Goal: Task Accomplishment & Management: Complete application form

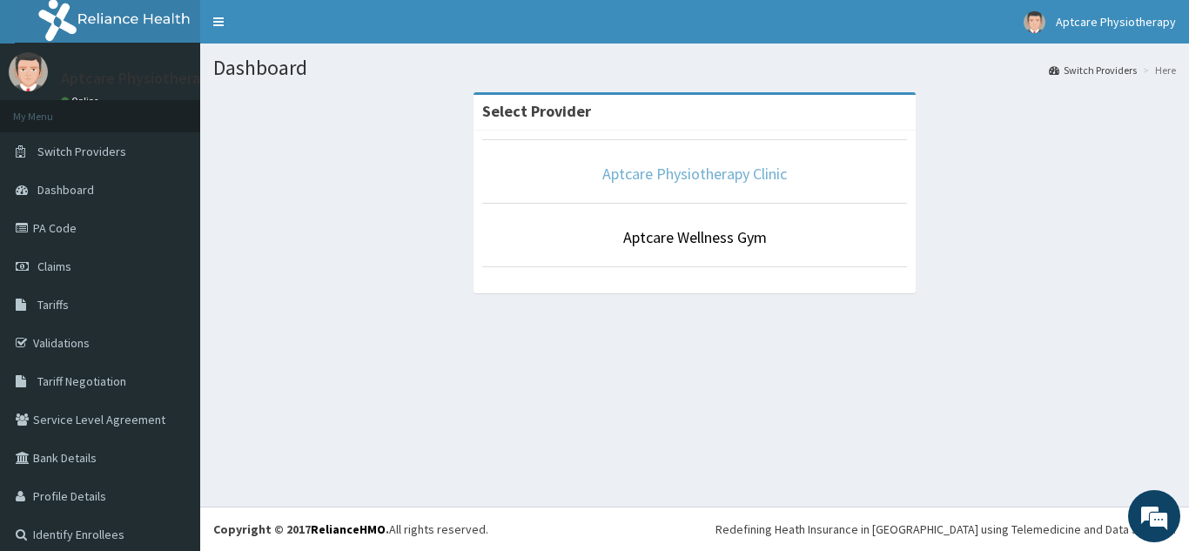
click at [682, 181] on link "Aptcare Physiotherapy Clinic" at bounding box center [694, 174] width 185 height 20
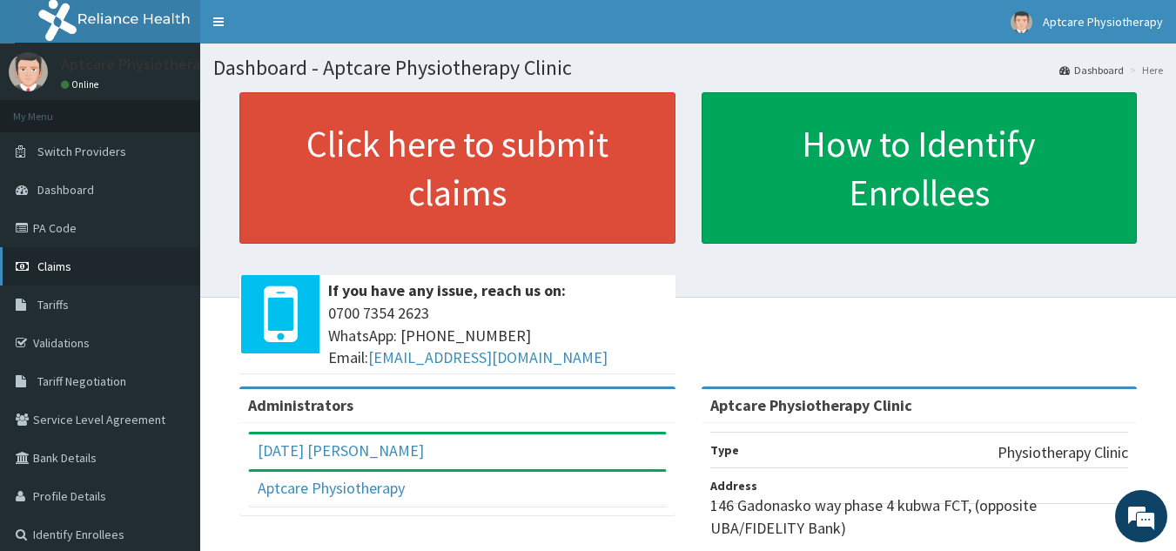
click at [71, 266] on link "Claims" at bounding box center [100, 266] width 200 height 38
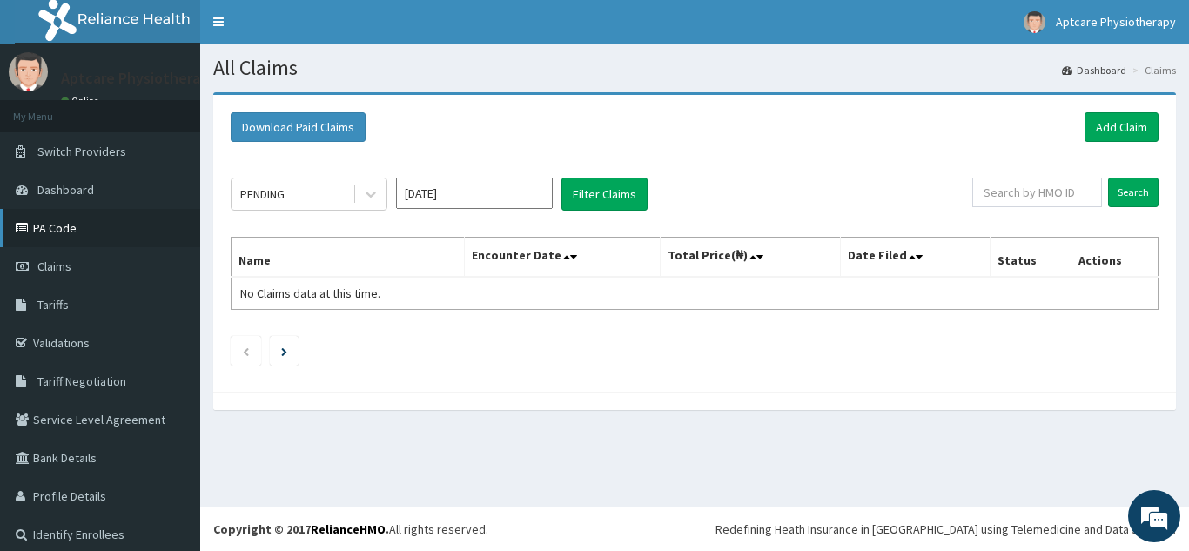
click at [50, 230] on link "PA Code" at bounding box center [100, 228] width 200 height 38
click at [1110, 125] on link "Add Claim" at bounding box center [1122, 127] width 74 height 30
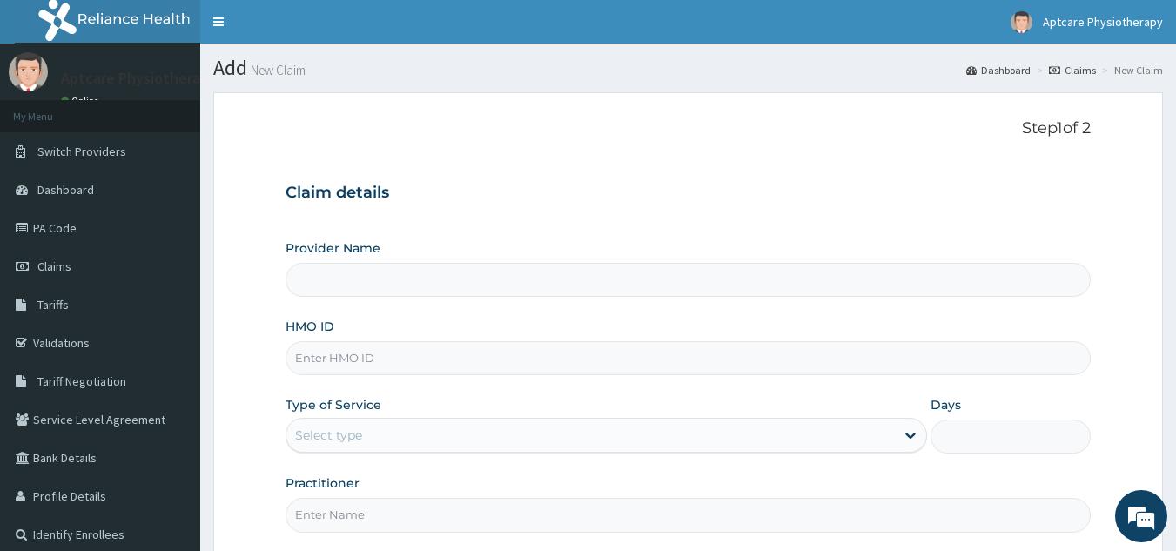
type input "Aptcare Physiotherapy Clinic"
click at [443, 360] on input "HMO ID" at bounding box center [688, 358] width 806 height 34
type input "OHT/13051/A"
click at [849, 446] on div "Select type" at bounding box center [590, 435] width 608 height 28
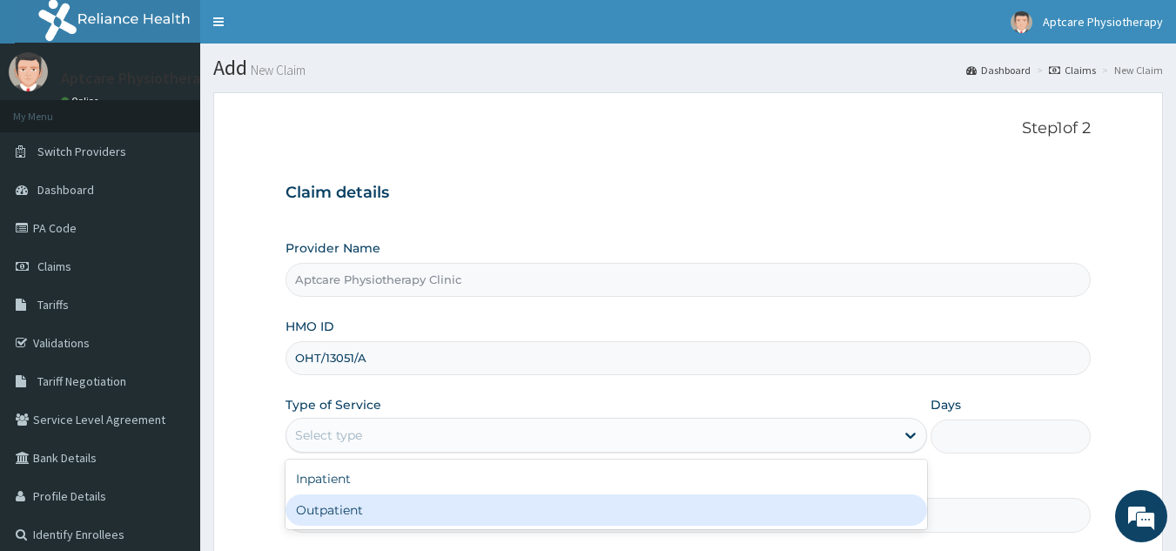
click at [620, 514] on div "Outpatient" at bounding box center [605, 509] width 641 height 31
type input "1"
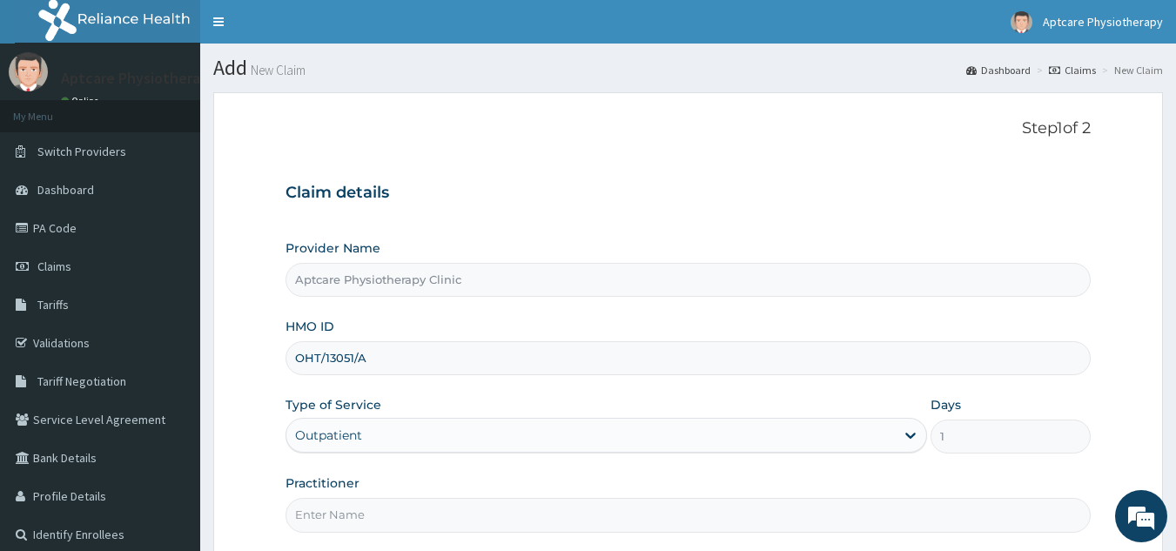
click at [1084, 514] on input "Practitioner" at bounding box center [688, 515] width 806 height 34
type input "Sunday"
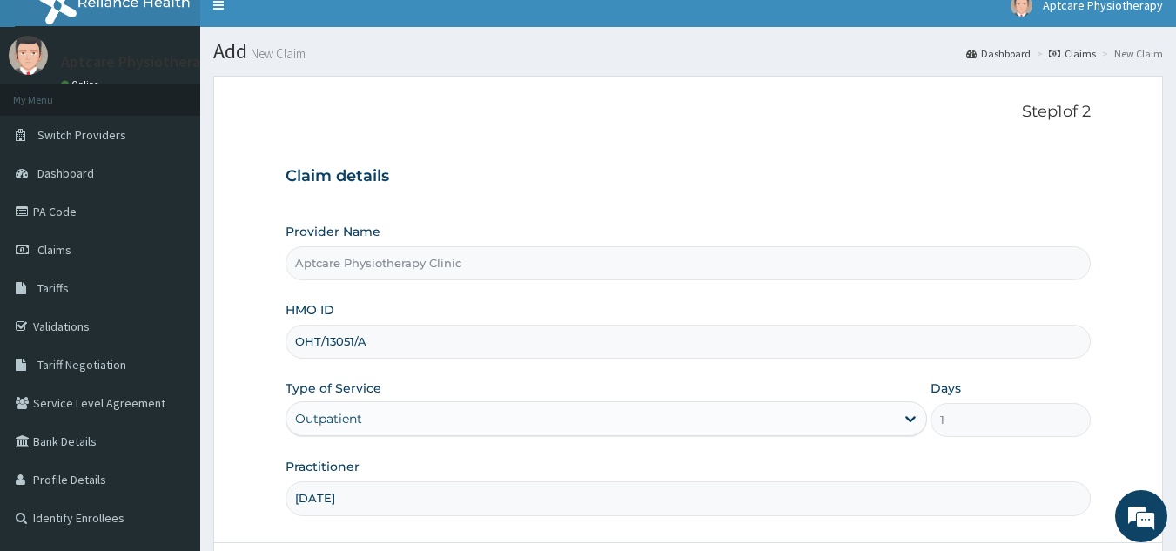
click at [1083, 269] on input "Aptcare Physiotherapy Clinic" at bounding box center [688, 263] width 806 height 34
click at [1084, 249] on input "Aptcare Physiotherapy Clinic" at bounding box center [688, 263] width 806 height 34
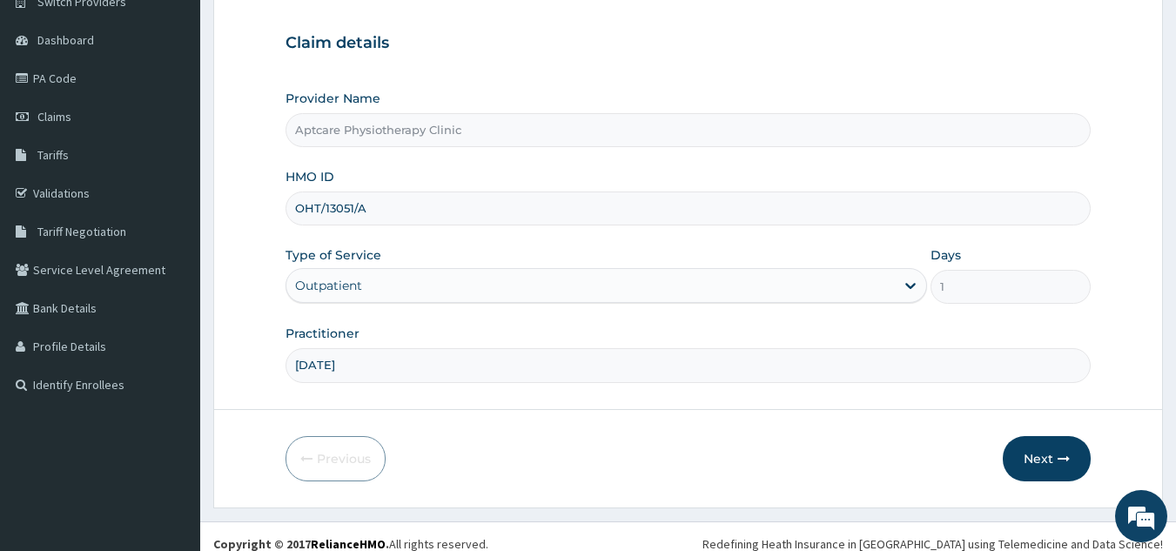
scroll to position [165, 0]
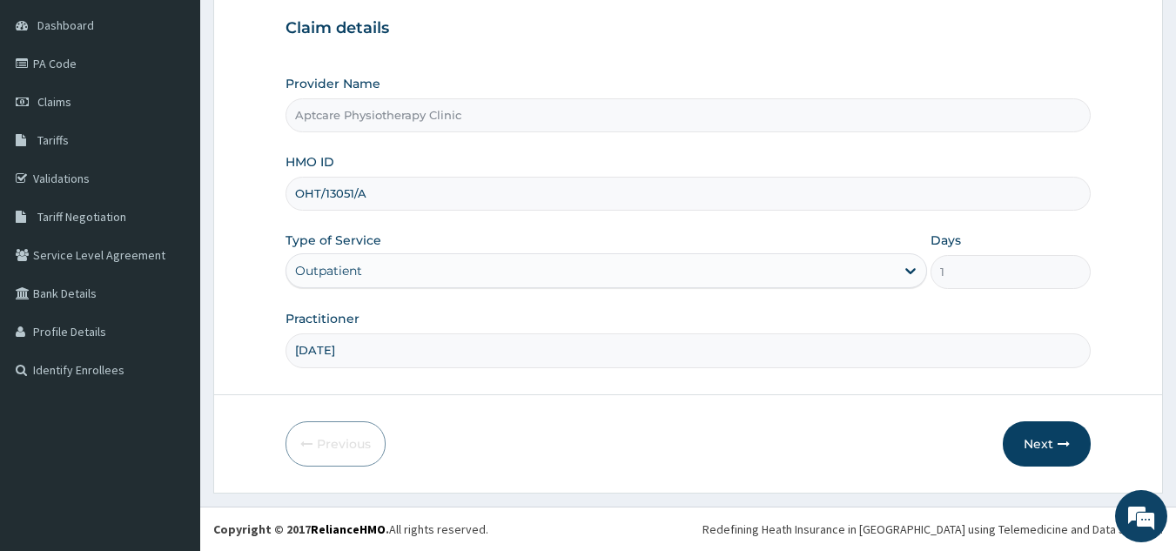
click at [1087, 360] on input "[DATE]" at bounding box center [688, 350] width 806 height 34
click at [1060, 444] on icon "button" at bounding box center [1064, 444] width 12 height 12
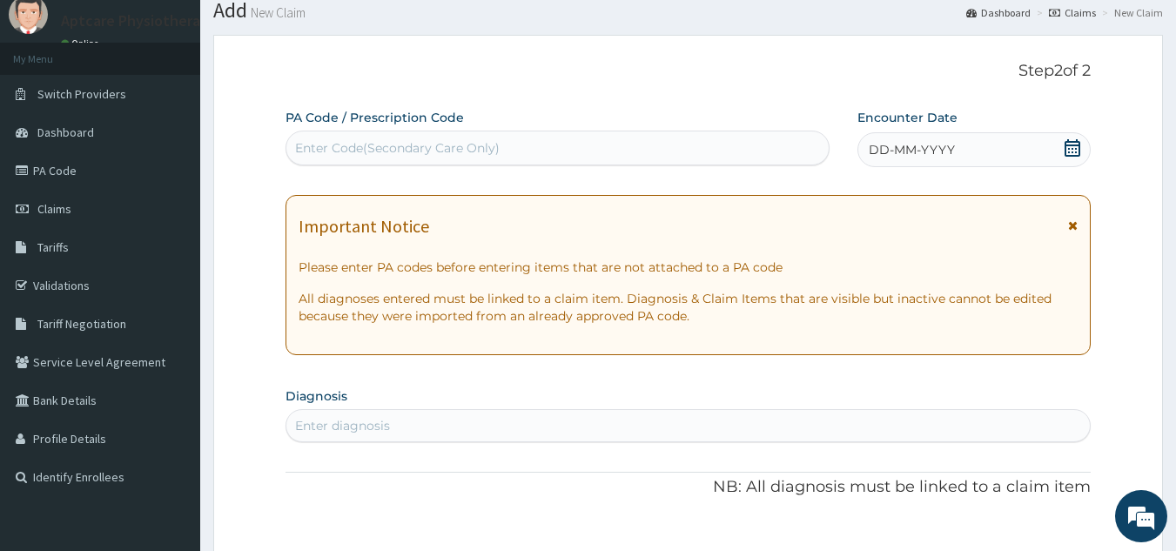
scroll to position [57, 0]
click at [438, 108] on div "Step 2 of 2 PA Code / Prescription Code Enter Code(Secondary Care Only) Encount…" at bounding box center [688, 537] width 806 height 948
click at [467, 144] on div "Enter Code(Secondary Care Only)" at bounding box center [397, 148] width 205 height 17
click at [469, 143] on div "Enter Code(Secondary Care Only)" at bounding box center [397, 148] width 205 height 17
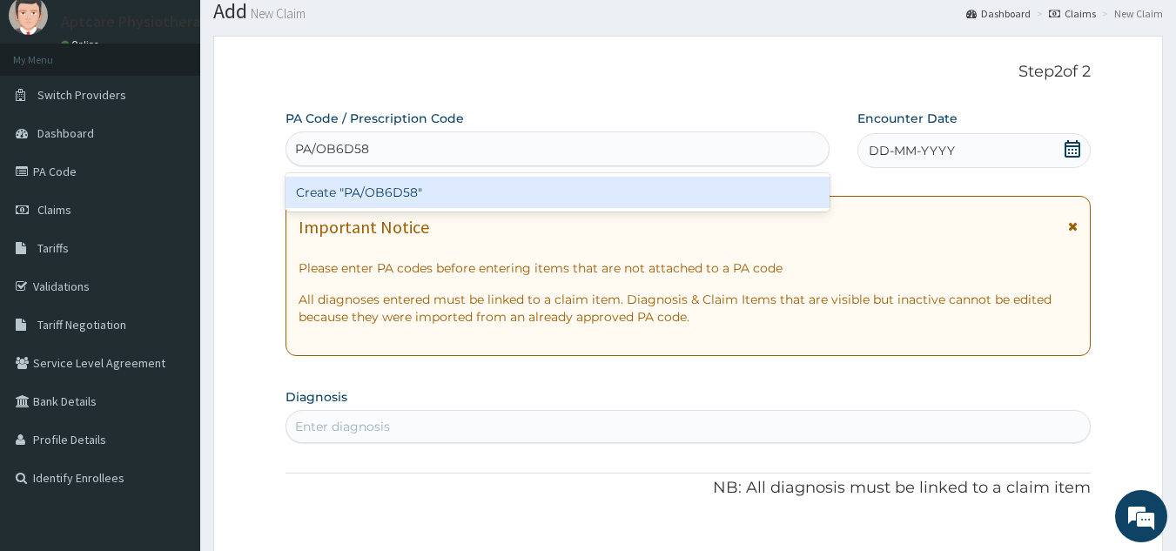
type input "PA/OB6D58"
click at [1076, 145] on div "PA Code / Prescription Code option Create "PA/OB6D58" focused, 1 of 1. 1 result…" at bounding box center [688, 560] width 806 height 901
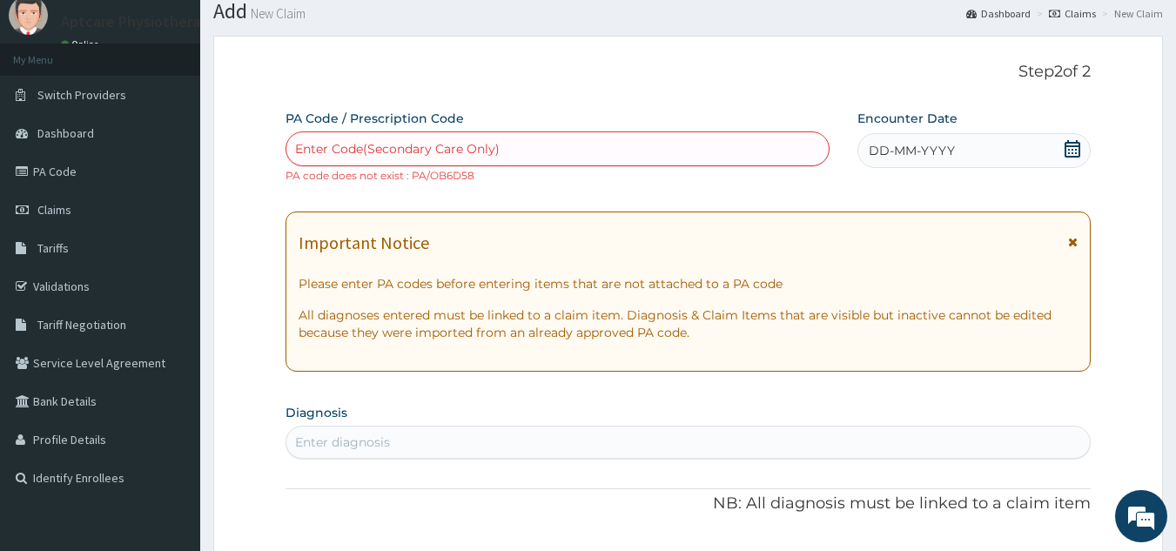
click at [1076, 145] on icon at bounding box center [1073, 148] width 16 height 17
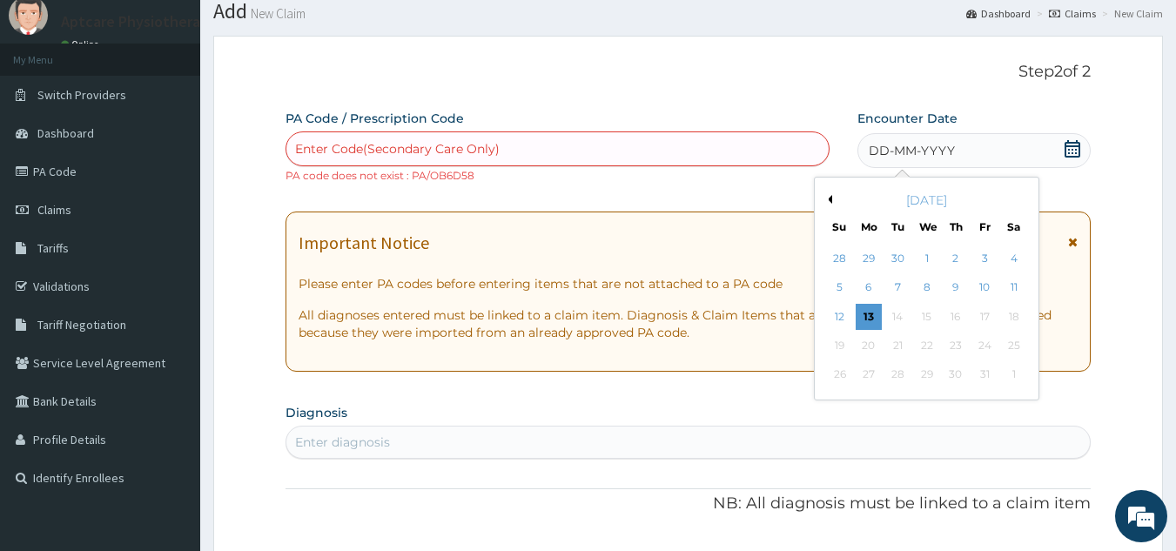
click at [532, 153] on div "Enter Code(Secondary Care Only)" at bounding box center [557, 149] width 543 height 28
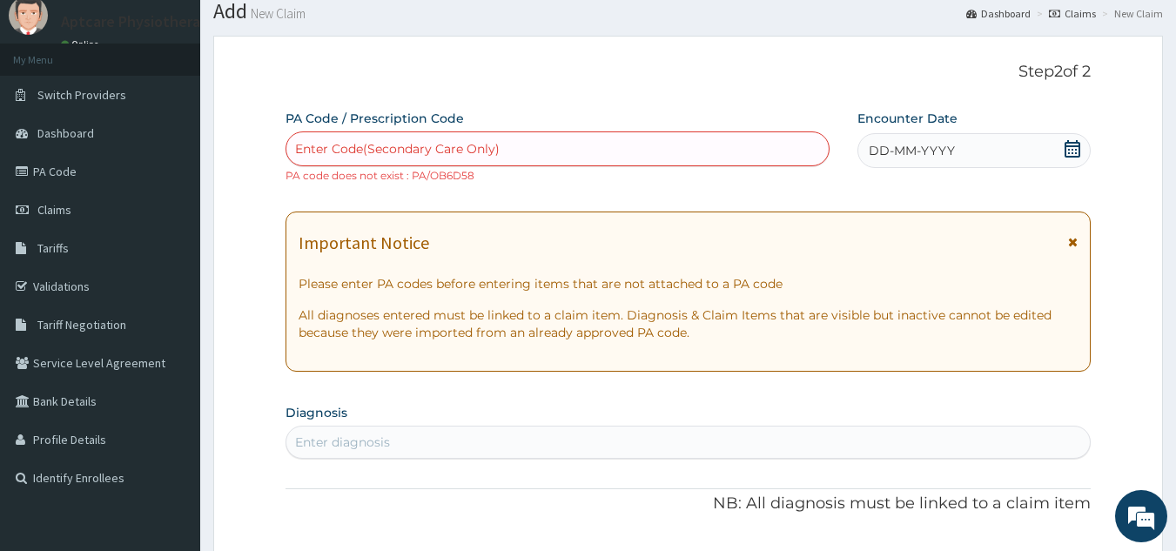
click at [477, 178] on div "Enter Code(Secondary Care Only) PA code does not exist : PA/OB6D58" at bounding box center [557, 157] width 545 height 52
click at [509, 142] on div "Enter Code(Secondary Care Only)" at bounding box center [557, 149] width 543 height 28
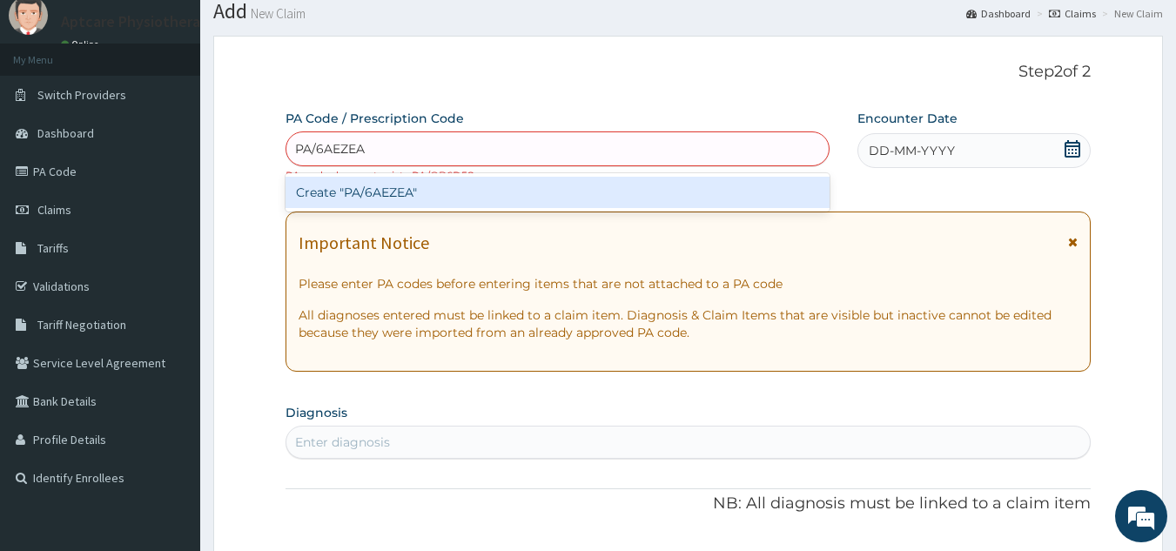
type input "PA/6AEZEA"
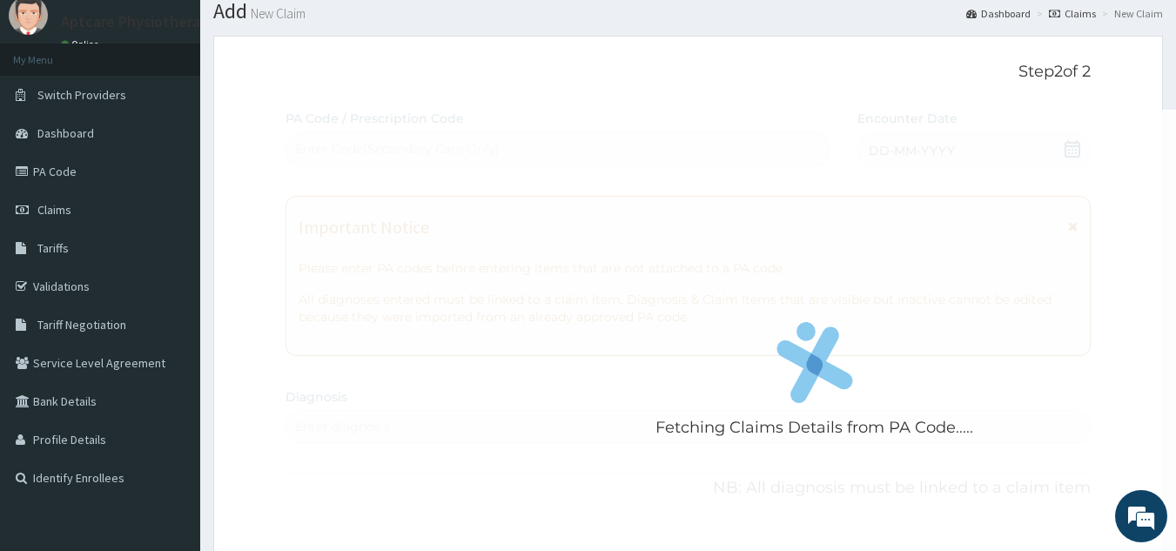
click at [1068, 146] on div "Fetching Claims Details from PA Code..... PA Code / Prescription Code Enter Cod…" at bounding box center [688, 560] width 806 height 901
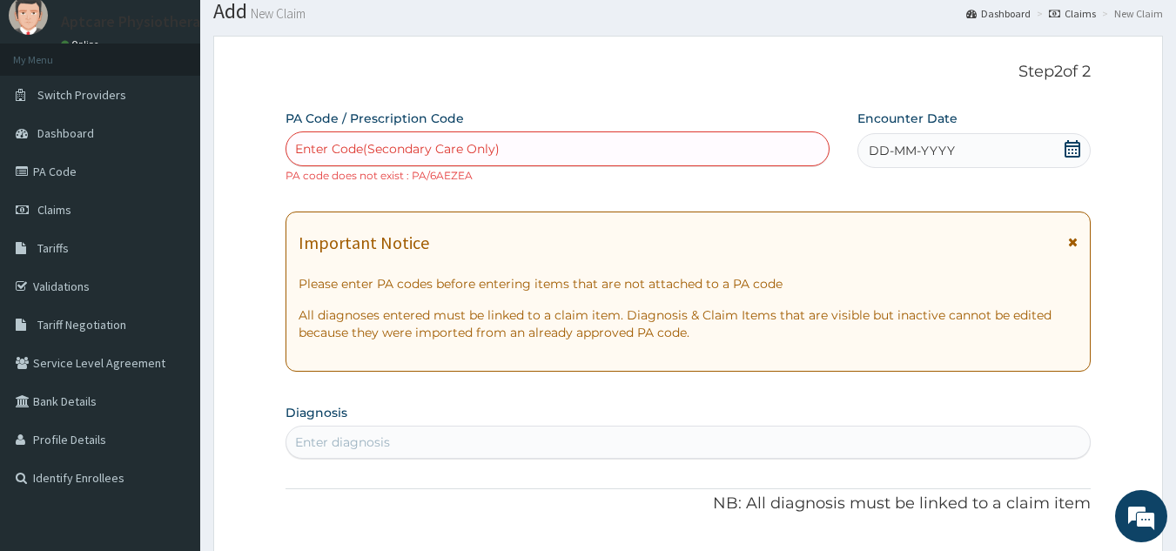
click at [1068, 146] on icon at bounding box center [1073, 148] width 16 height 17
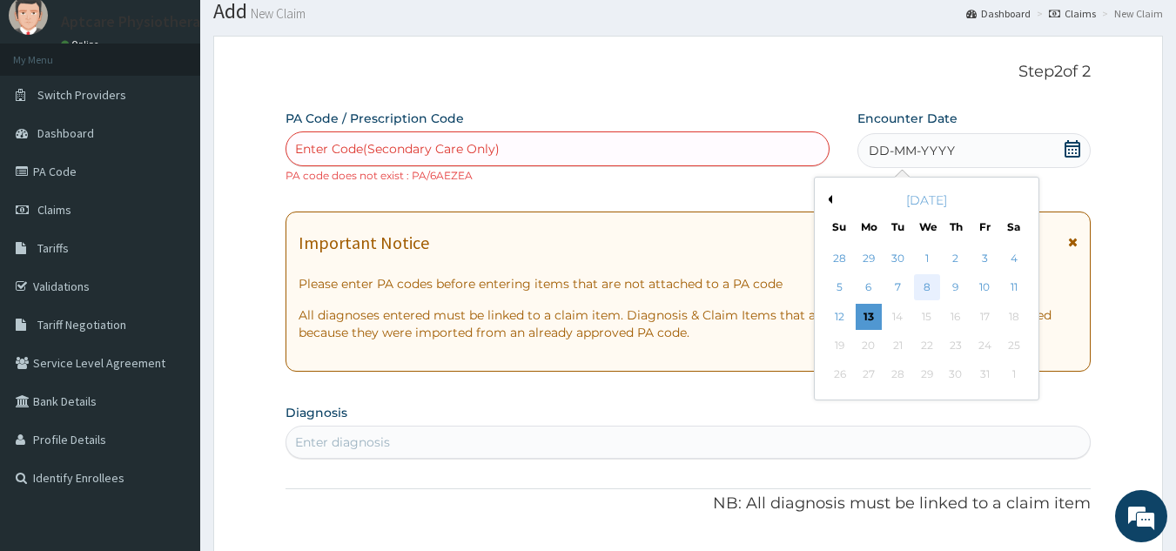
click at [929, 288] on div "8" at bounding box center [927, 288] width 26 height 26
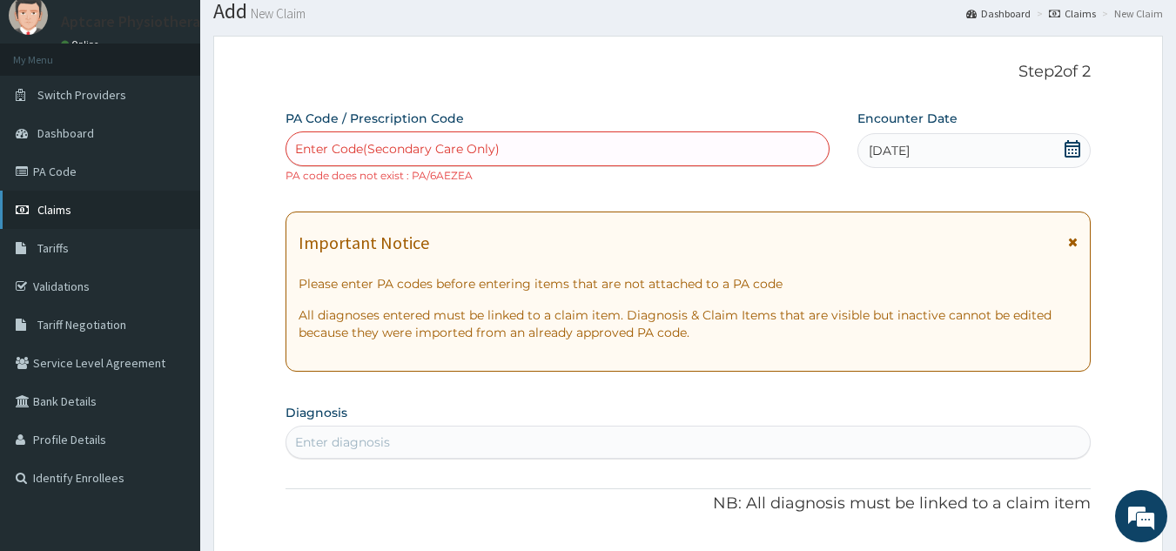
click at [61, 215] on span "Claims" at bounding box center [54, 210] width 34 height 16
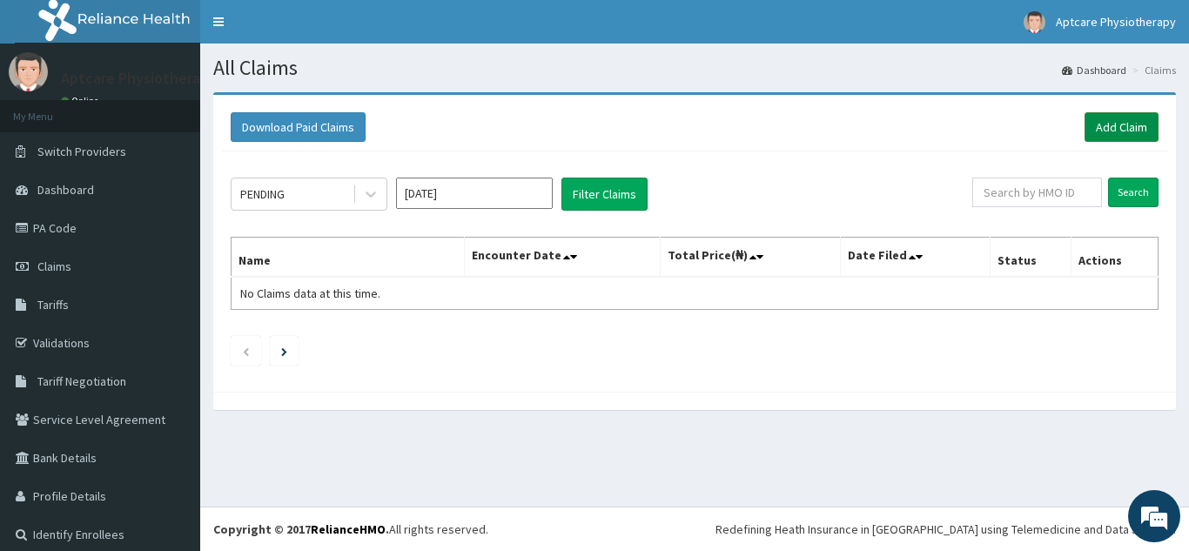
click at [1099, 125] on link "Add Claim" at bounding box center [1122, 127] width 74 height 30
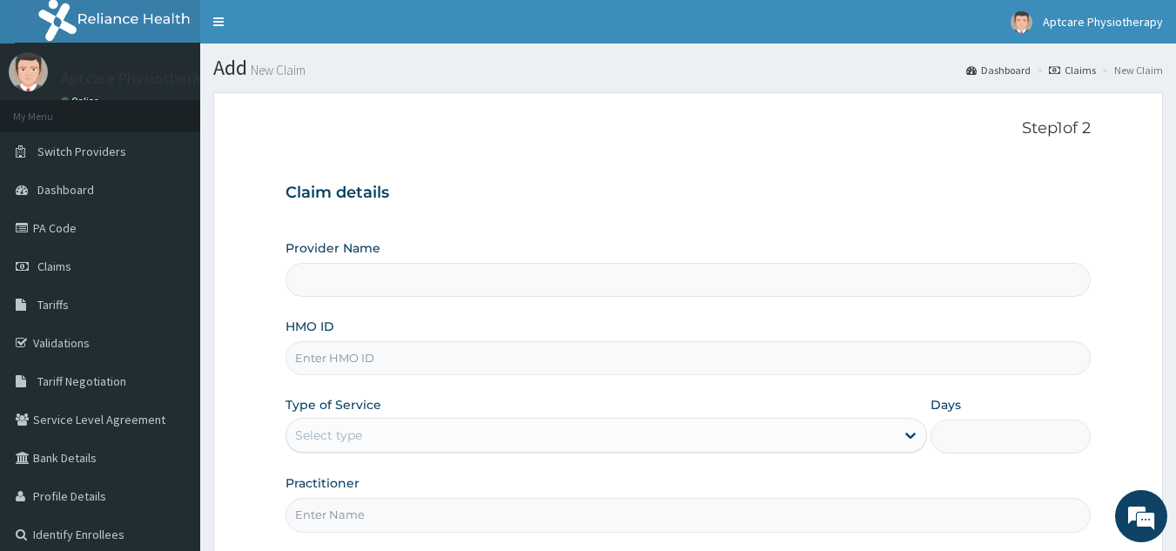
type input "Aptcare Physiotherapy Clinic"
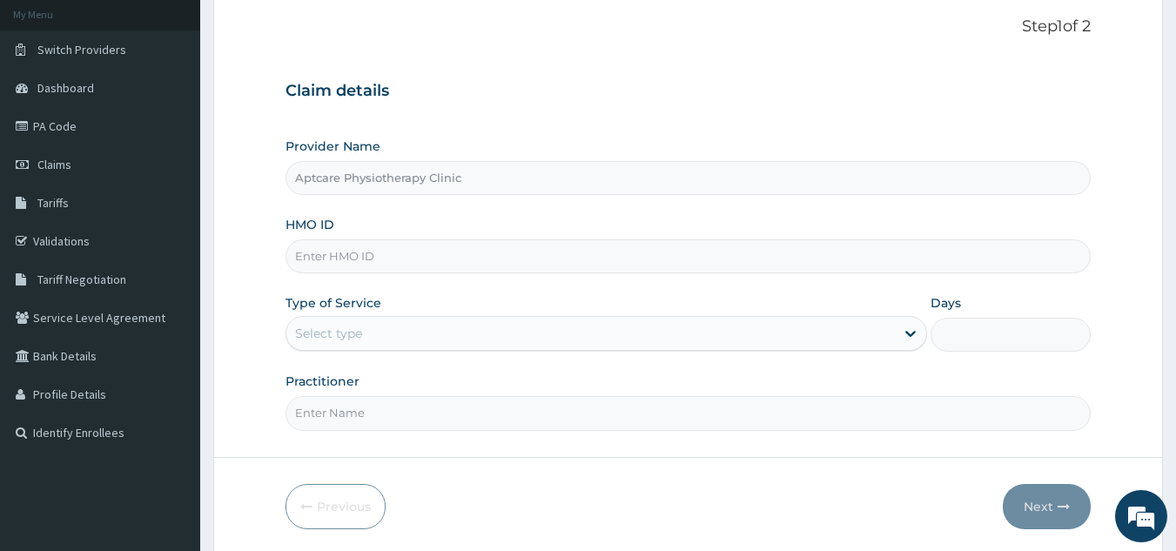
scroll to position [165, 0]
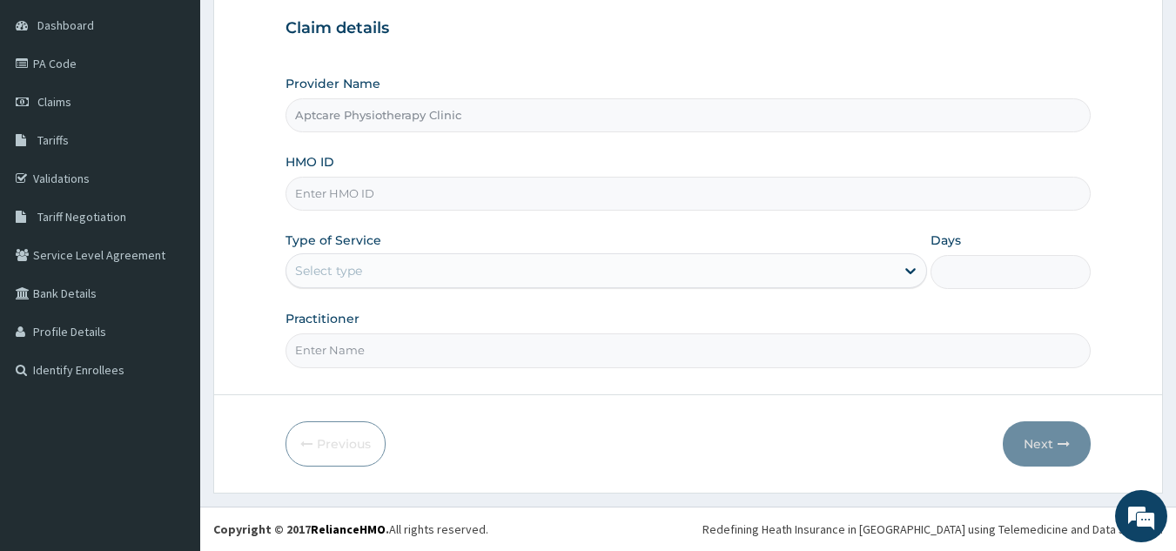
click at [1066, 232] on div "Days" at bounding box center [1010, 260] width 160 height 57
click at [1065, 235] on div "Days" at bounding box center [1010, 260] width 160 height 57
click at [1063, 279] on input "Days" at bounding box center [1010, 272] width 160 height 34
click at [1056, 289] on input "Days" at bounding box center [1010, 272] width 160 height 34
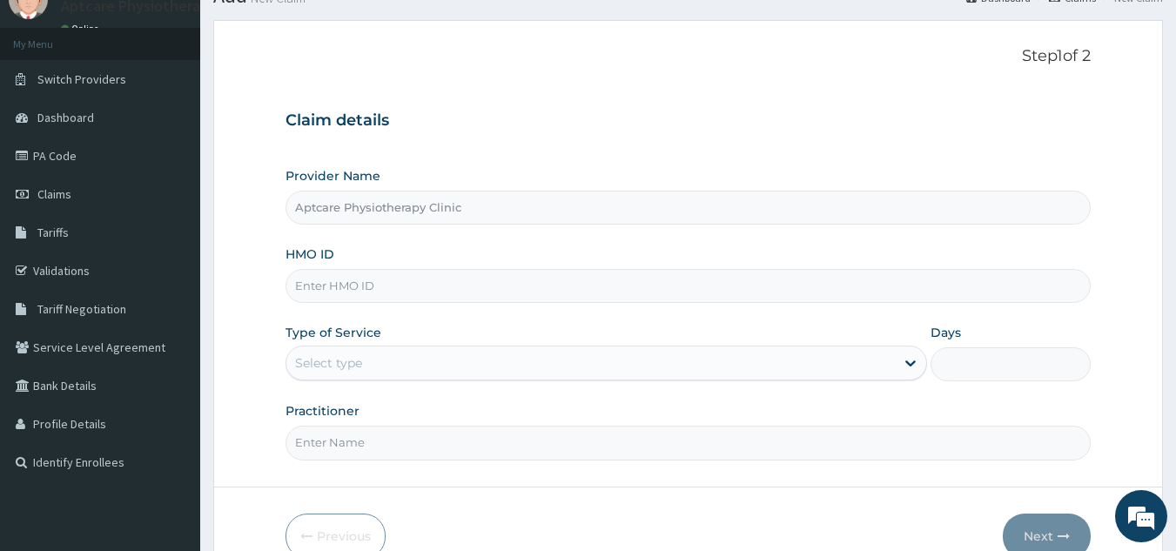
scroll to position [0, 0]
click at [441, 292] on input "HMO ID" at bounding box center [688, 286] width 806 height 34
type input "PGN/10063/A"
click at [947, 334] on label "Days" at bounding box center [945, 332] width 30 height 17
click at [947, 347] on input "Days" at bounding box center [1010, 364] width 160 height 34
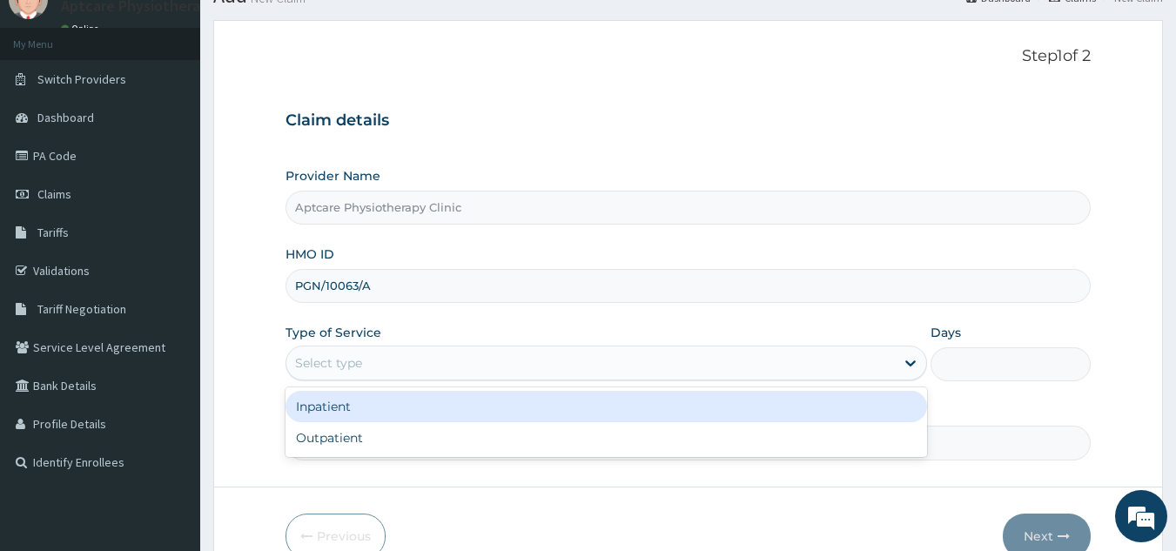
click at [695, 355] on div "Select type" at bounding box center [590, 363] width 608 height 28
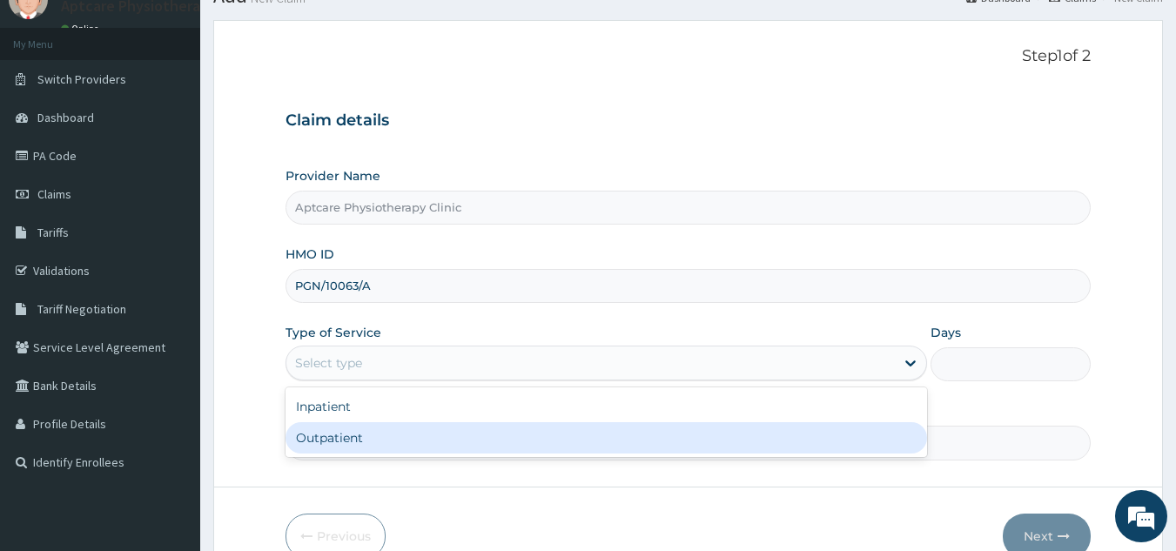
click at [638, 429] on div "Outpatient" at bounding box center [605, 437] width 641 height 31
type input "1"
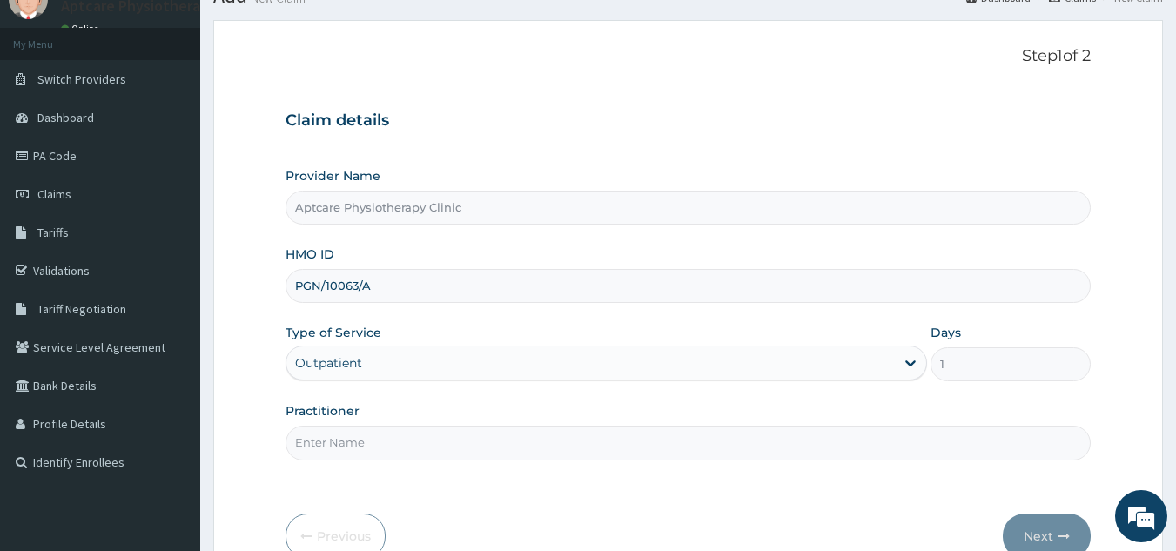
click at [587, 446] on input "Practitioner" at bounding box center [688, 443] width 806 height 34
type input "Sunday"
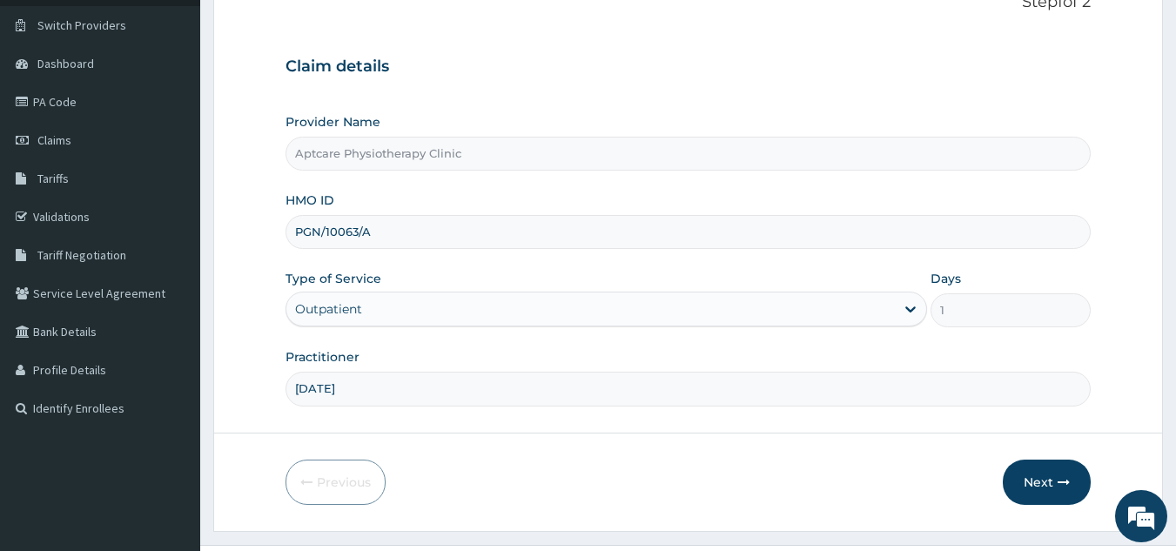
click at [1117, 265] on form "Step 1 of 2 Claim details Provider Name Aptcare Physiotherapy Clinic HMO ID PGN…" at bounding box center [688, 249] width 950 height 566
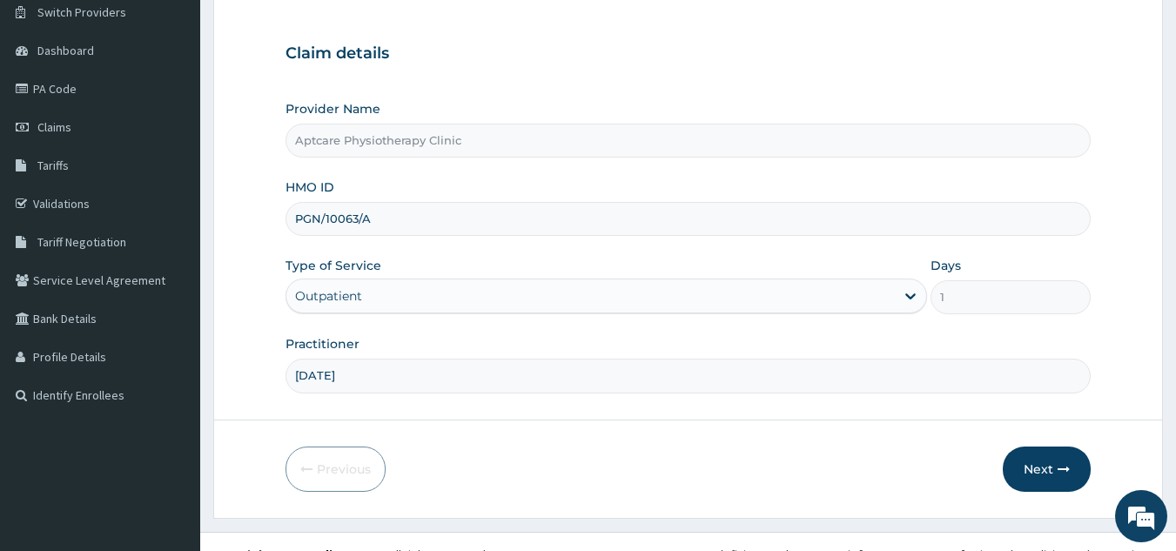
scroll to position [165, 0]
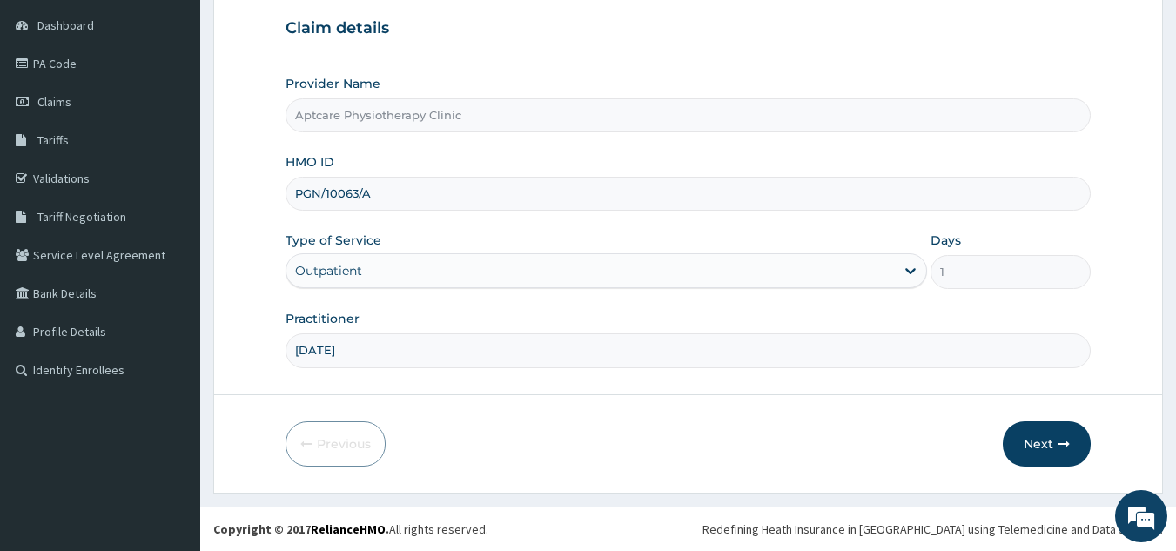
click at [1112, 293] on form "Step 1 of 2 Claim details Provider Name Aptcare Physiotherapy Clinic HMO ID PGN…" at bounding box center [688, 211] width 950 height 566
click at [1050, 452] on button "Next" at bounding box center [1047, 443] width 88 height 45
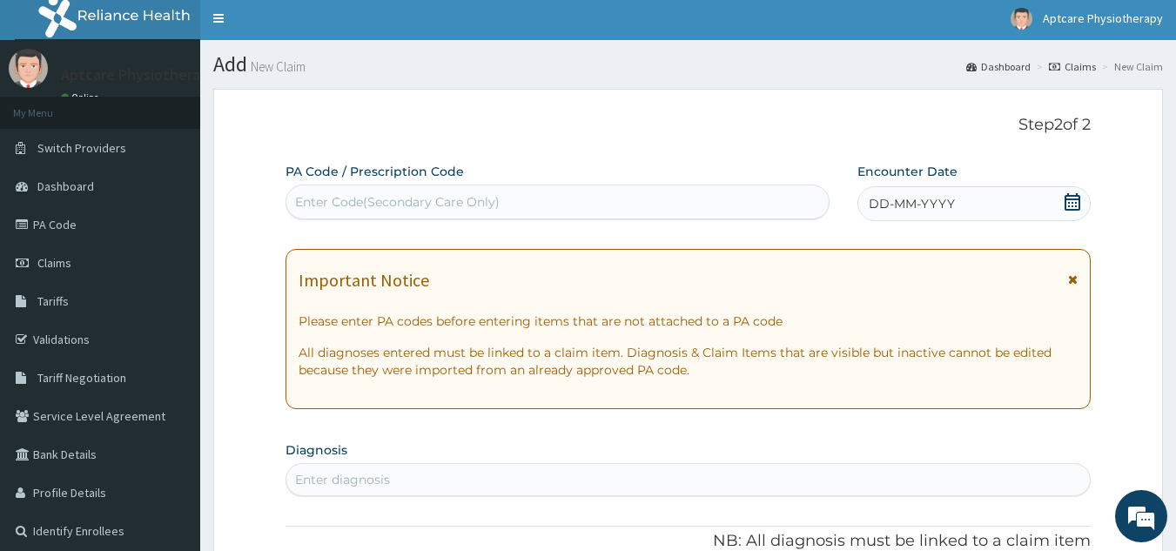
scroll to position [0, 0]
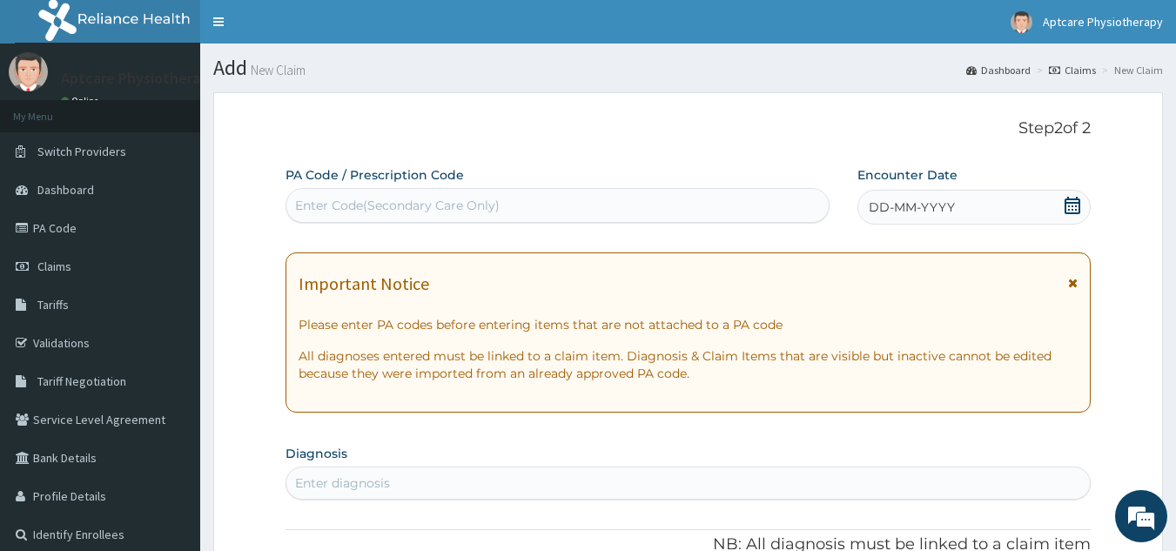
click at [1076, 284] on icon at bounding box center [1073, 283] width 10 height 12
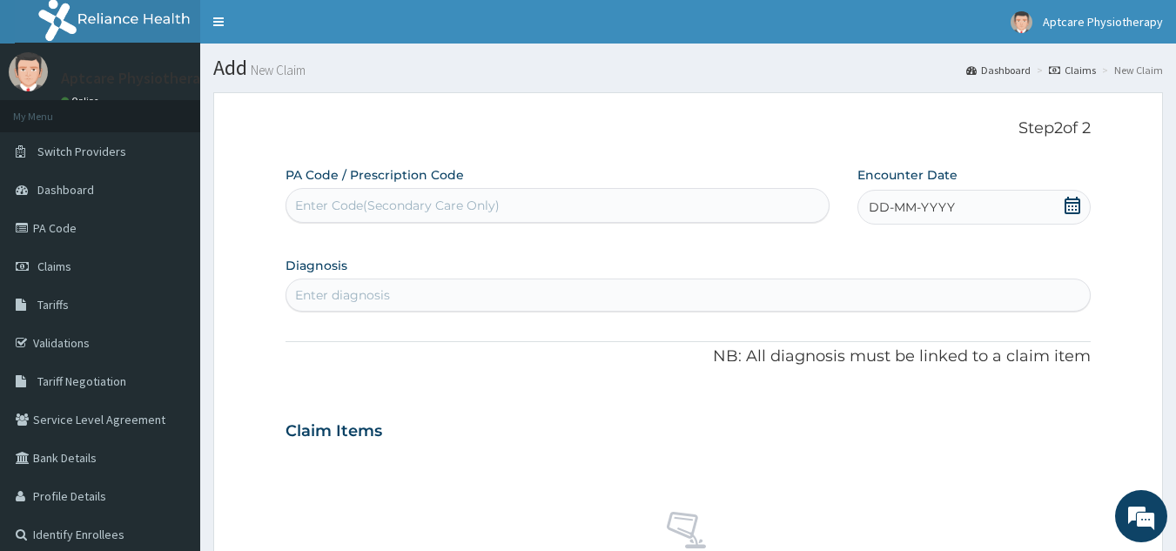
click at [612, 200] on div "Enter Code(Secondary Care Only)" at bounding box center [557, 205] width 543 height 28
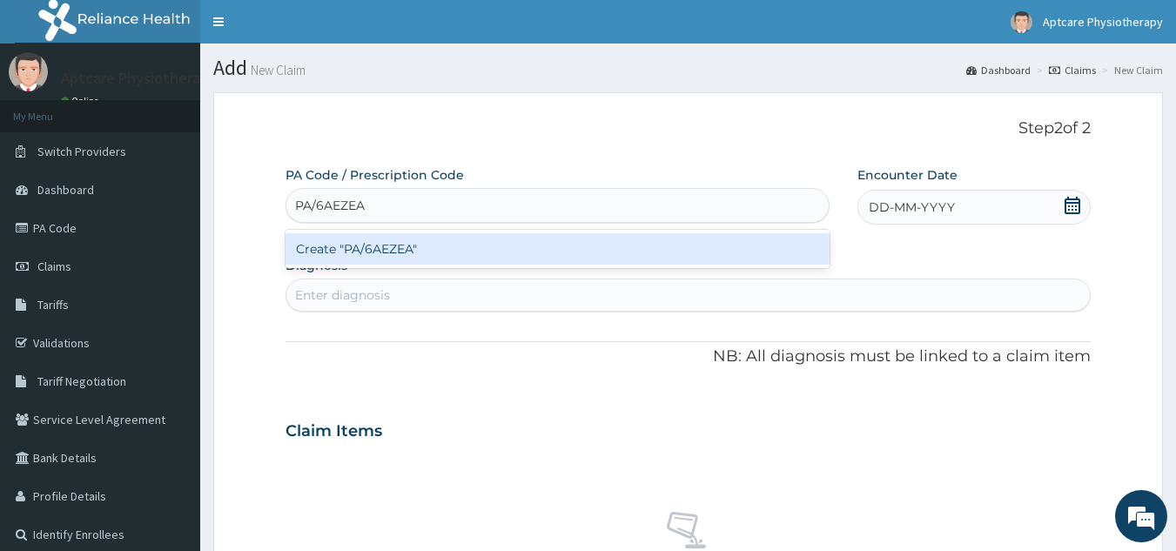
type input "PA/6AEZEA"
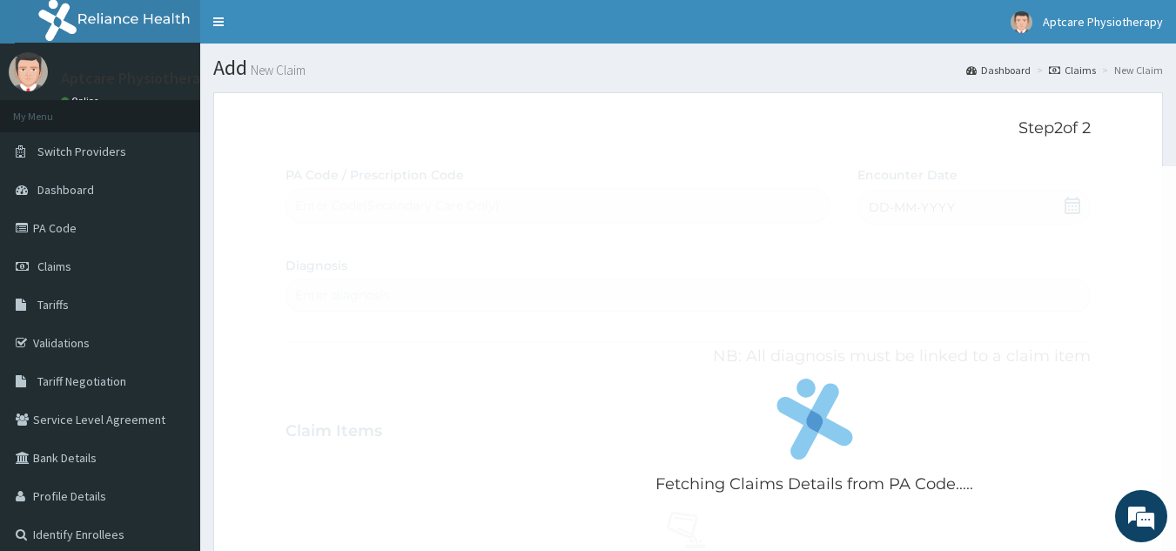
click at [1071, 208] on div "Fetching Claims Details from PA Code..... PA Code / Prescription Code Enter Cod…" at bounding box center [688, 522] width 806 height 713
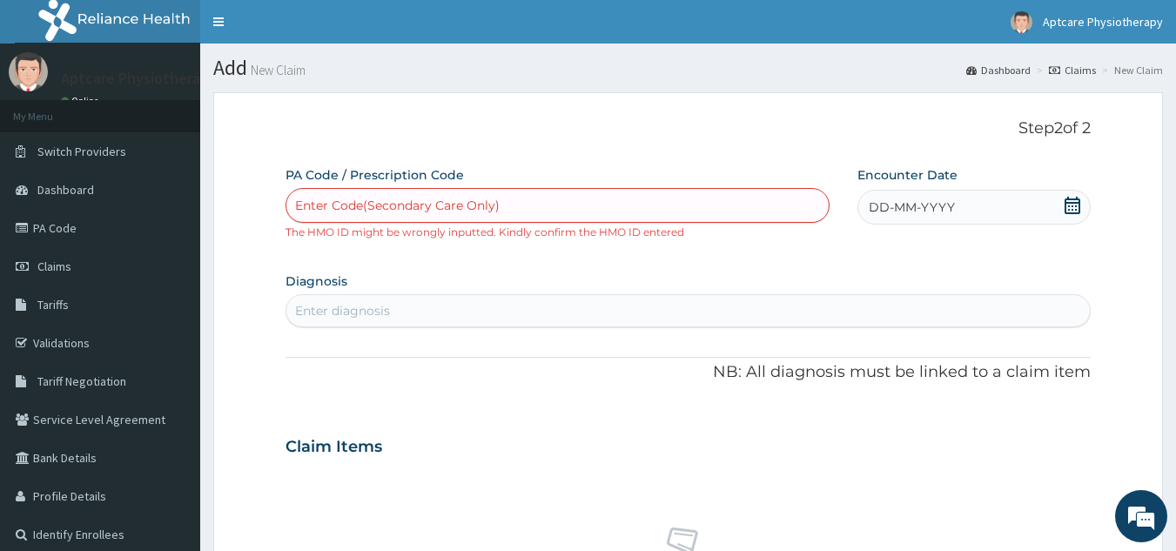
click at [1078, 280] on section "Diagnosis Select is focused ,type to refine list, press Down to open the menu, …" at bounding box center [688, 297] width 806 height 59
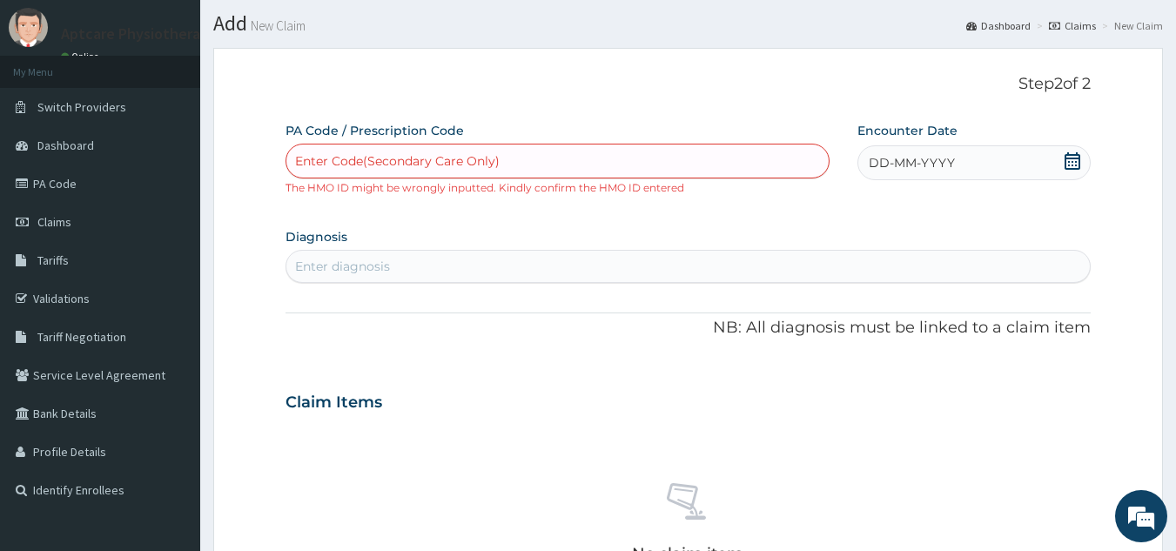
scroll to position [45, 0]
click at [652, 269] on div "Enter diagnosis" at bounding box center [688, 266] width 804 height 28
click at [1078, 167] on icon at bounding box center [1073, 159] width 16 height 17
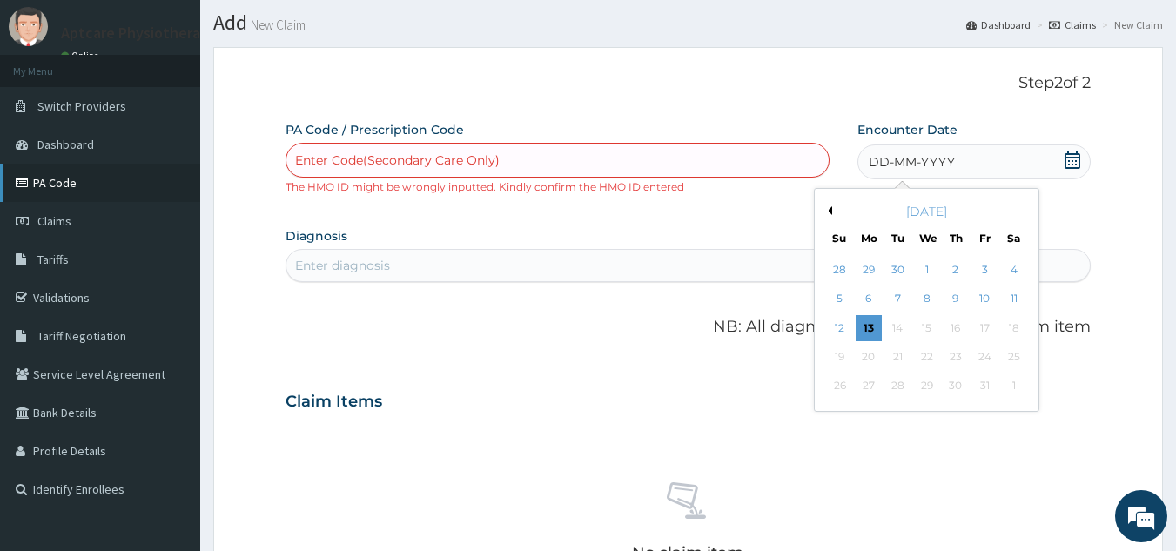
click at [67, 186] on link "PA Code" at bounding box center [100, 183] width 200 height 38
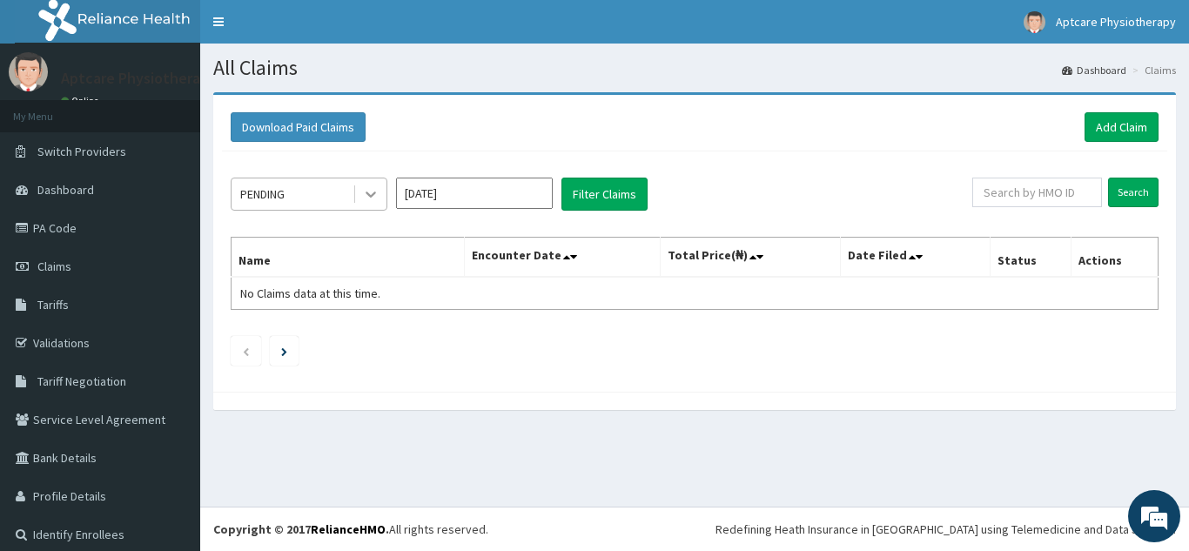
click at [372, 195] on icon at bounding box center [371, 195] width 10 height 6
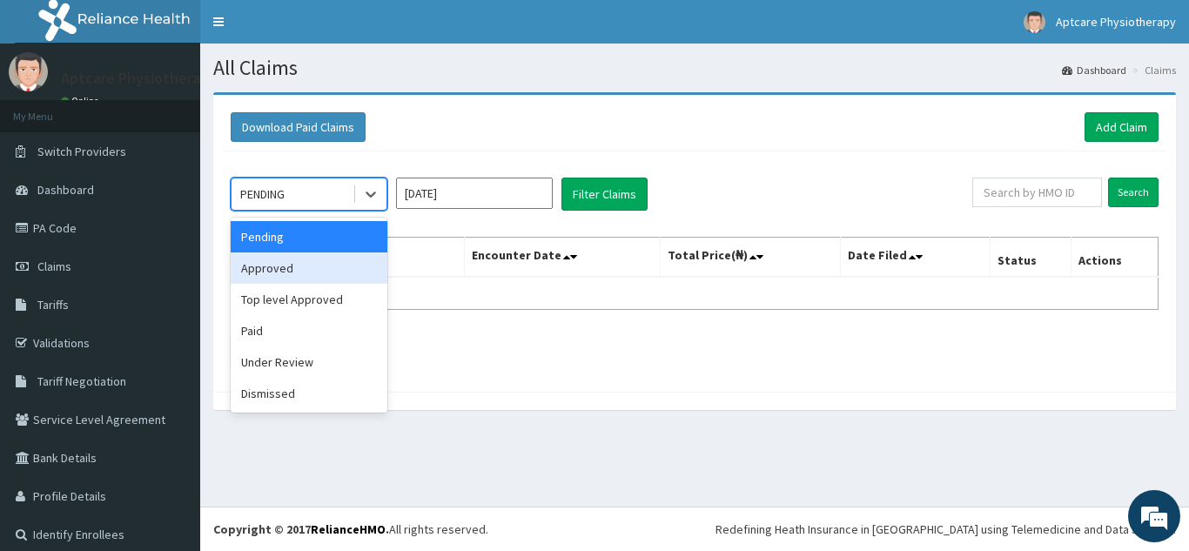
click at [326, 266] on div "Approved" at bounding box center [309, 267] width 157 height 31
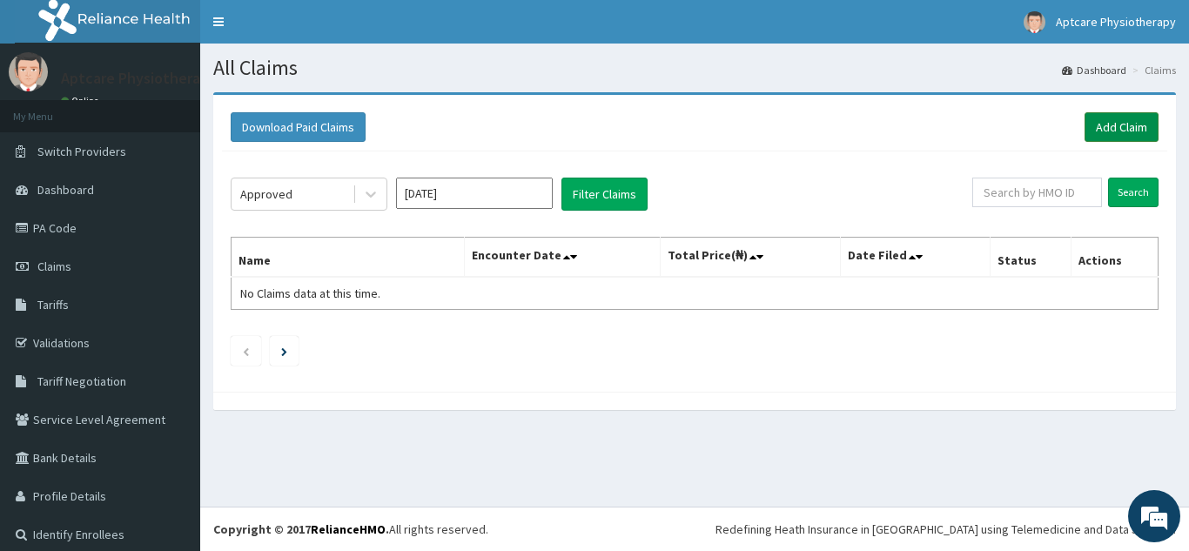
click at [1105, 119] on link "Add Claim" at bounding box center [1122, 127] width 74 height 30
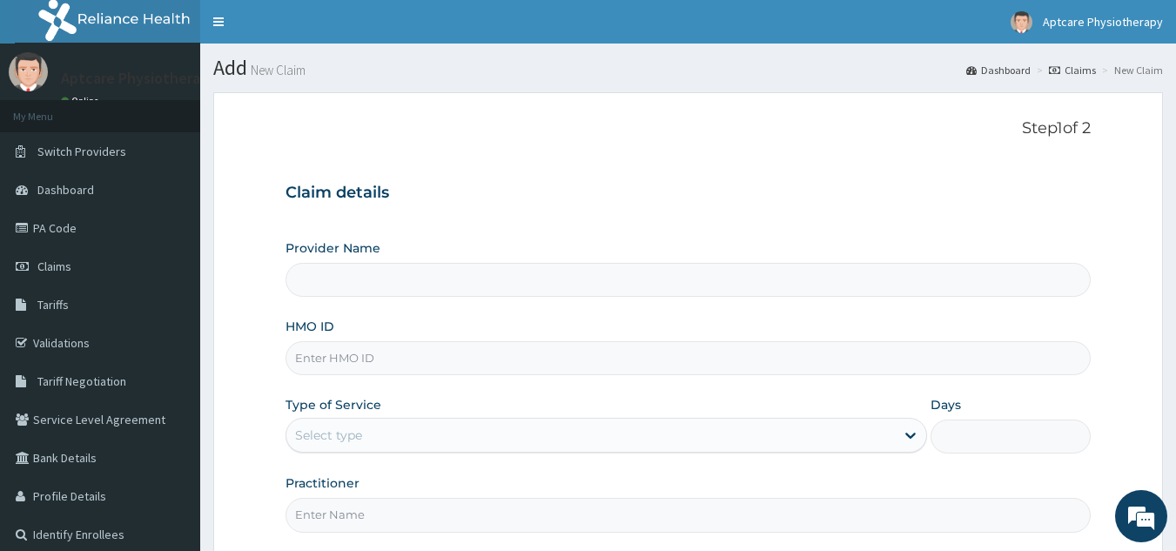
type input "Aptcare Physiotherapy Clinic"
click at [484, 362] on input "HMO ID" at bounding box center [688, 358] width 806 height 34
type input "PGN/10063/A"
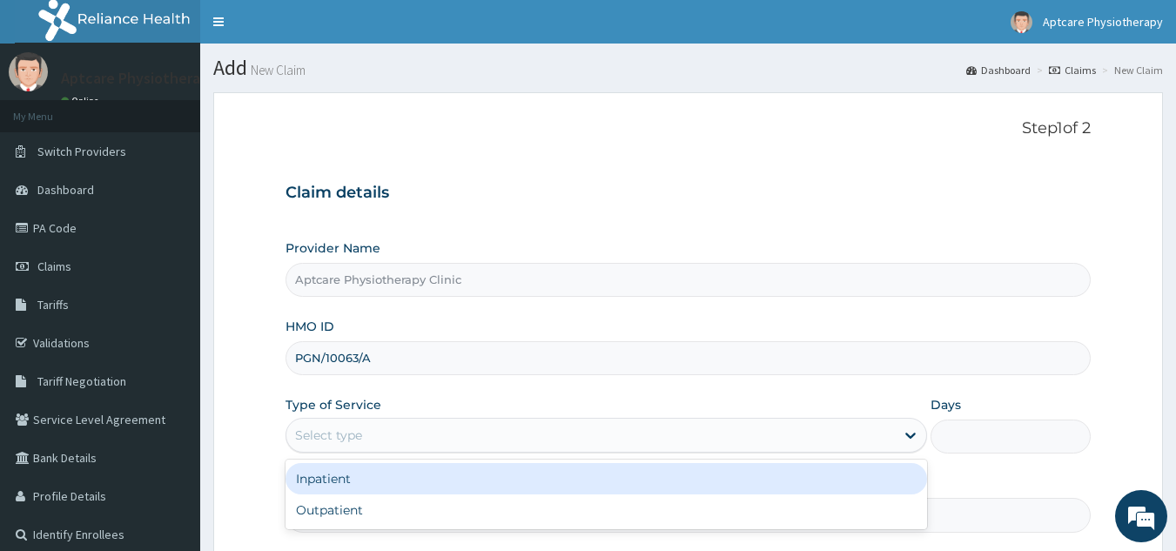
click at [491, 438] on div "Select type" at bounding box center [590, 435] width 608 height 28
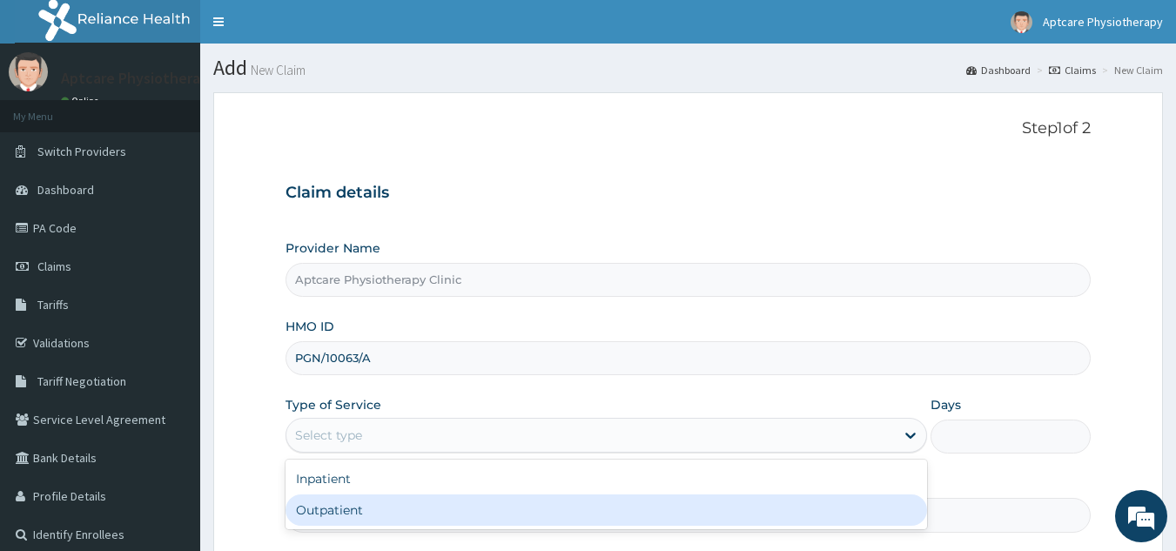
click at [437, 512] on div "Outpatient" at bounding box center [605, 509] width 641 height 31
type input "1"
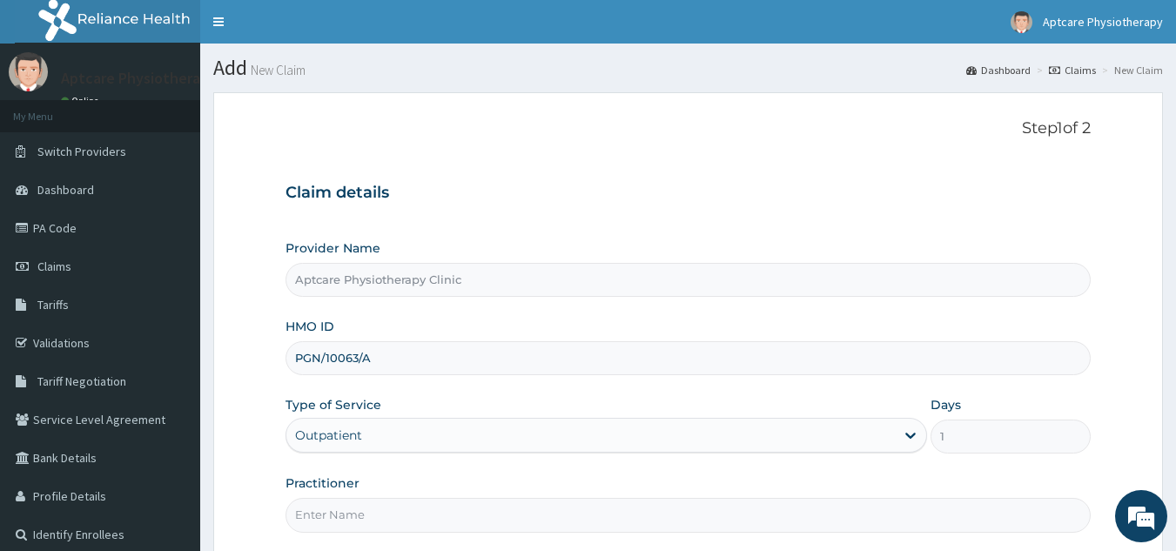
click at [433, 520] on input "Practitioner" at bounding box center [688, 515] width 806 height 34
type input "Sunday"
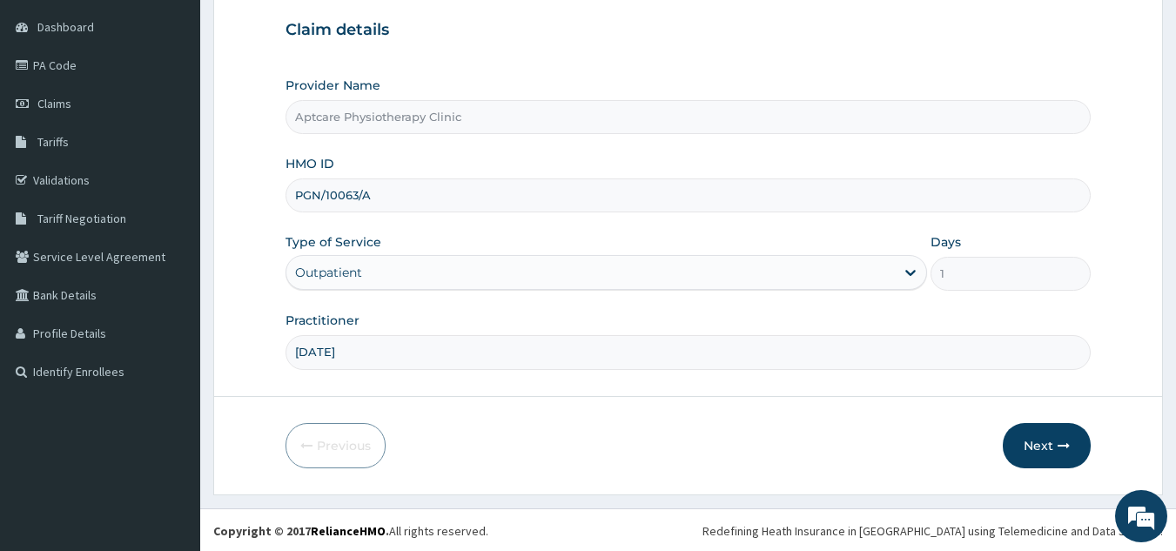
scroll to position [165, 0]
click at [1124, 313] on form "Step 1 of 2 Claim details Provider Name Aptcare Physiotherapy Clinic HMO ID PGN…" at bounding box center [688, 211] width 950 height 566
click at [1053, 447] on button "Next" at bounding box center [1047, 443] width 88 height 45
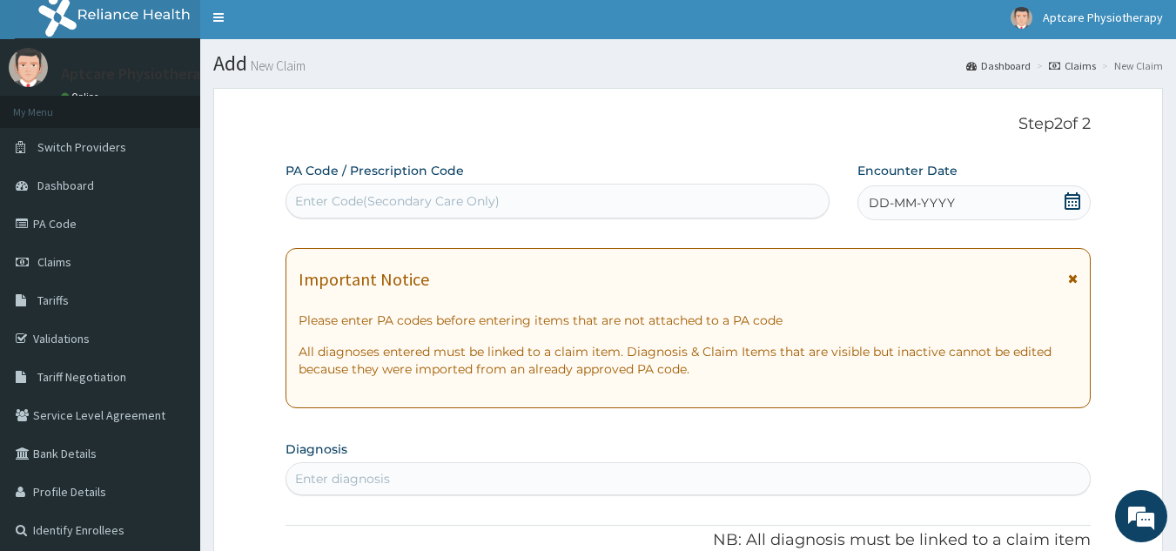
scroll to position [0, 0]
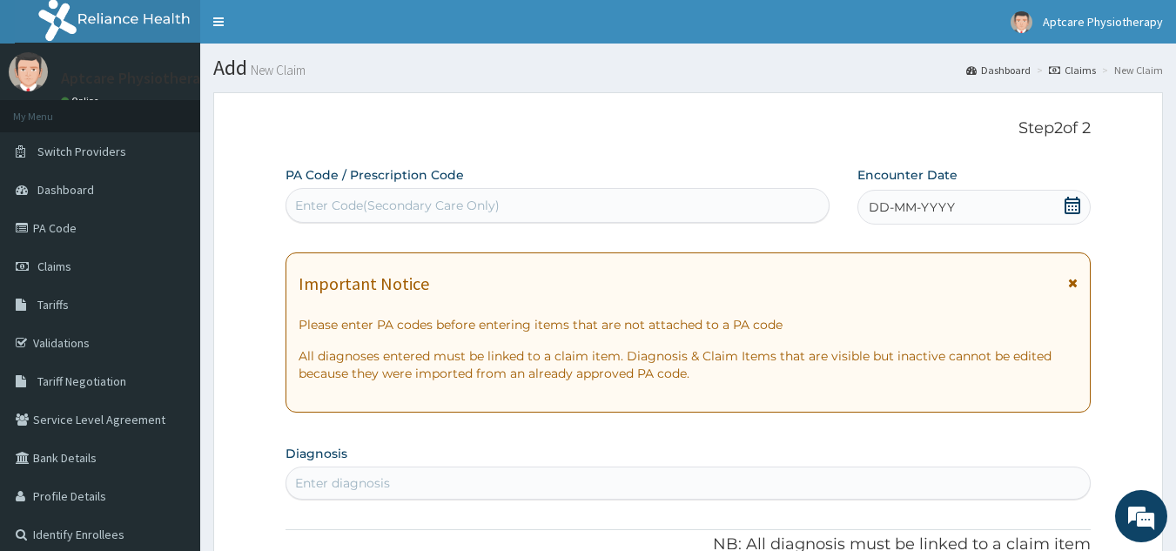
click at [434, 199] on div "Enter Code(Secondary Care Only)" at bounding box center [397, 205] width 205 height 17
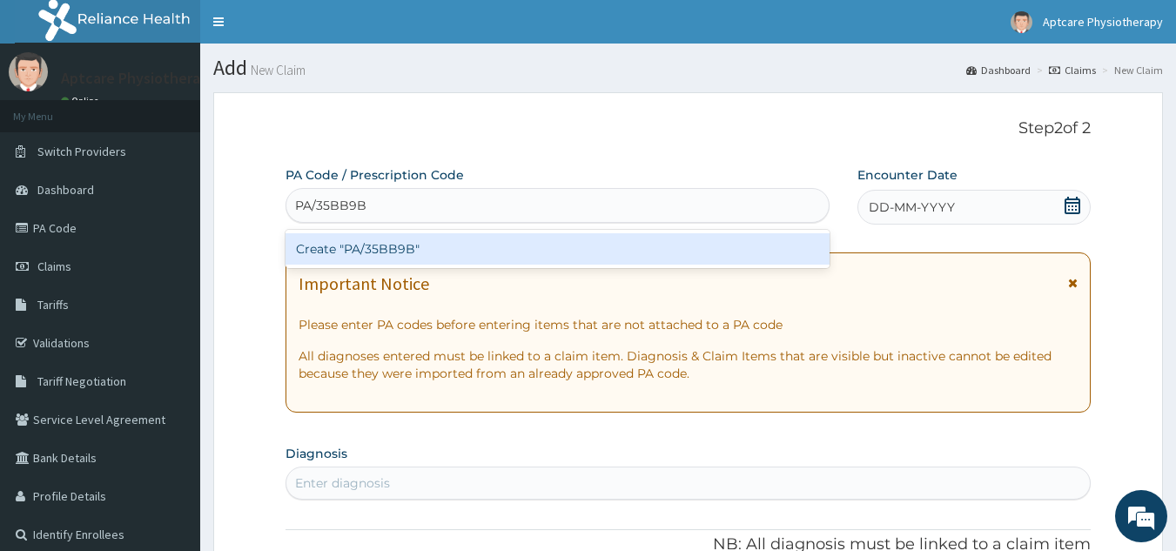
type input "PA/35BB9B"
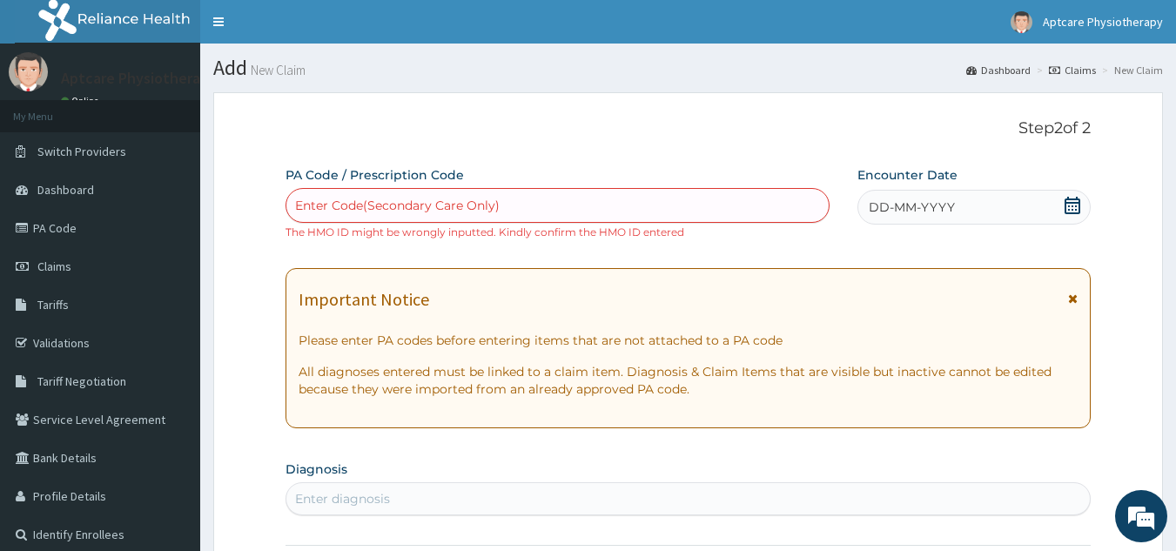
click at [643, 232] on small "The HMO ID might be wrongly inputted. Kindly confirm the HMO ID entered" at bounding box center [484, 231] width 399 height 13
click at [1071, 300] on icon at bounding box center [1073, 298] width 10 height 12
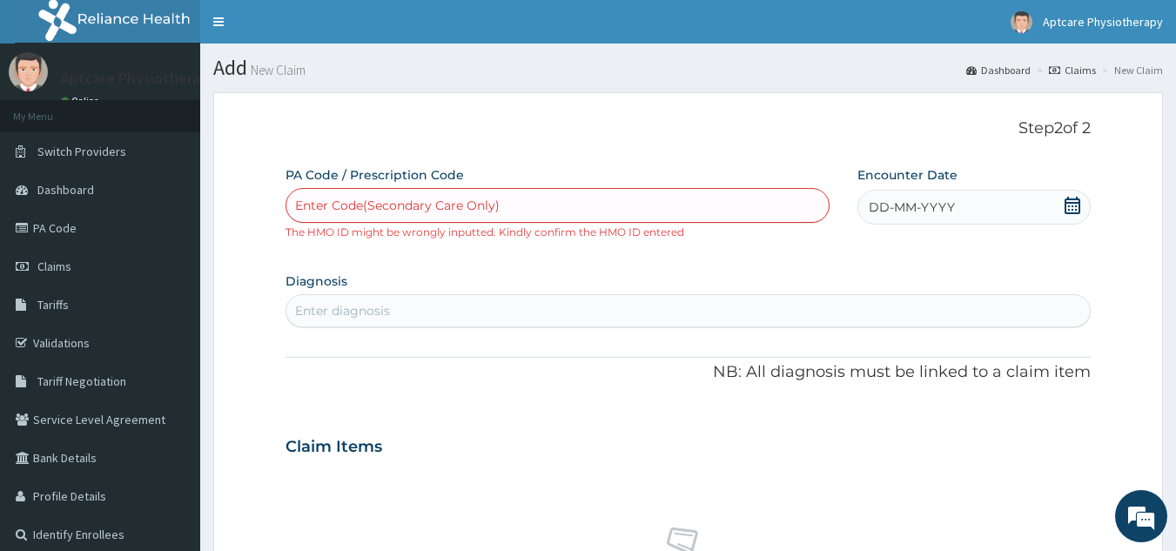
click at [1076, 210] on icon at bounding box center [1073, 205] width 16 height 17
click at [557, 213] on div "Enter Code(Secondary Care Only)" at bounding box center [557, 205] width 543 height 28
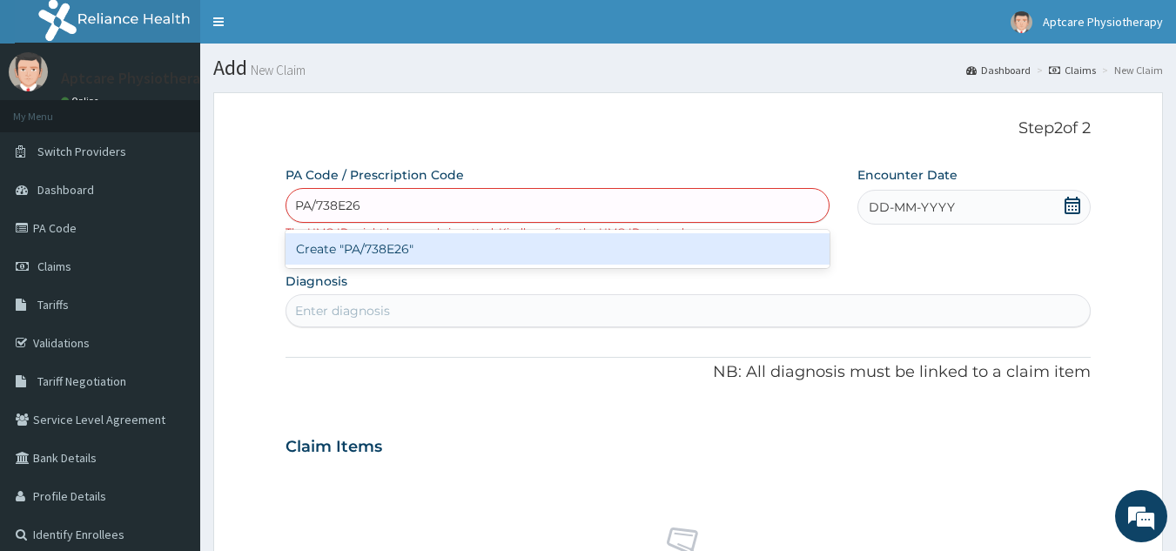
type input "PA/738E26"
click at [1069, 210] on div "PA Code / Prescription Code option Create "PA/738E26" focused, 1 of 1. 1 result…" at bounding box center [688, 530] width 806 height 729
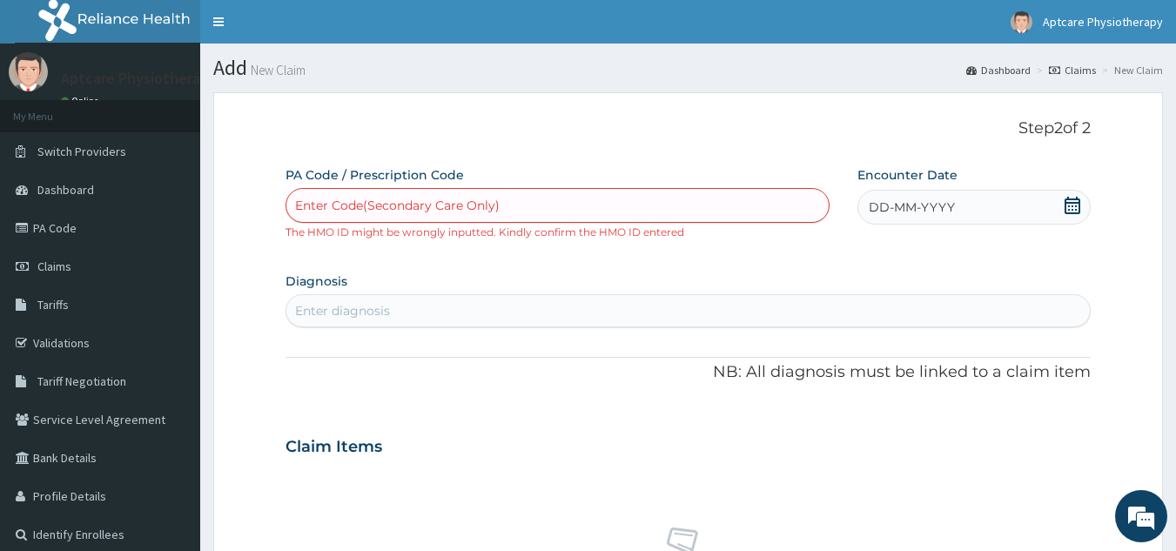
click at [1069, 210] on icon at bounding box center [1073, 205] width 16 height 17
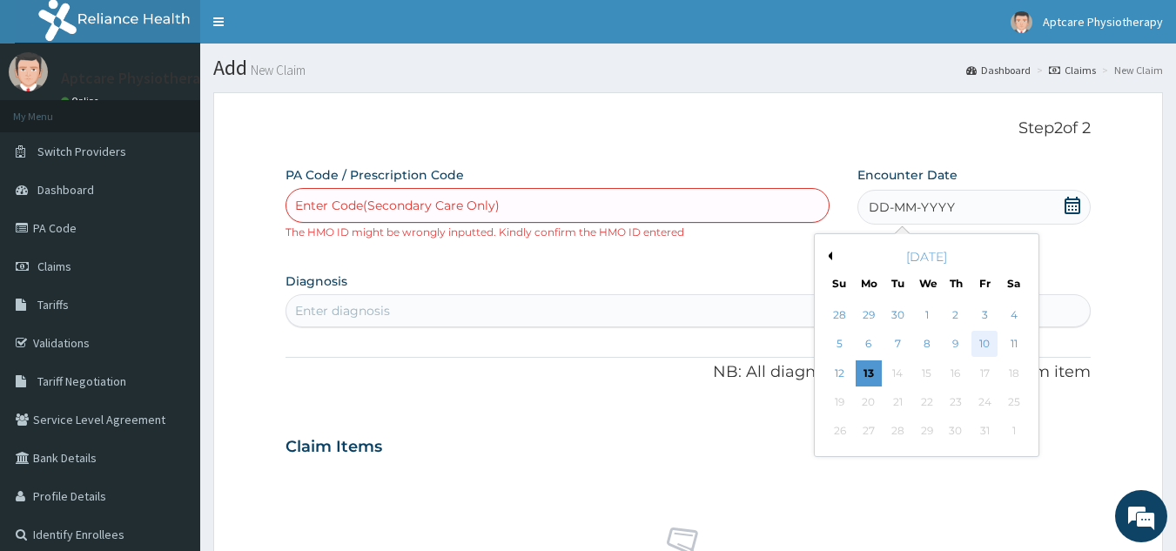
click at [984, 344] on div "10" at bounding box center [984, 345] width 26 height 26
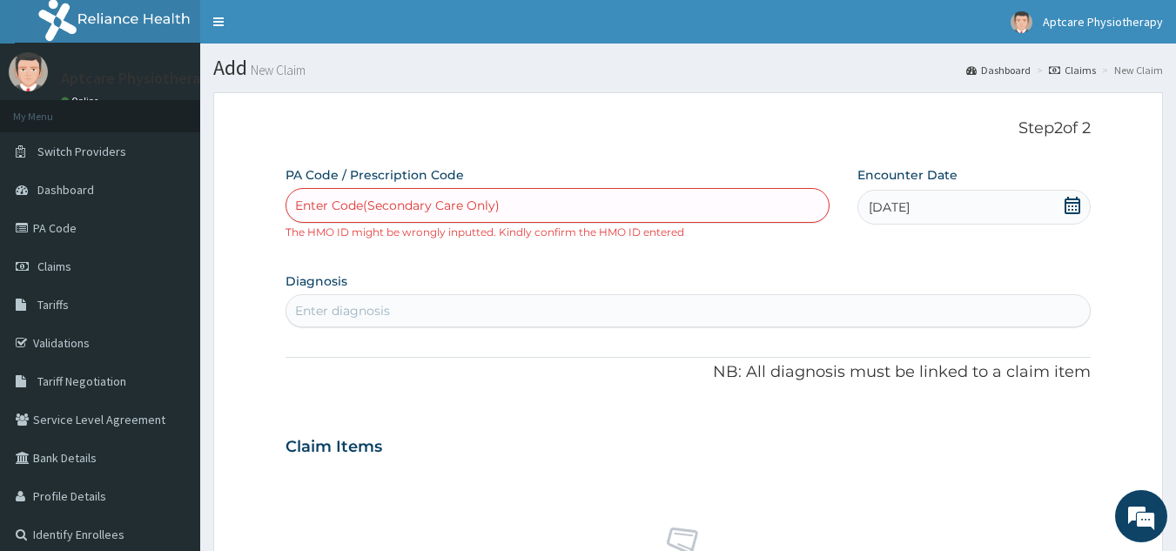
click at [600, 209] on div "Enter Code(Secondary Care Only)" at bounding box center [557, 205] width 543 height 28
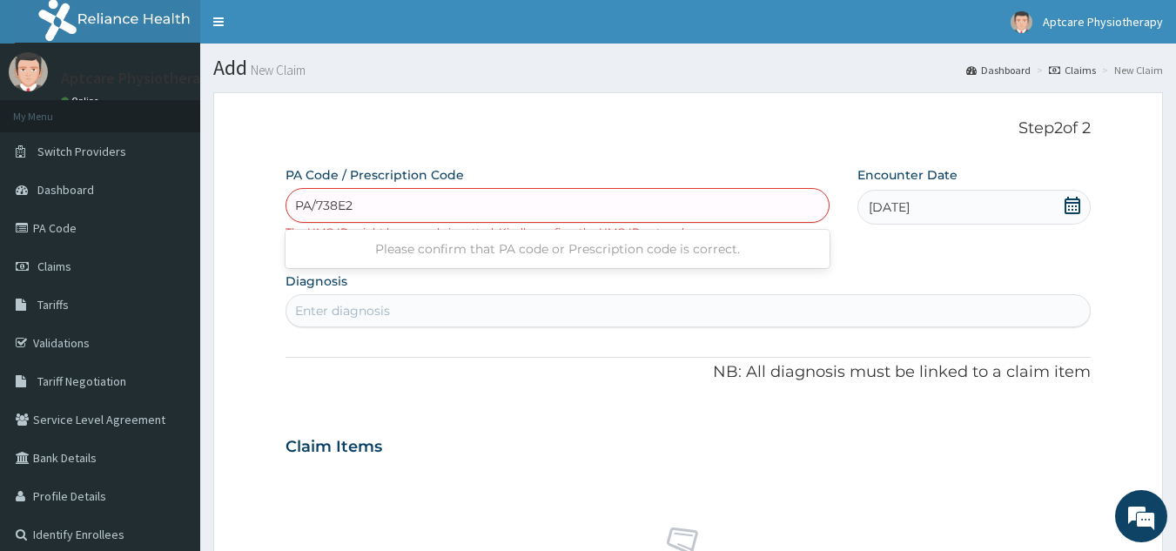
type input "PA/738E26"
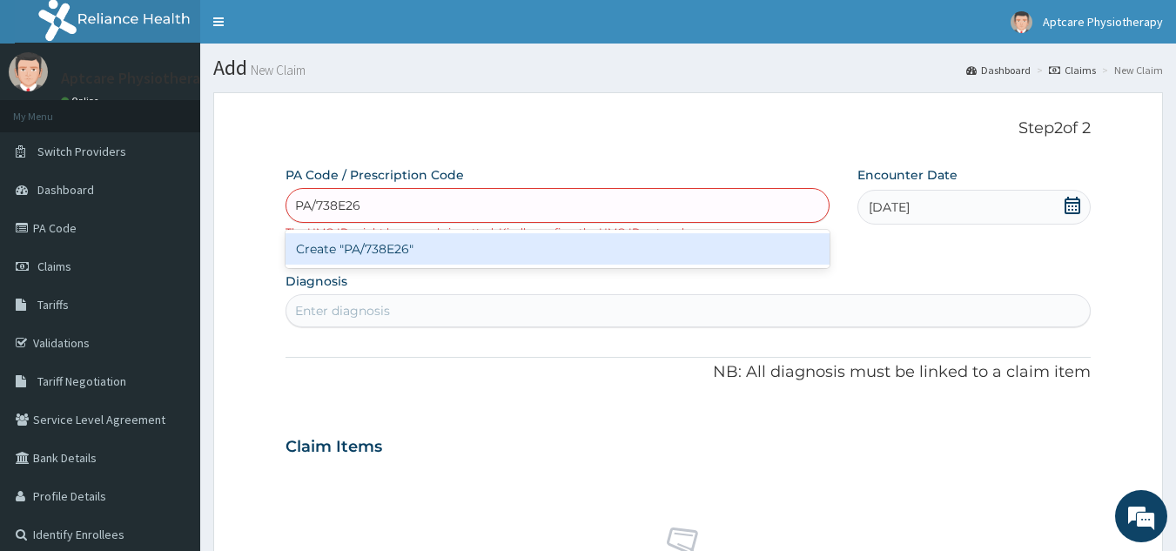
click at [699, 263] on div "Create "PA/738E26"" at bounding box center [557, 248] width 545 height 31
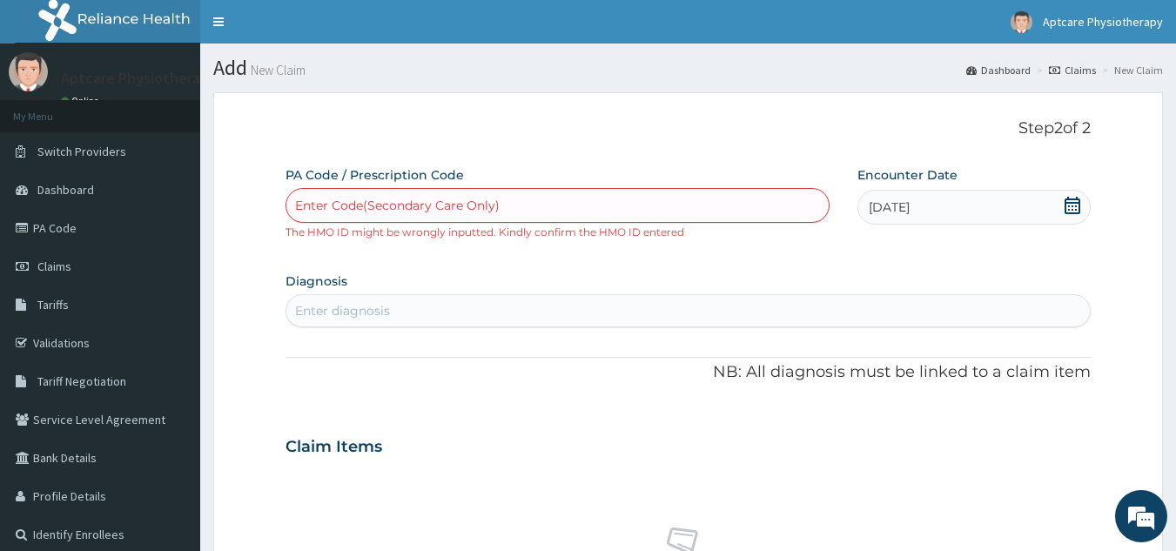
drag, startPoint x: 699, startPoint y: 263, endPoint x: 683, endPoint y: 283, distance: 25.4
click at [683, 283] on div "PA Code / Prescription Code Enter Code(Secondary Care Only) The HMO ID might be…" at bounding box center [688, 530] width 806 height 729
click at [73, 225] on link "PA Code" at bounding box center [100, 228] width 200 height 38
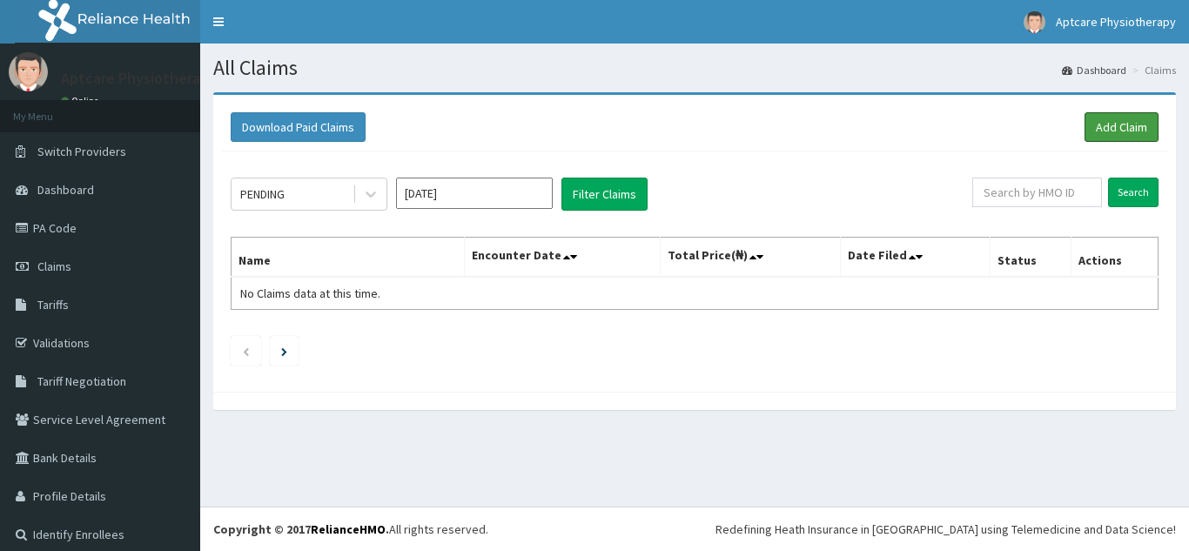
click at [1118, 127] on link "Add Claim" at bounding box center [1122, 127] width 74 height 30
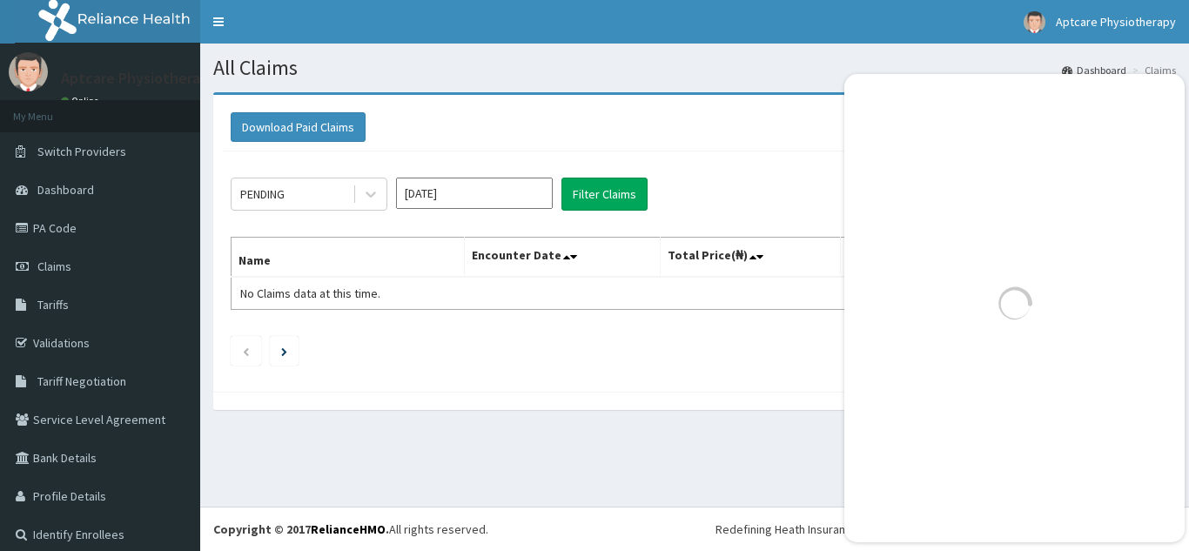
scroll to position [1454, 0]
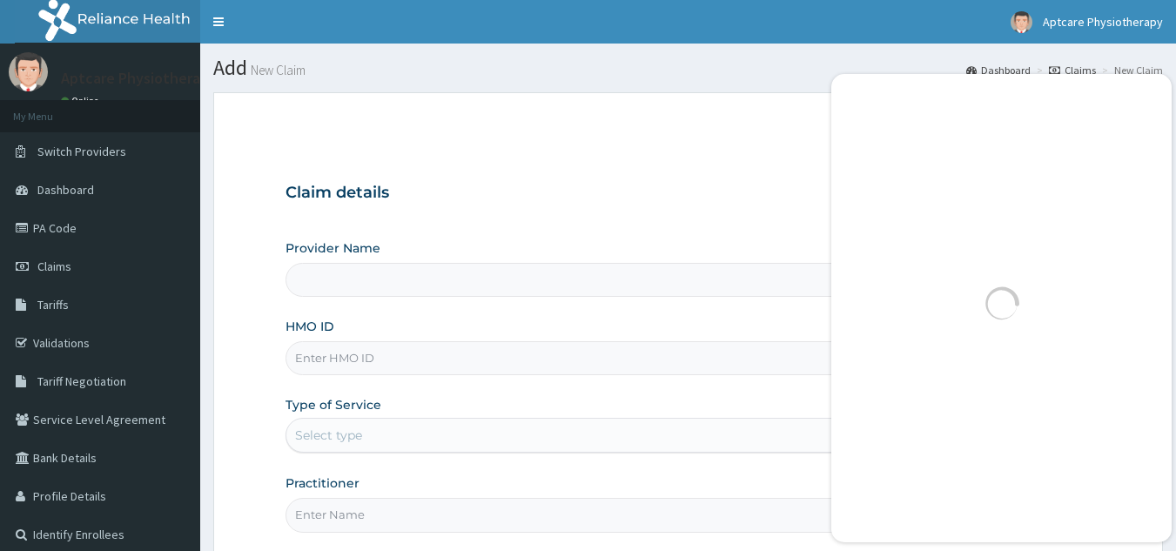
scroll to position [1454, 0]
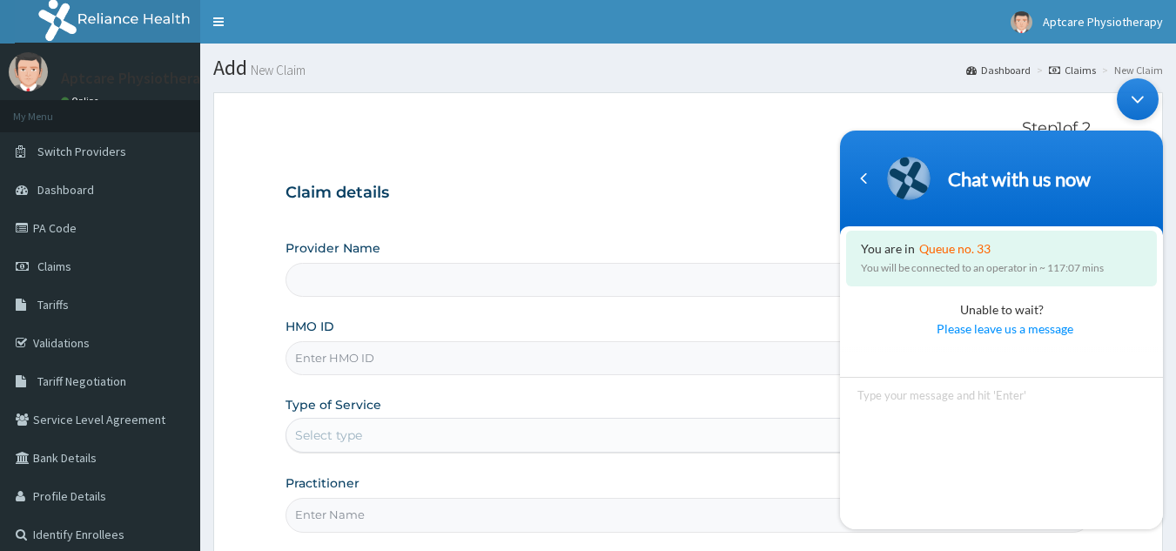
type input "Aptcare Physiotherapy Clinic"
click at [941, 368] on div at bounding box center [1001, 440] width 323 height 175
click at [918, 358] on div at bounding box center [1001, 440] width 323 height 175
click at [991, 353] on div at bounding box center [1001, 440] width 323 height 175
click at [401, 356] on input "HMO ID" at bounding box center [688, 358] width 806 height 34
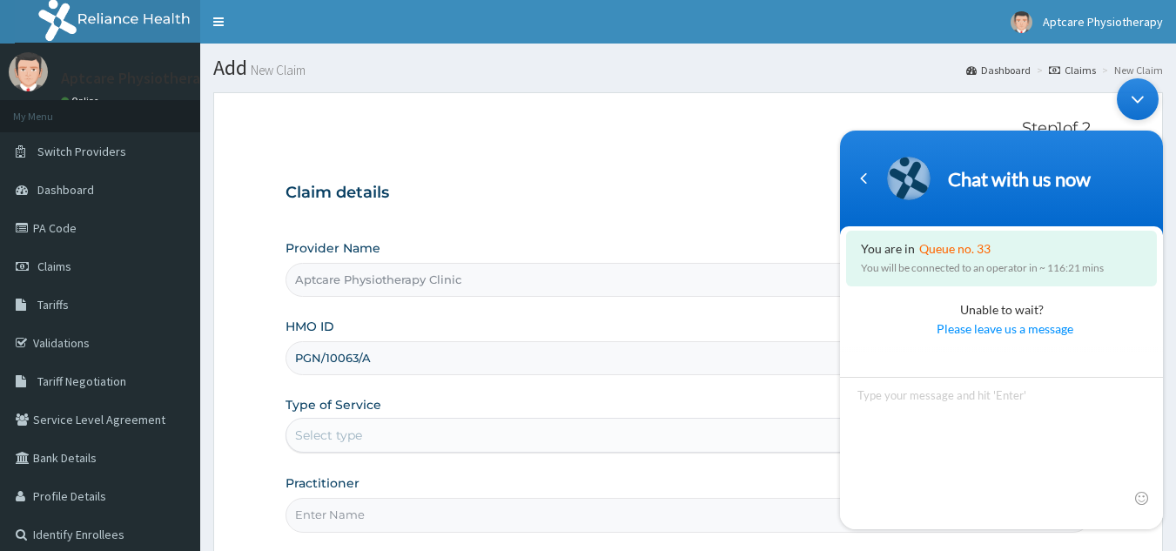
type input "PGN/10063/A"
click at [402, 409] on div "Type of Service Select type" at bounding box center [605, 424] width 641 height 57
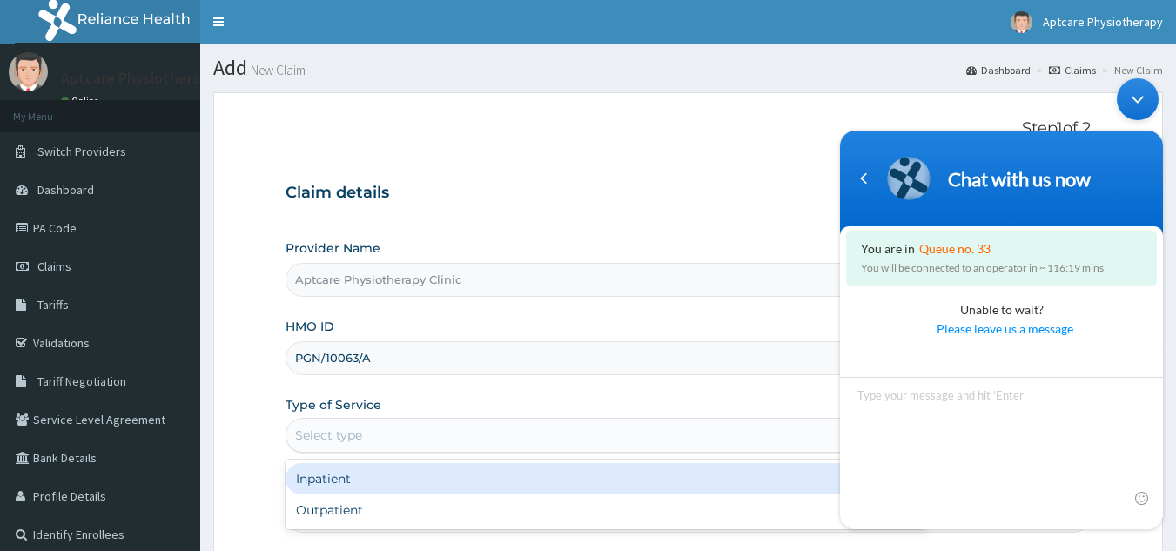
click at [399, 443] on div "Select type" at bounding box center [590, 435] width 608 height 28
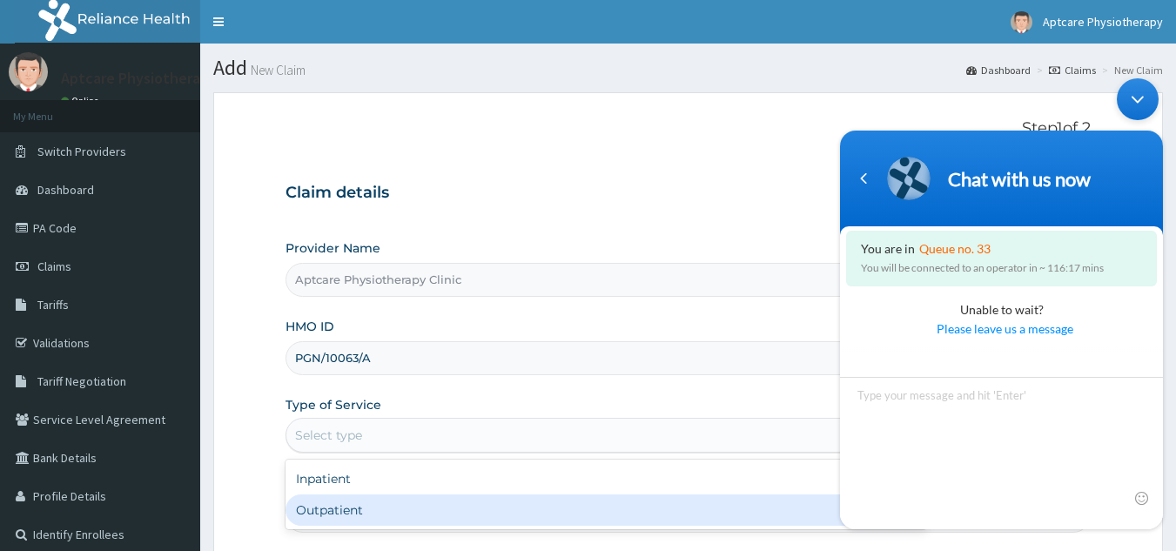
click at [368, 511] on div "Outpatient" at bounding box center [605, 509] width 641 height 31
type input "1"
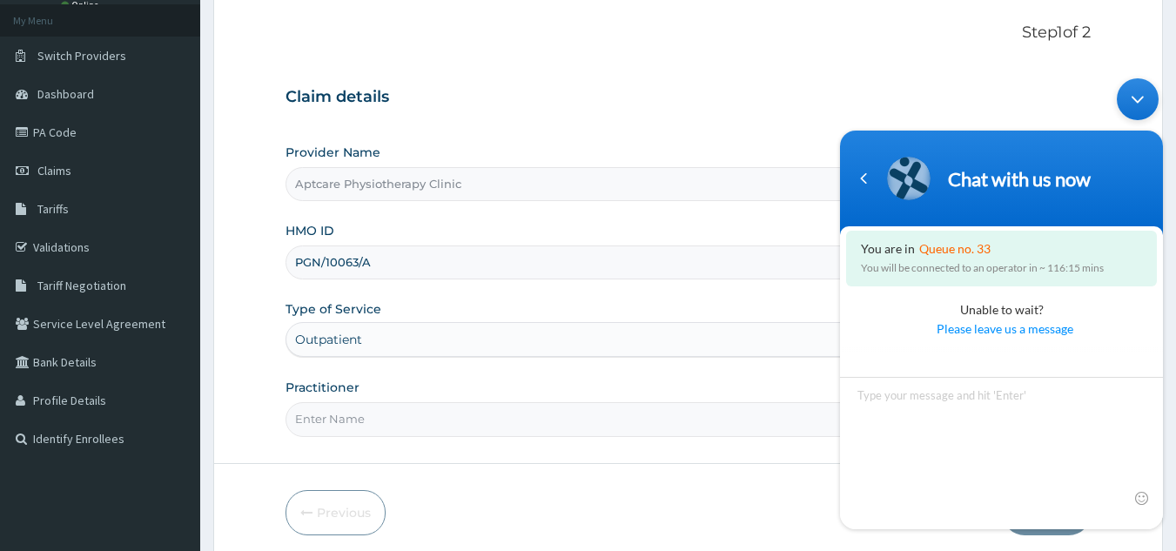
scroll to position [103, 0]
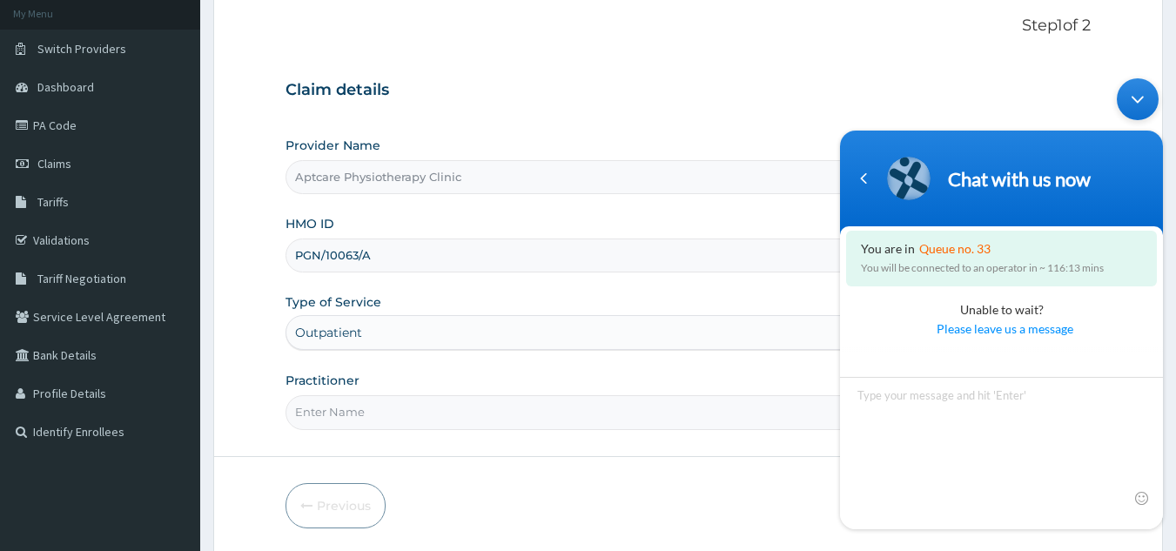
click at [379, 411] on input "Practitioner" at bounding box center [688, 412] width 806 height 34
type input "[DATE]"
click at [688, 407] on input "Sunday" at bounding box center [688, 412] width 806 height 34
click at [558, 427] on input "Sunday" at bounding box center [688, 412] width 806 height 34
click at [722, 408] on input "Sunday" at bounding box center [688, 412] width 806 height 34
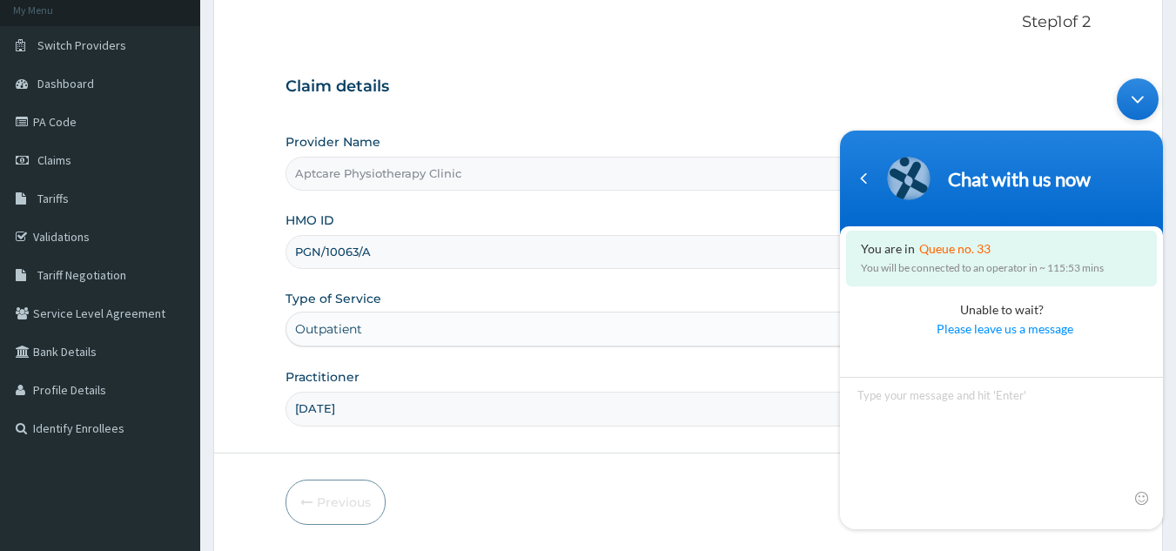
scroll to position [165, 0]
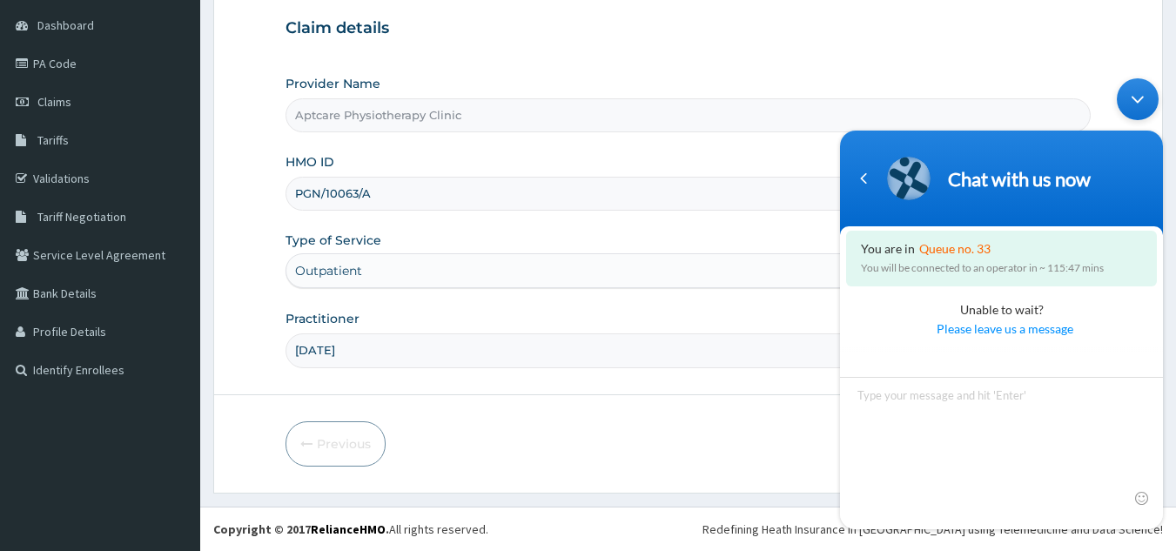
click at [1145, 192] on div "Chat with us now" at bounding box center [1001, 178] width 302 height 44
click at [1134, 191] on div "Chat with us now" at bounding box center [1001, 178] width 302 height 44
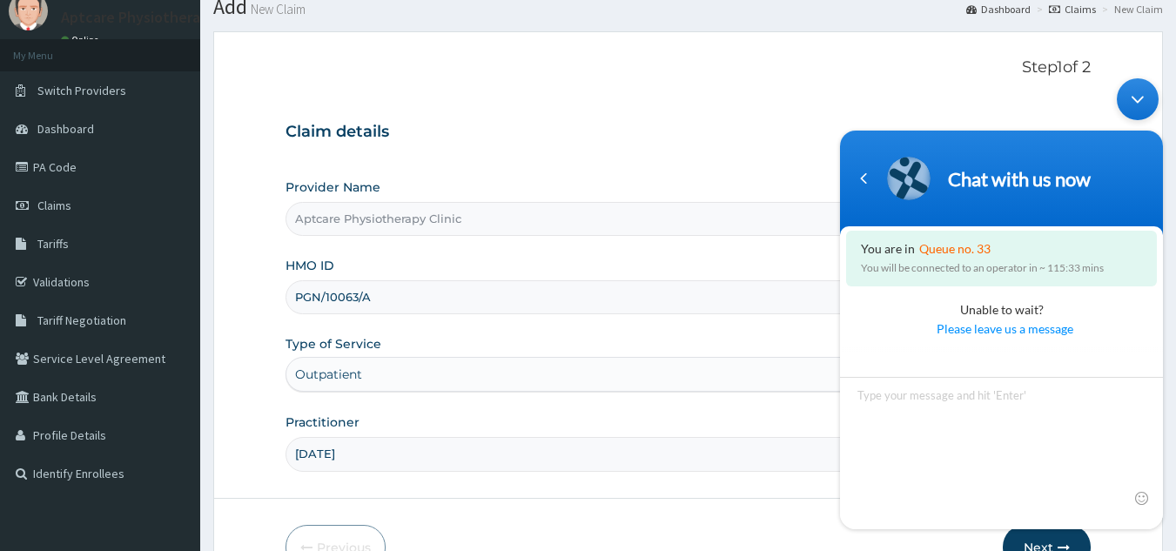
scroll to position [62, 0]
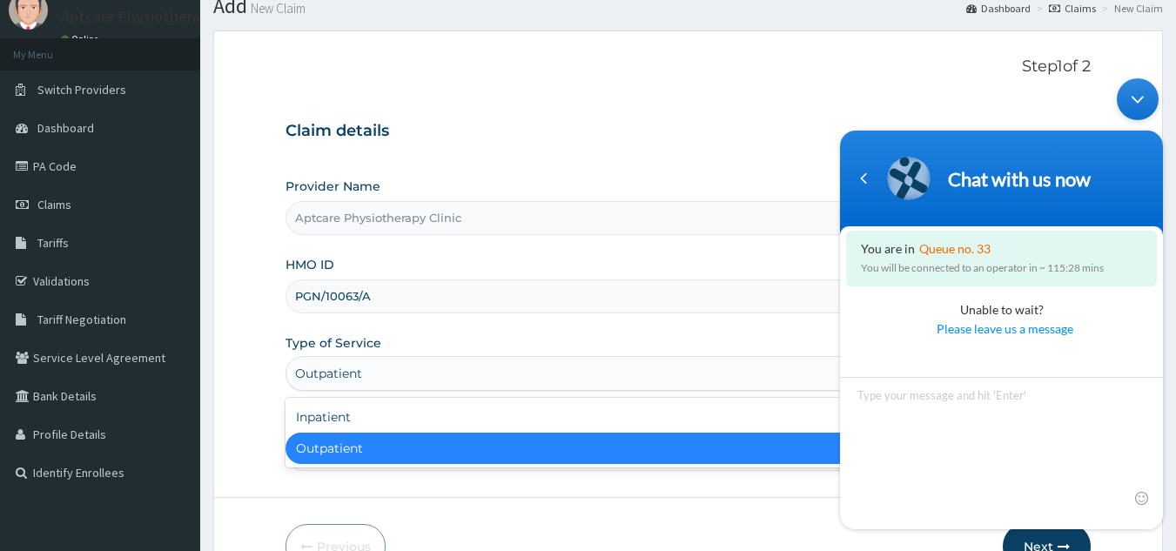
click at [1052, 546] on button "Next" at bounding box center [1047, 546] width 88 height 45
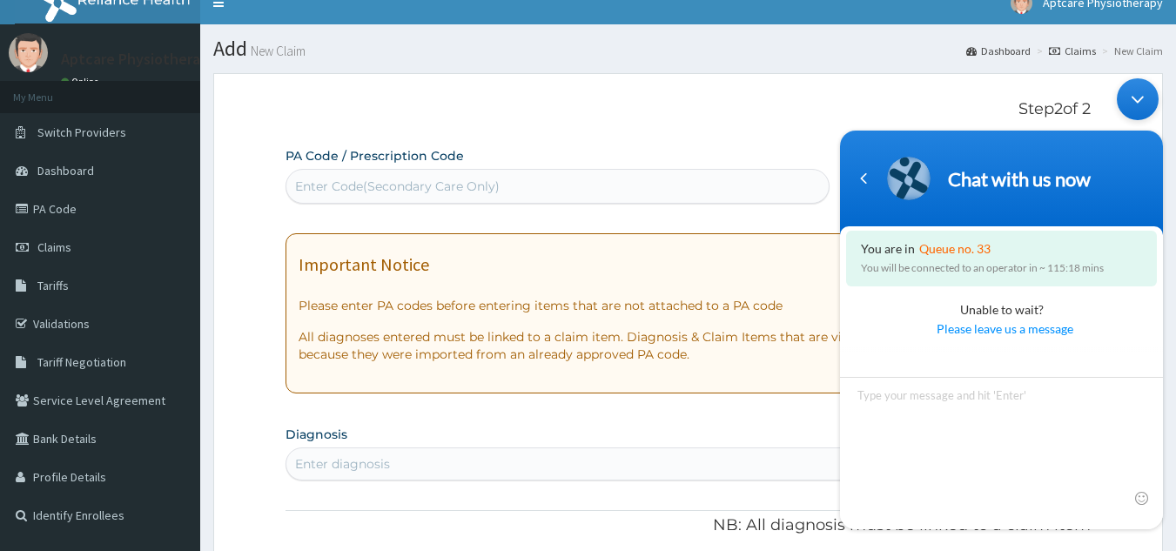
scroll to position [17, 0]
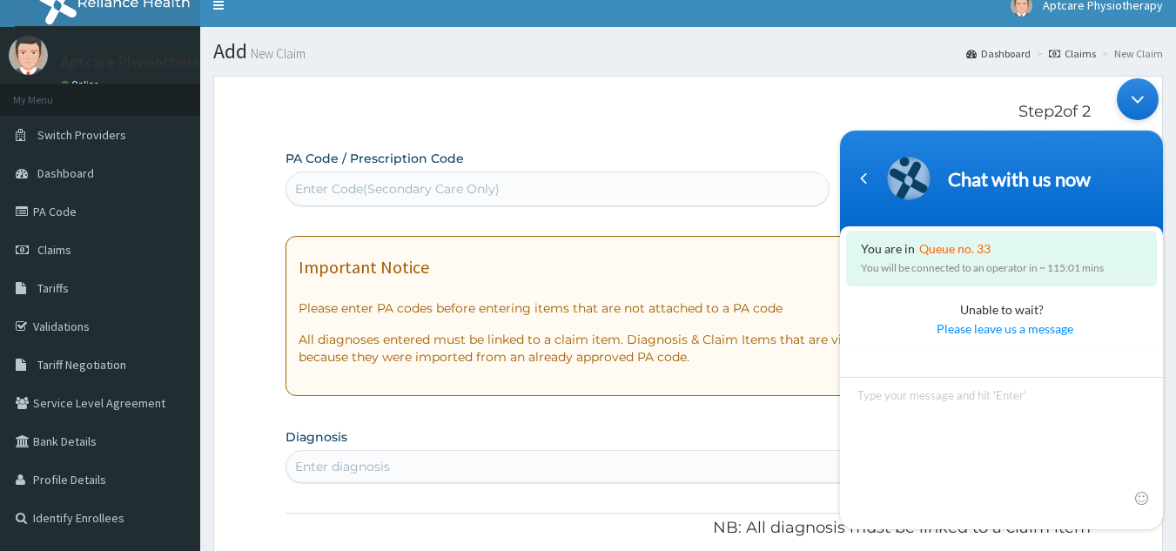
click at [447, 191] on div "Enter Code(Secondary Care Only)" at bounding box center [397, 188] width 205 height 17
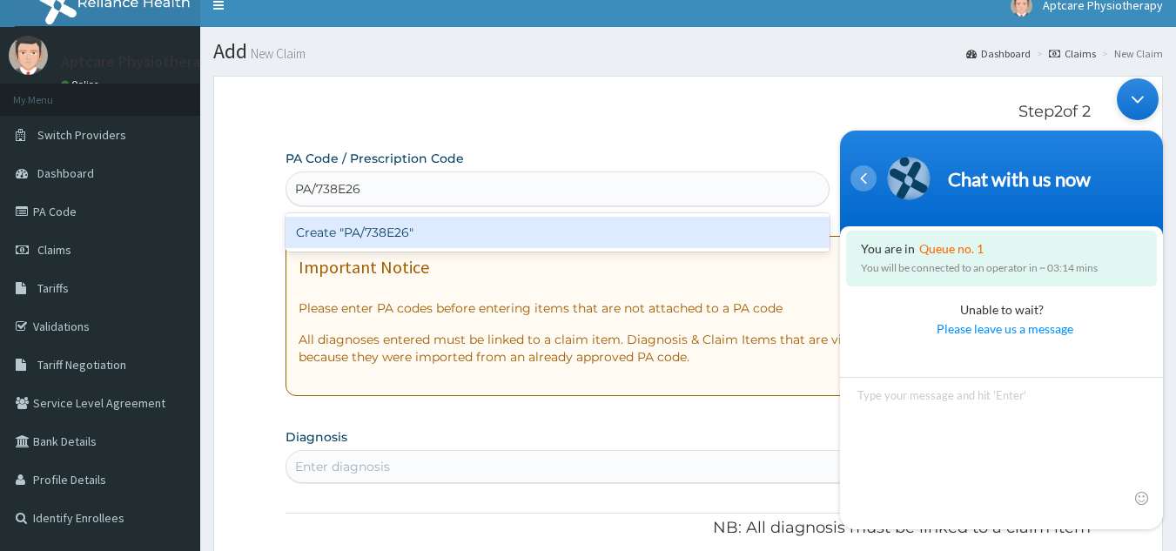
click at [863, 177] on div "Navigation go back" at bounding box center [863, 178] width 26 height 26
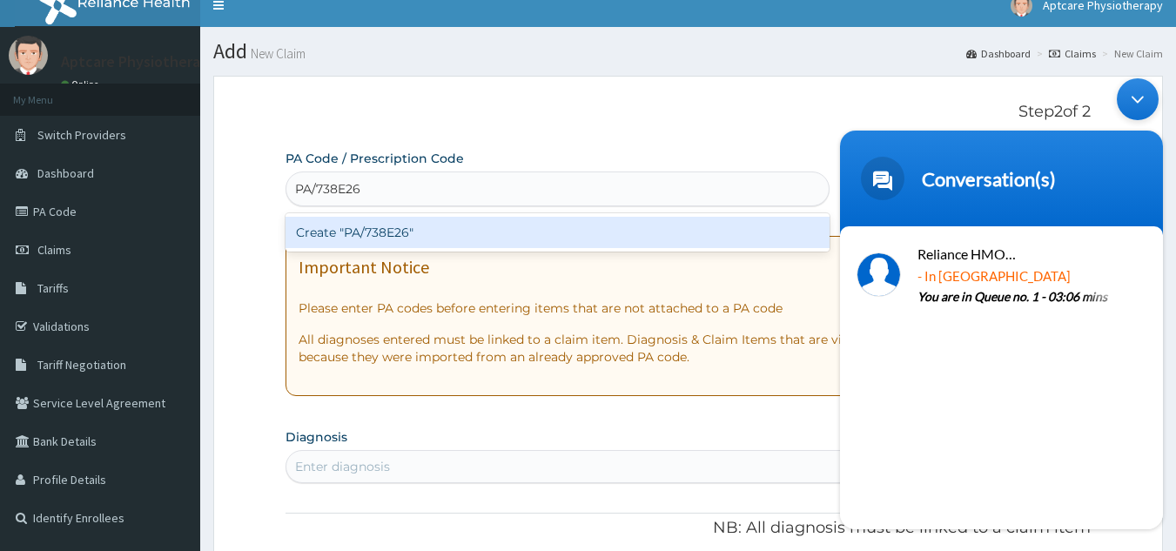
click at [1151, 141] on header "Conversation(s)" at bounding box center [1001, 182] width 323 height 104
click at [894, 184] on span at bounding box center [883, 178] width 44 height 44
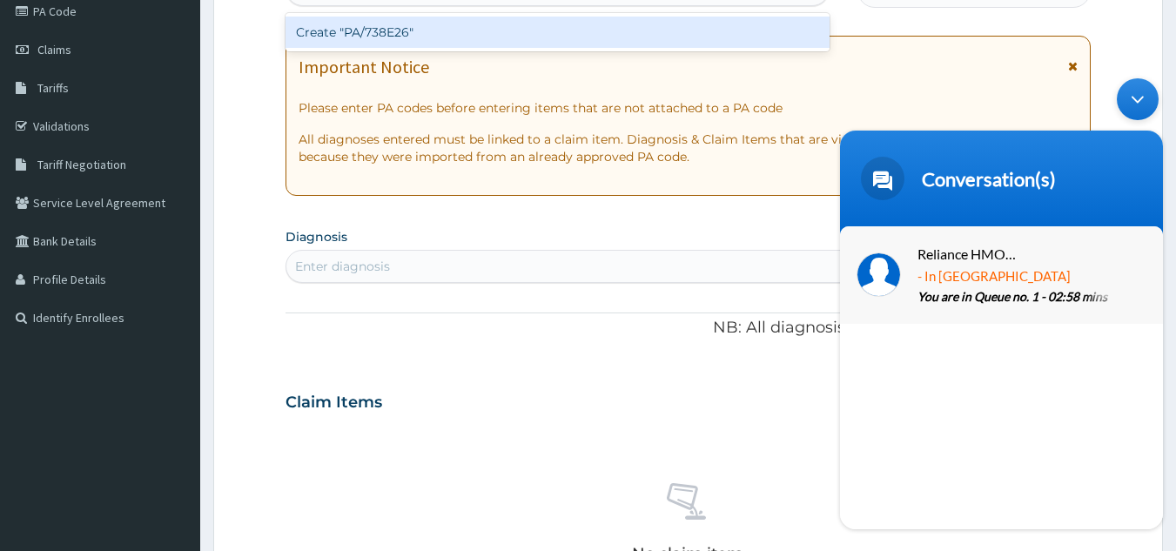
scroll to position [219, 0]
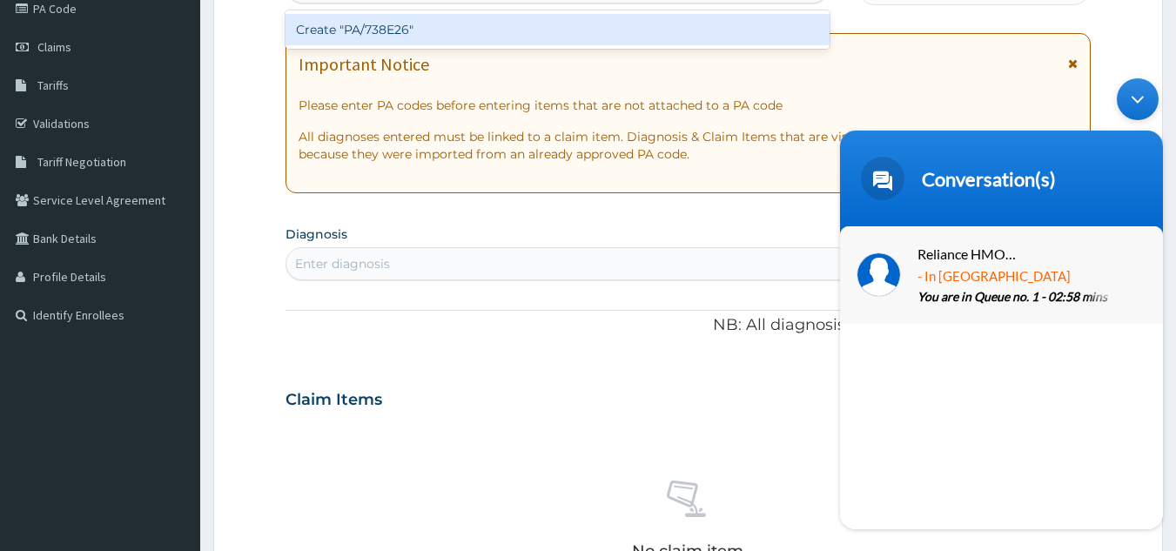
type input "PA/738E26"
click at [994, 296] on div "Reliance HMO Nigeria - In Queue You are in Queue no. 1 - 02:58 mins NaN year ago" at bounding box center [1001, 273] width 323 height 97
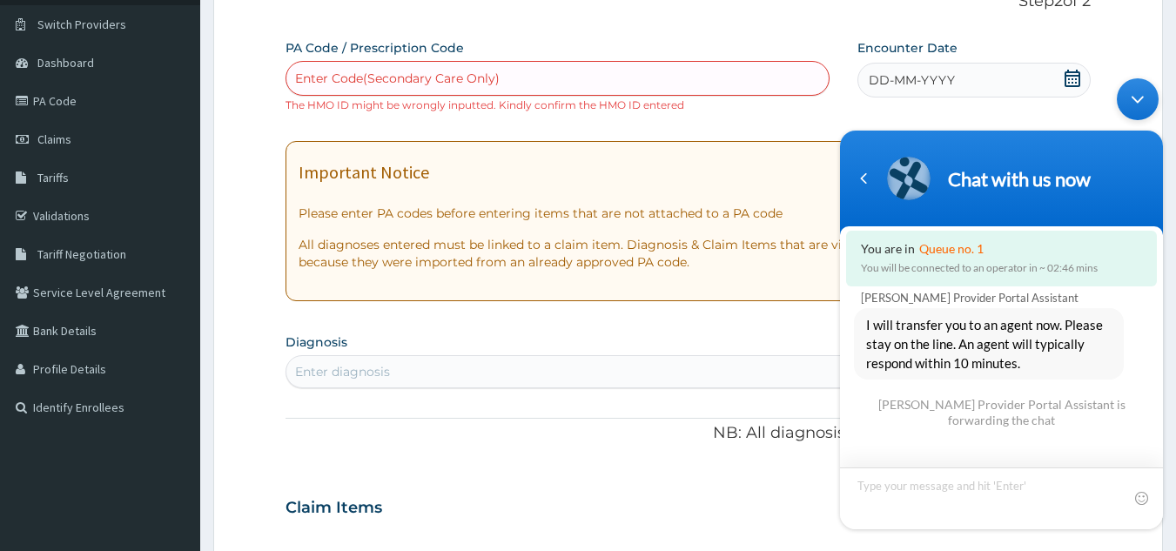
scroll to position [0, 0]
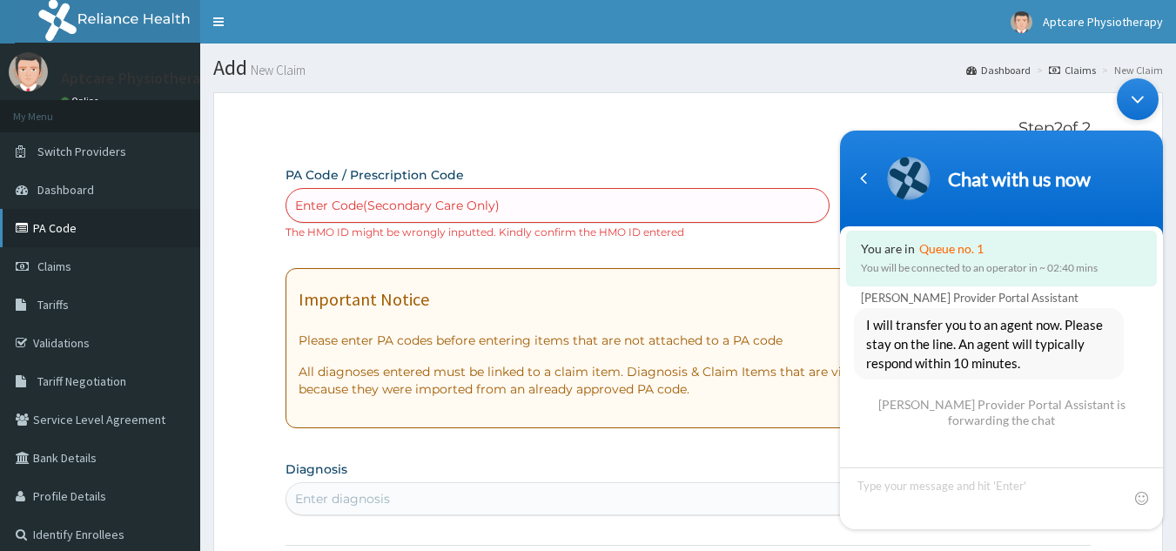
click at [54, 228] on link "PA Code" at bounding box center [100, 228] width 200 height 38
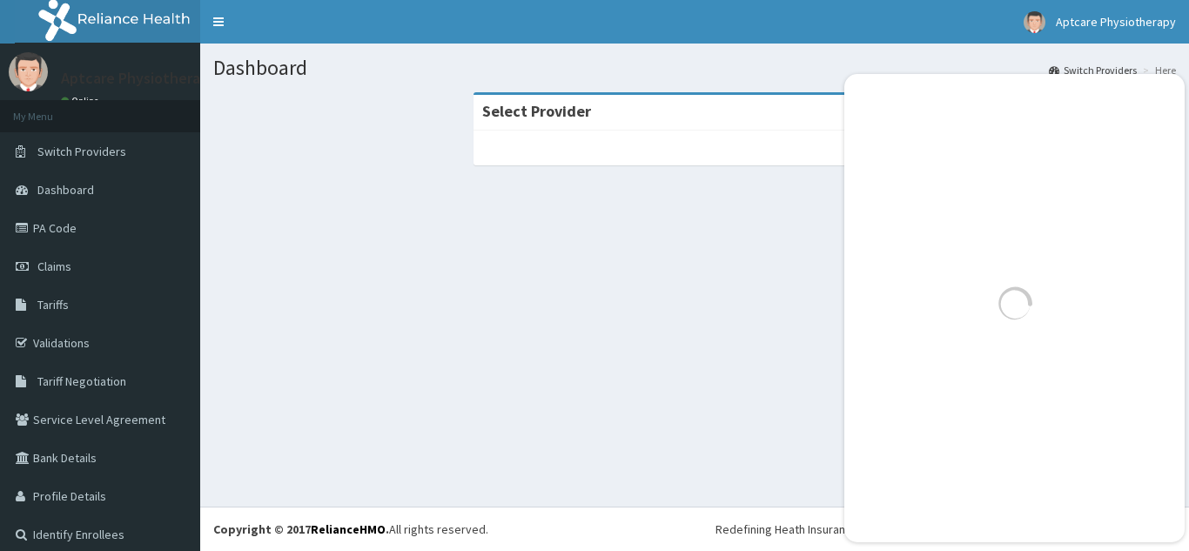
scroll to position [1454, 0]
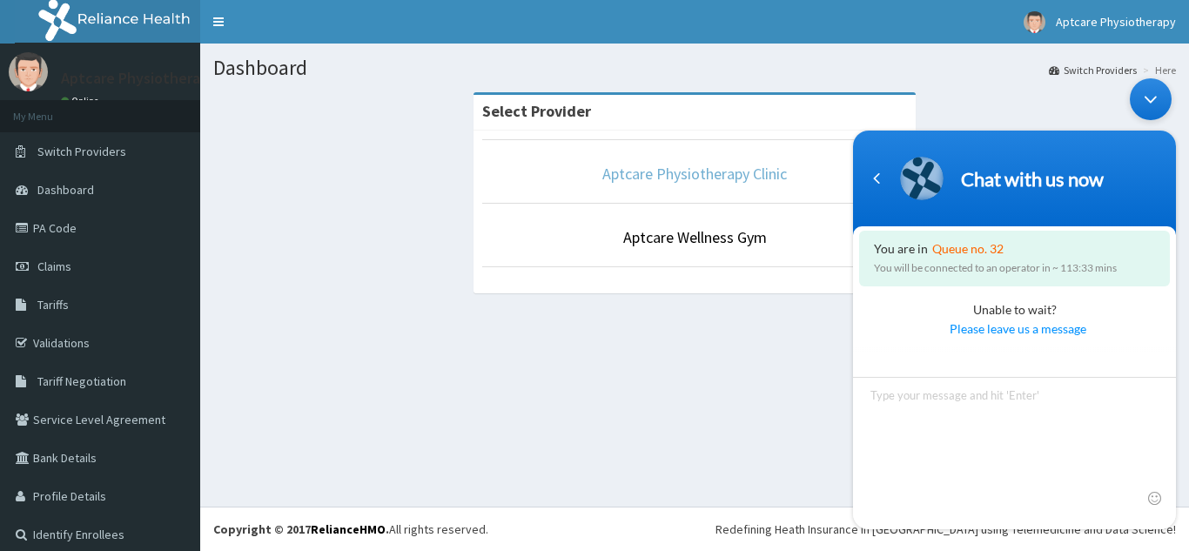
click at [654, 174] on link "Aptcare Physiotherapy Clinic" at bounding box center [694, 174] width 185 height 20
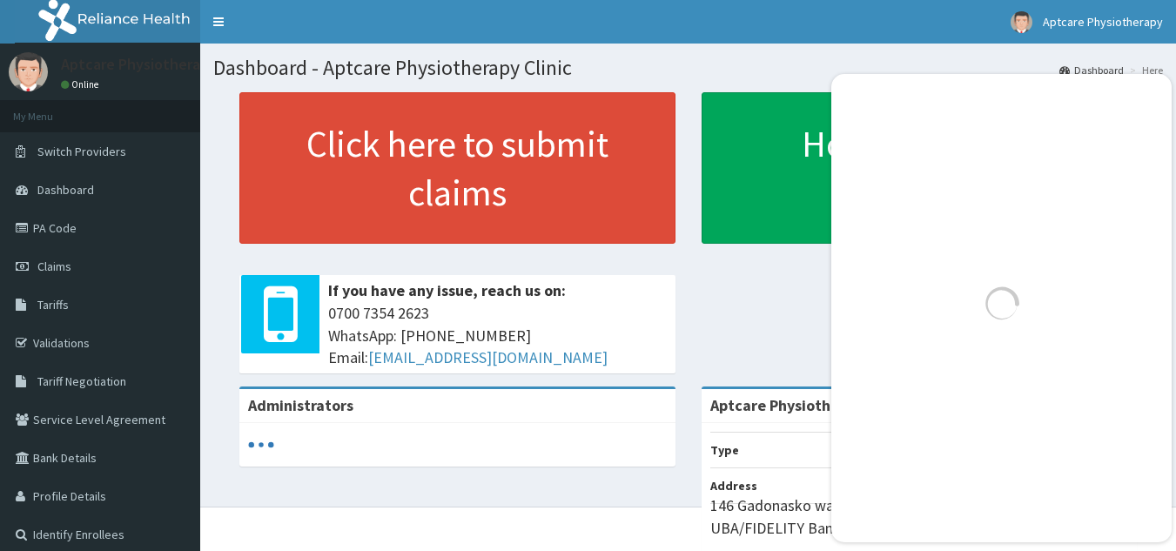
scroll to position [1454, 0]
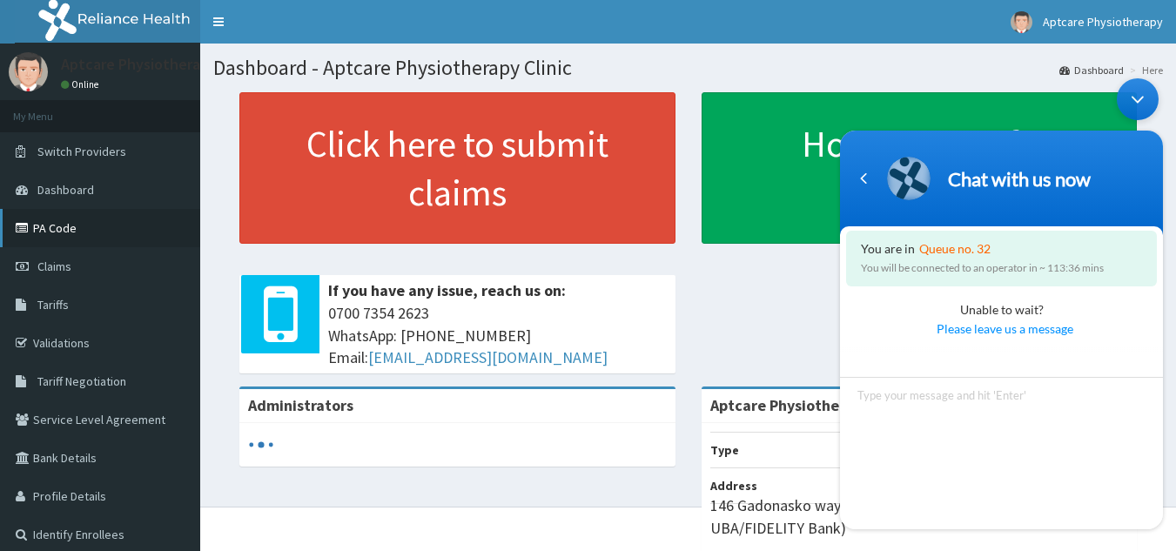
click at [58, 229] on link "PA Code" at bounding box center [100, 228] width 200 height 38
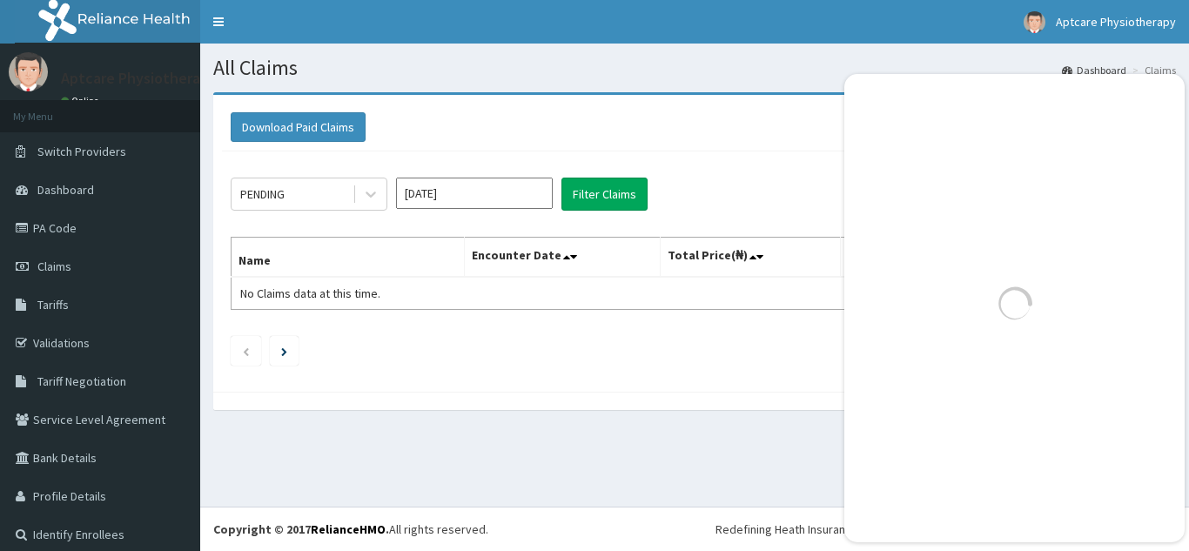
scroll to position [1454, 0]
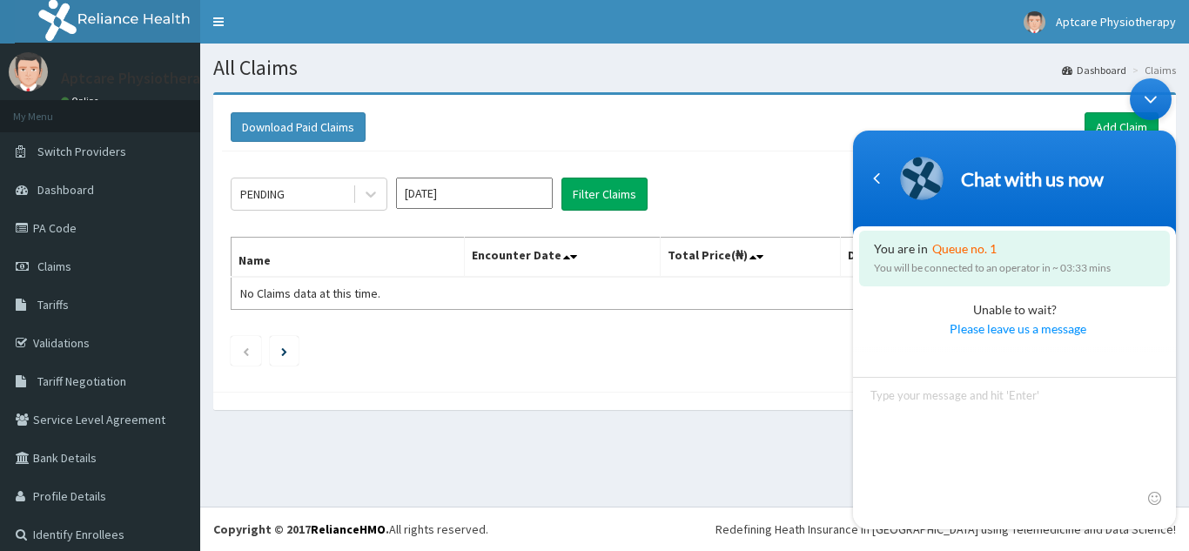
click at [1087, 115] on body "Chat with us now You are in Queue no. 1 You will be connected to an operator in…" at bounding box center [1014, 303] width 340 height 468
click at [1102, 119] on body "Chat with us now You are in Queue no. 1 You will be connected to an operator in…" at bounding box center [1014, 303] width 340 height 468
click at [1109, 125] on body "Chat with us now You are in Queue no. 1 You will be connected to an operator in…" at bounding box center [1014, 303] width 340 height 468
click at [957, 480] on textarea "Type your message and hit 'Enter'" at bounding box center [1014, 452] width 323 height 152
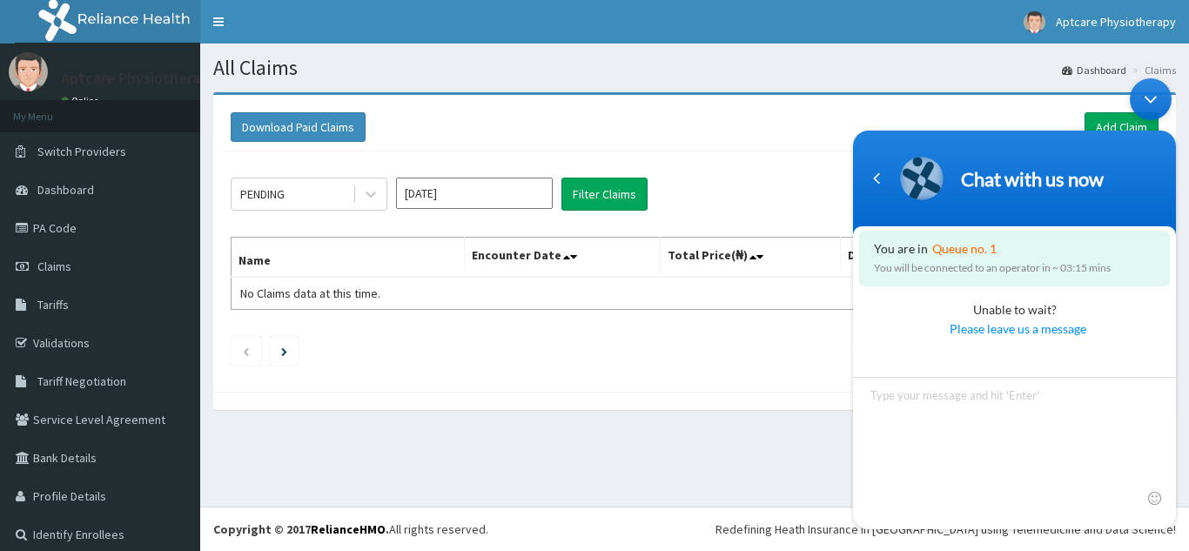
click at [1011, 313] on div "Unable to wait? Please leave us a message" at bounding box center [1014, 309] width 323 height 73
click at [983, 311] on div "Unable to wait? Please leave us a message" at bounding box center [1014, 309] width 323 height 73
click at [873, 185] on div "Navigation go back" at bounding box center [876, 178] width 26 height 26
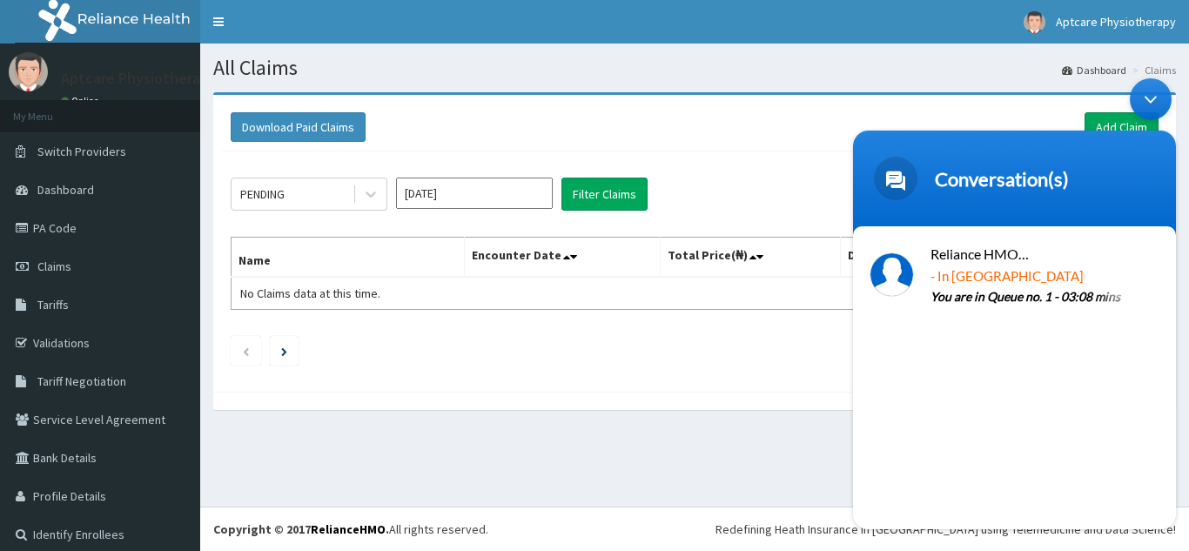
click at [895, 187] on span at bounding box center [896, 178] width 44 height 44
click at [895, 188] on span at bounding box center [896, 178] width 44 height 44
click at [1046, 350] on div "Reliance HMO Nigeria - In Queue You are in Queue no. 1 - 03:03 mins NaN year ago" at bounding box center [1014, 376] width 323 height 303
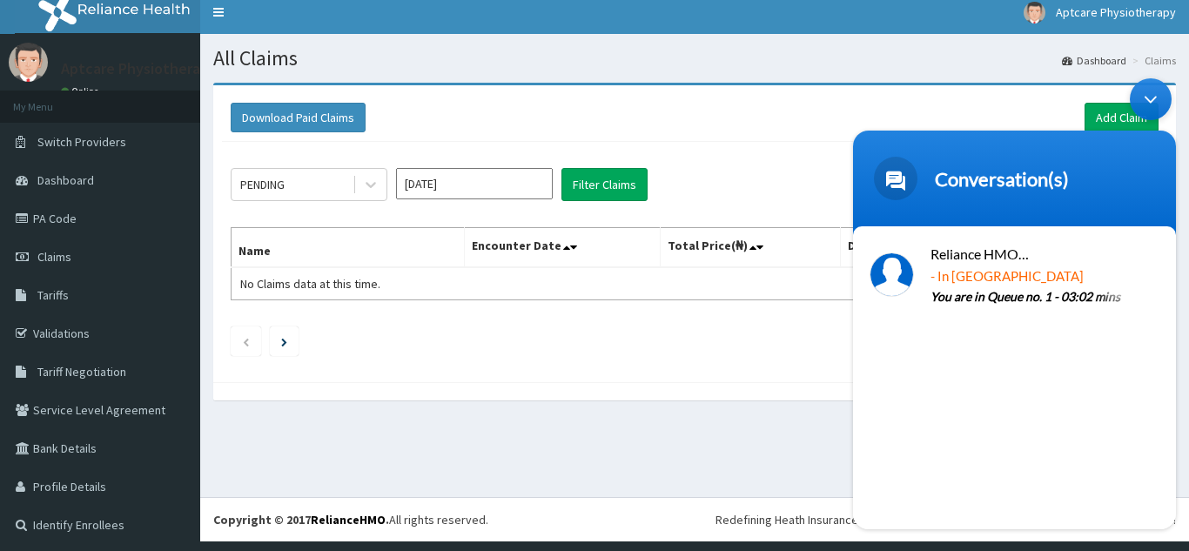
scroll to position [11, 0]
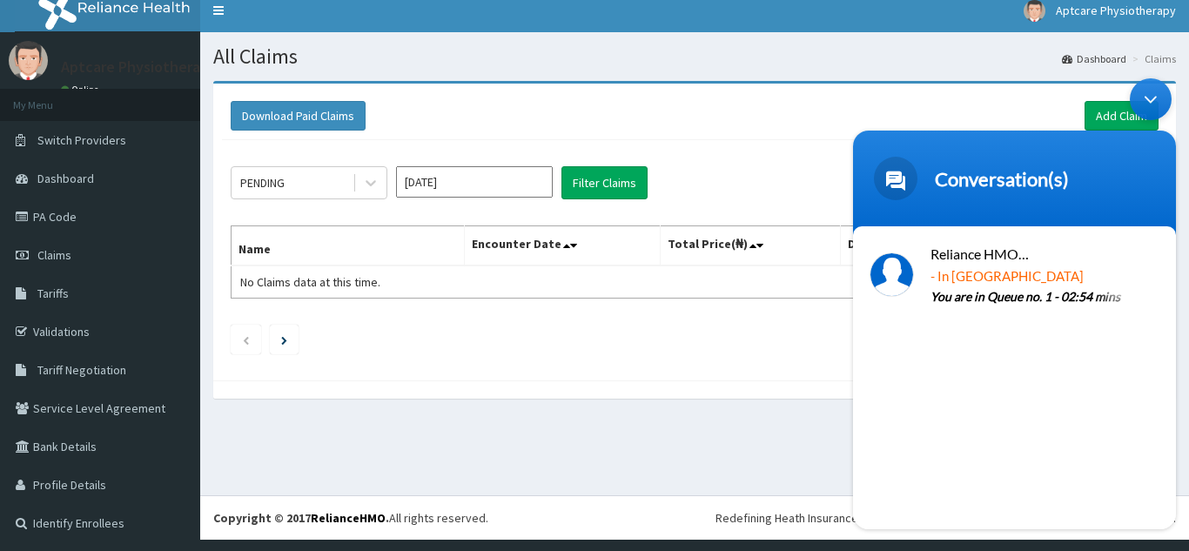
click at [1150, 203] on header "Conversation(s)" at bounding box center [1014, 182] width 323 height 104
click at [895, 261] on div at bounding box center [891, 273] width 43 height 43
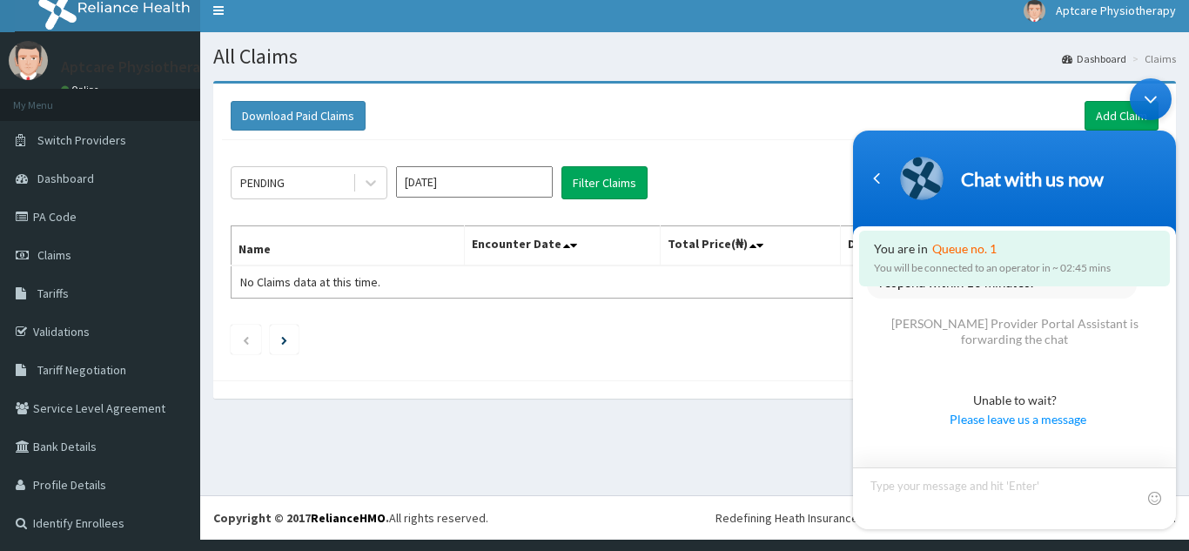
click at [923, 176] on img at bounding box center [922, 178] width 38 height 44
click at [873, 181] on div "Navigation go back" at bounding box center [876, 178] width 26 height 26
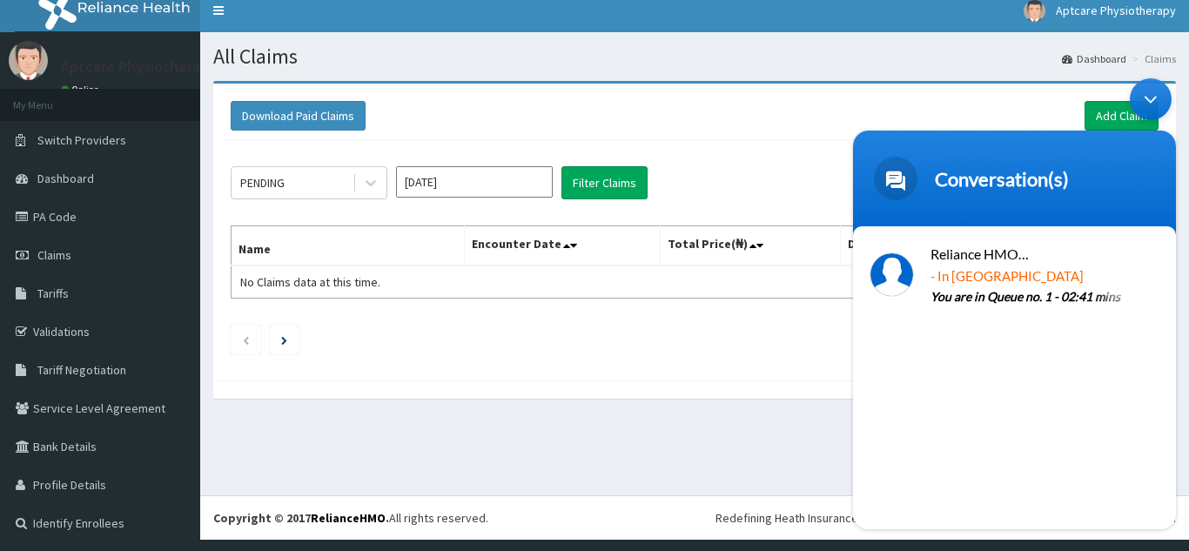
click at [872, 181] on div "Conversation(s)" at bounding box center [1014, 178] width 302 height 44
click at [871, 182] on div "Conversation(s)" at bounding box center [1014, 179] width 302 height 44
click at [1096, 112] on body "Conversation(s) You are in Queue no. 1 You will be connected to an operator in …" at bounding box center [1013, 304] width 340 height 468
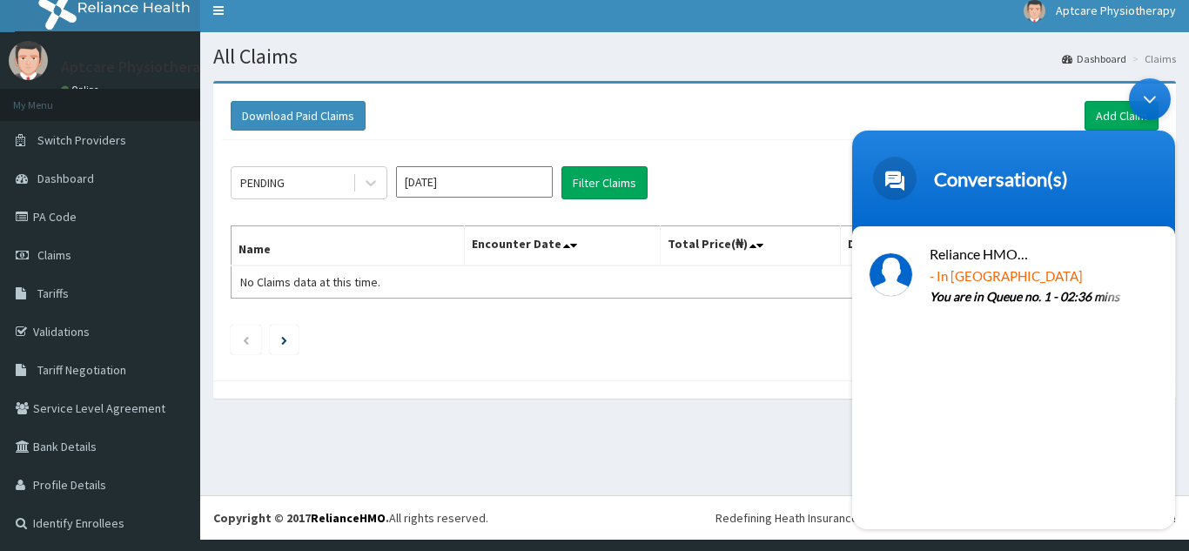
click at [1096, 112] on body "Conversation(s) You are in Queue no. 1 You will be connected to an operator in …" at bounding box center [1013, 304] width 340 height 468
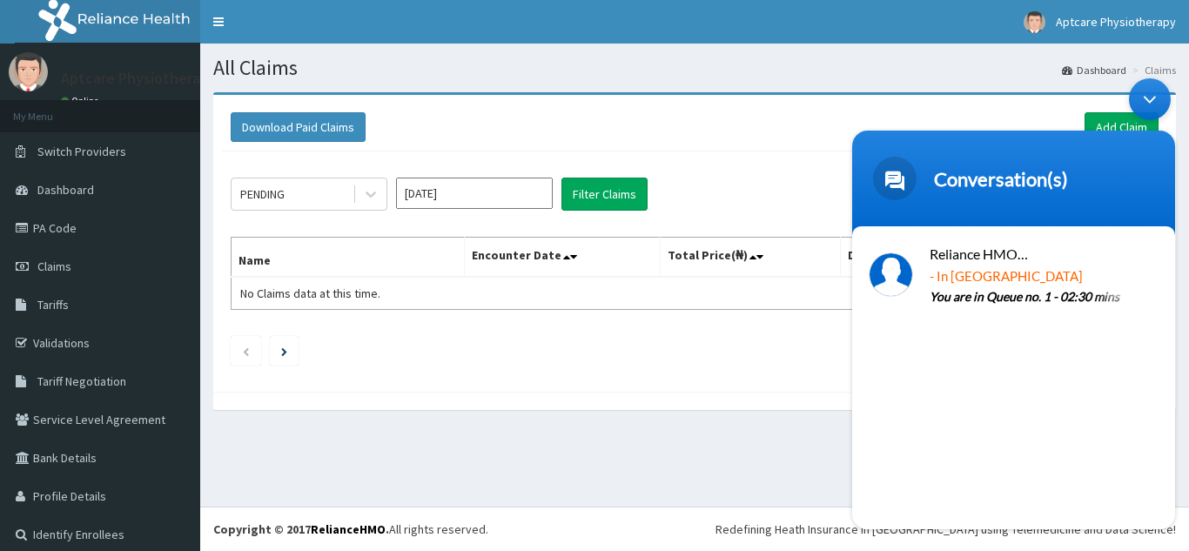
scroll to position [11, 0]
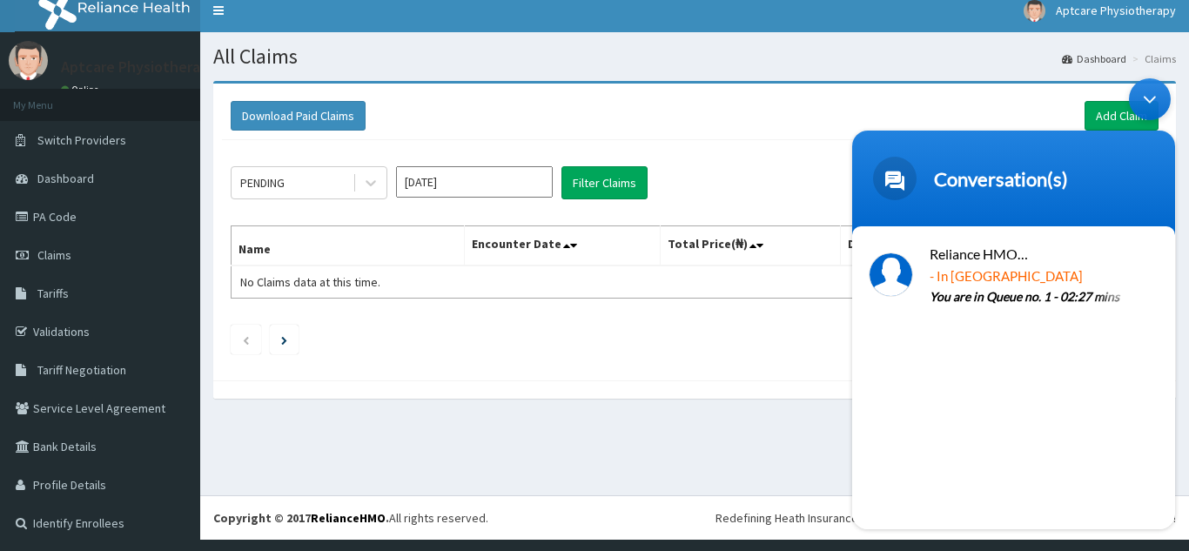
click at [1085, 116] on body "Conversation(s) You are in Queue no. 1 You will be connected to an operator in …" at bounding box center [1013, 304] width 340 height 468
click at [1149, 94] on div "Minimize live chat window" at bounding box center [1150, 99] width 42 height 42
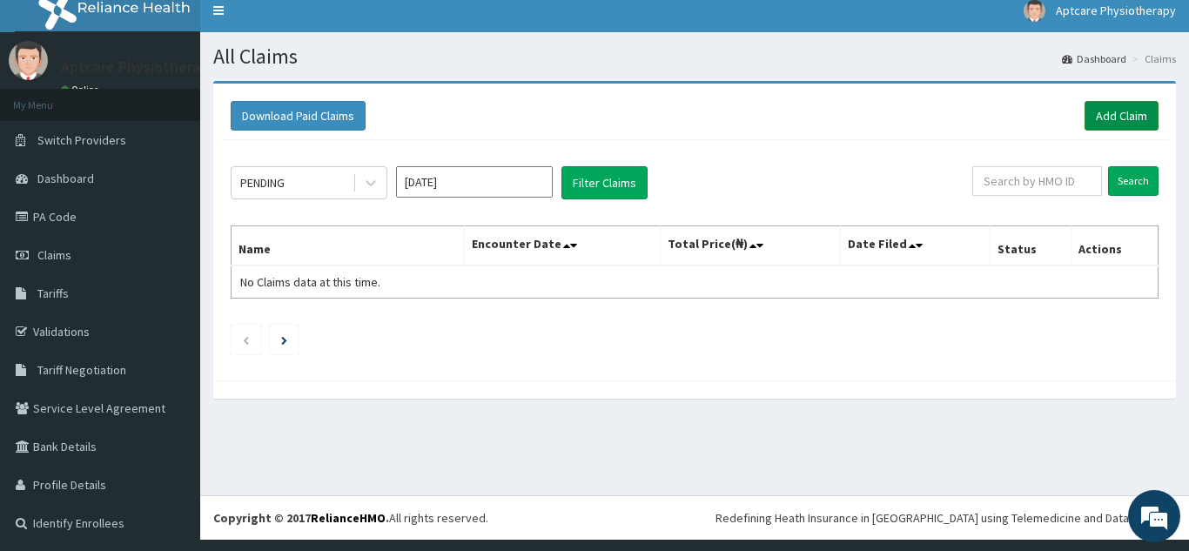
click at [1096, 113] on link "Add Claim" at bounding box center [1122, 116] width 74 height 30
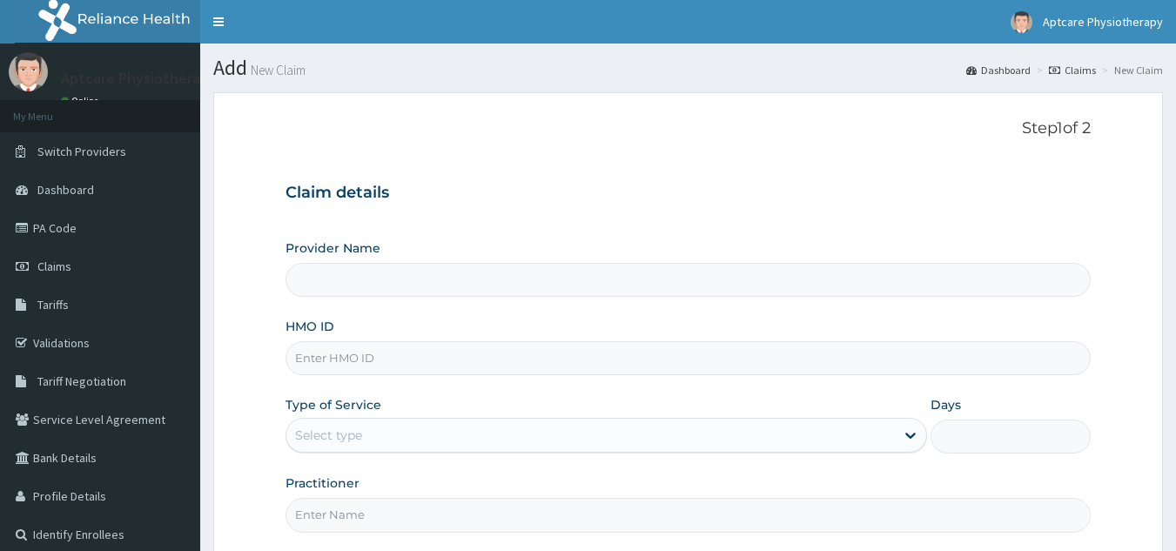
click at [401, 366] on input "HMO ID" at bounding box center [688, 358] width 806 height 34
click at [410, 360] on input "HMO ID" at bounding box center [688, 358] width 806 height 34
type input "Aptcare Physiotherapy Clinic"
type input "PNG/10063/A"
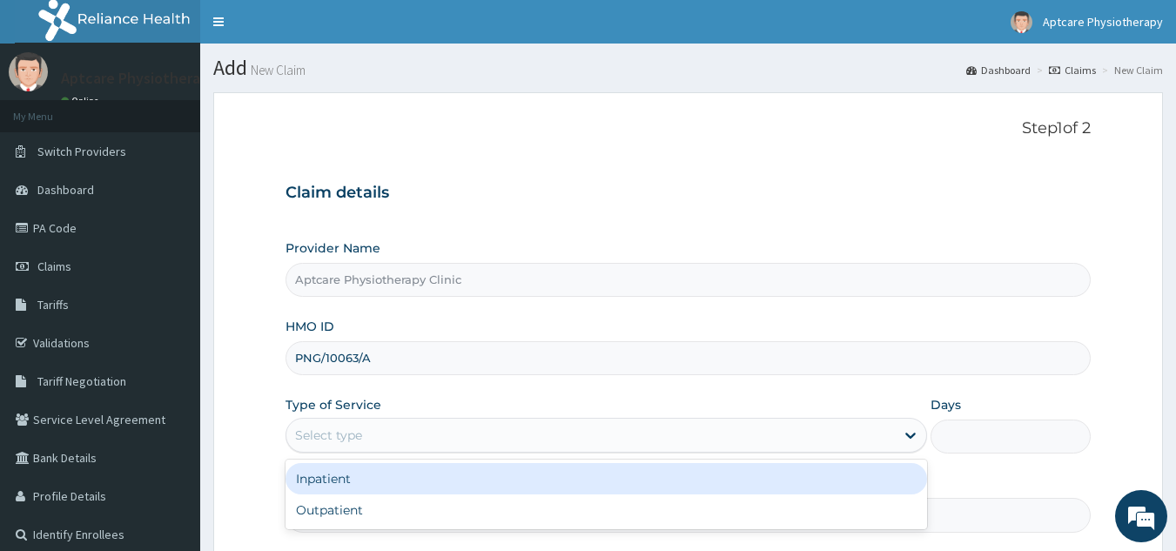
click at [470, 441] on div "Select type" at bounding box center [590, 435] width 608 height 28
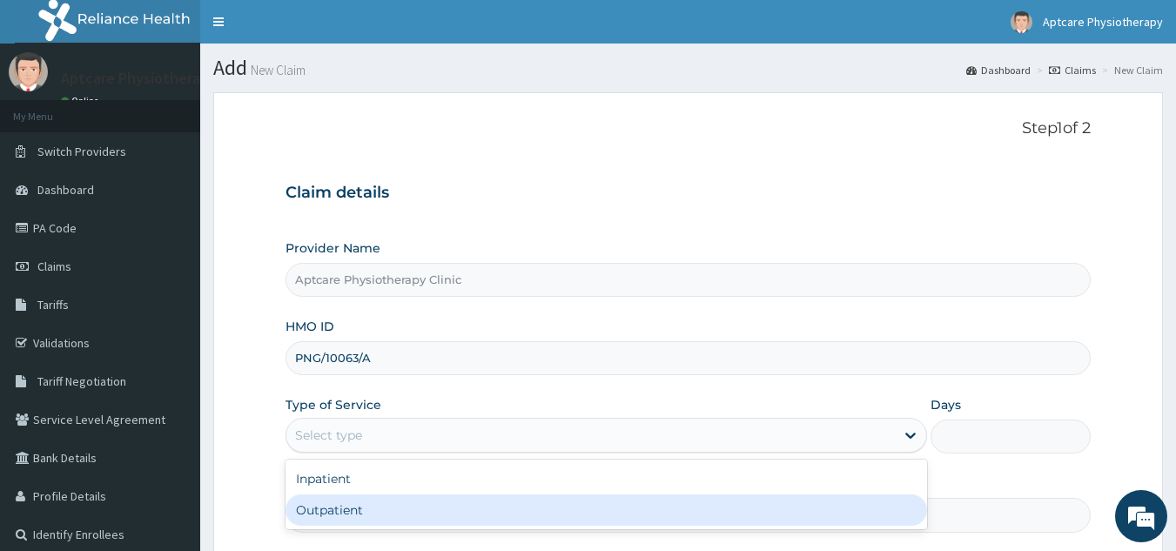
click at [413, 507] on div "Outpatient" at bounding box center [605, 509] width 641 height 31
type input "1"
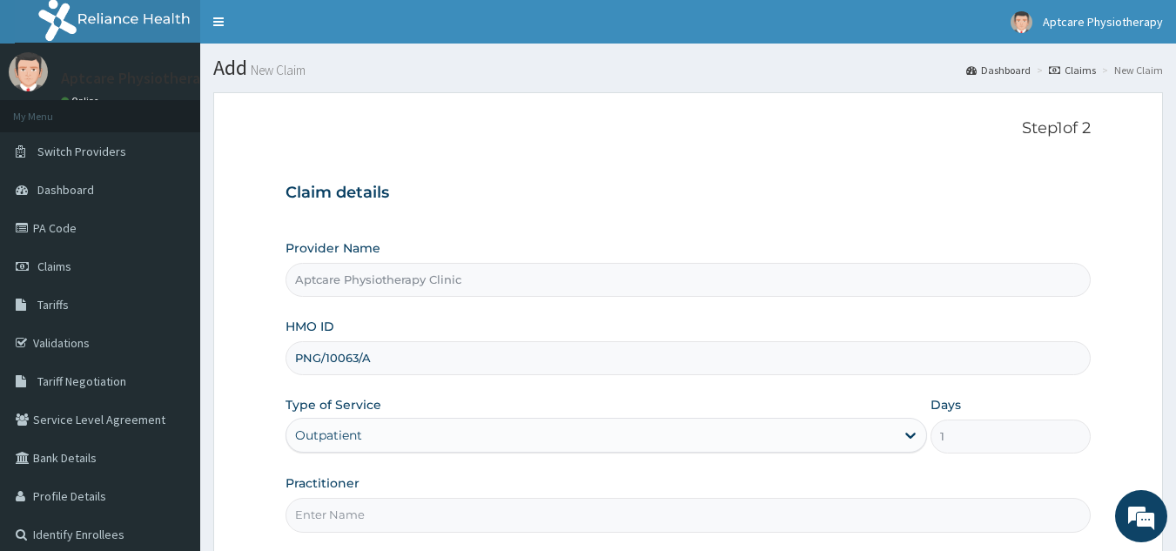
click at [406, 516] on input "Practitioner" at bounding box center [688, 515] width 806 height 34
type input "[DATE]"
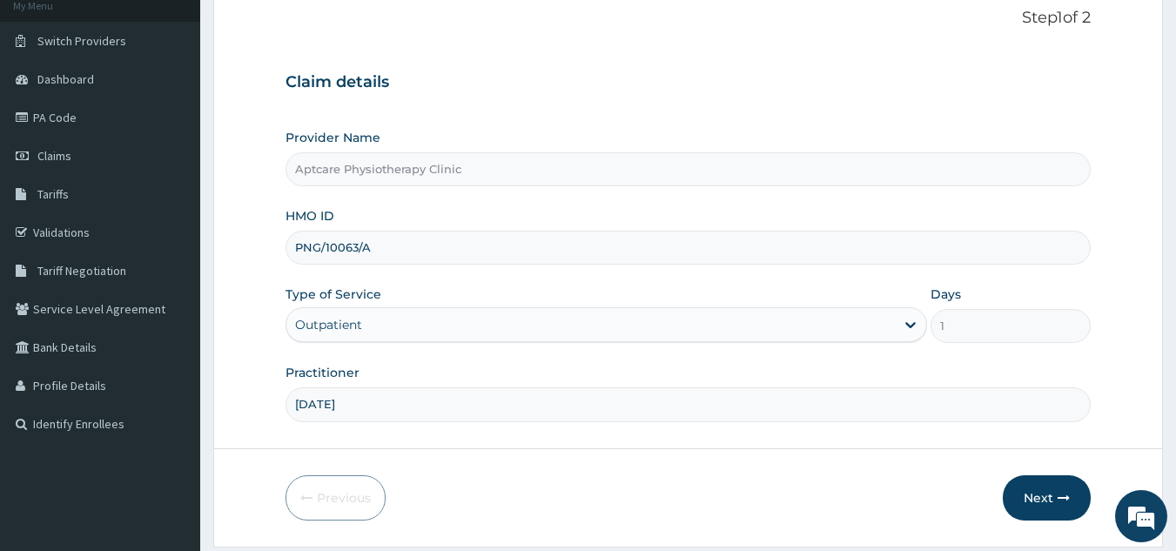
scroll to position [115, 0]
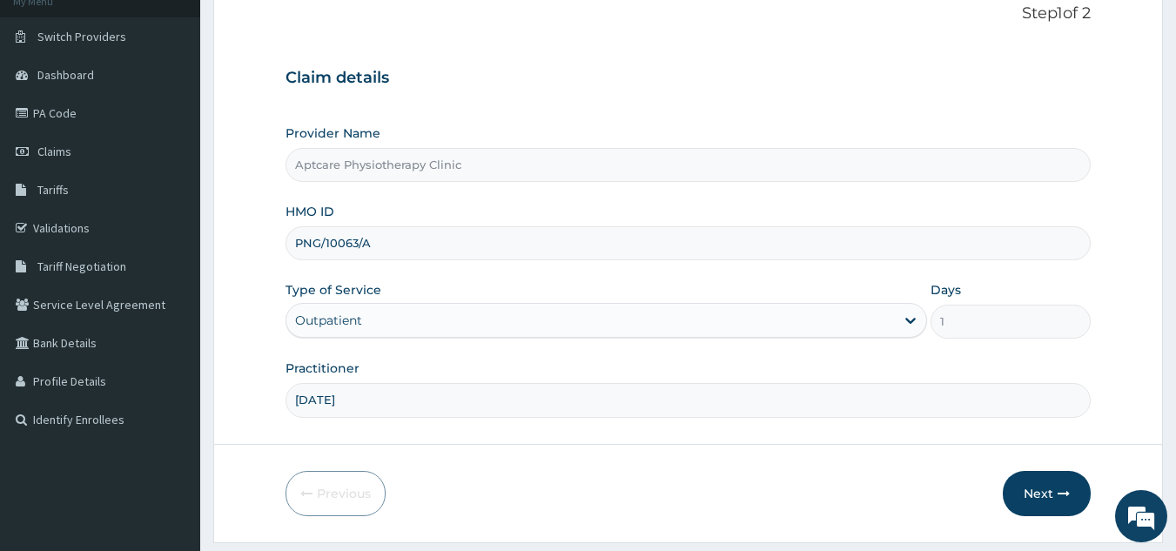
click at [739, 450] on form "Step 1 of 2 Claim details Provider Name Aptcare Physiotherapy Clinic HMO ID PNG…" at bounding box center [688, 260] width 950 height 566
click at [1069, 500] on icon "button" at bounding box center [1064, 493] width 12 height 12
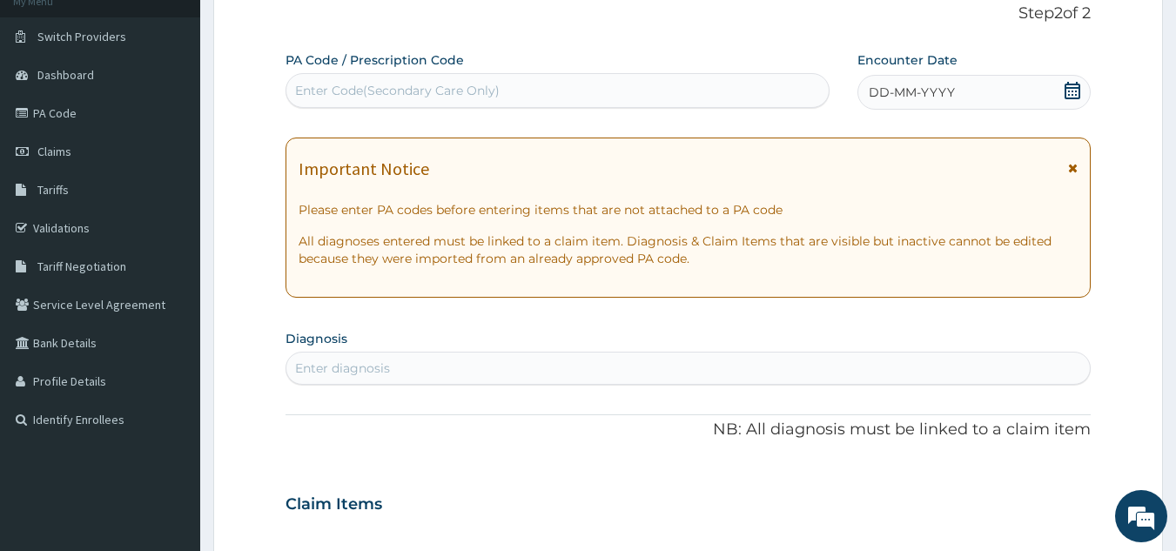
click at [349, 87] on div "Enter Code(Secondary Care Only)" at bounding box center [397, 90] width 205 height 17
type input "PA/6AEZEA"
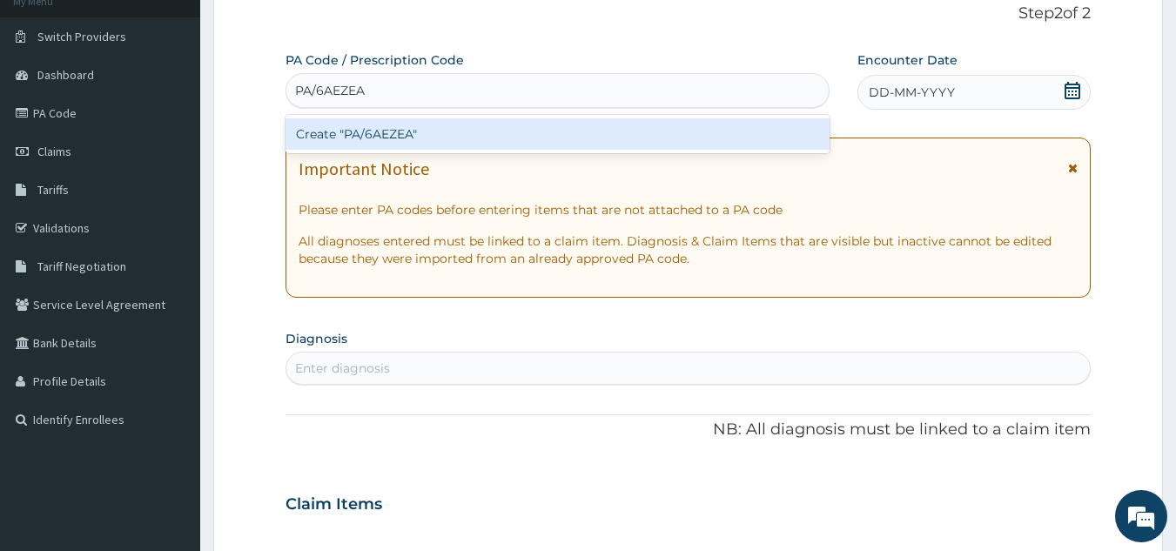
click at [797, 136] on div "Create "PA/6AEZEA"" at bounding box center [557, 133] width 545 height 31
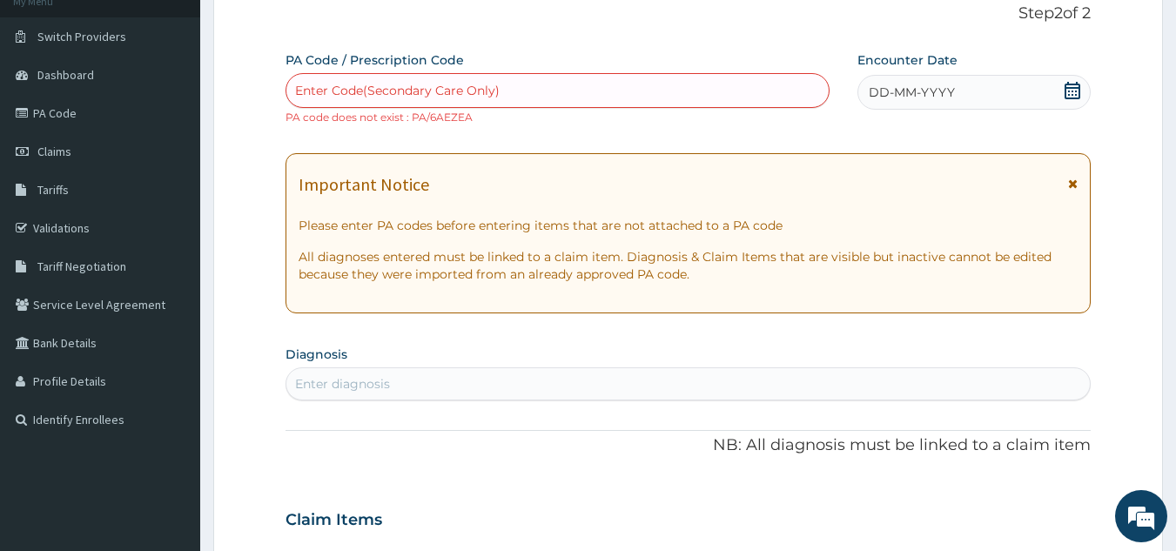
click at [512, 90] on div "Enter Code(Secondary Care Only)" at bounding box center [557, 91] width 543 height 28
type input "PA/738E26"
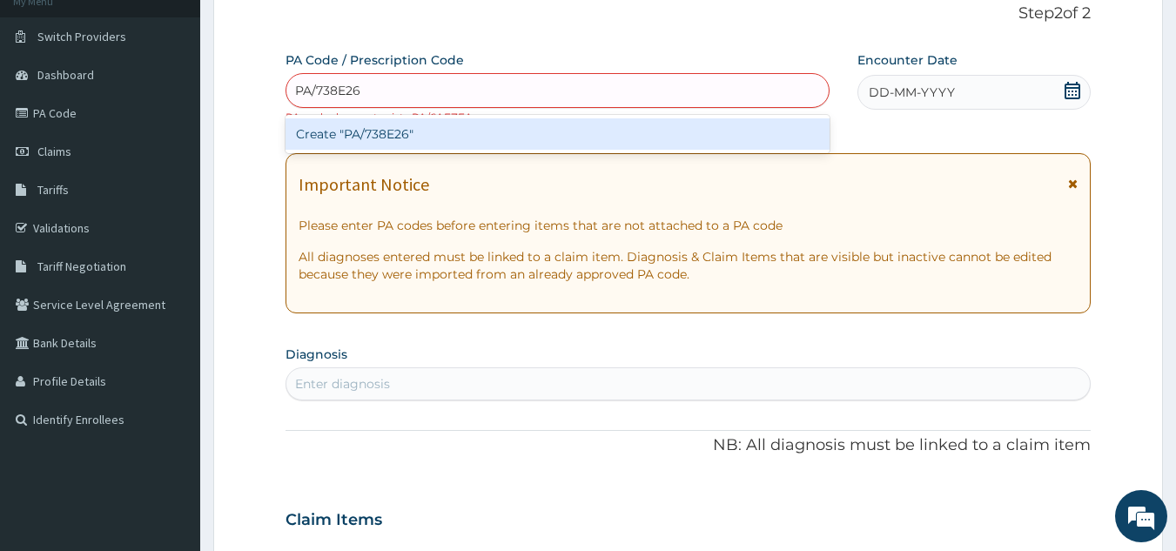
click at [545, 132] on div "Create "PA/738E26"" at bounding box center [557, 133] width 545 height 31
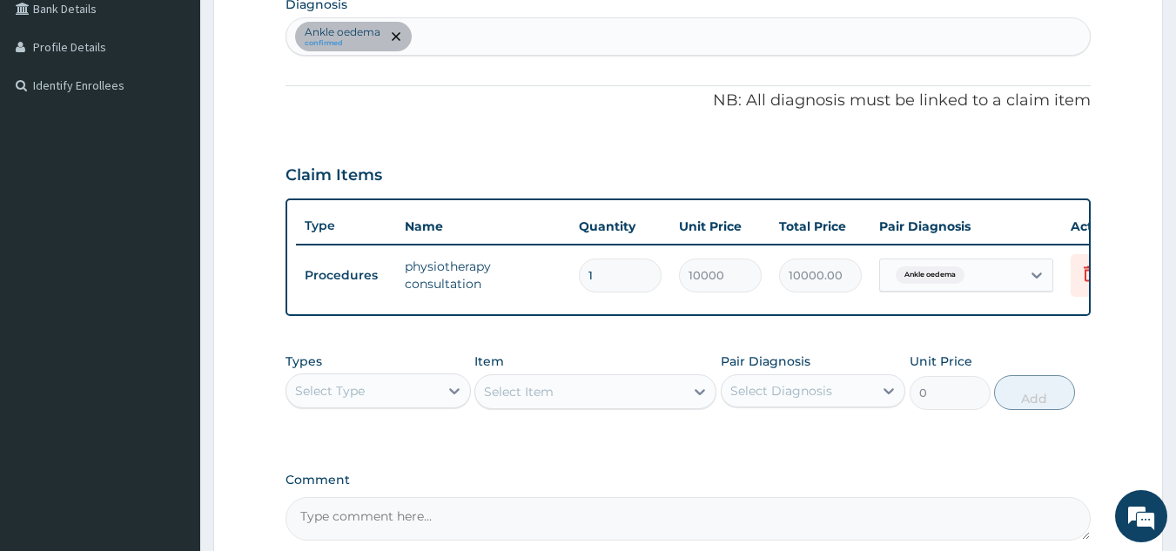
scroll to position [459, 0]
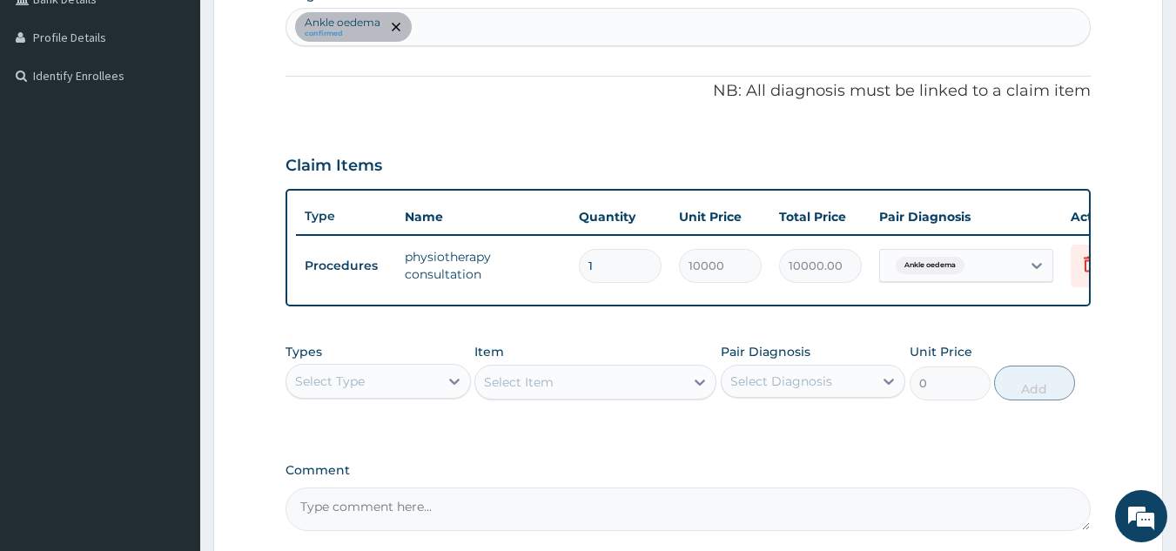
click at [624, 435] on div "Types Select Type Item Select Item Pair Diagnosis Select Diagnosis Unit Price 0…" at bounding box center [688, 384] width 806 height 101
click at [954, 457] on div "PA Code / Prescription Code PA/738E26 Encounter Date 10-10-2025 Important Notic…" at bounding box center [688, 119] width 806 height 823
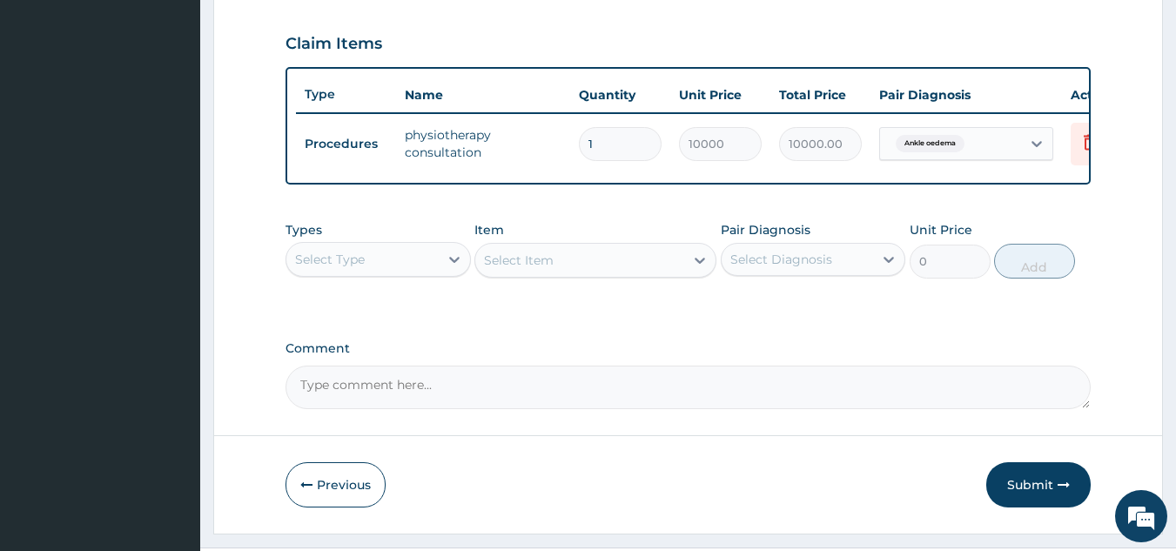
scroll to position [635, 0]
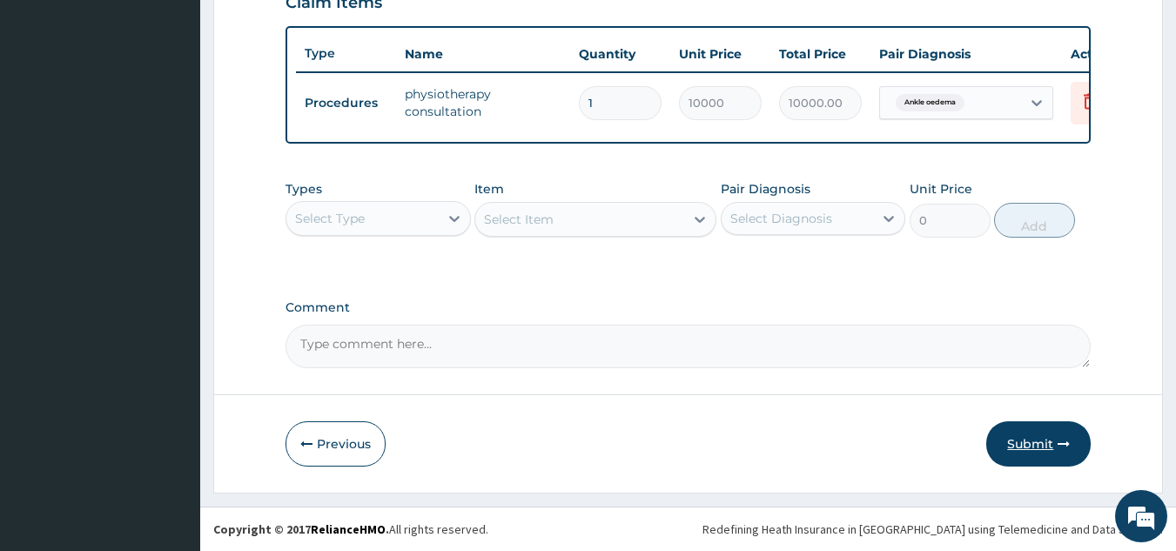
click at [1037, 442] on button "Submit" at bounding box center [1038, 443] width 104 height 45
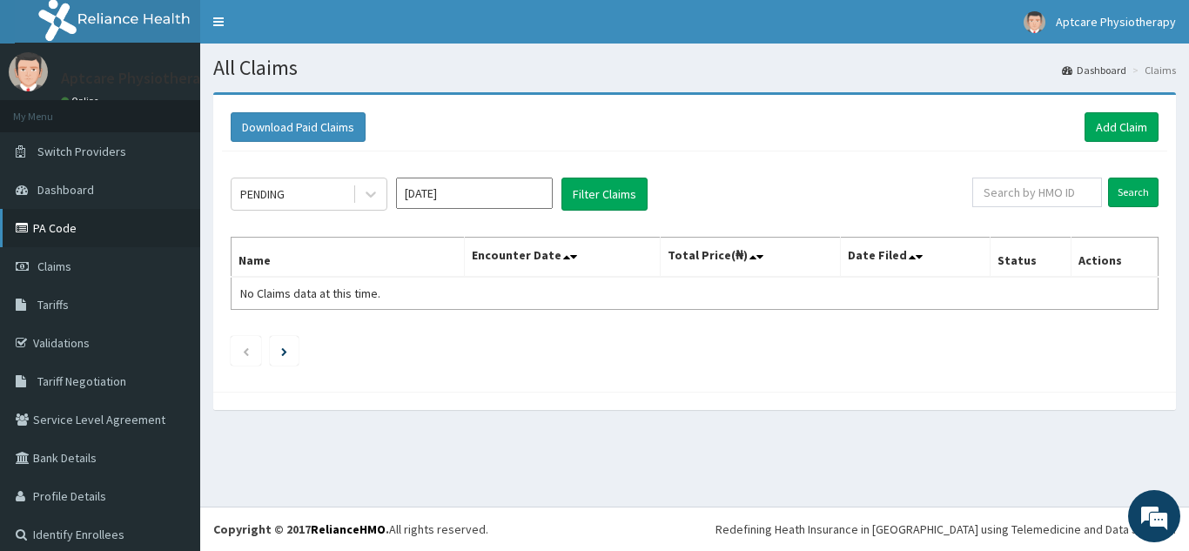
click at [54, 220] on link "PA Code" at bounding box center [100, 228] width 200 height 38
click at [1104, 129] on link "Add Claim" at bounding box center [1122, 127] width 74 height 30
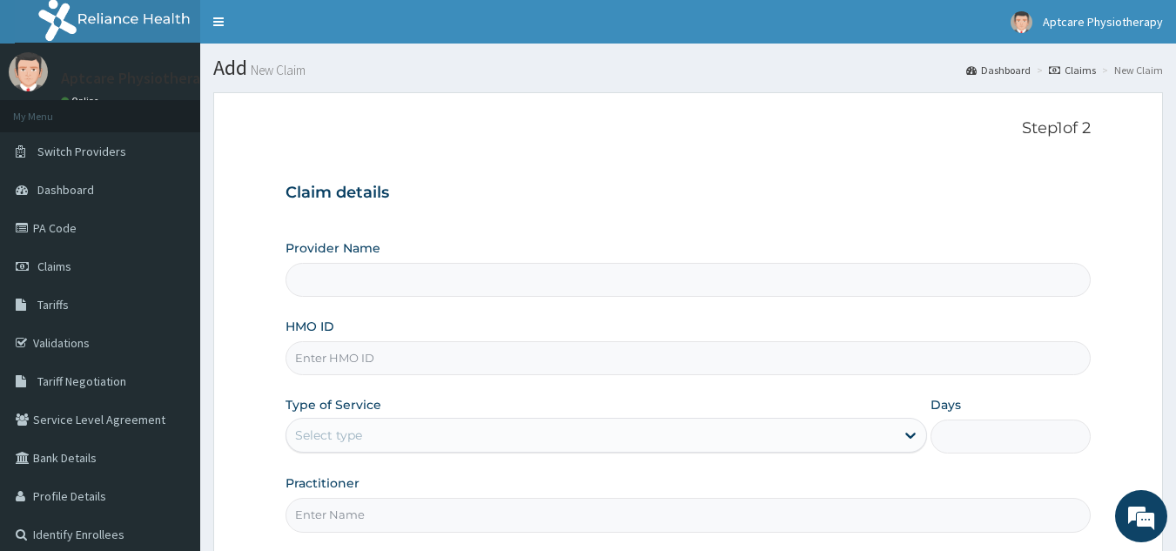
click at [405, 359] on input "HMO ID" at bounding box center [688, 358] width 806 height 34
type input "Aptcare Physiotherapy Clinic"
type input "P"
click at [322, 358] on input "HMO ID" at bounding box center [688, 358] width 806 height 34
type input "PNG/10063/A"
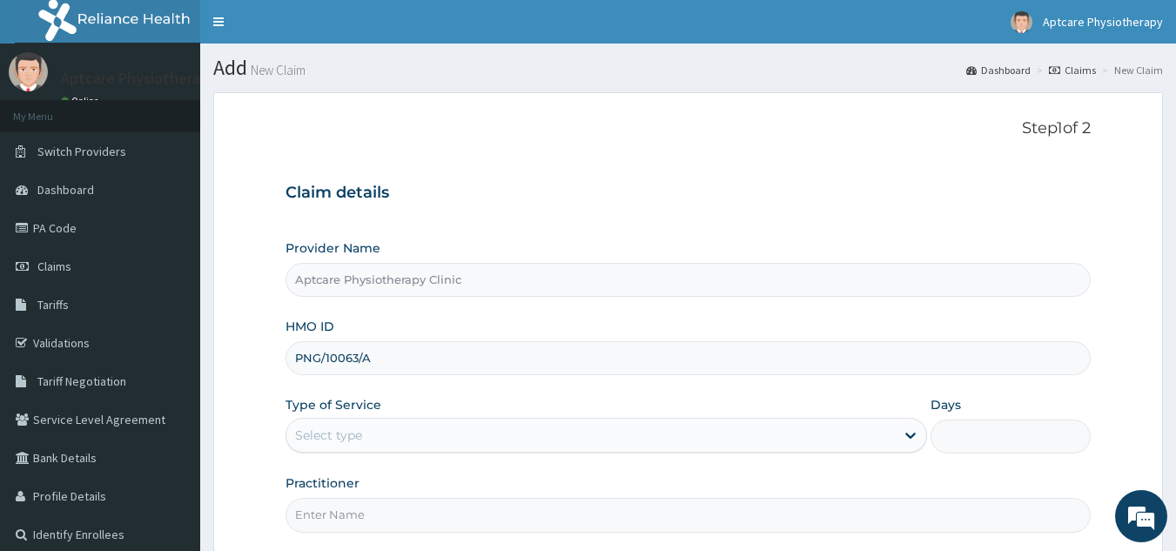
click at [489, 442] on div "Select type" at bounding box center [590, 435] width 608 height 28
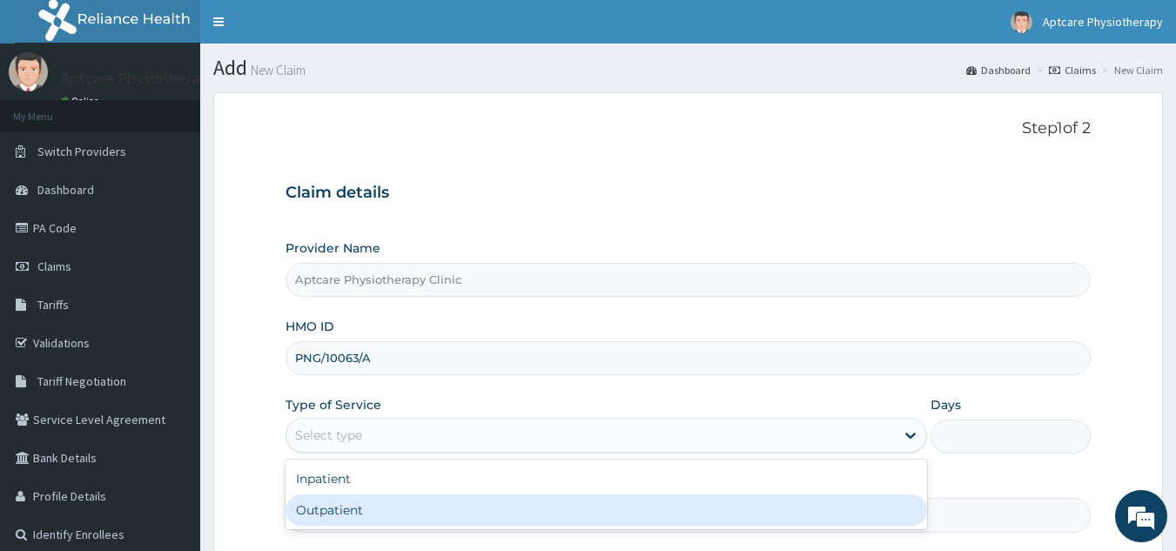
click at [386, 514] on div "Outpatient" at bounding box center [605, 509] width 641 height 31
type input "1"
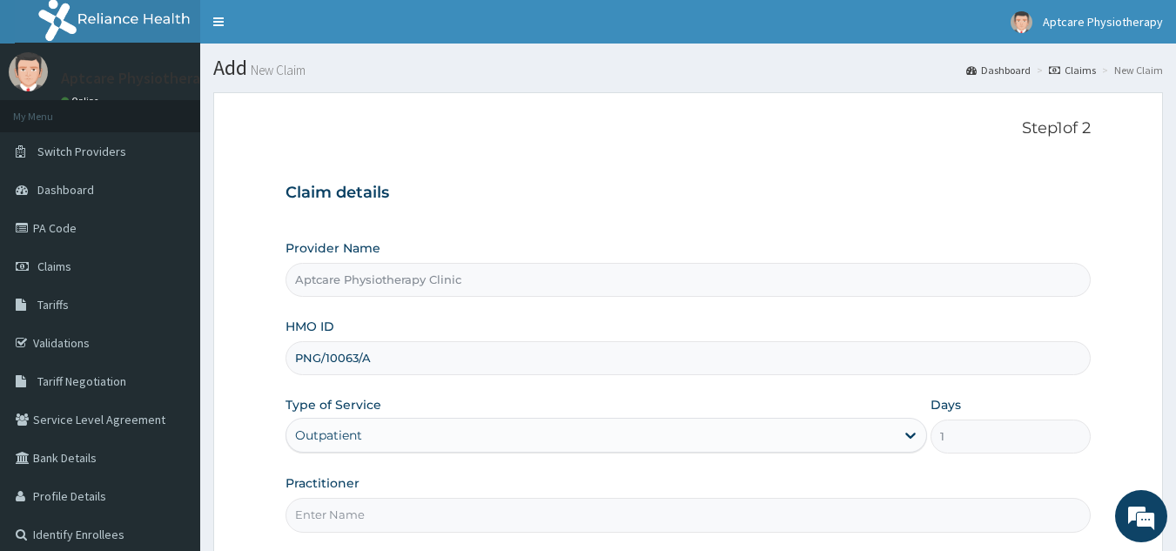
click at [442, 517] on input "Practitioner" at bounding box center [688, 515] width 806 height 34
type input "[DATE]"
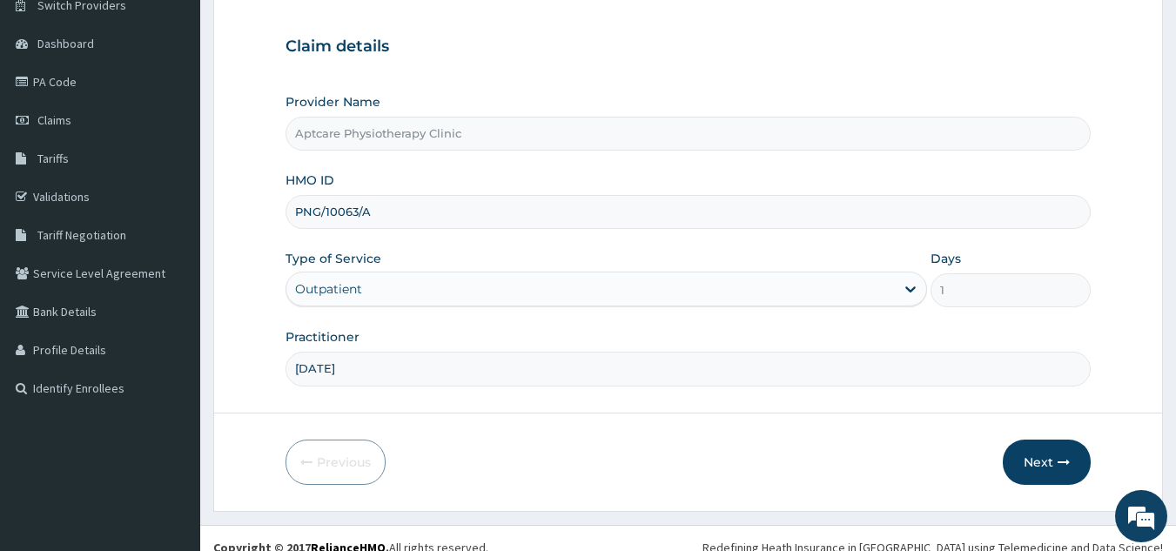
scroll to position [165, 0]
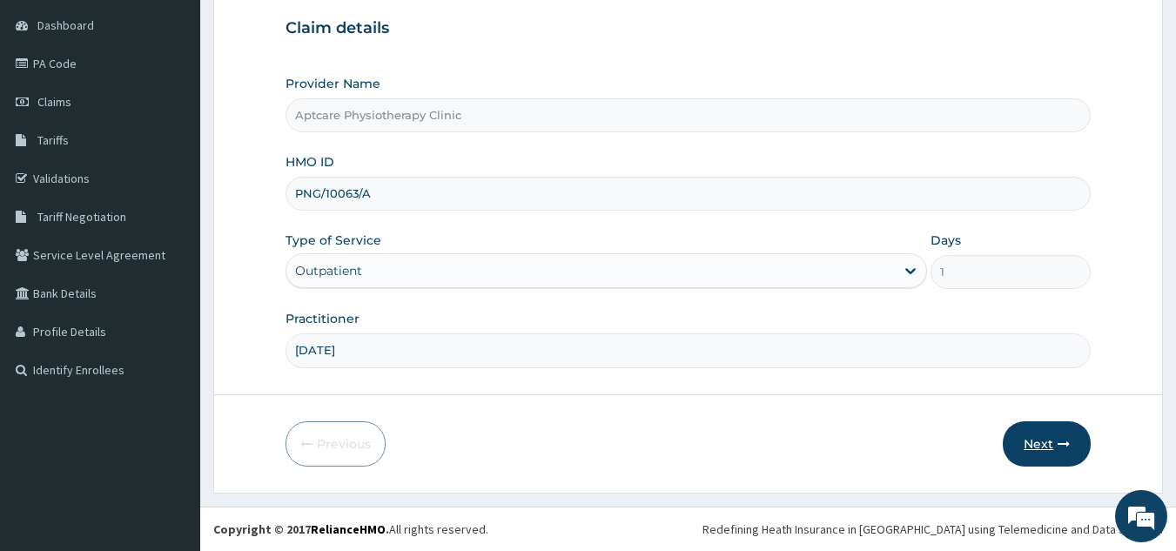
click at [1056, 453] on button "Next" at bounding box center [1047, 443] width 88 height 45
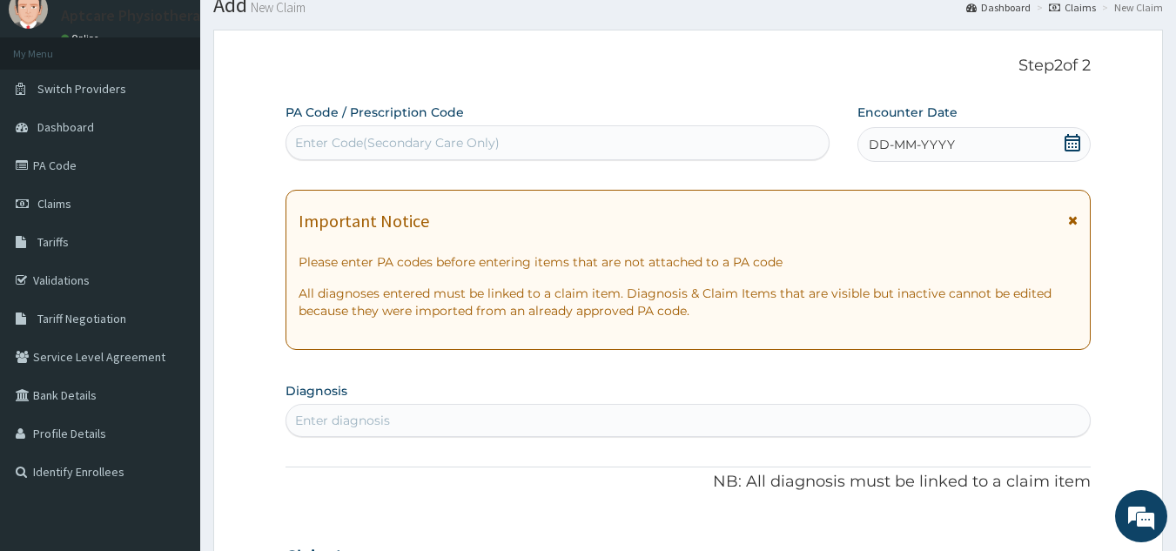
scroll to position [57, 0]
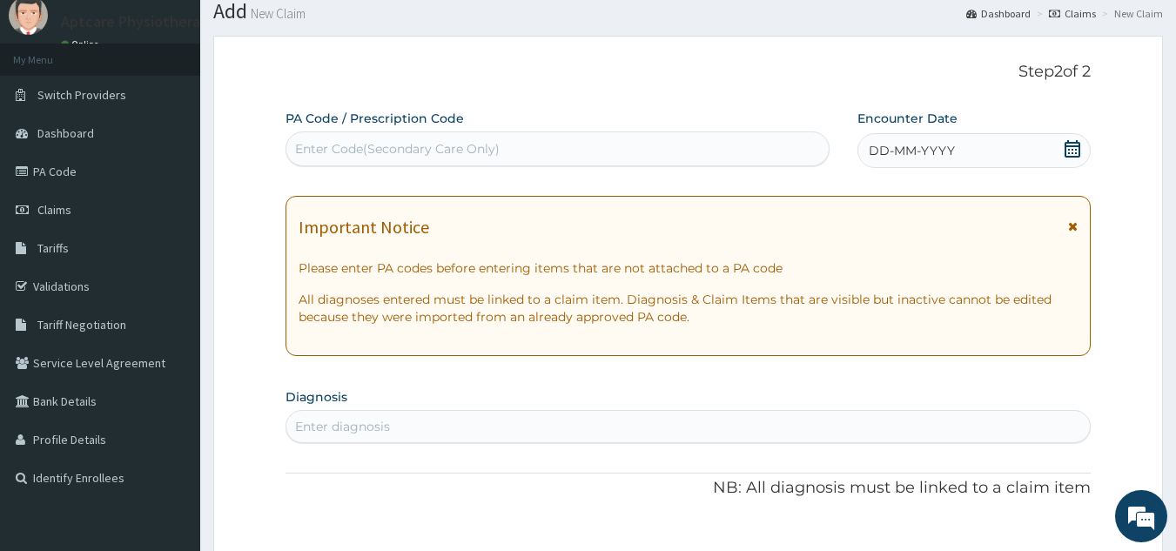
click at [383, 137] on div "Enter Code(Secondary Care Only)" at bounding box center [557, 149] width 543 height 28
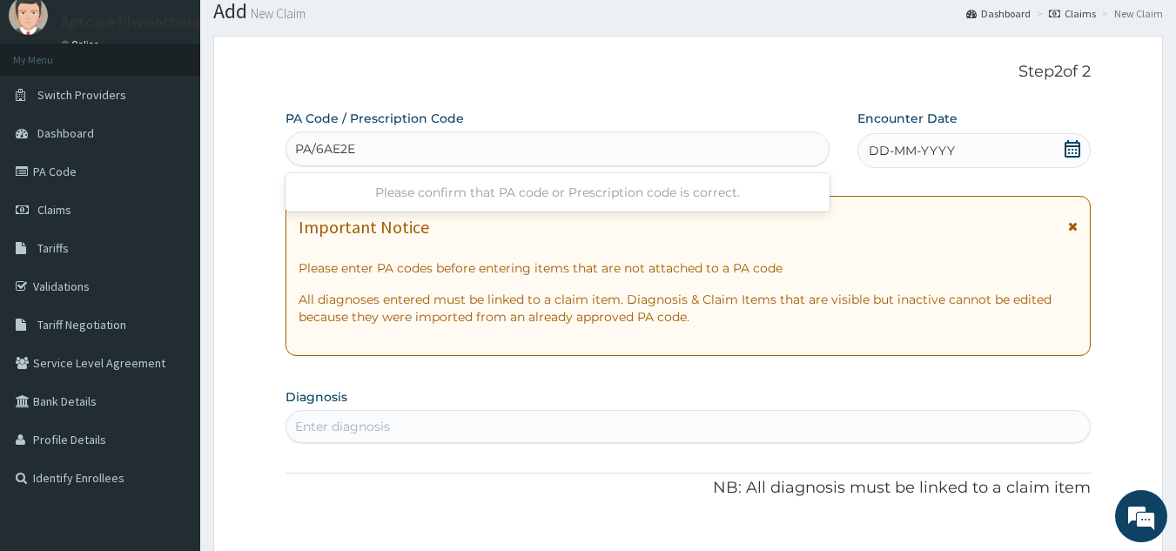
type input "PA/6AE2EA"
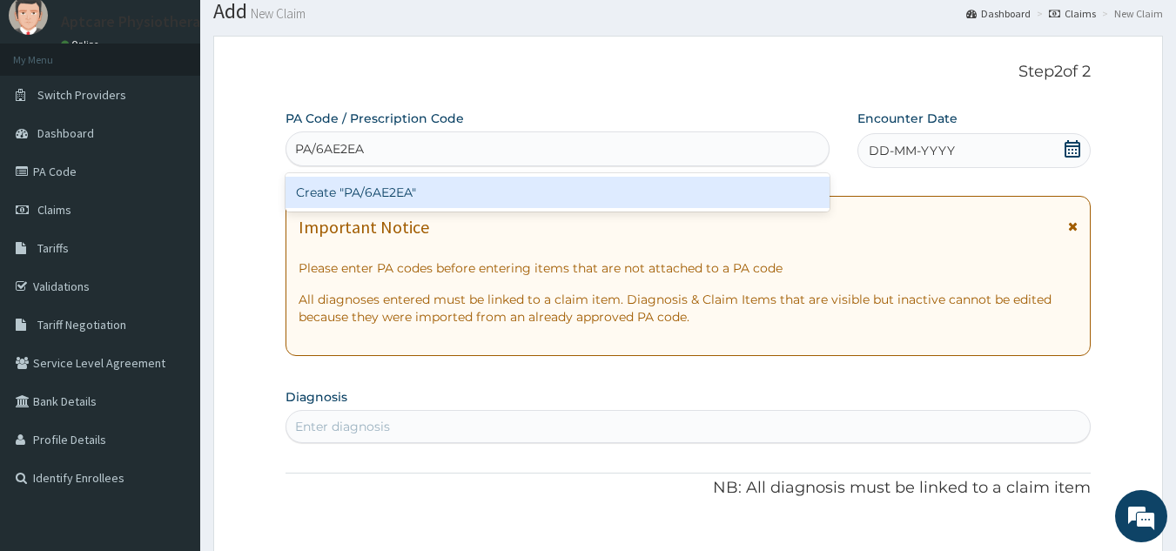
click at [530, 211] on div "Create "PA/6AE2EA"" at bounding box center [557, 192] width 545 height 38
click at [529, 200] on div "Create "PA/6AE2EA"" at bounding box center [557, 192] width 545 height 31
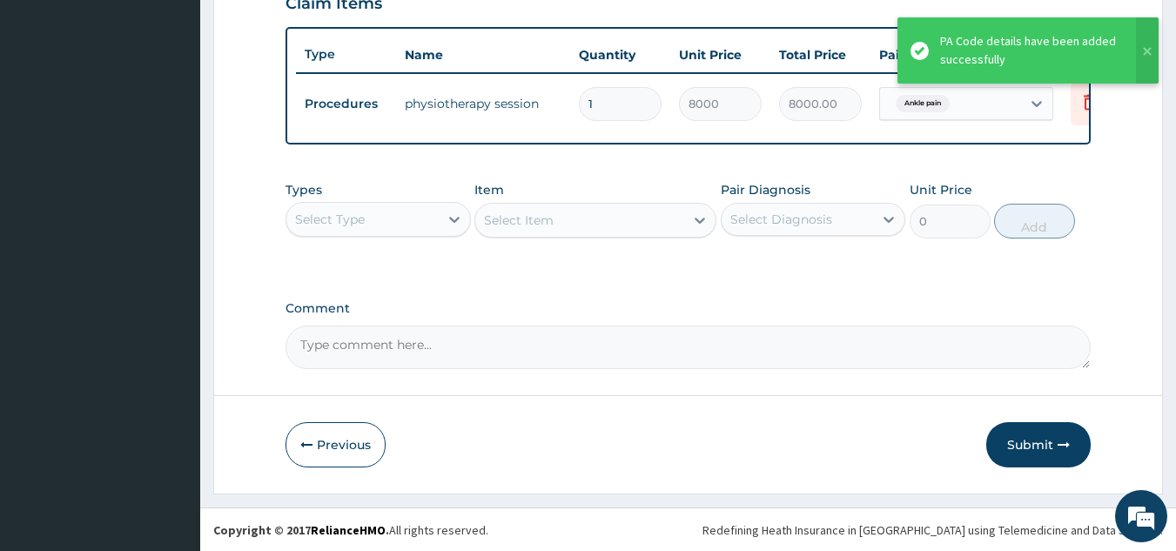
scroll to position [624, 0]
click at [1065, 312] on label "Comment" at bounding box center [688, 307] width 806 height 15
click at [1065, 325] on textarea "Comment" at bounding box center [688, 347] width 806 height 44
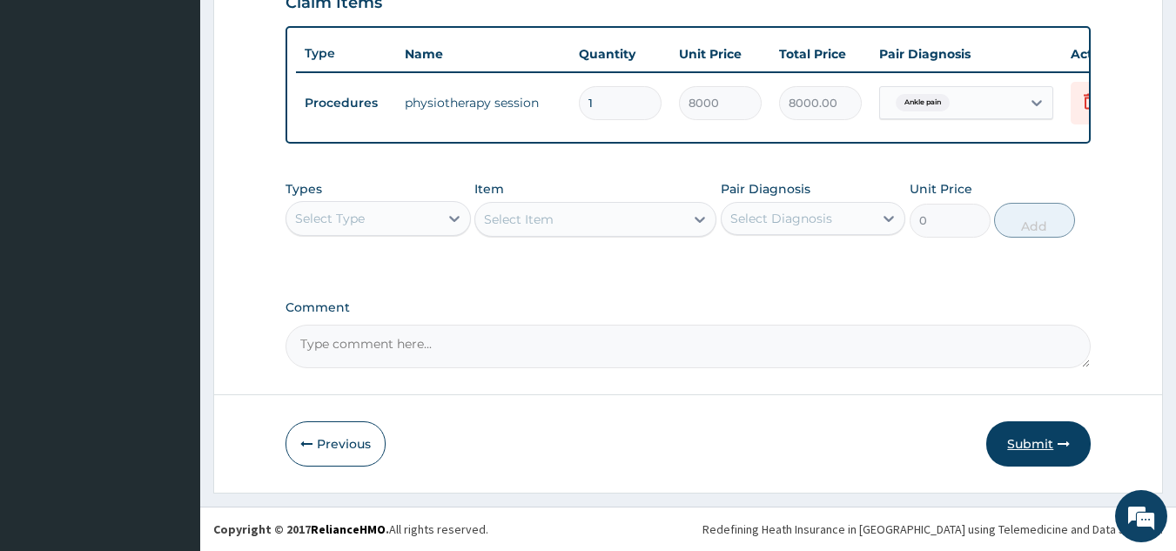
click at [1047, 451] on button "Submit" at bounding box center [1038, 443] width 104 height 45
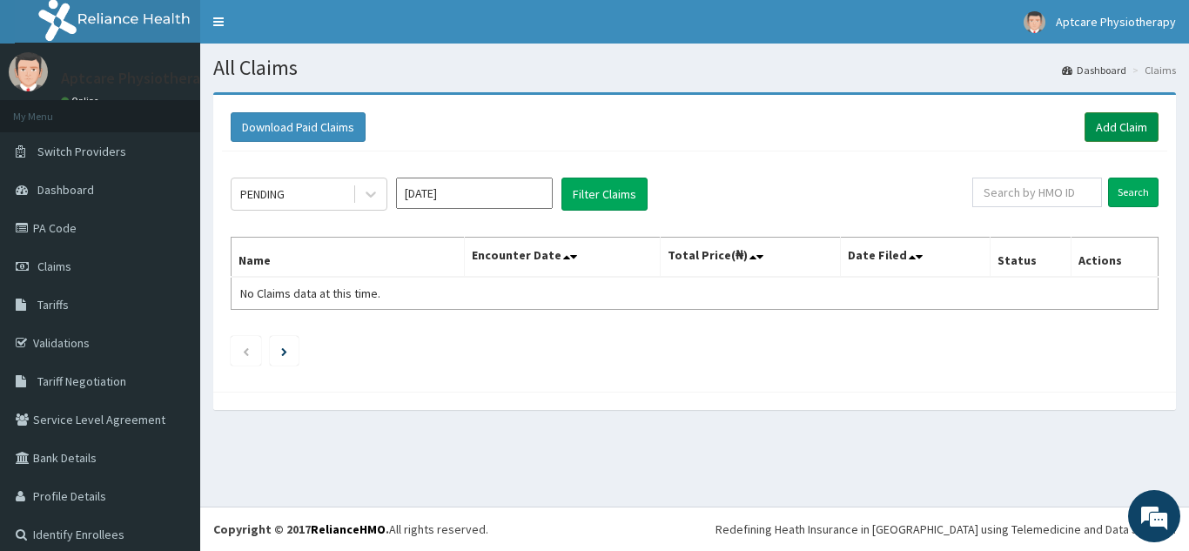
click at [1118, 123] on link "Add Claim" at bounding box center [1122, 127] width 74 height 30
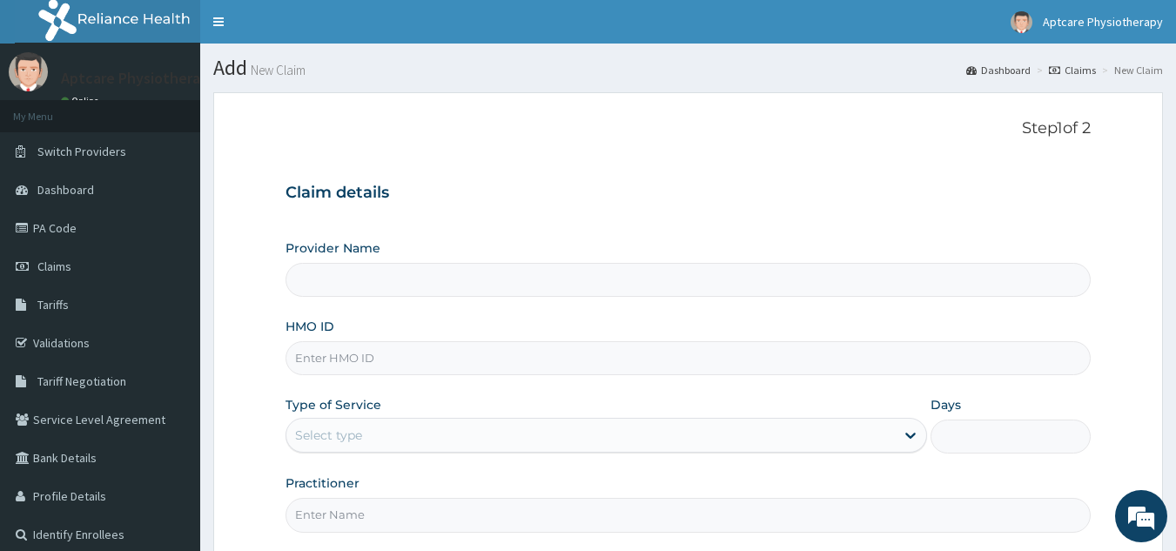
click at [418, 366] on input "HMO ID" at bounding box center [688, 358] width 806 height 34
type input "OH"
type input "Aptcare Physiotherapy Clinic"
type input "OHT/13051/A"
click at [416, 446] on div "Select type" at bounding box center [590, 435] width 608 height 28
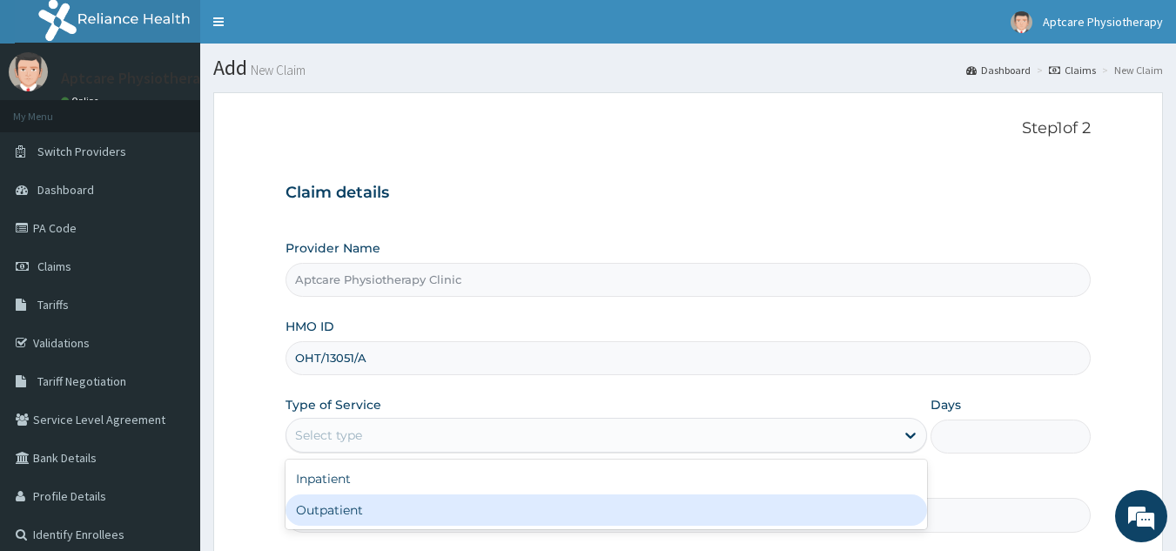
click at [351, 504] on div "Outpatient" at bounding box center [605, 509] width 641 height 31
type input "1"
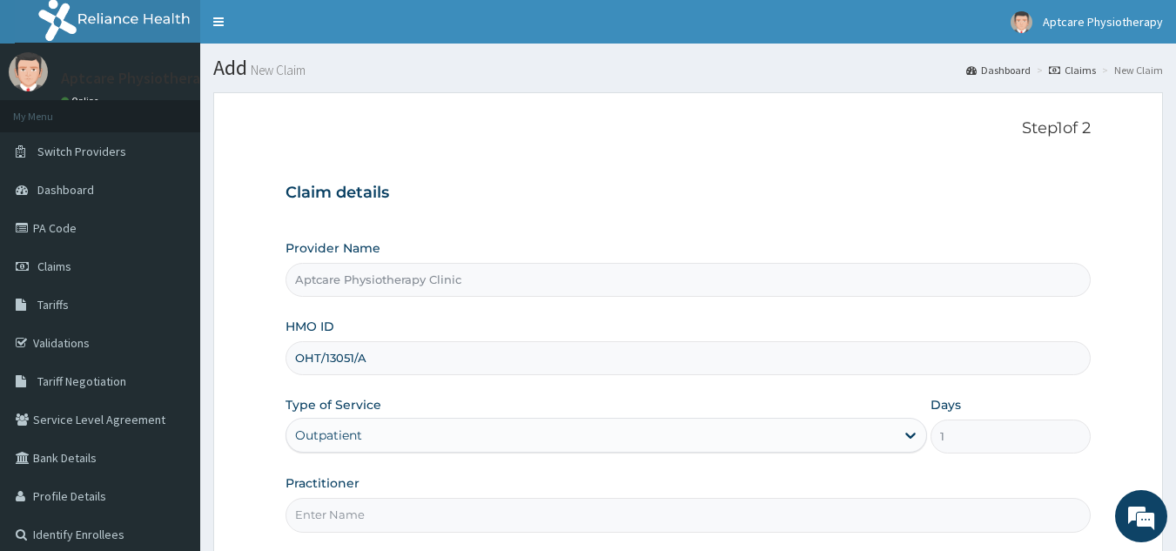
click at [373, 520] on input "Practitioner" at bounding box center [688, 515] width 806 height 34
type input "[DATE]"
click at [1079, 263] on input "Aptcare Physiotherapy Clinic" at bounding box center [688, 280] width 806 height 34
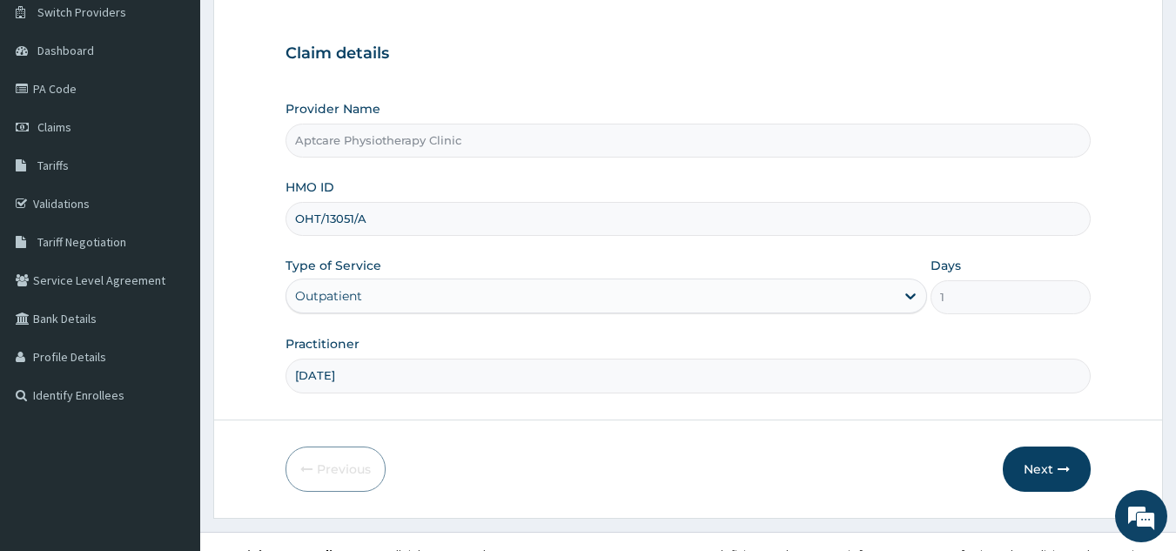
scroll to position [165, 0]
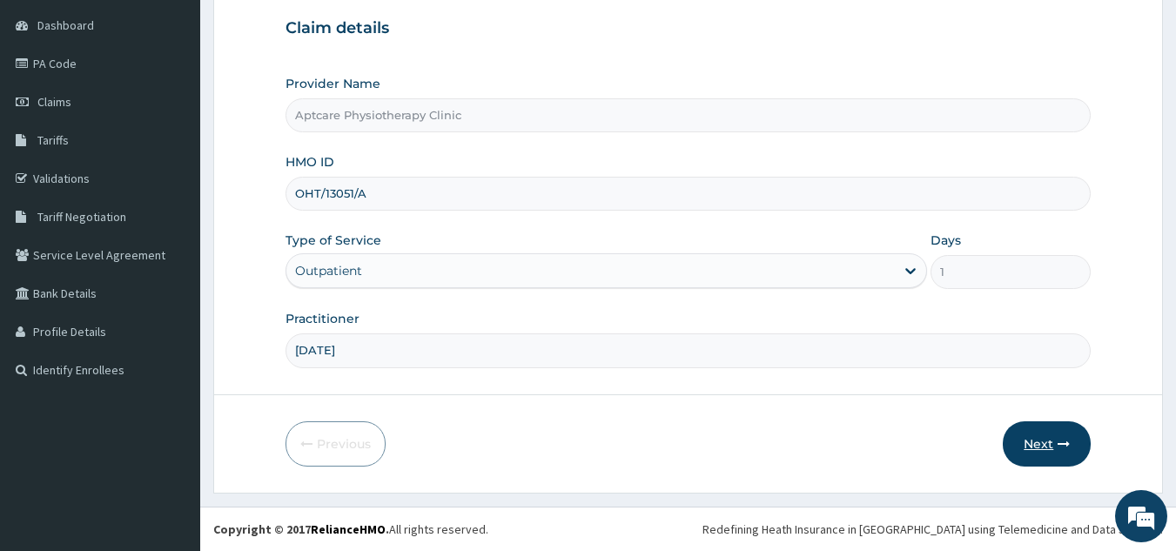
click at [1053, 453] on button "Next" at bounding box center [1047, 443] width 88 height 45
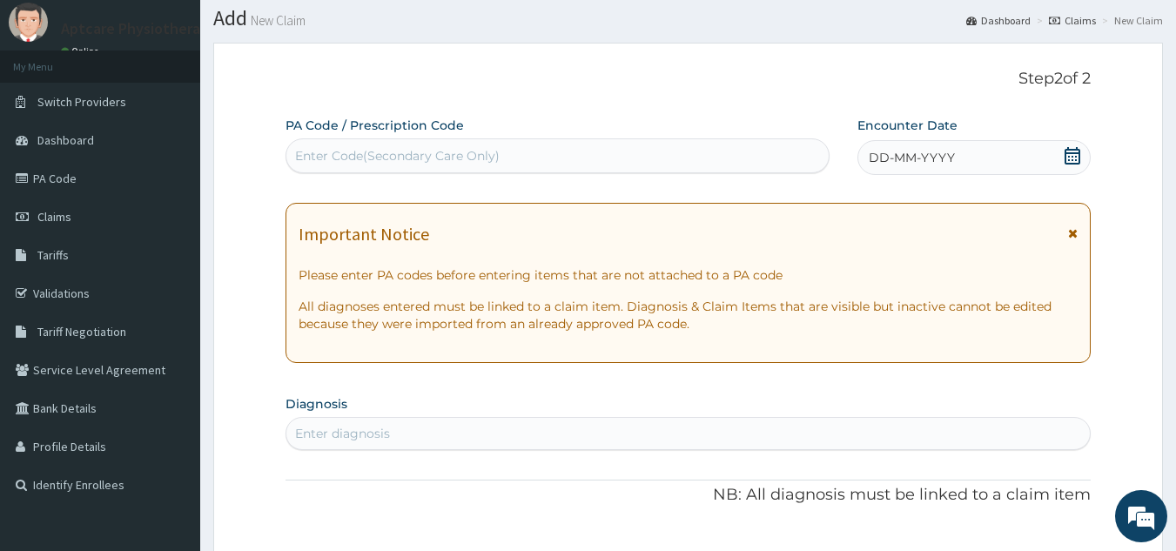
scroll to position [10, 0]
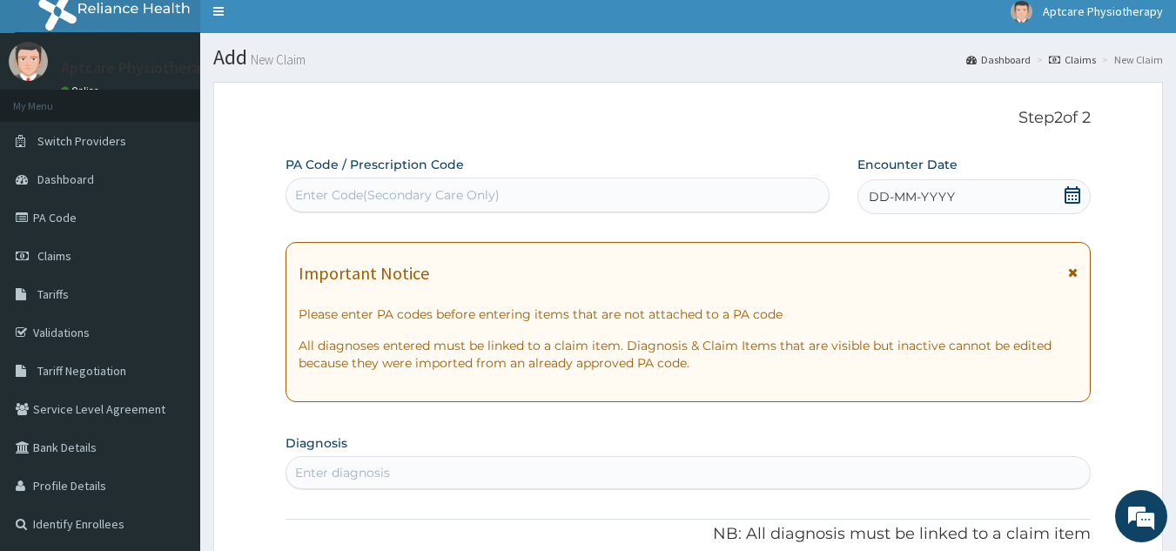
click at [366, 198] on div "Enter Code(Secondary Care Only)" at bounding box center [397, 194] width 205 height 17
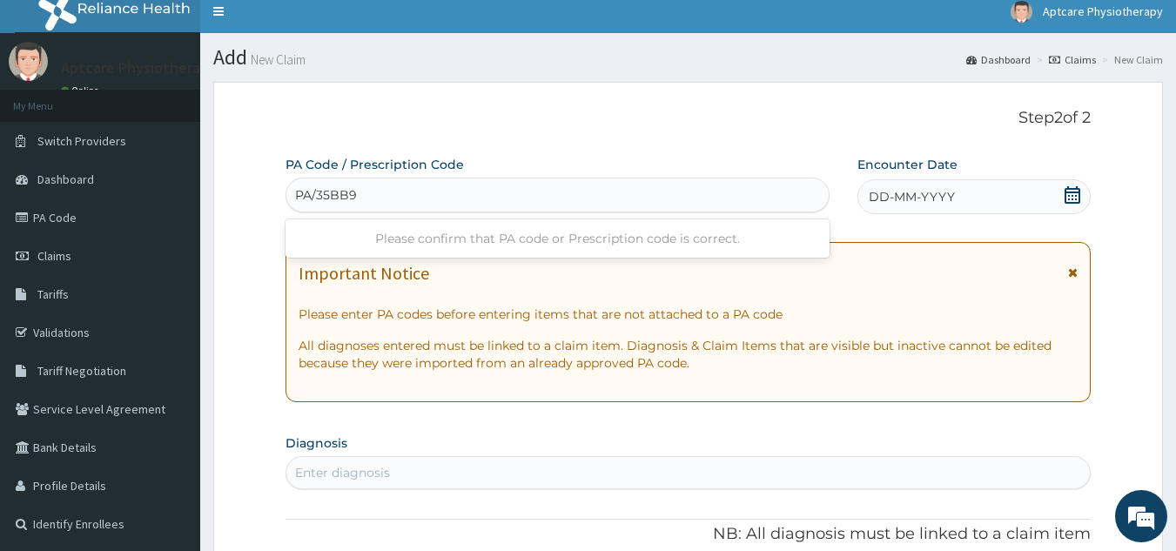
type input "PA/35BB9B"
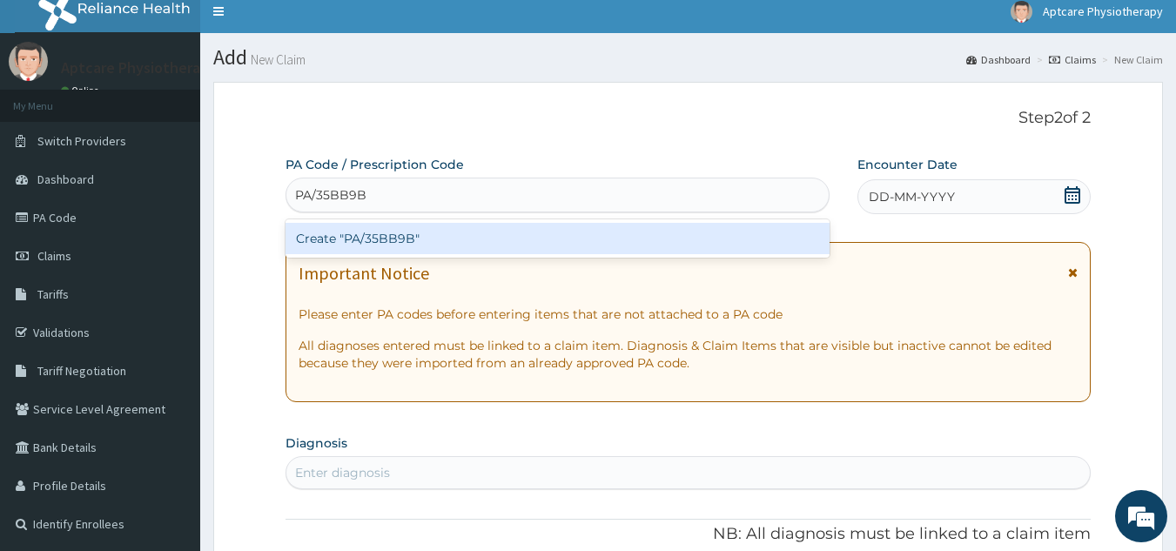
click at [515, 239] on div "Create "PA/35BB9B"" at bounding box center [557, 238] width 545 height 31
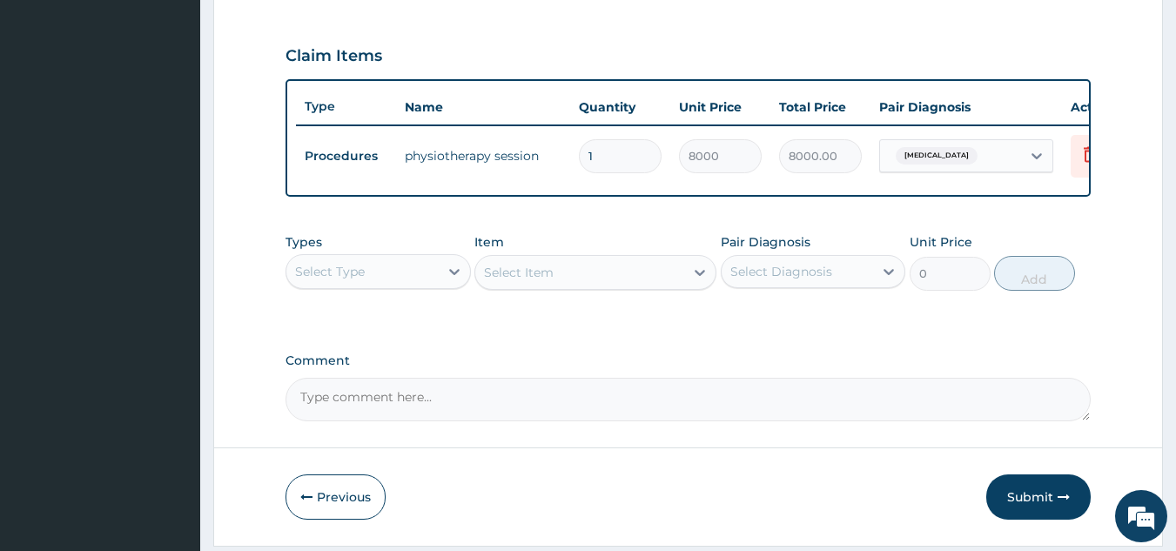
scroll to position [635, 0]
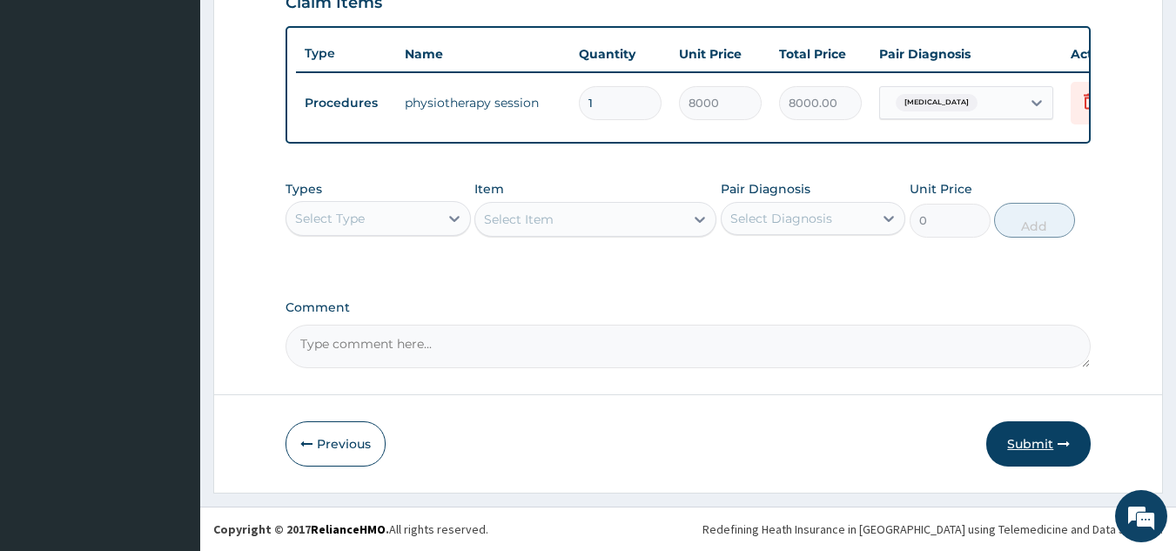
click at [1044, 441] on button "Submit" at bounding box center [1038, 443] width 104 height 45
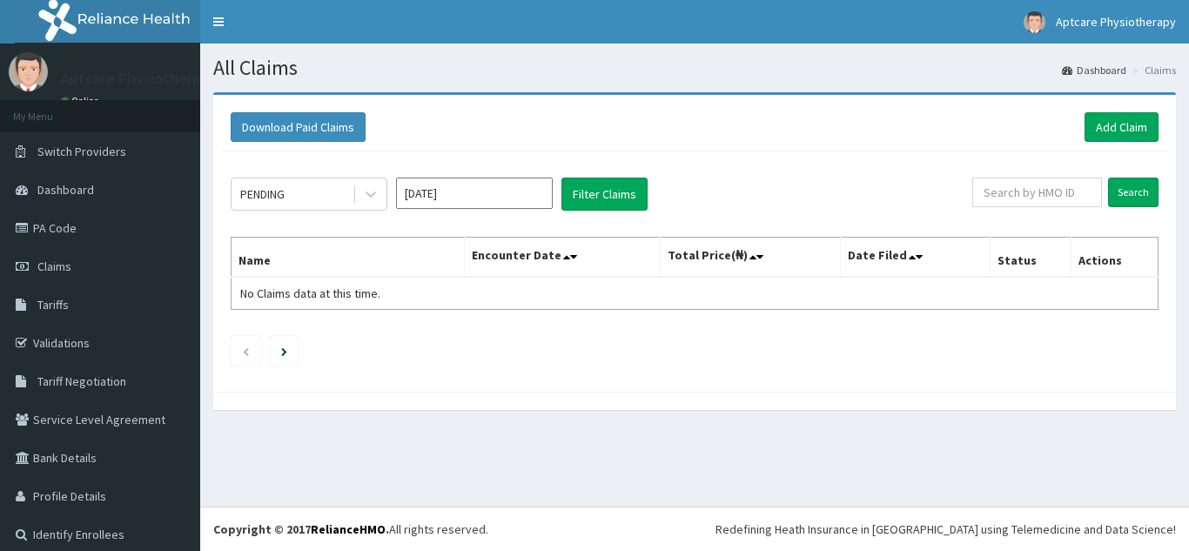
click at [925, 379] on div "PENDING [DATE] Filter Claims Search Name Encounter Date Total Price(₦) Date Fil…" at bounding box center [694, 267] width 945 height 232
click at [1117, 128] on link "Add Claim" at bounding box center [1122, 127] width 74 height 30
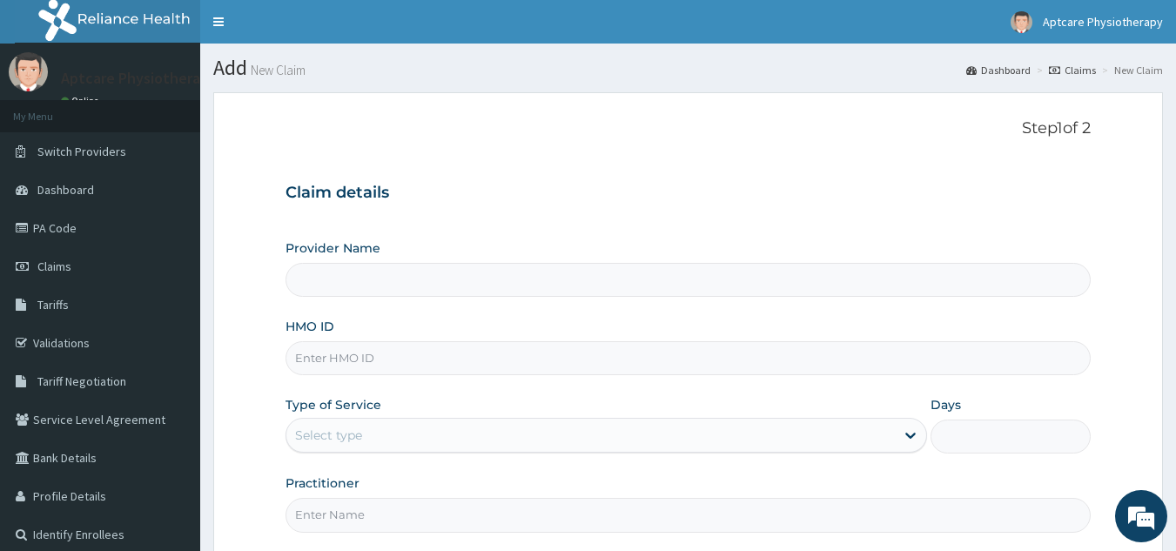
click at [399, 361] on input "HMO ID" at bounding box center [688, 358] width 806 height 34
type input "O"
type input "Aptcare Physiotherapy Clinic"
type input "OHT/13051/A"
click at [432, 433] on div "Select type" at bounding box center [590, 435] width 608 height 28
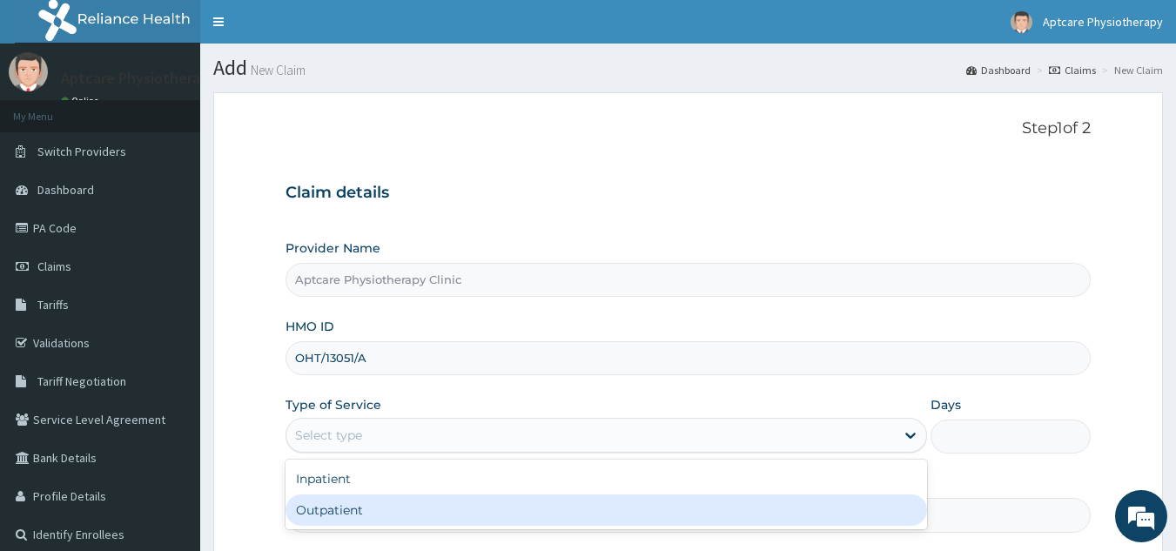
click at [387, 503] on div "Outpatient" at bounding box center [605, 509] width 641 height 31
type input "1"
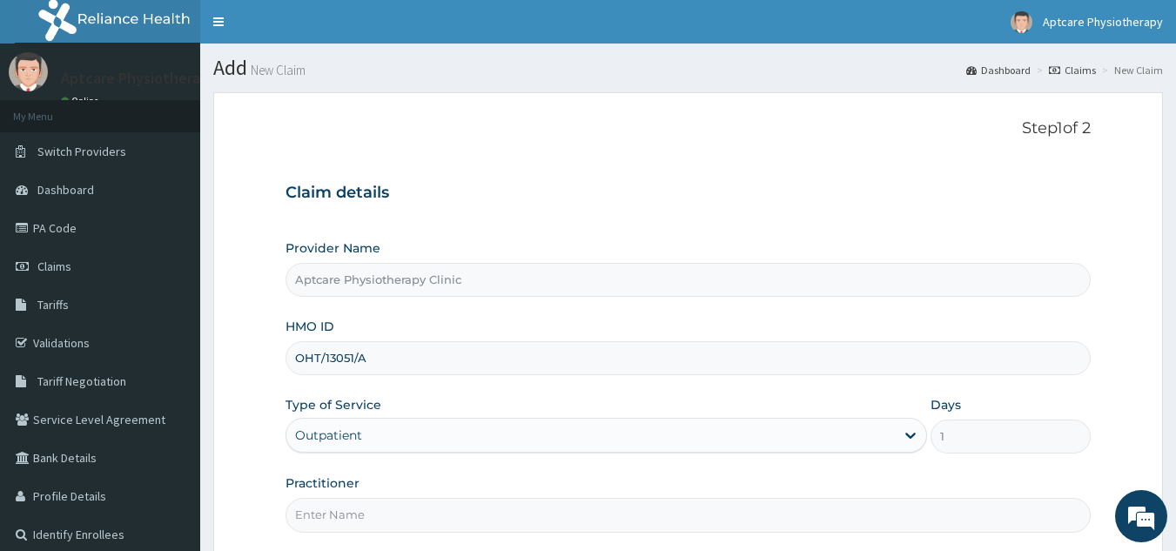
click at [360, 514] on input "Practitioner" at bounding box center [688, 515] width 806 height 34
type input "[DATE]"
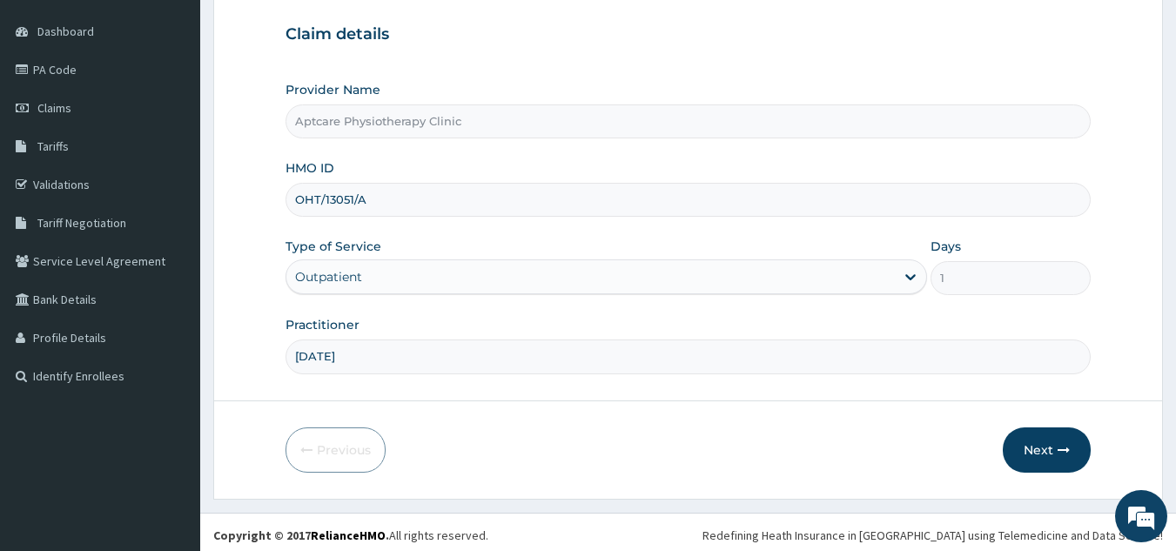
scroll to position [163, 0]
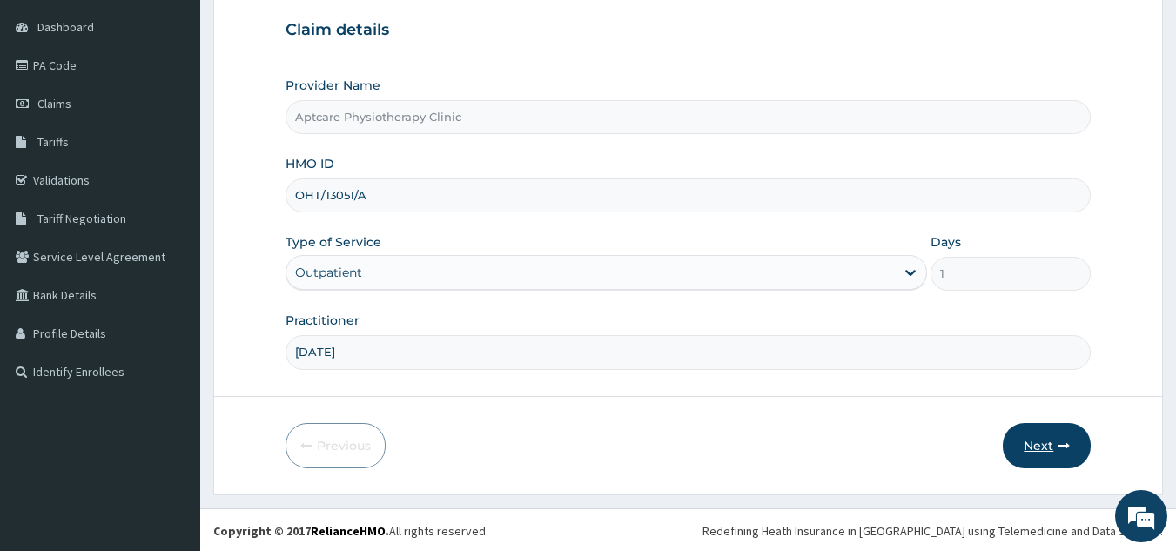
click at [1058, 447] on icon "button" at bounding box center [1064, 446] width 12 height 12
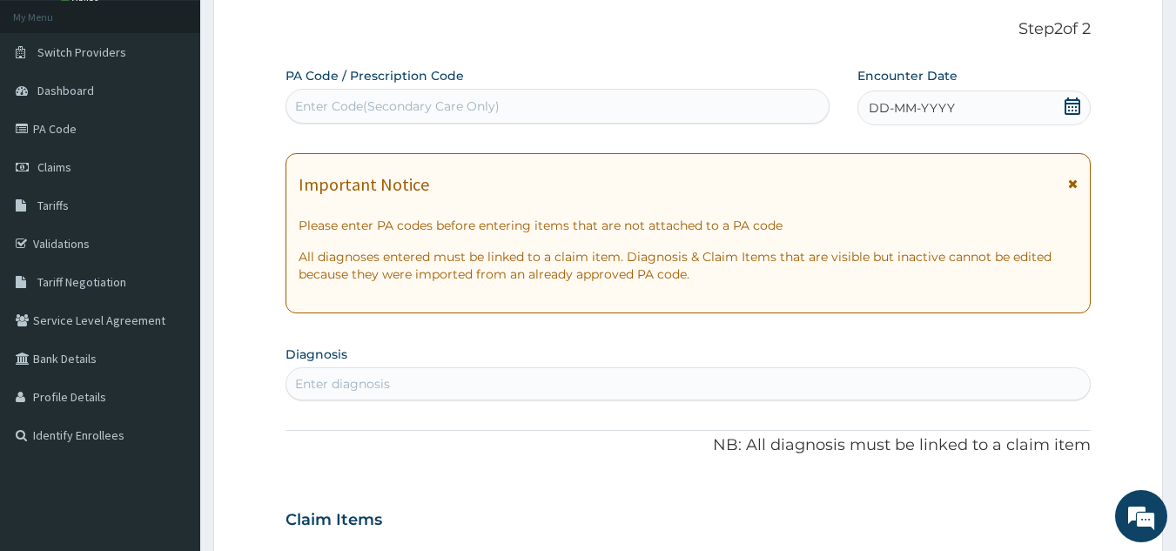
scroll to position [0, 0]
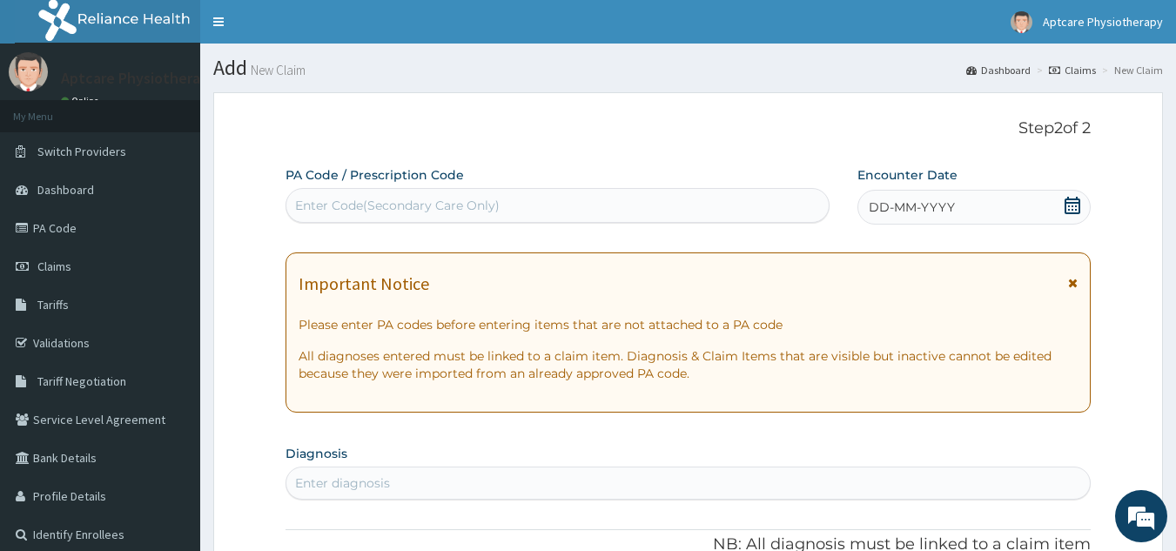
click at [337, 205] on div "Enter Code(Secondary Care Only)" at bounding box center [397, 205] width 205 height 17
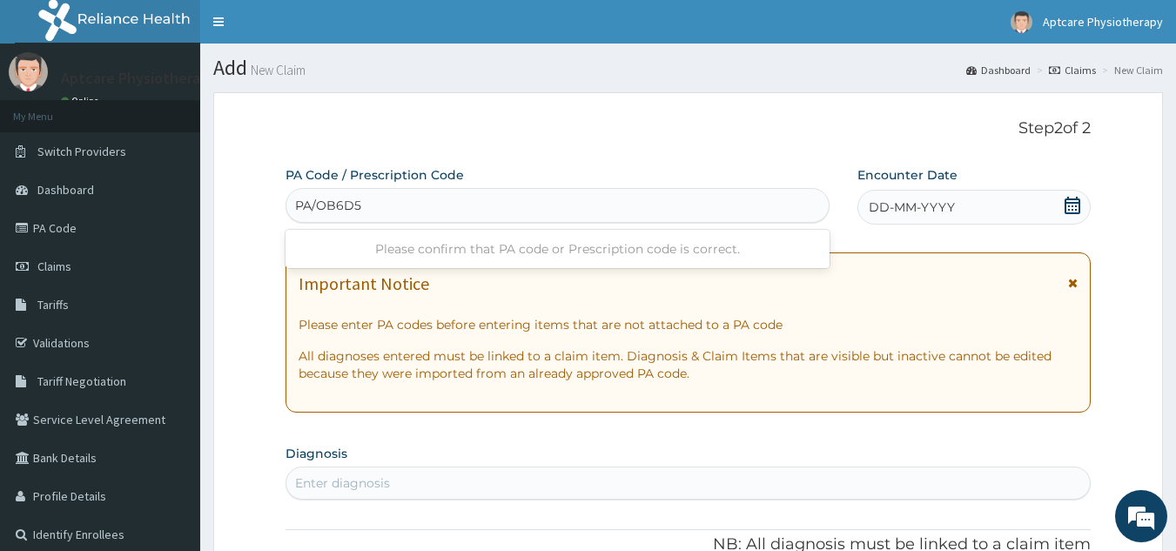
type input "PA/OB6D58"
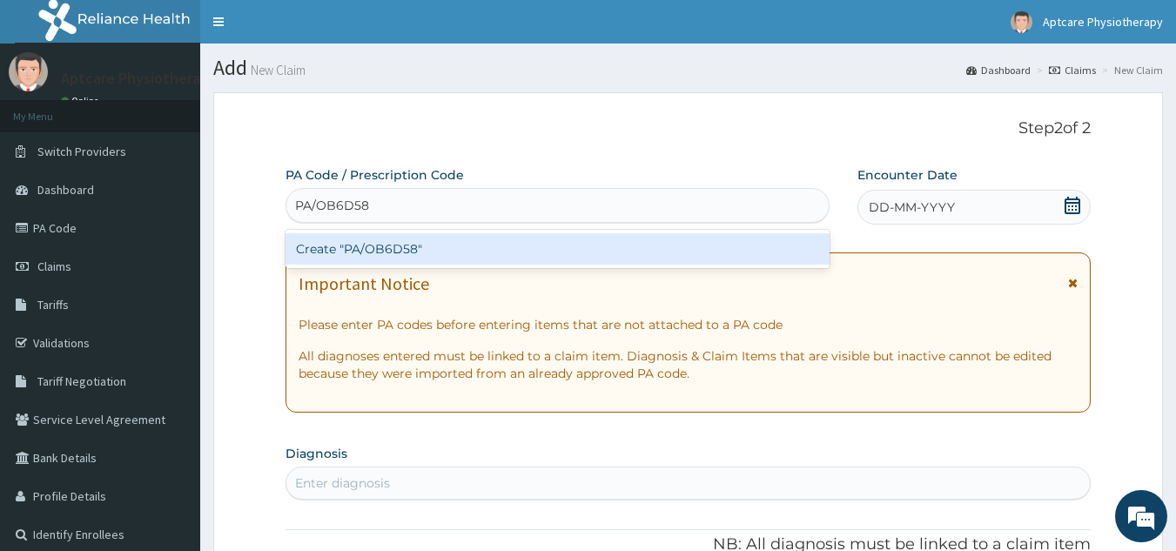
click at [438, 244] on div "Create "PA/OB6D58"" at bounding box center [557, 248] width 545 height 31
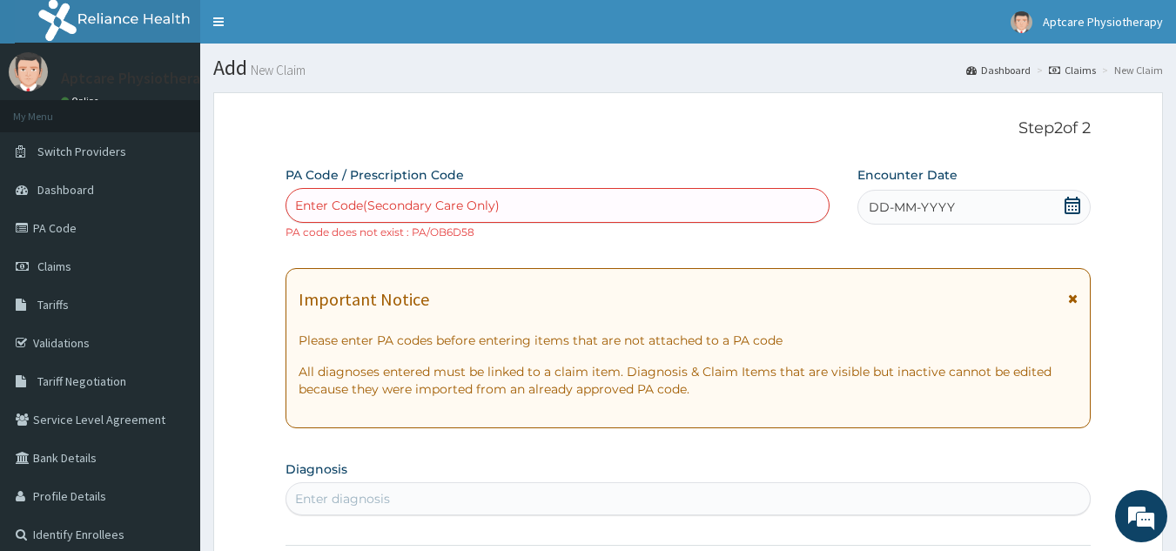
click at [384, 206] on div "Enter Code(Secondary Care Only)" at bounding box center [397, 205] width 205 height 17
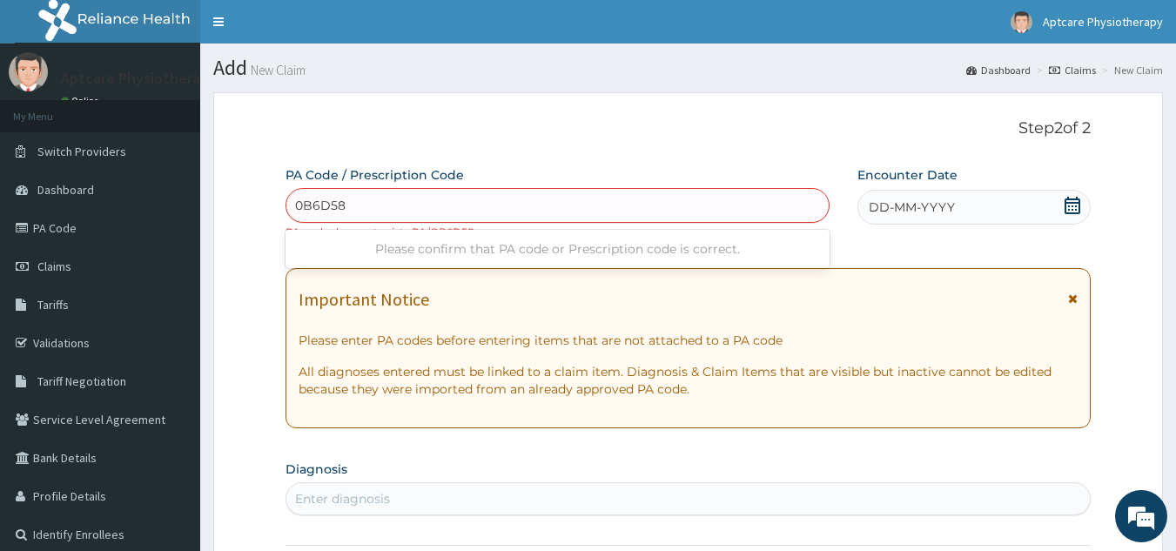
click at [295, 205] on input "0B6D58" at bounding box center [320, 205] width 51 height 17
type input "PA/0B6D58"
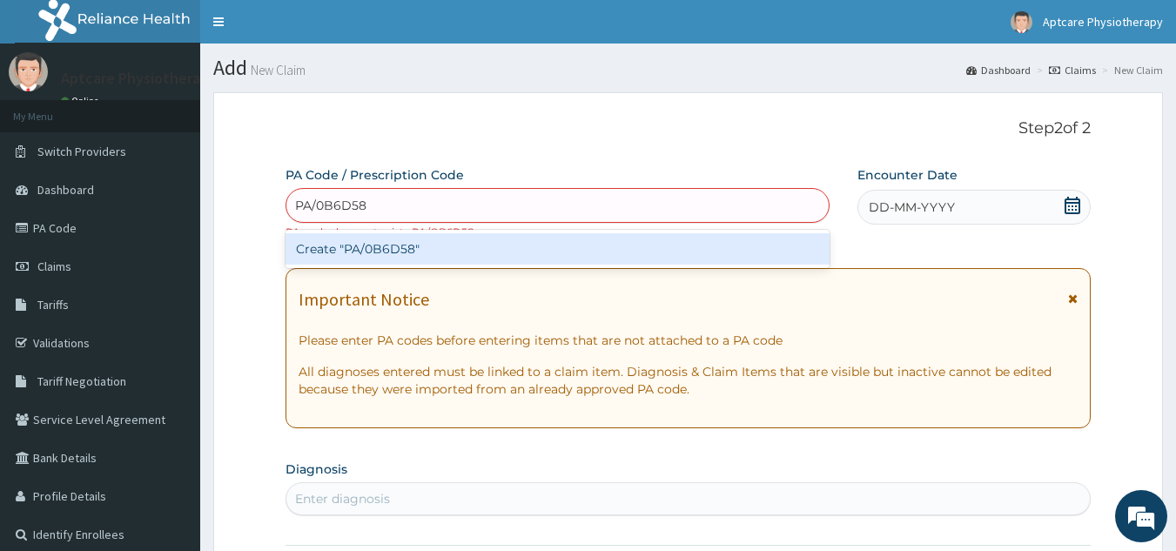
click at [379, 249] on div "Create "PA/0B6D58"" at bounding box center [557, 248] width 545 height 31
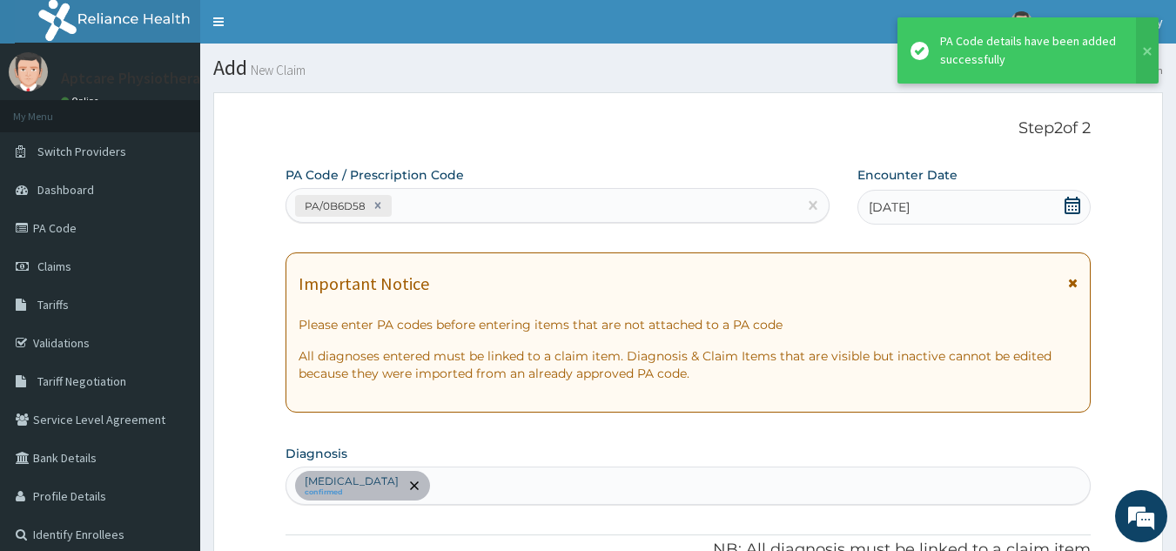
scroll to position [449, 0]
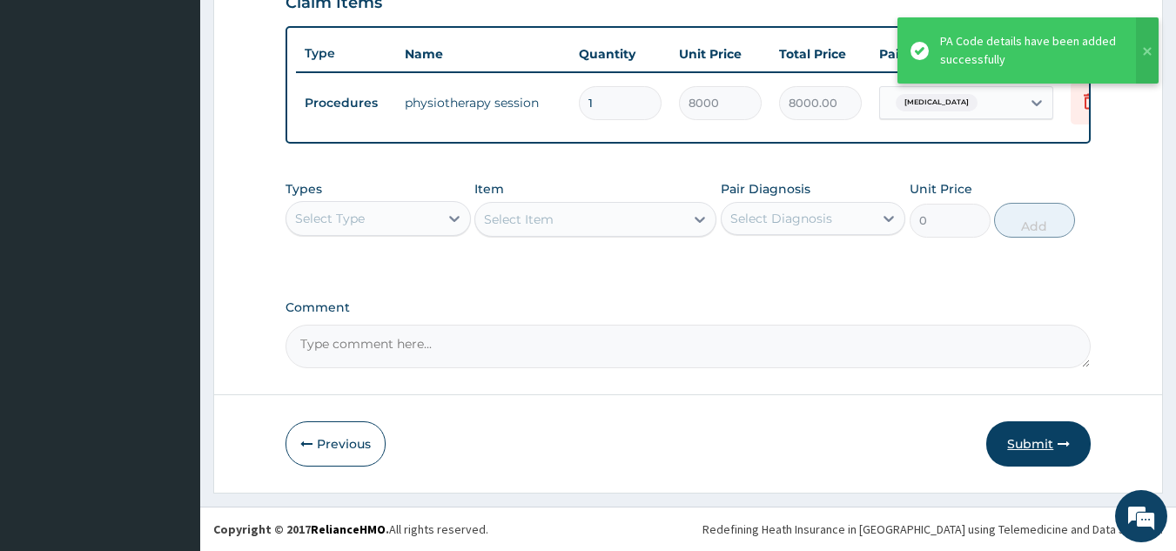
click at [1057, 446] on button "Submit" at bounding box center [1038, 443] width 104 height 45
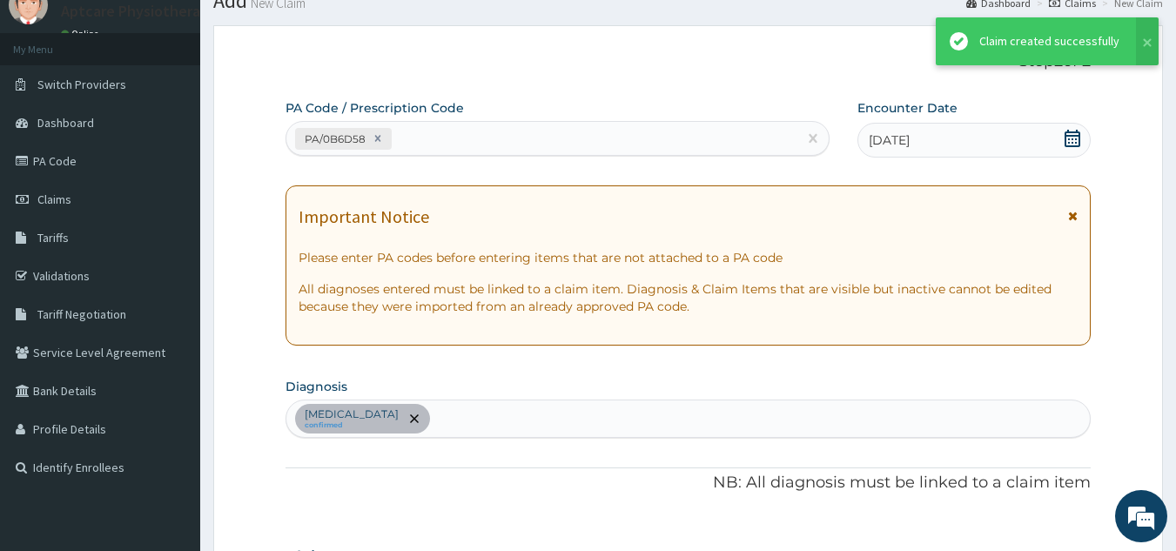
scroll to position [635, 0]
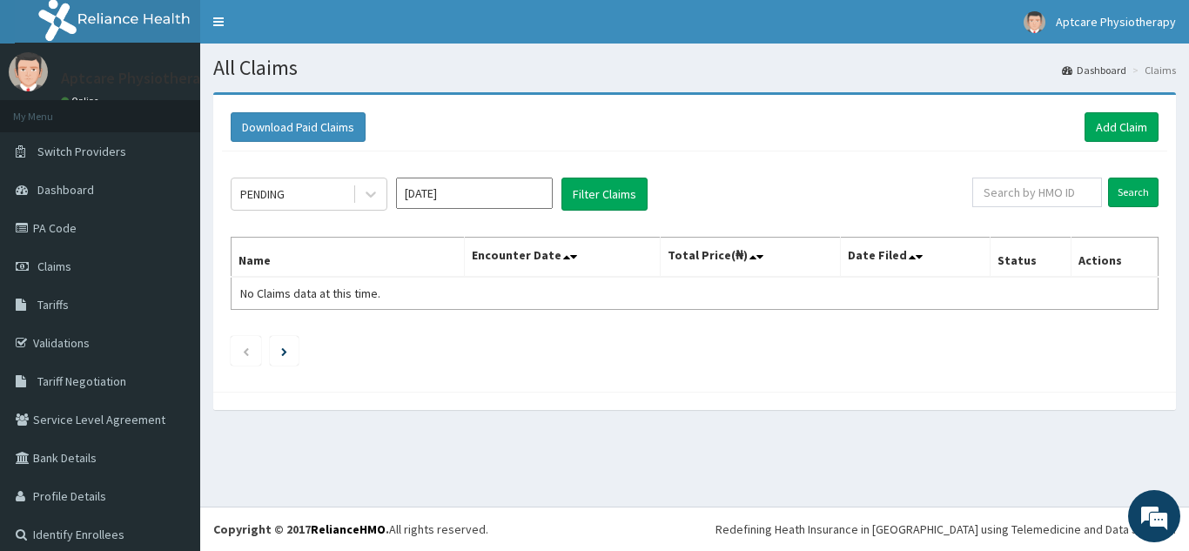
scroll to position [11, 0]
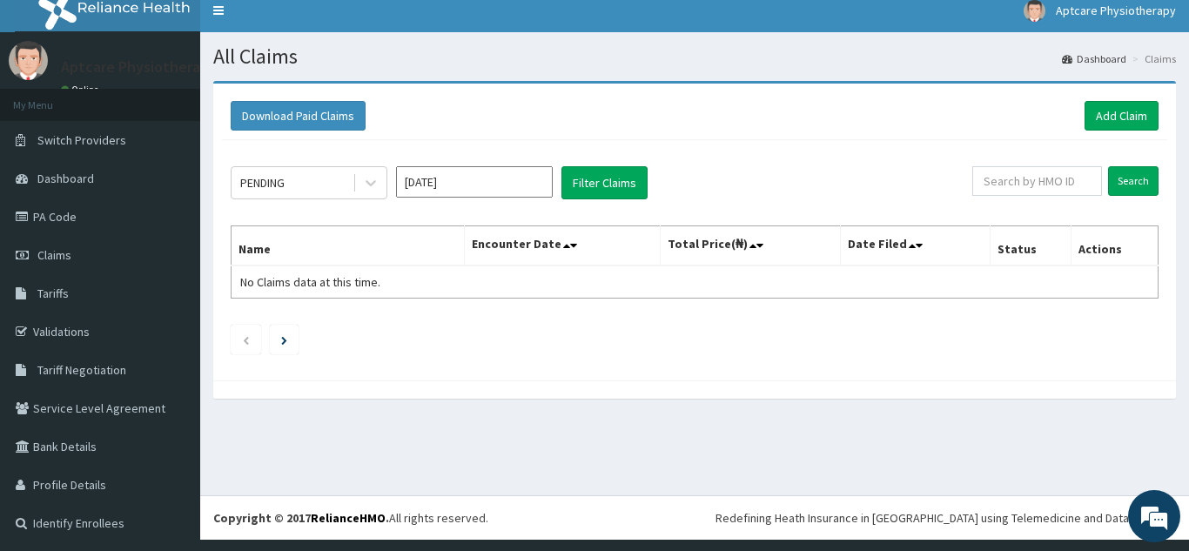
click at [817, 403] on div "Download Paid Claims Add Claim × Note you can only download claims within a max…" at bounding box center [694, 248] width 989 height 335
click at [70, 218] on link "PA Code" at bounding box center [100, 217] width 200 height 38
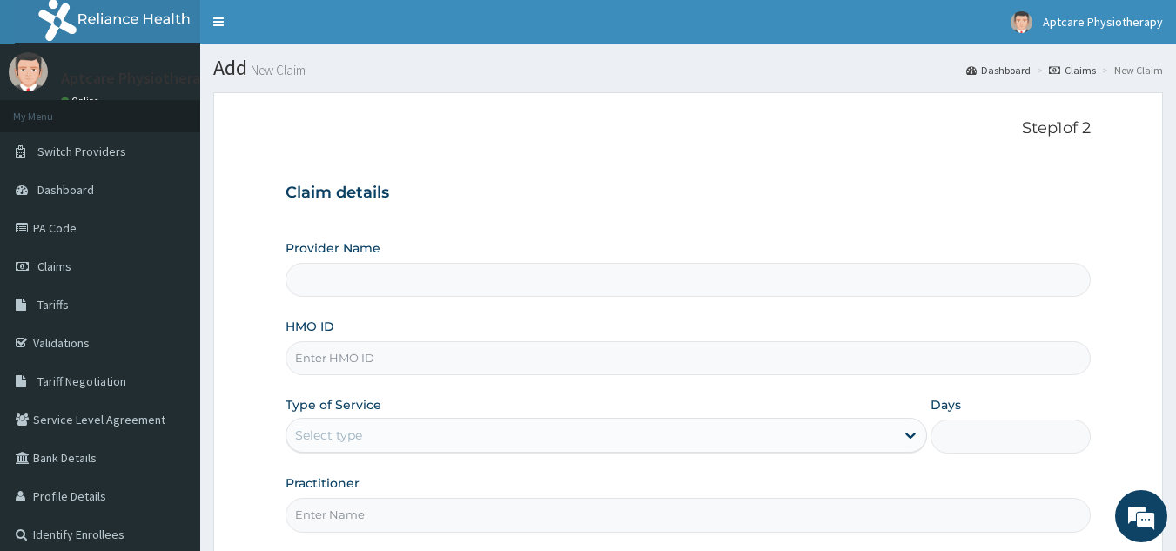
click at [393, 365] on input "HMO ID" at bounding box center [688, 358] width 806 height 34
type input "Aptcare Physiotherapy Clinic"
type input "OHT/13051/A"
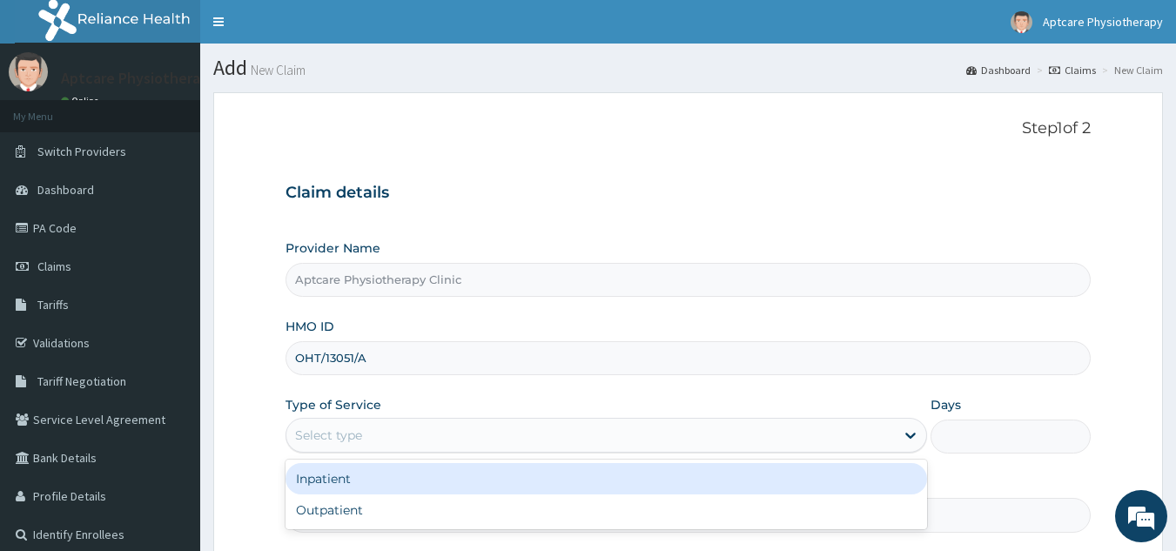
click at [384, 434] on div "Select type" at bounding box center [590, 435] width 608 height 28
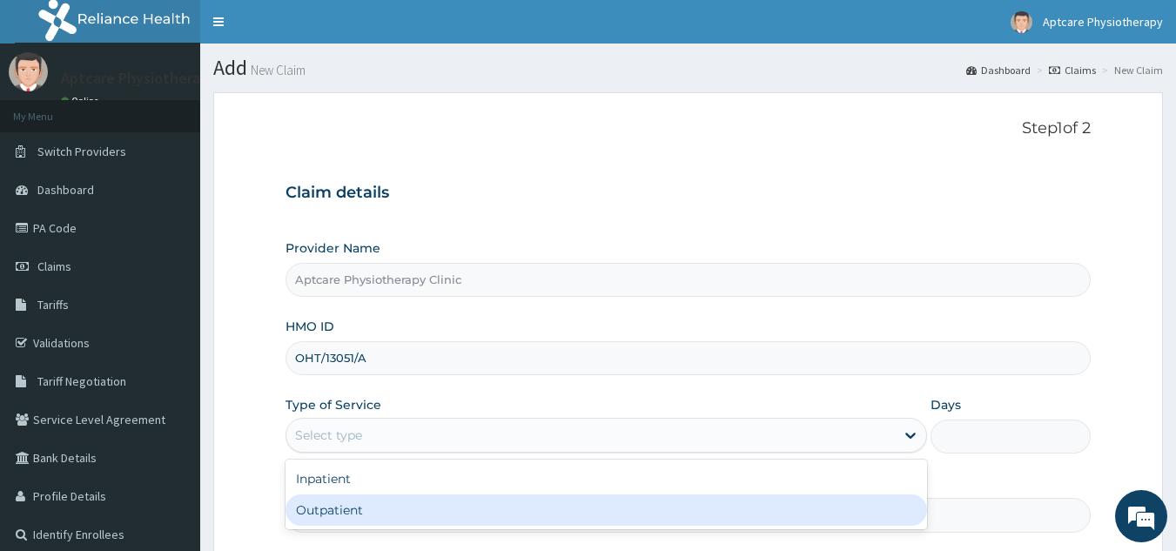
click at [351, 509] on div "Outpatient" at bounding box center [605, 509] width 641 height 31
type input "1"
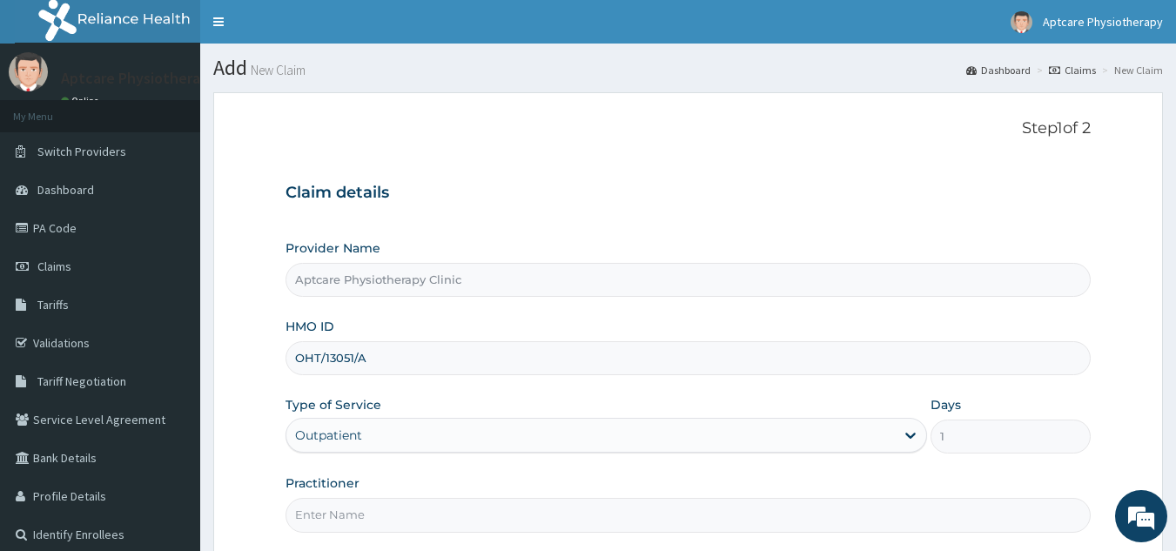
click at [361, 519] on input "Practitioner" at bounding box center [688, 515] width 806 height 34
type input "[DATE]"
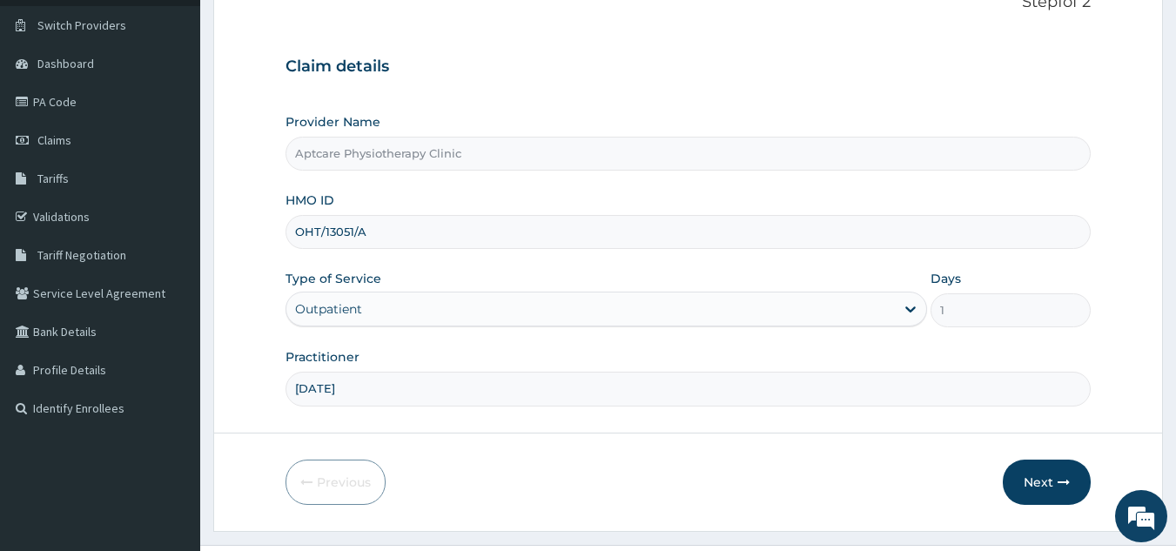
scroll to position [165, 0]
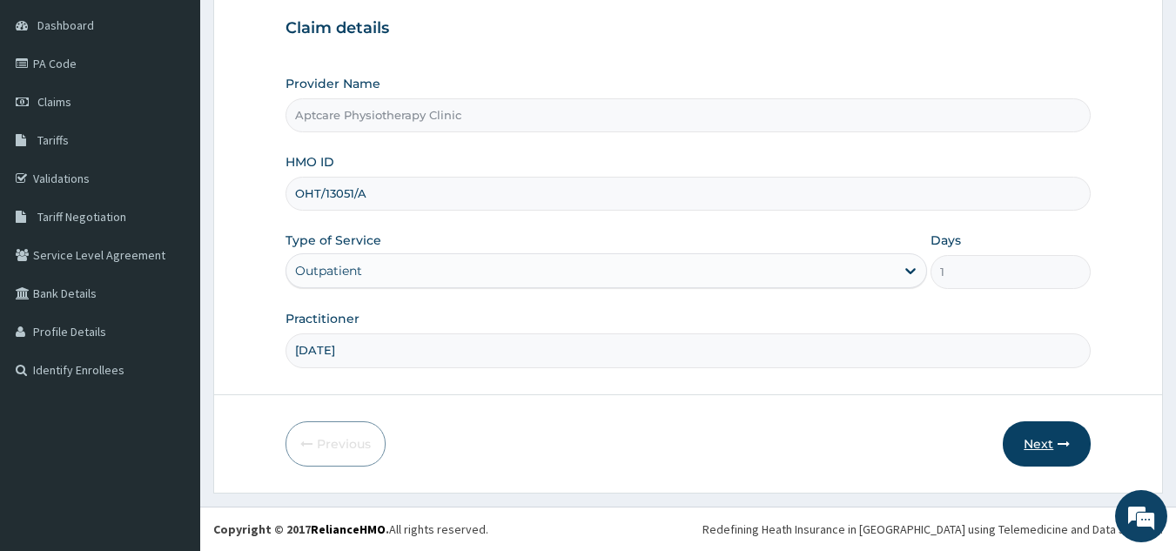
click at [1058, 444] on icon "button" at bounding box center [1064, 444] width 12 height 12
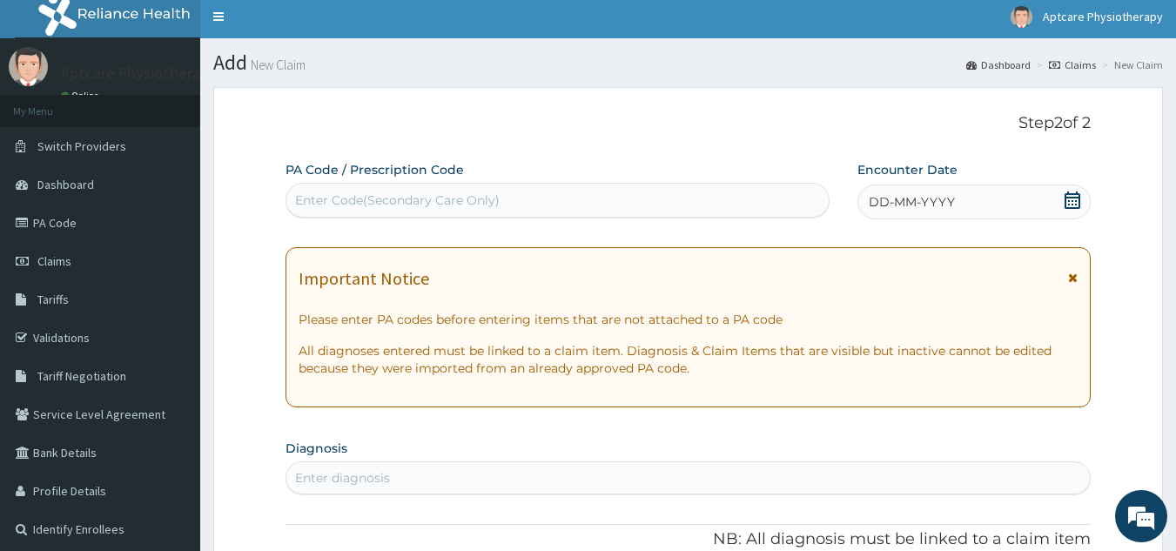
scroll to position [0, 0]
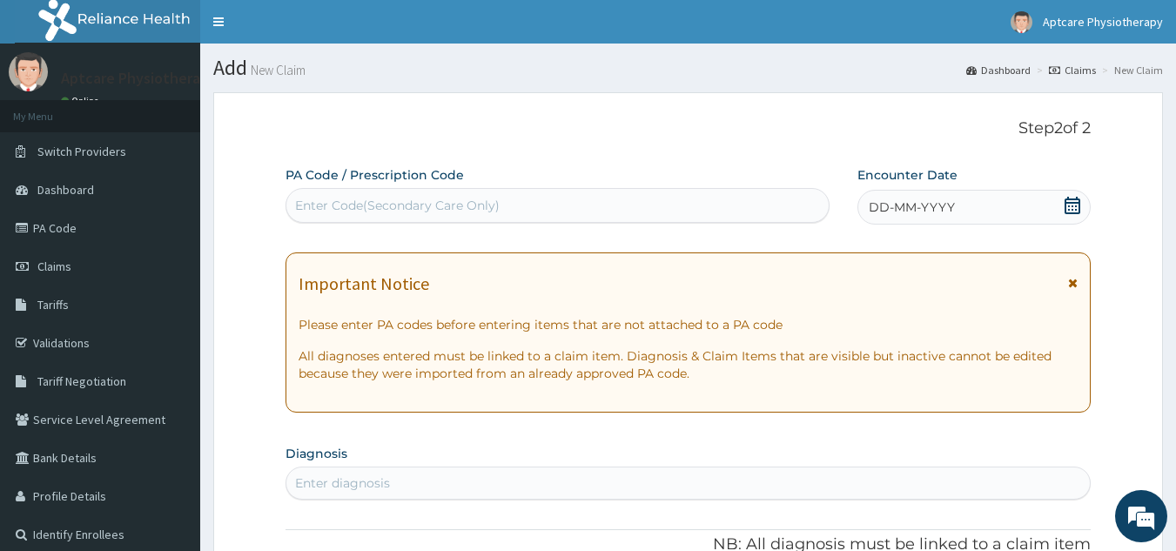
click at [335, 211] on div "Enter Code(Secondary Care Only)" at bounding box center [397, 205] width 205 height 17
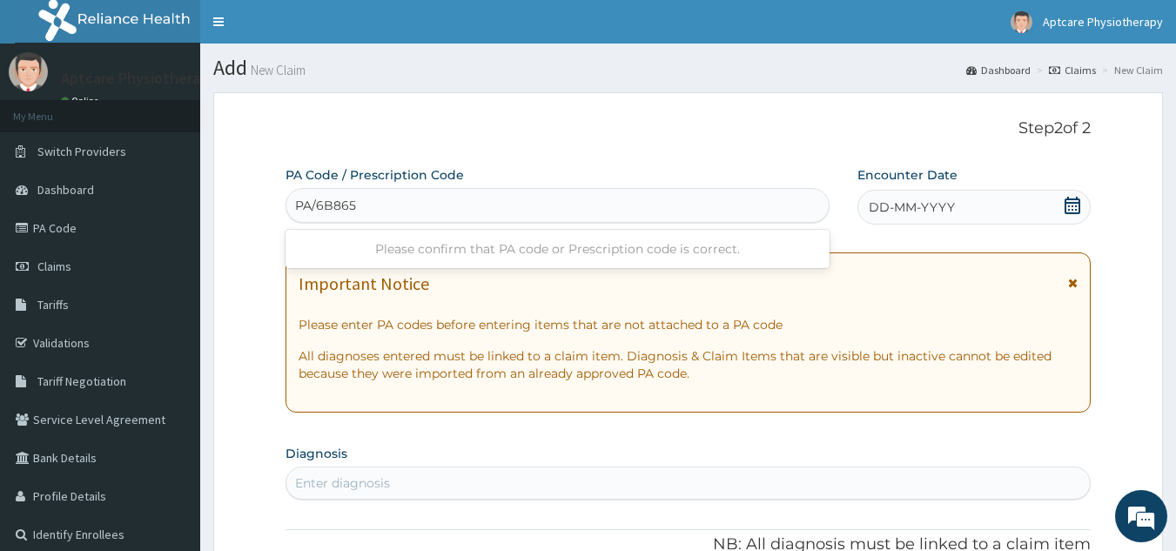
type input "PA/6B865F"
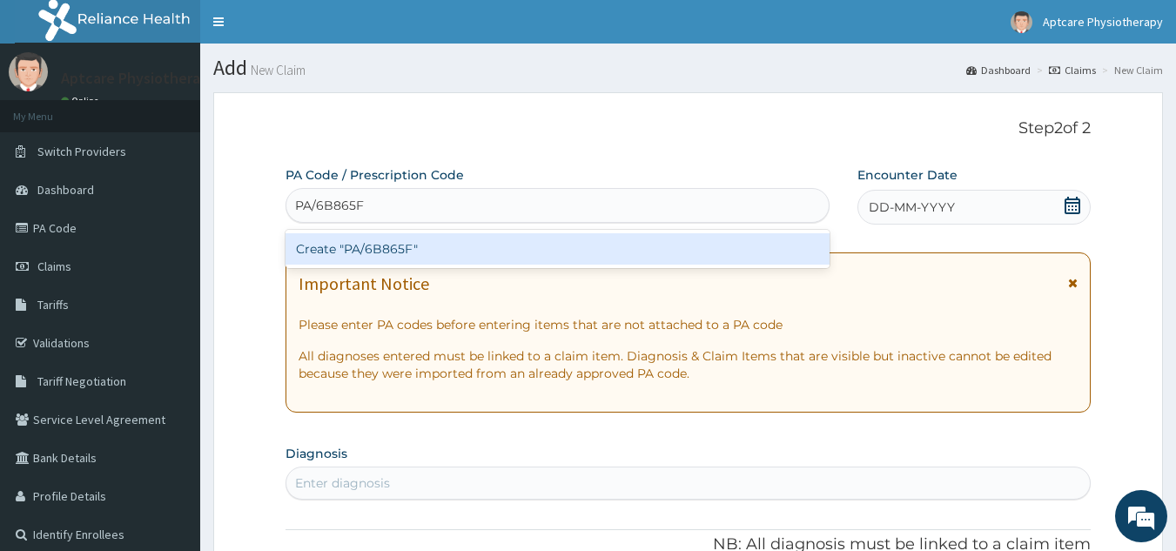
click at [751, 245] on div "Create "PA/6B865F"" at bounding box center [557, 248] width 545 height 31
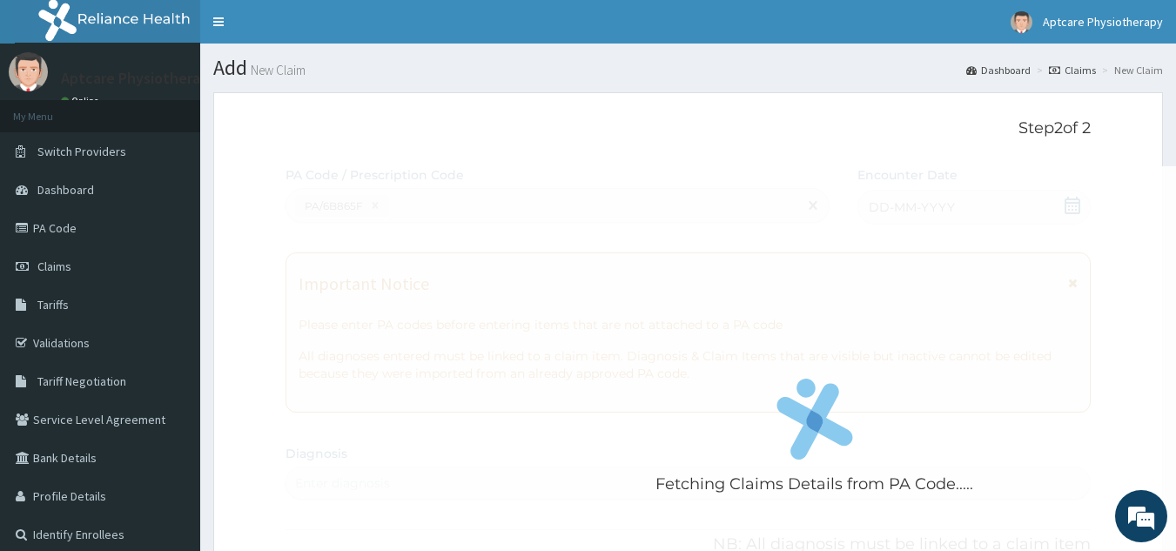
scroll to position [449, 0]
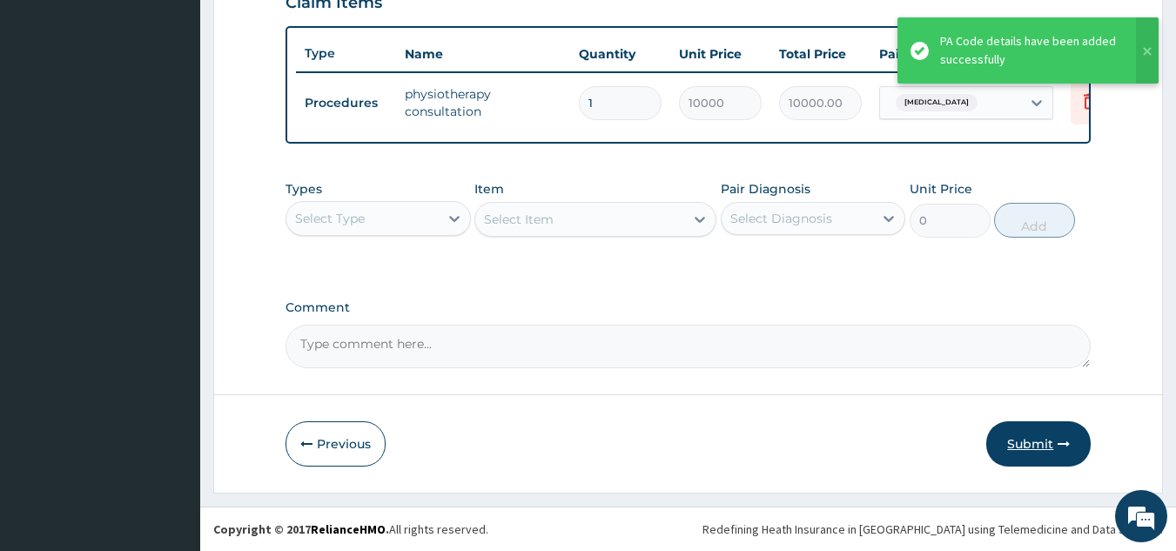
click at [1048, 440] on button "Submit" at bounding box center [1038, 443] width 104 height 45
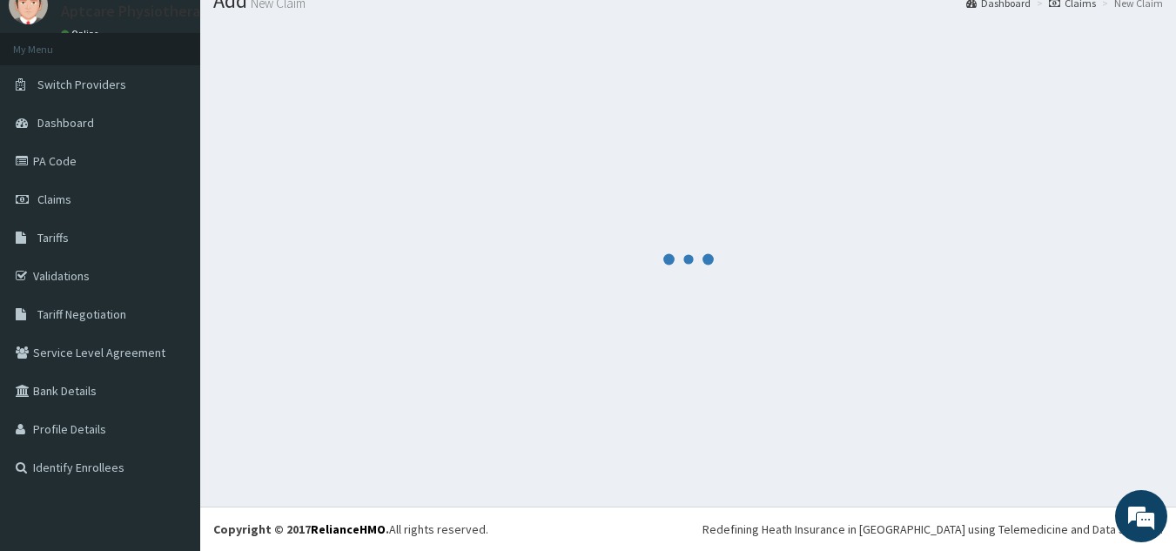
scroll to position [635, 0]
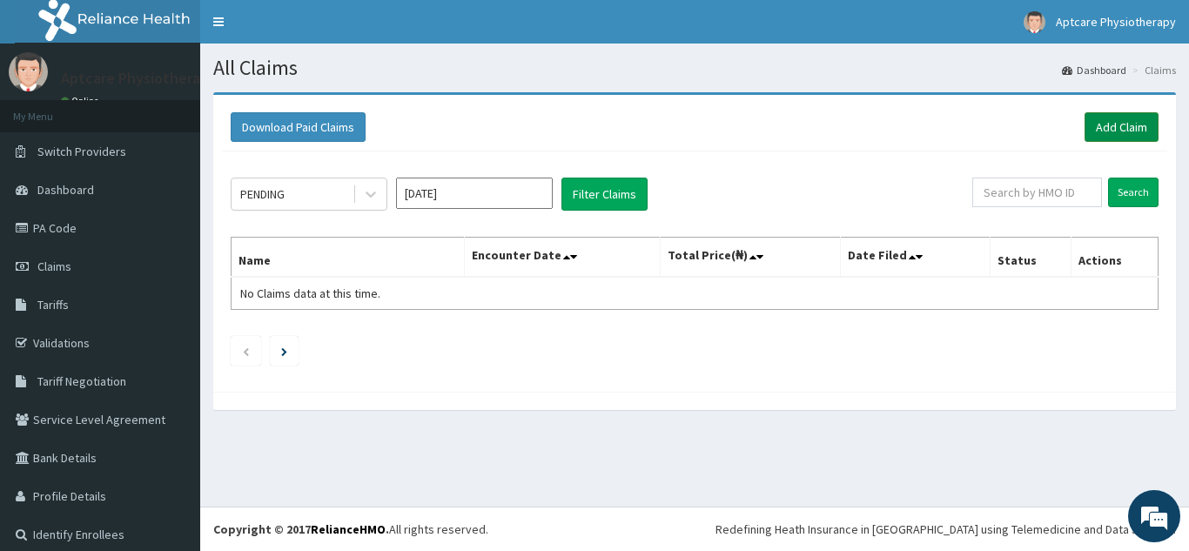
click at [1106, 122] on link "Add Claim" at bounding box center [1122, 127] width 74 height 30
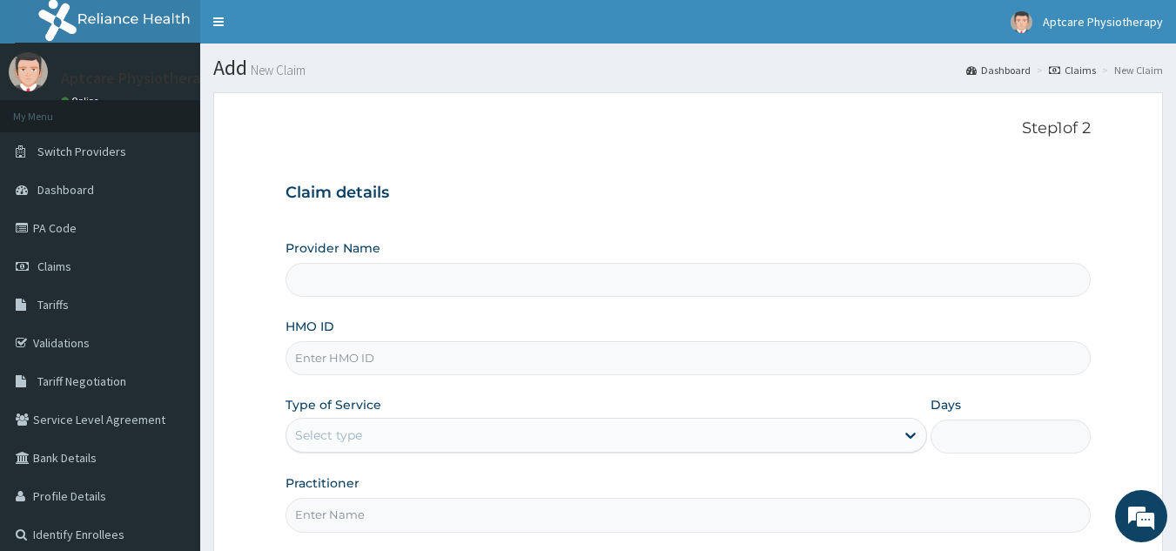
type input "Aptcare Physiotherapy Clinic"
click at [379, 369] on input "HMO ID" at bounding box center [688, 358] width 806 height 34
type input "TSH/10083/A"
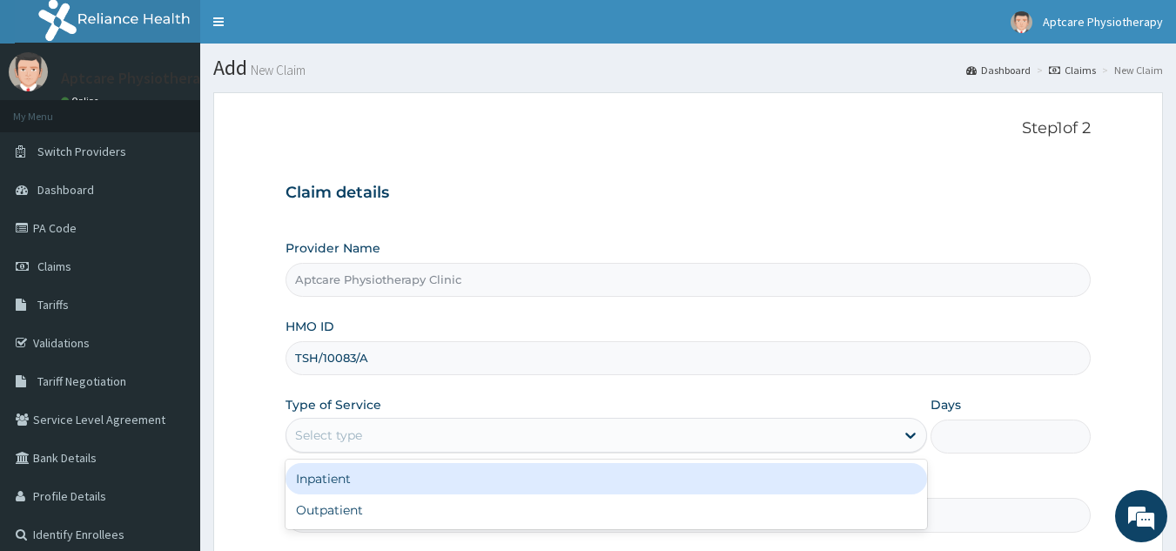
click at [374, 442] on div "Select type" at bounding box center [590, 435] width 608 height 28
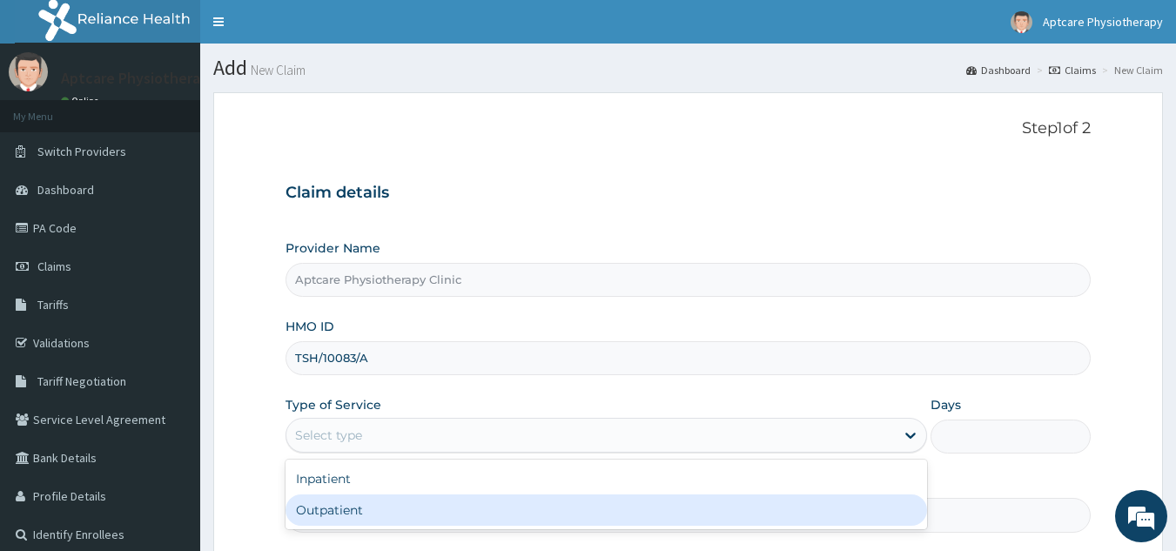
click at [339, 515] on div "Outpatient" at bounding box center [605, 509] width 641 height 31
type input "1"
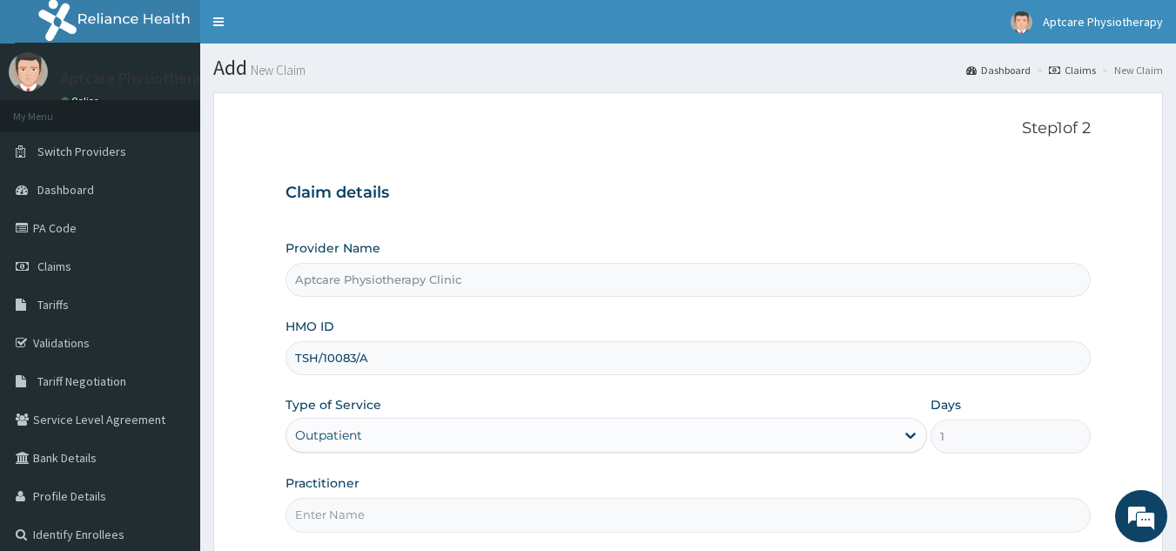
click at [387, 521] on input "Practitioner" at bounding box center [688, 515] width 806 height 34
type input "[DATE]"
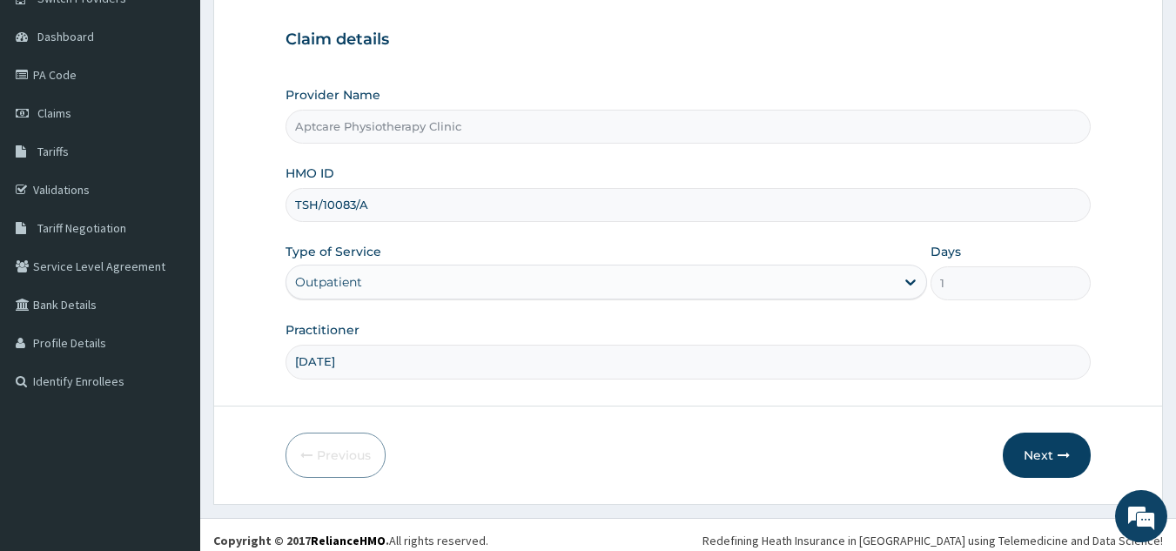
scroll to position [165, 0]
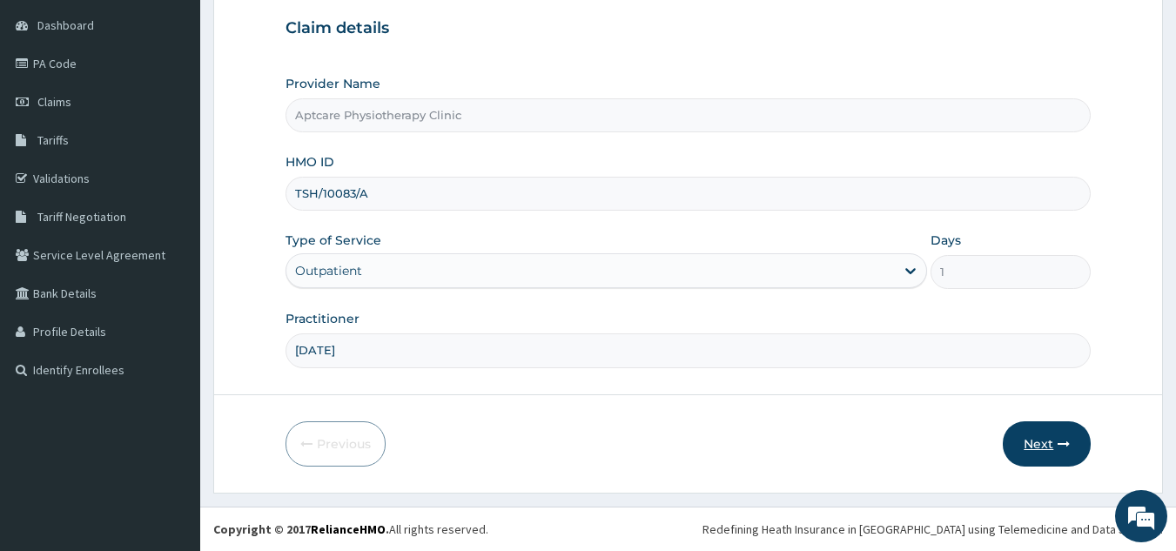
click at [1058, 459] on button "Next" at bounding box center [1047, 443] width 88 height 45
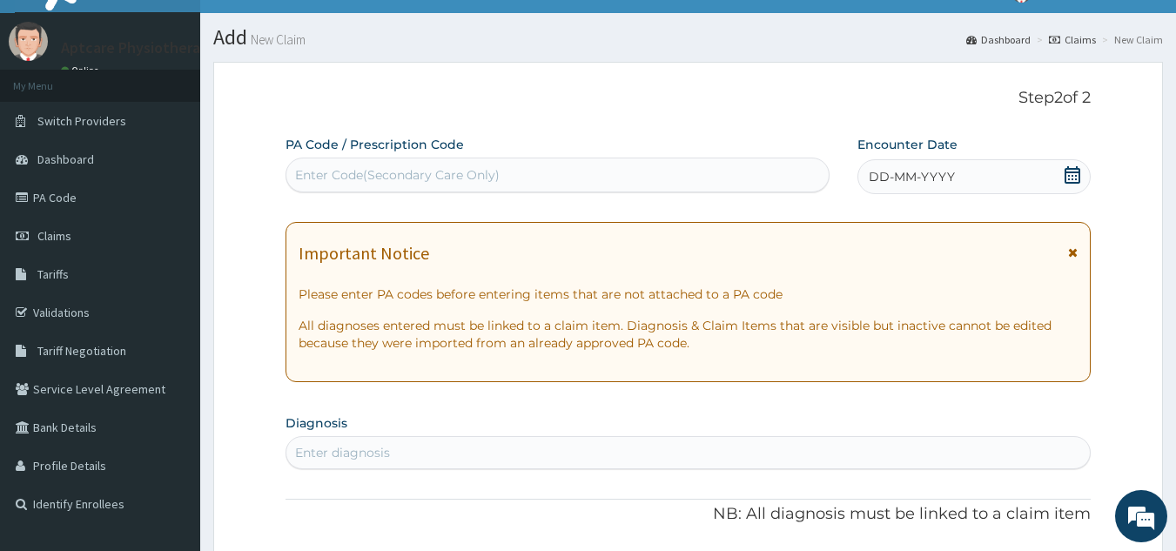
scroll to position [27, 0]
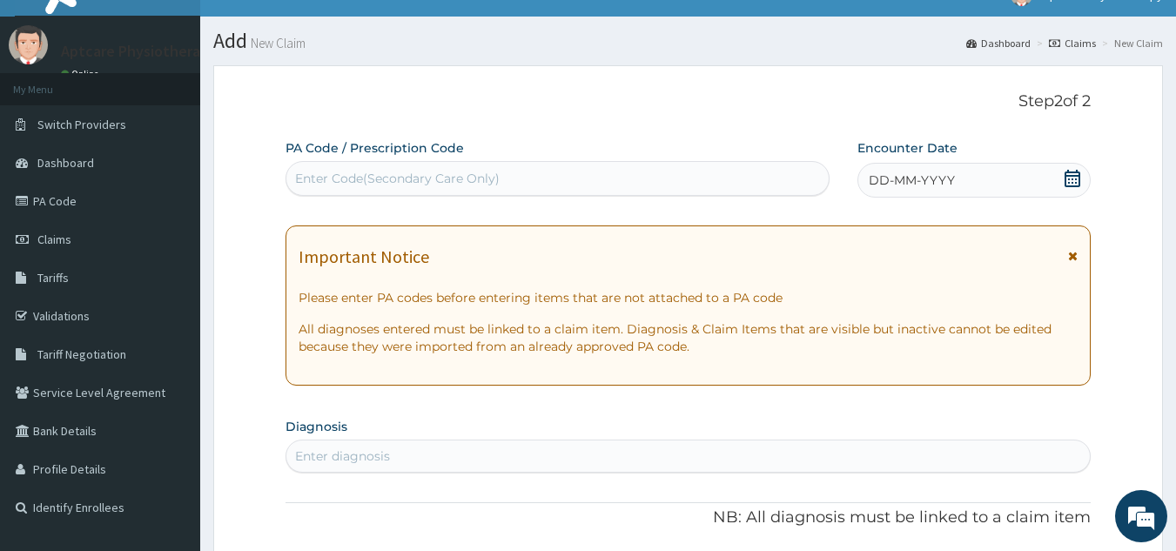
click at [315, 175] on div "Enter Code(Secondary Care Only)" at bounding box center [397, 178] width 205 height 17
type input "PA/527C99"
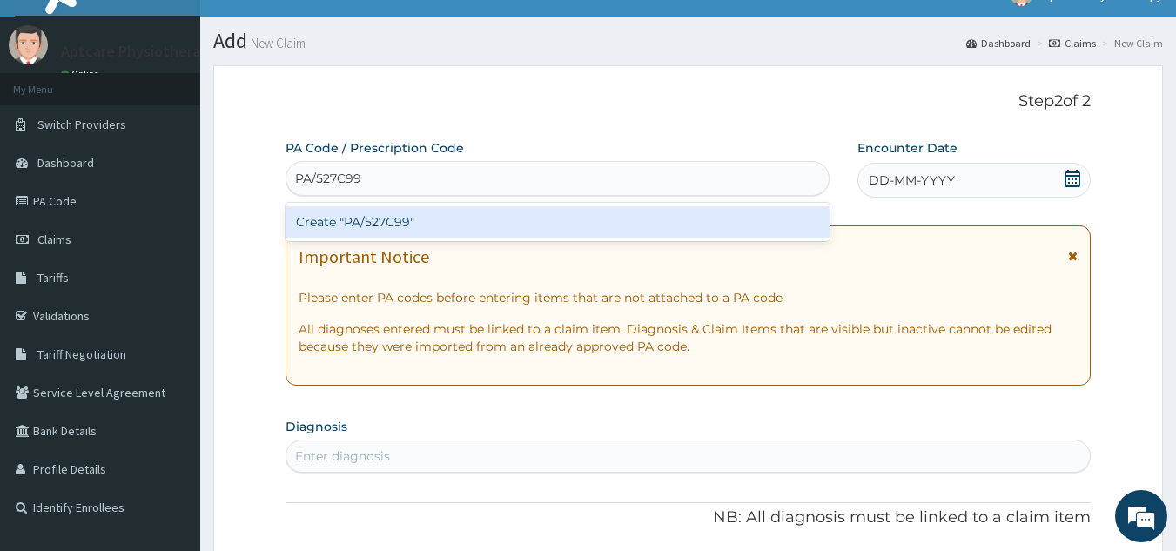
click at [407, 219] on div "Create "PA/527C99"" at bounding box center [557, 221] width 545 height 31
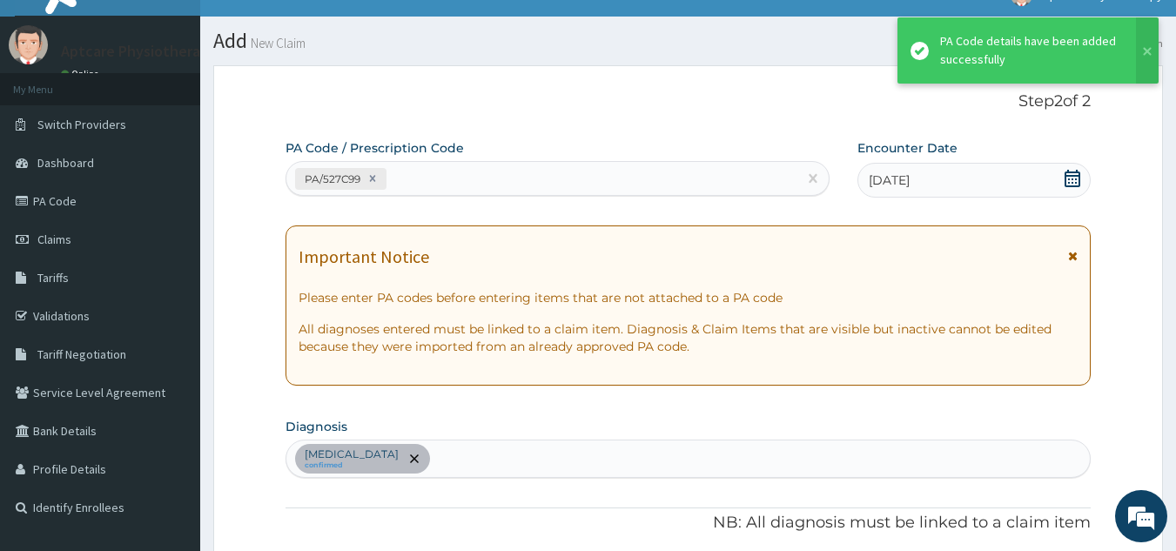
scroll to position [449, 0]
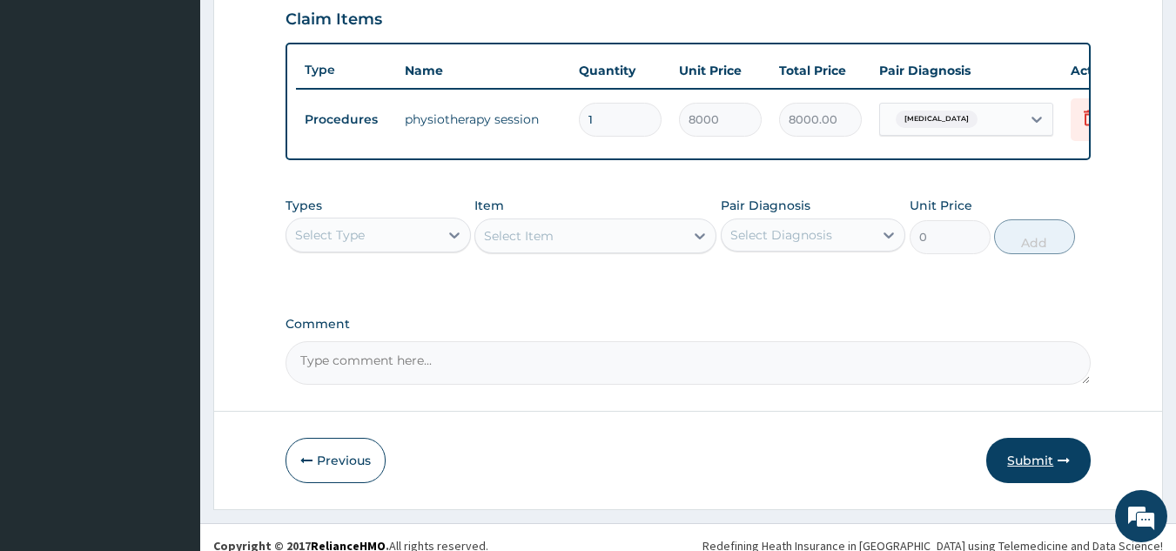
click at [1053, 467] on button "Submit" at bounding box center [1038, 460] width 104 height 45
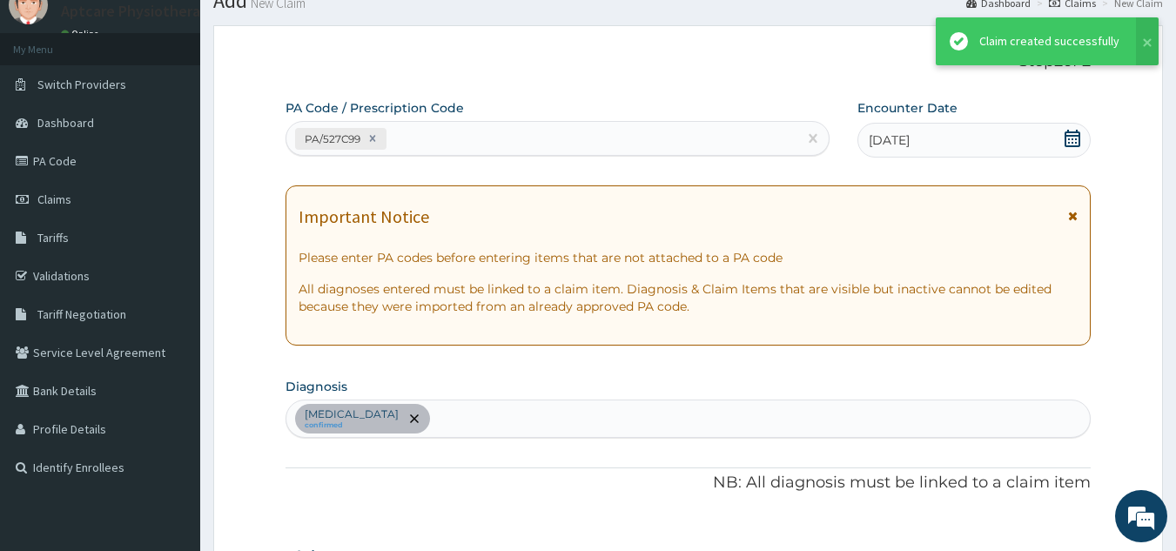
scroll to position [605, 0]
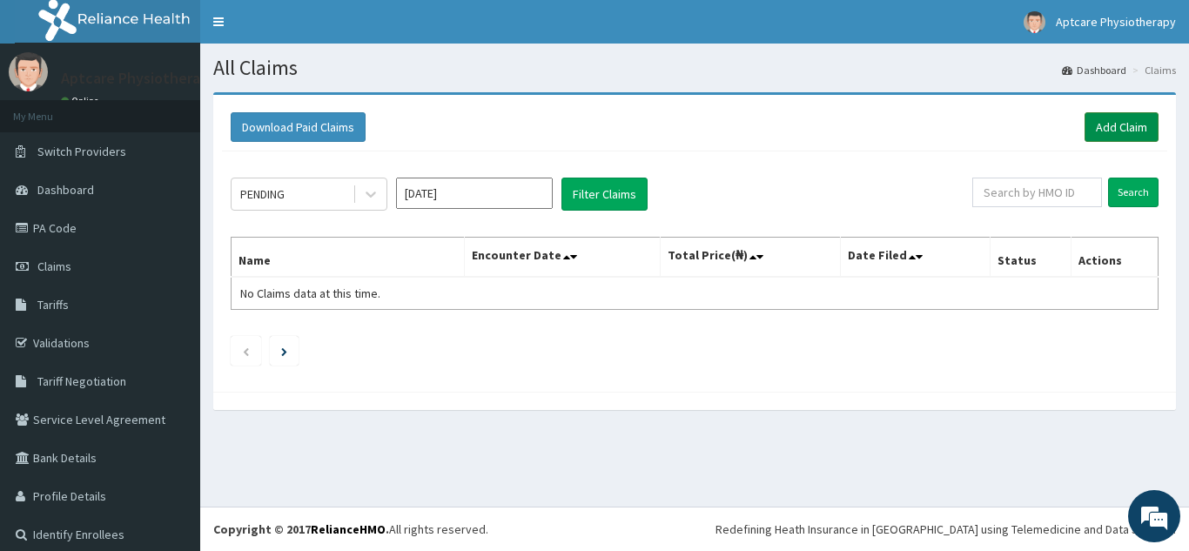
click at [1105, 127] on link "Add Claim" at bounding box center [1122, 127] width 74 height 30
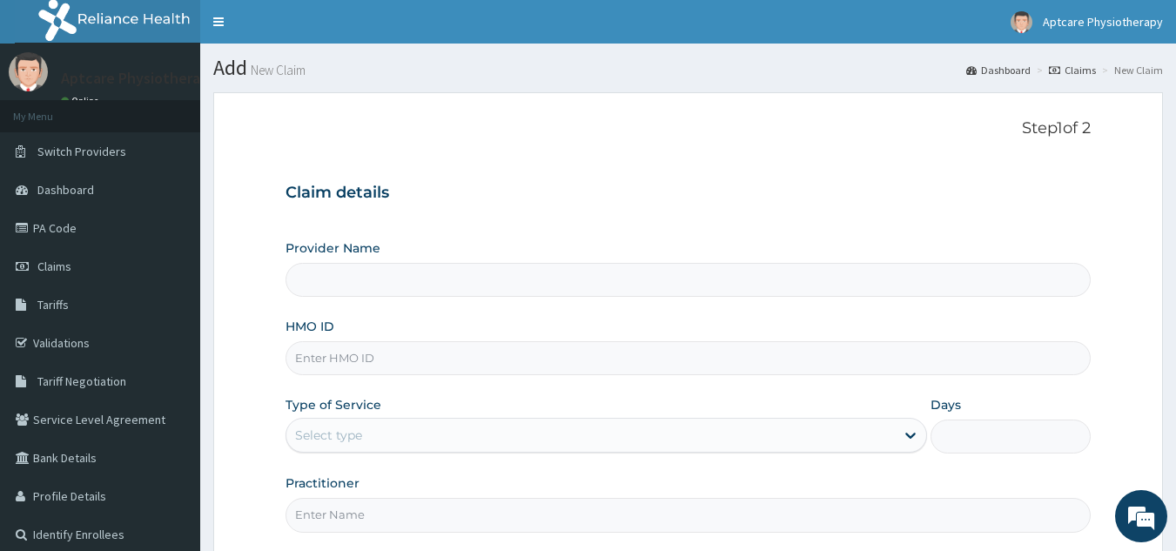
click at [345, 356] on input "HMO ID" at bounding box center [688, 358] width 806 height 34
type input "Aptcare Physiotherapy Clinic"
type input "TSH/10083/A"
click at [461, 433] on div "Select type" at bounding box center [590, 435] width 608 height 28
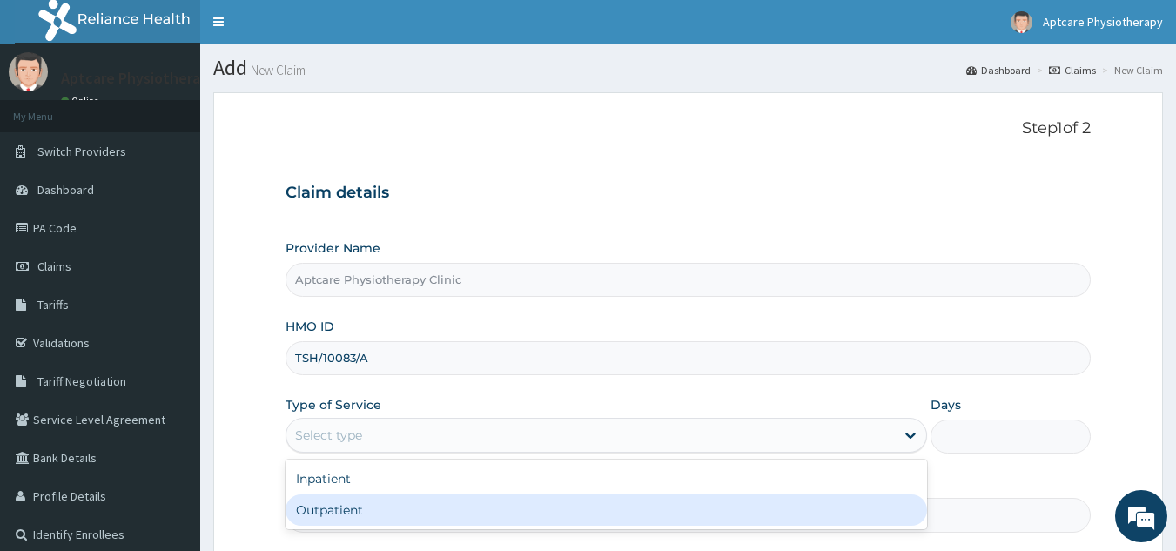
click at [361, 518] on div "Outpatient" at bounding box center [605, 509] width 641 height 31
type input "1"
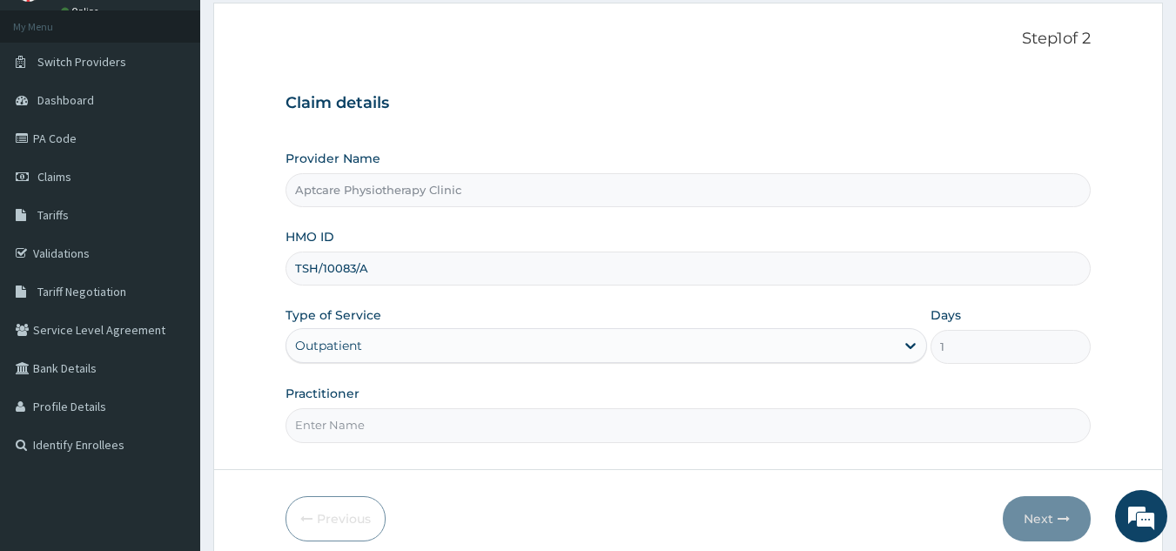
scroll to position [165, 0]
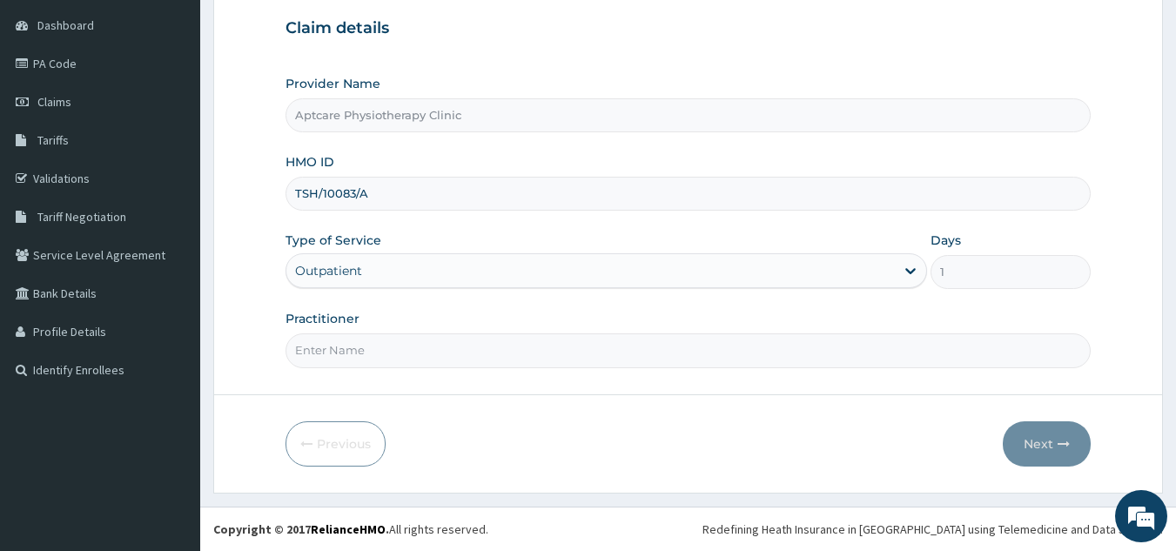
click at [377, 354] on input "Practitioner" at bounding box center [688, 350] width 806 height 34
type input "[DATE]"
click at [1056, 453] on button "Next" at bounding box center [1047, 443] width 88 height 45
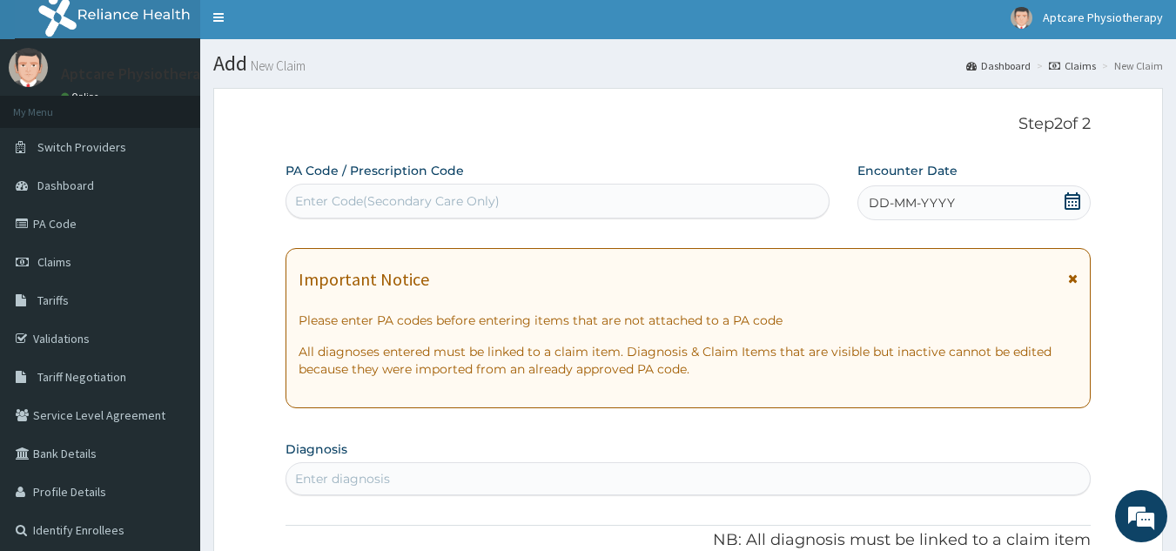
scroll to position [0, 0]
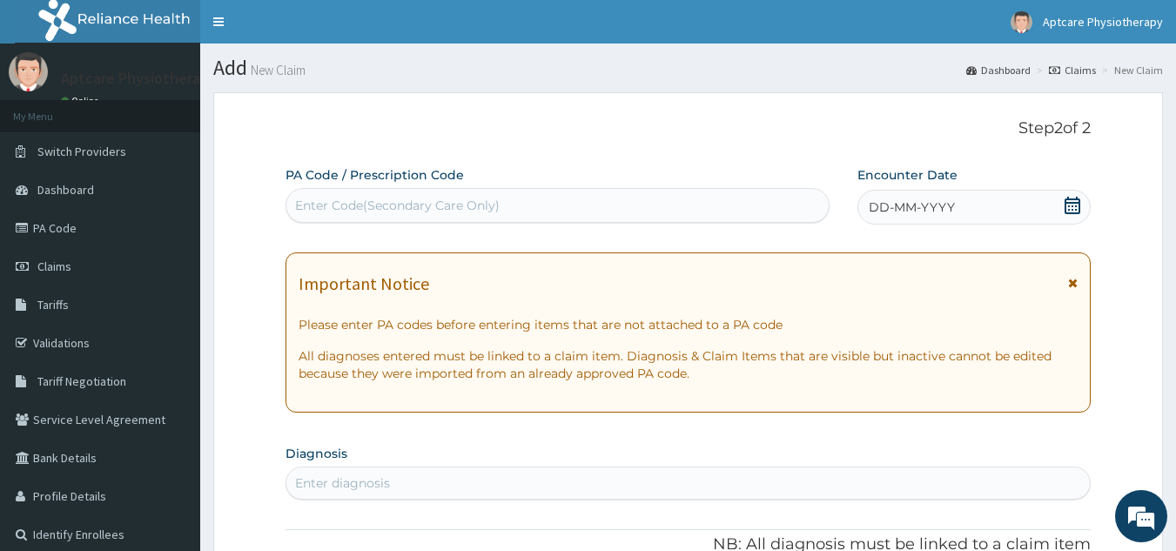
click at [352, 201] on div "Enter Code(Secondary Care Only)" at bounding box center [397, 205] width 205 height 17
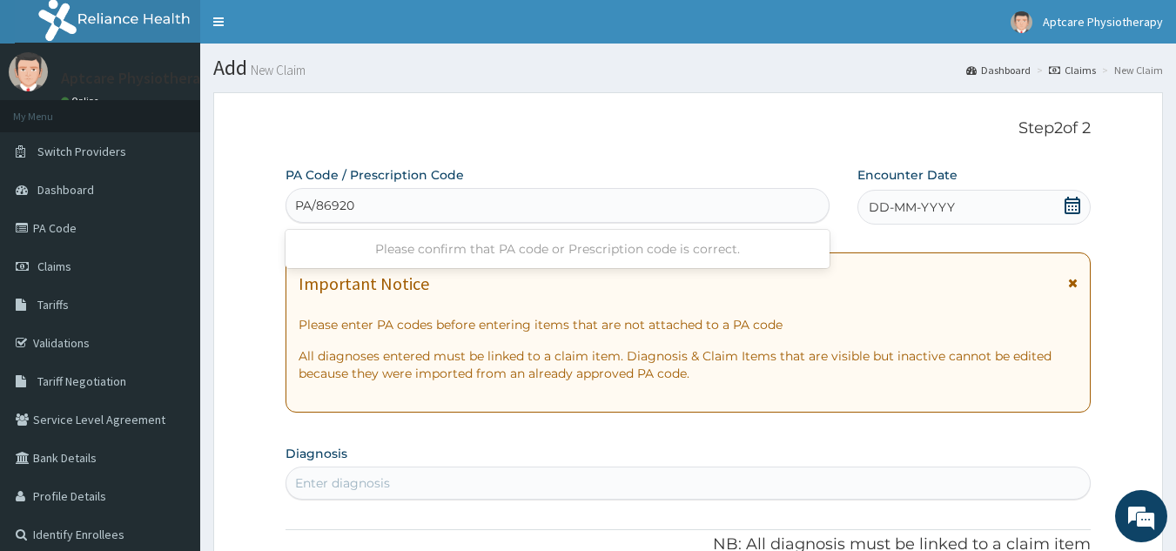
type input "PA/869204"
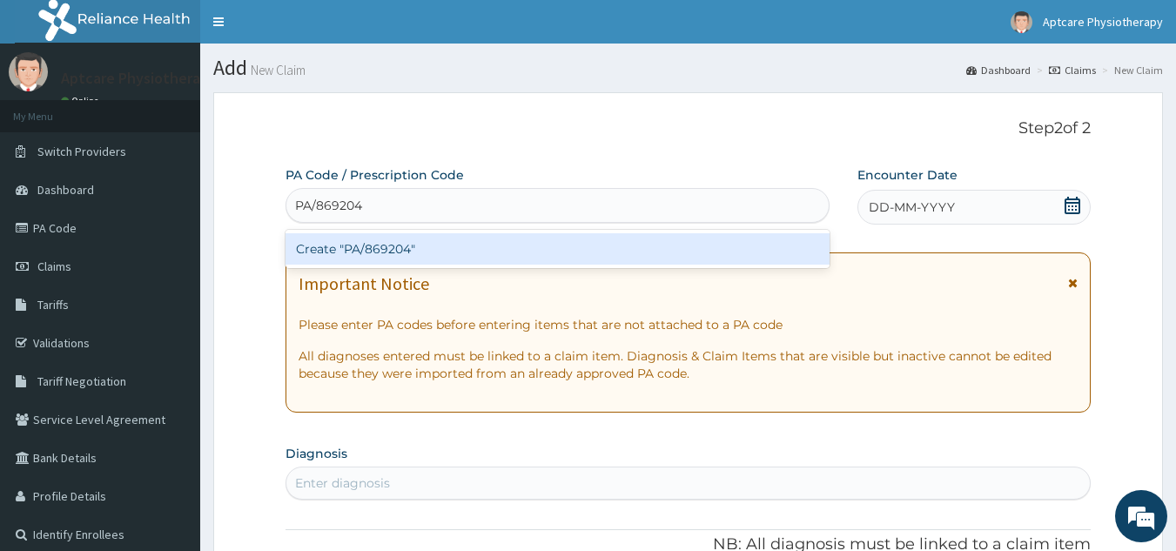
click at [438, 258] on div "Create "PA/869204"" at bounding box center [557, 248] width 545 height 31
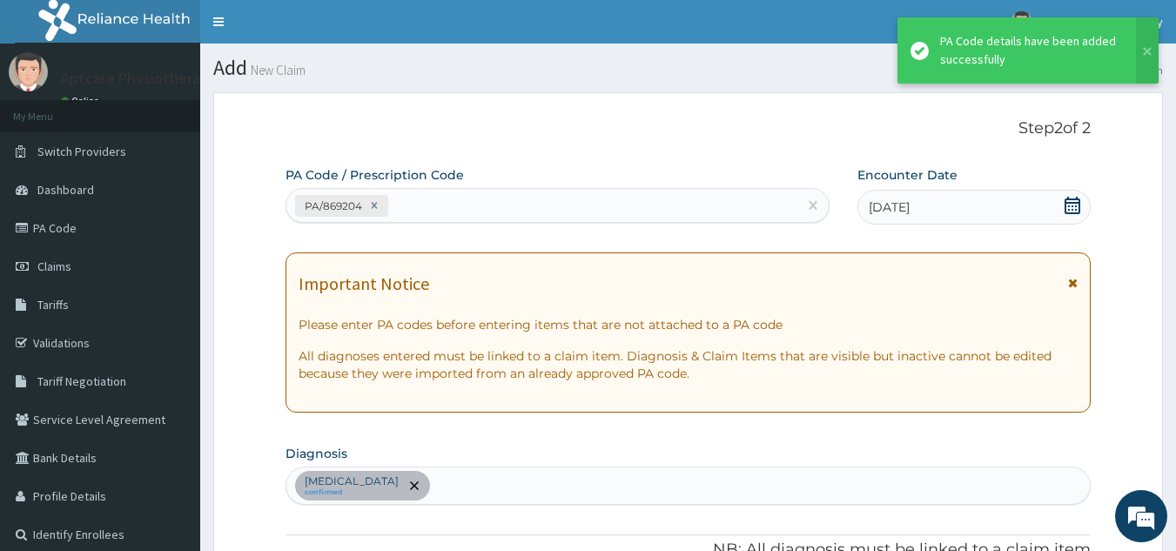
scroll to position [449, 0]
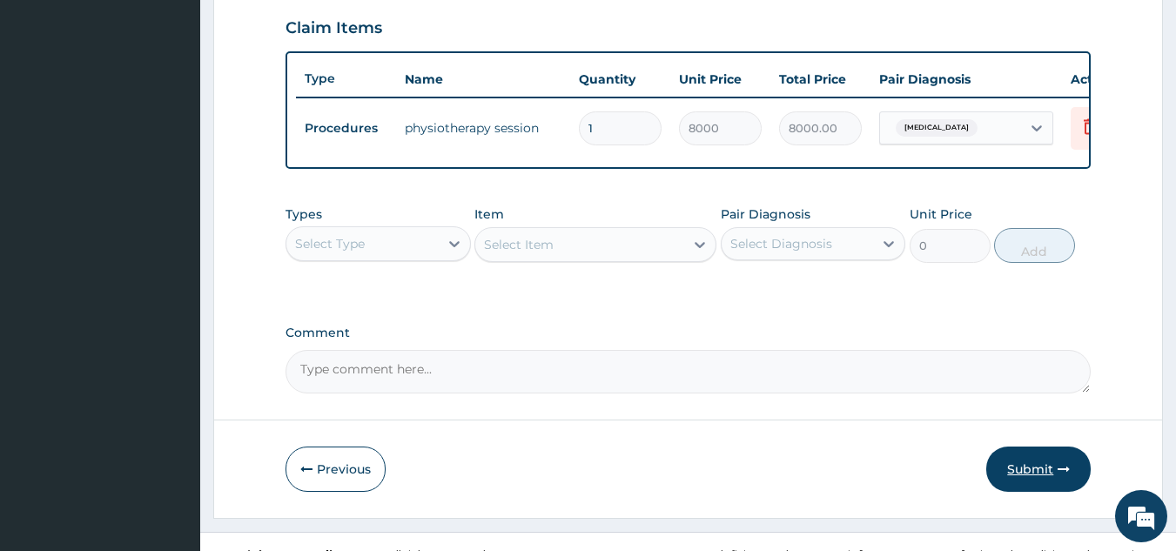
click at [1046, 488] on button "Submit" at bounding box center [1038, 469] width 104 height 45
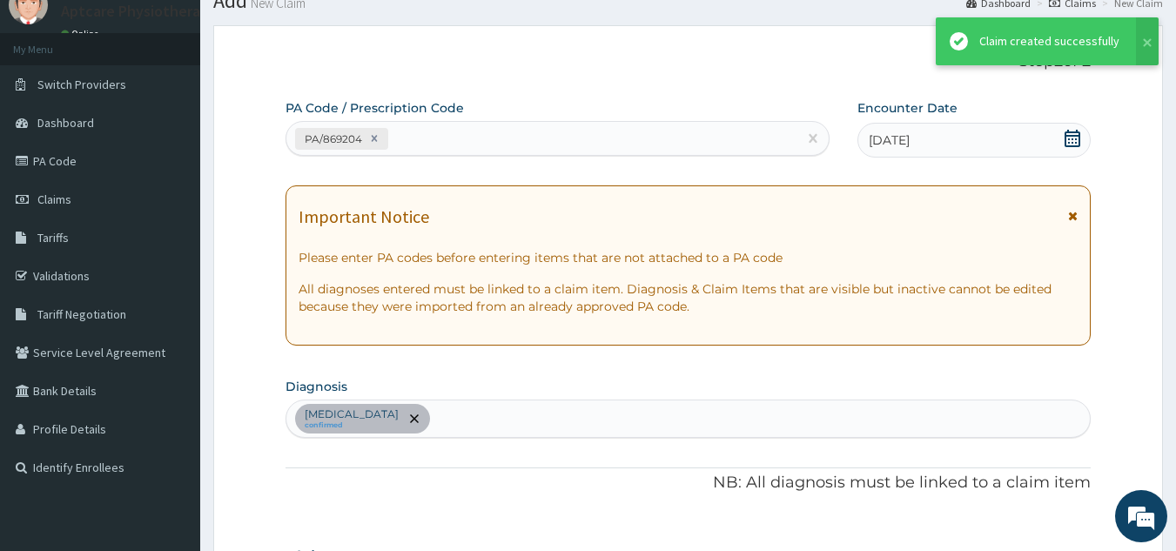
scroll to position [596, 0]
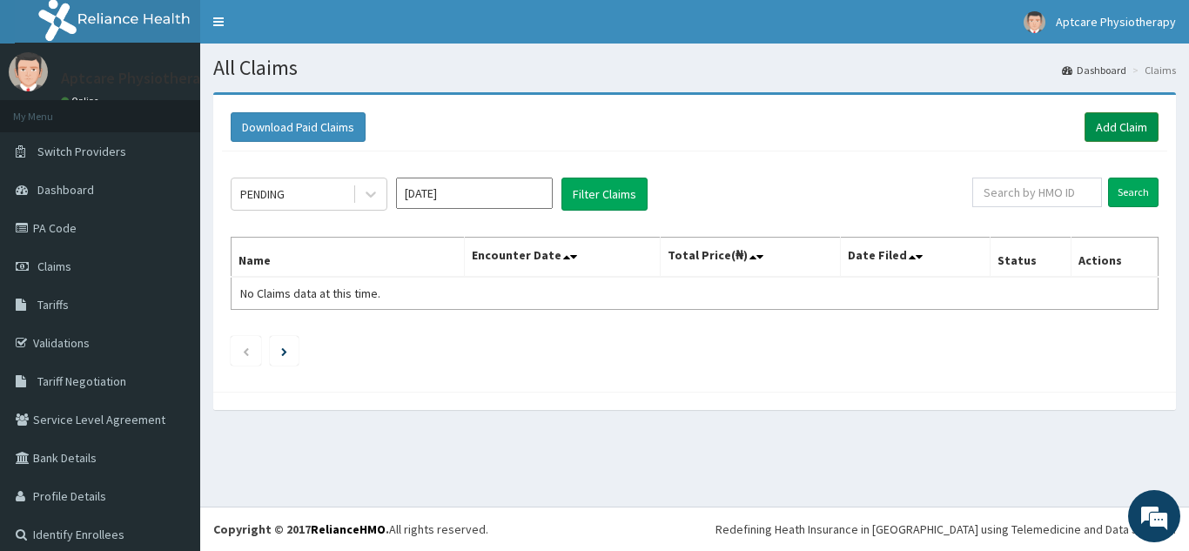
click at [1100, 131] on link "Add Claim" at bounding box center [1122, 127] width 74 height 30
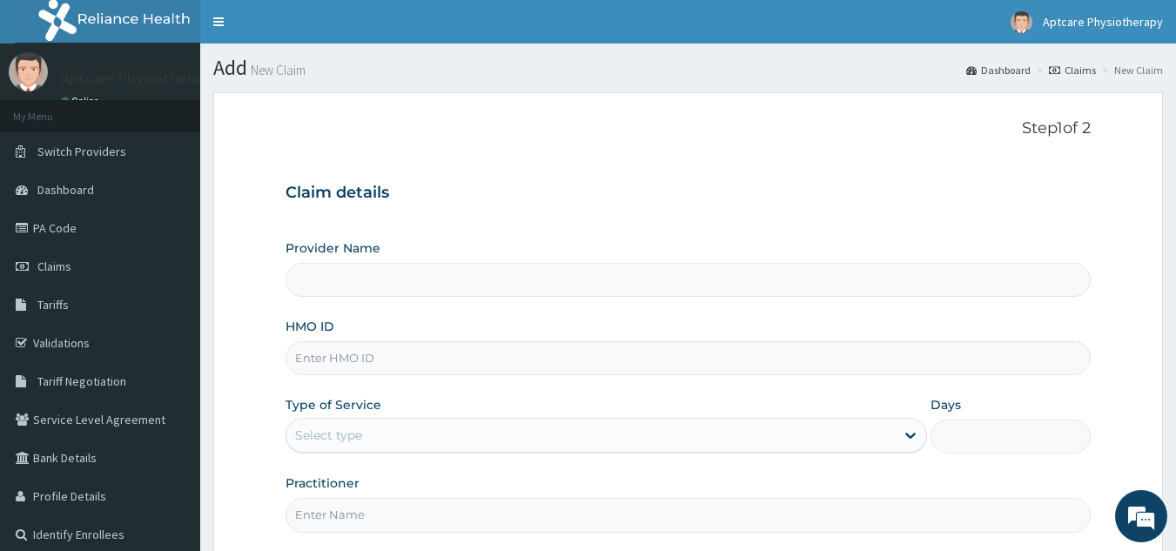
click at [398, 357] on input "HMO ID" at bounding box center [688, 358] width 806 height 34
type input "Aptcare Physiotherapy Clinic"
type input "TSH/10083/A"
click at [374, 443] on div "Select type" at bounding box center [590, 435] width 608 height 28
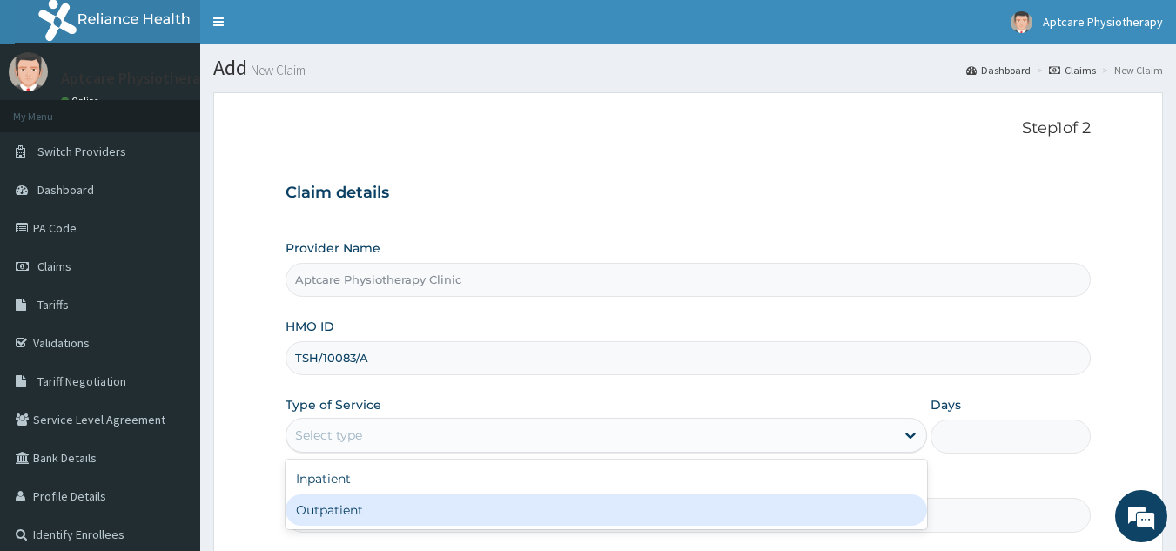
click at [347, 515] on div "Outpatient" at bounding box center [605, 509] width 641 height 31
type input "1"
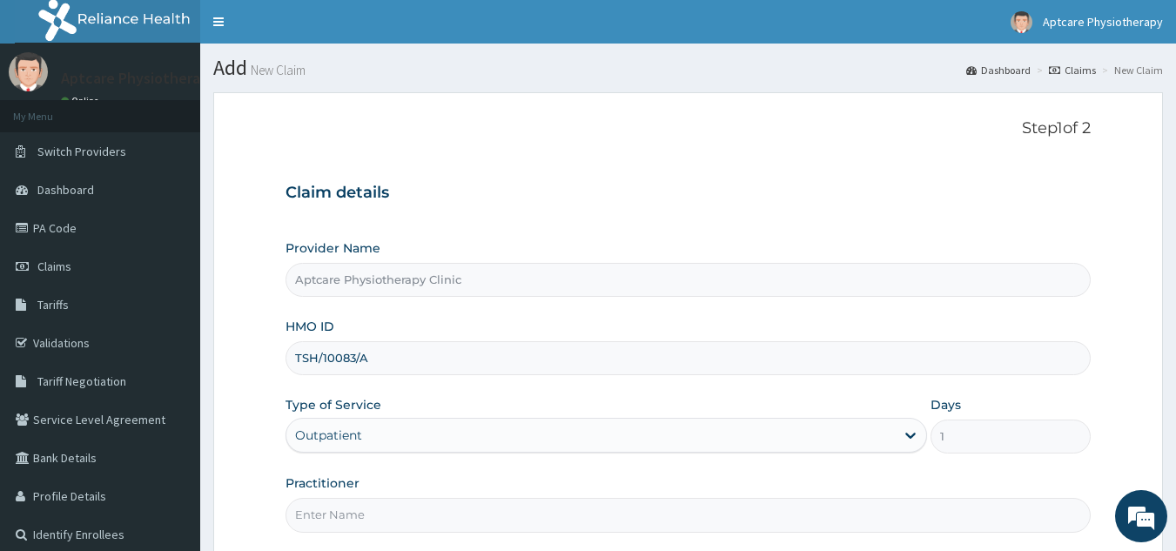
click at [371, 517] on input "Practitioner" at bounding box center [688, 515] width 806 height 34
type input "Sunday"
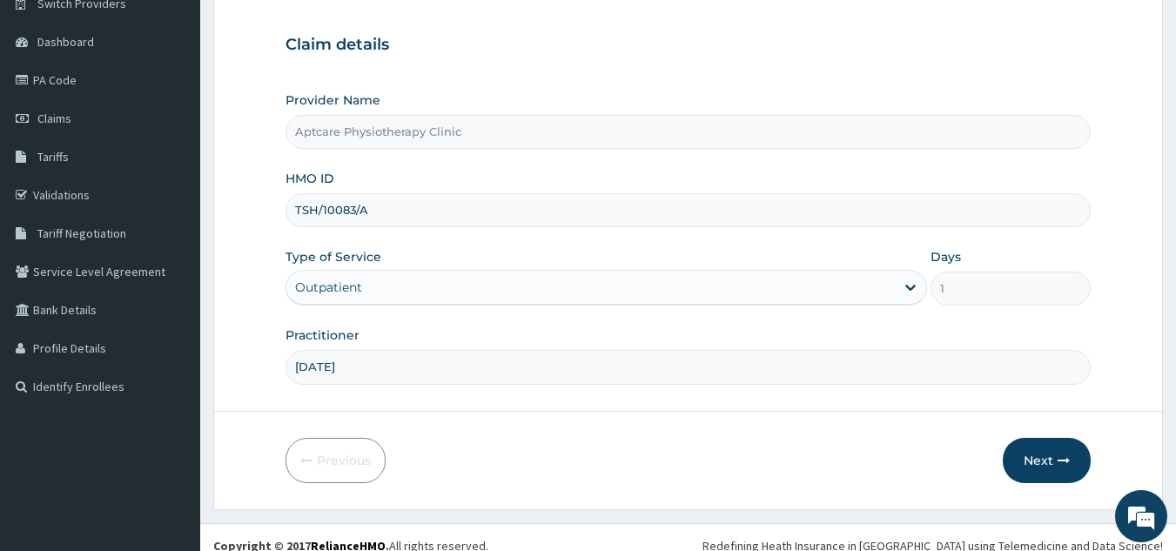
scroll to position [165, 0]
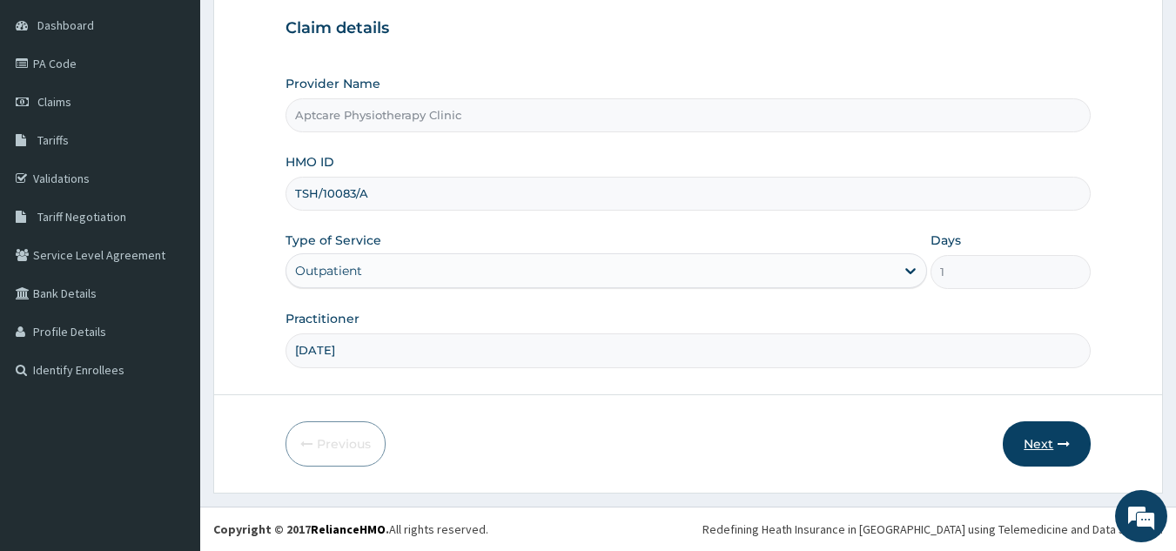
click at [1051, 441] on button "Next" at bounding box center [1047, 443] width 88 height 45
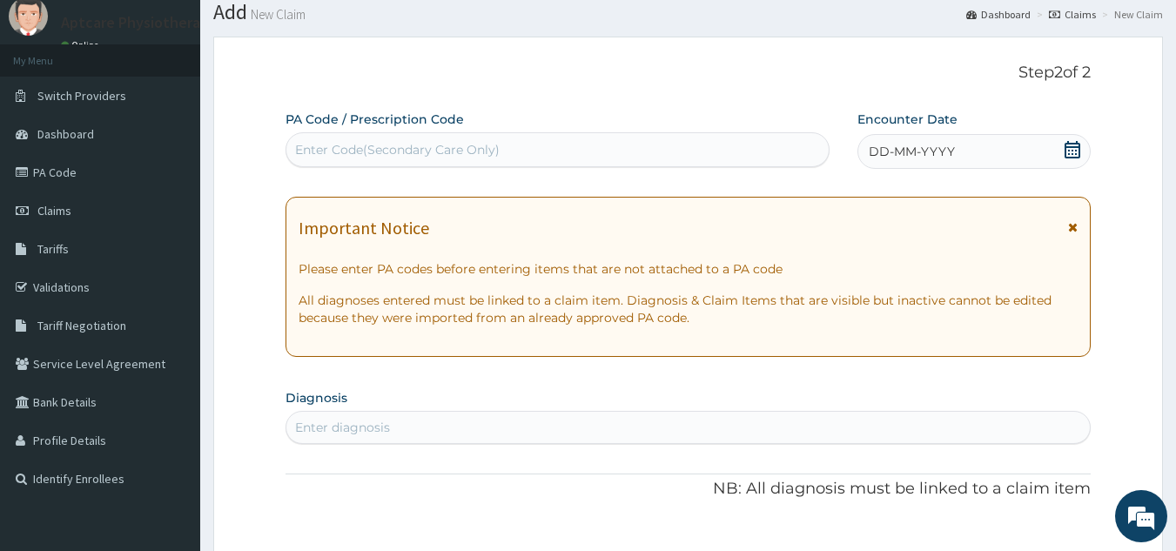
scroll to position [0, 0]
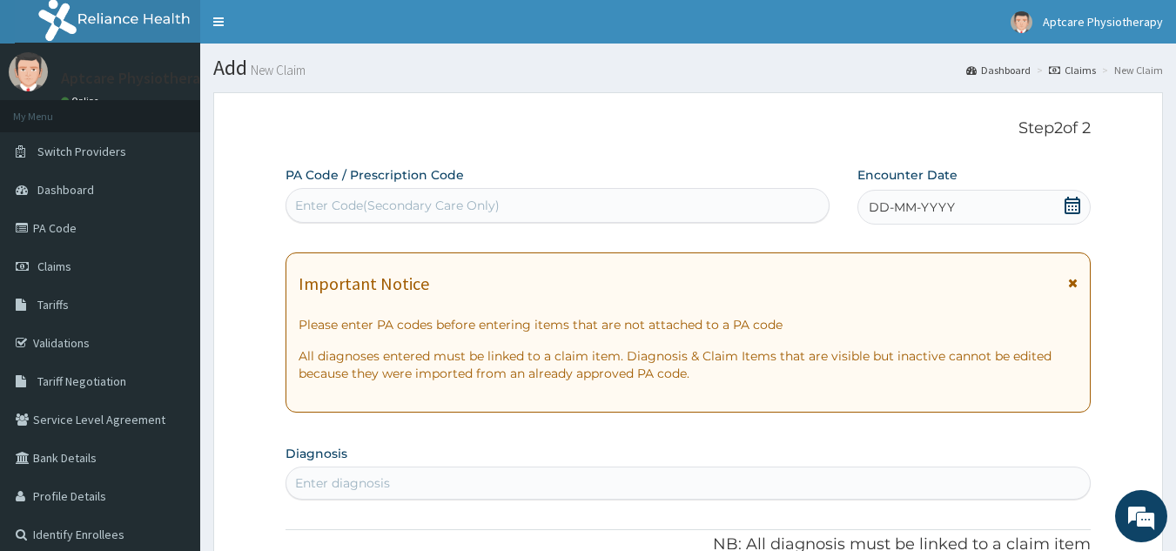
click at [339, 196] on div "Enter Code(Secondary Care Only)" at bounding box center [557, 205] width 543 height 28
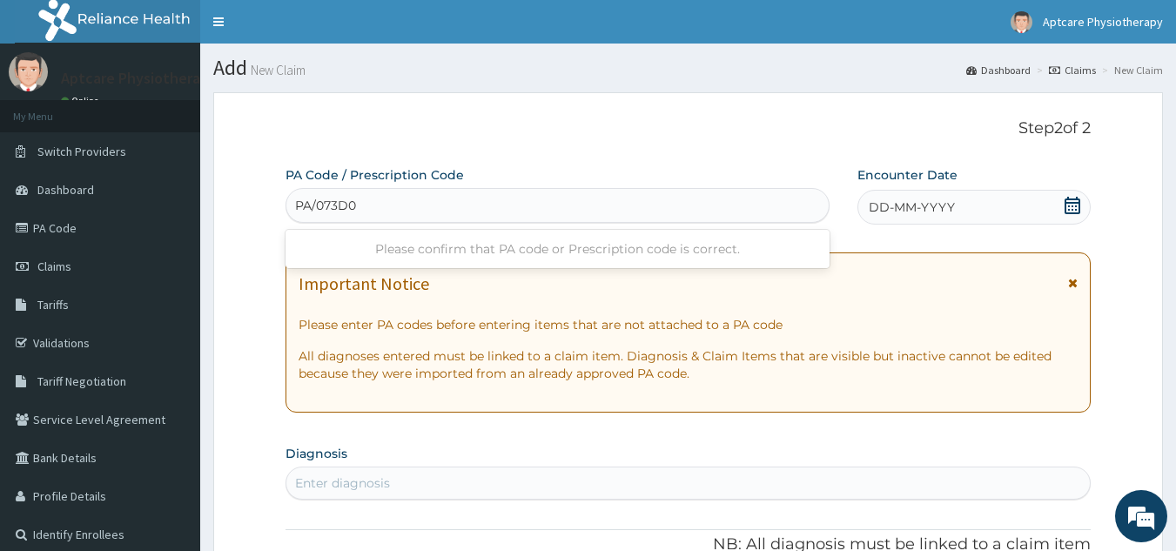
type input "PA/073D09"
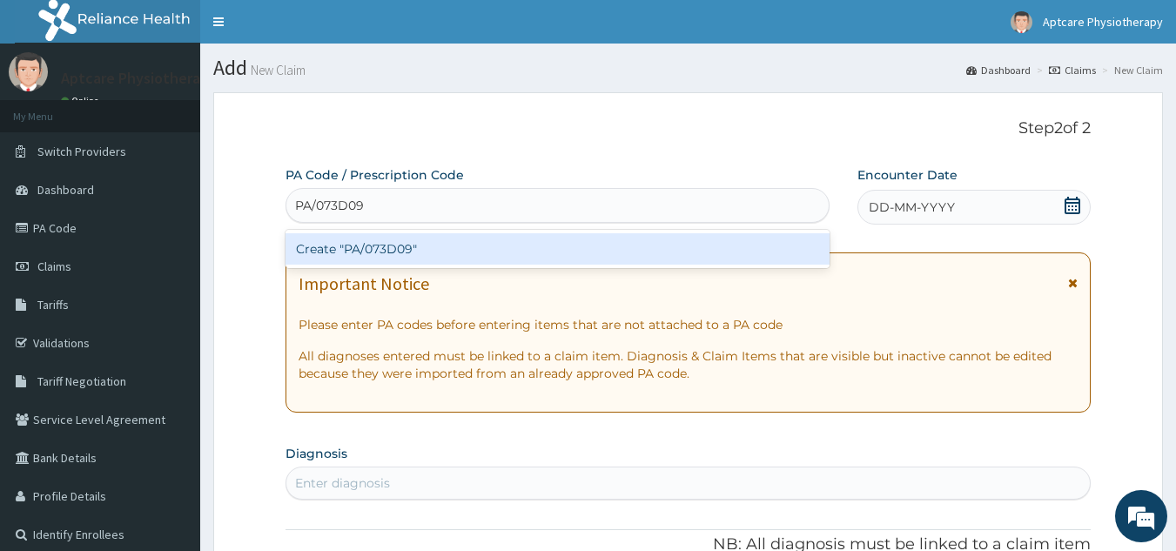
click at [578, 254] on div "Create "PA/073D09"" at bounding box center [557, 248] width 545 height 31
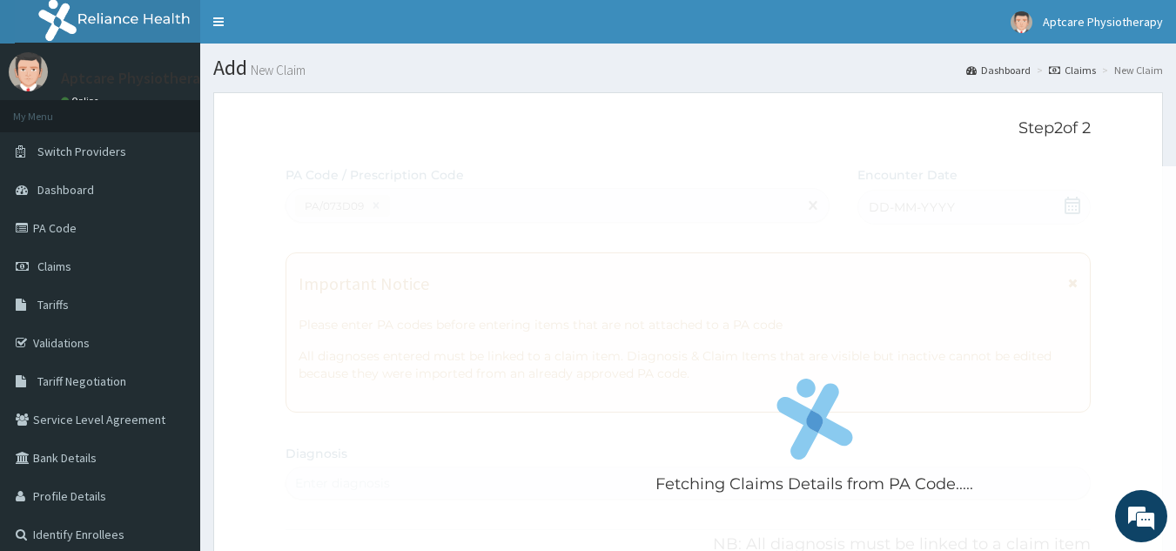
scroll to position [449, 0]
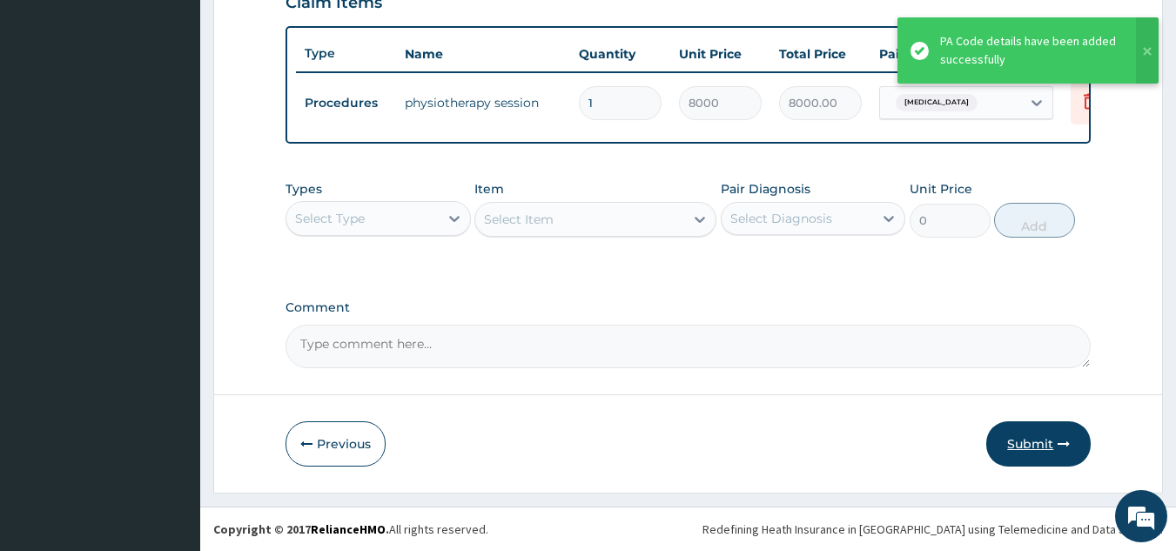
click at [1053, 459] on button "Submit" at bounding box center [1038, 443] width 104 height 45
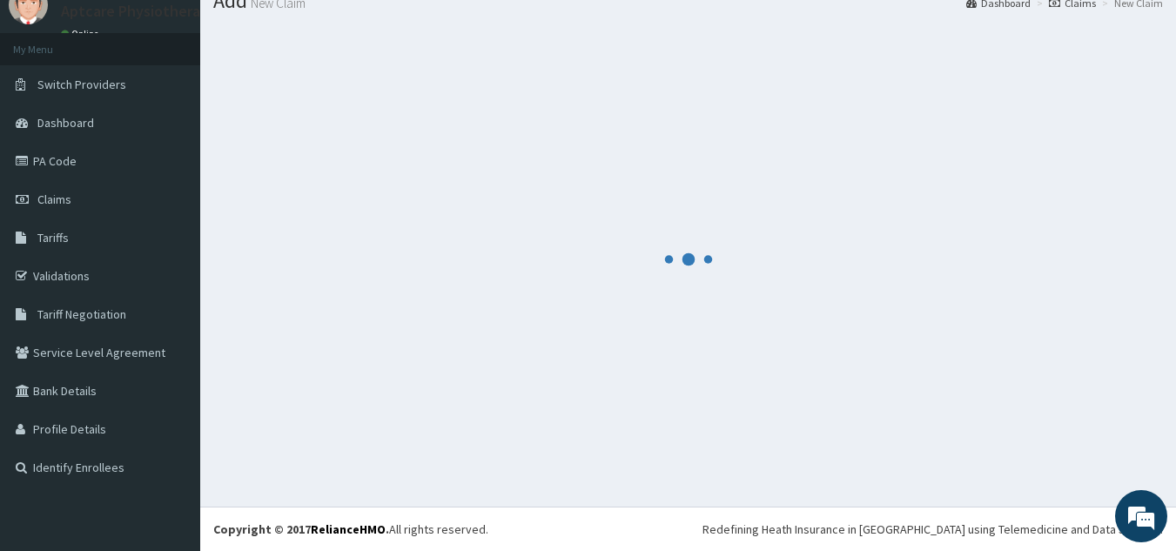
scroll to position [635, 0]
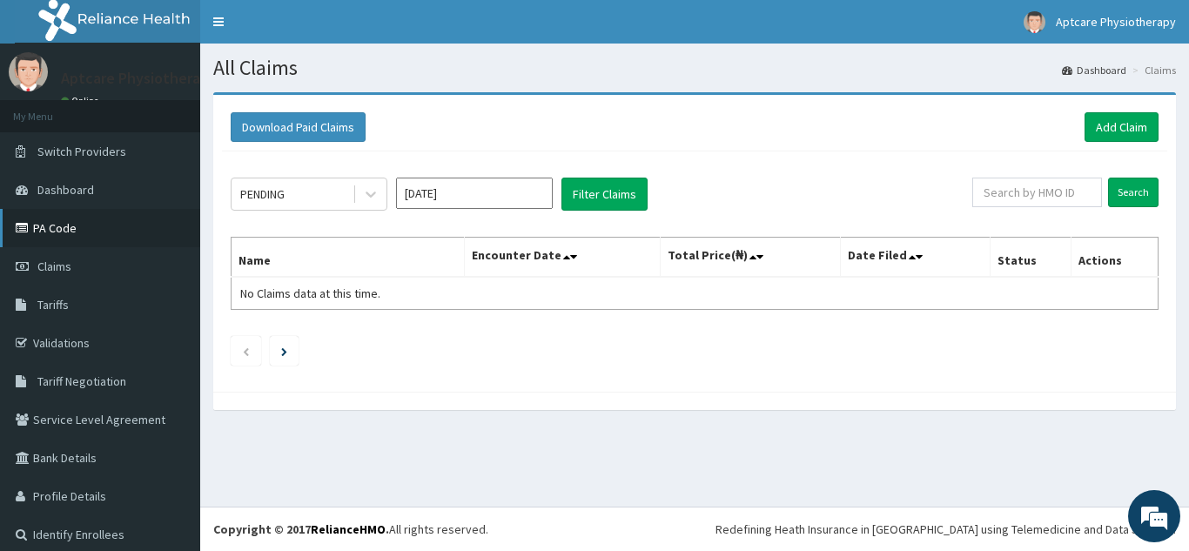
click at [61, 231] on link "PA Code" at bounding box center [100, 228] width 200 height 38
click at [1116, 126] on link "Add Claim" at bounding box center [1122, 127] width 74 height 30
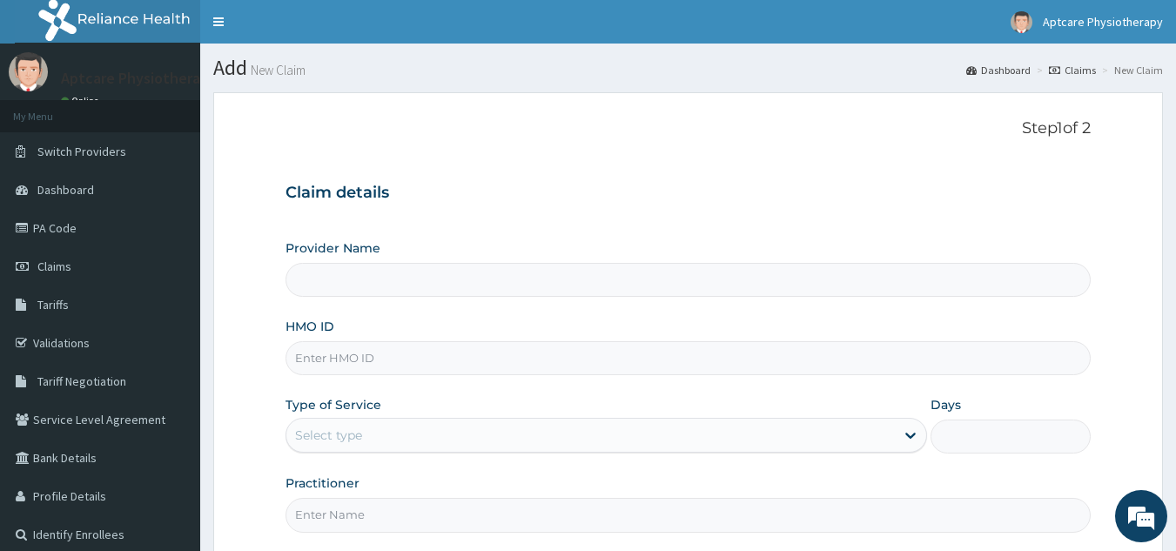
click at [462, 358] on input "HMO ID" at bounding box center [688, 358] width 806 height 34
type input "Aptcare Physiotherapy Clinic"
type input "TSH/10083/A"
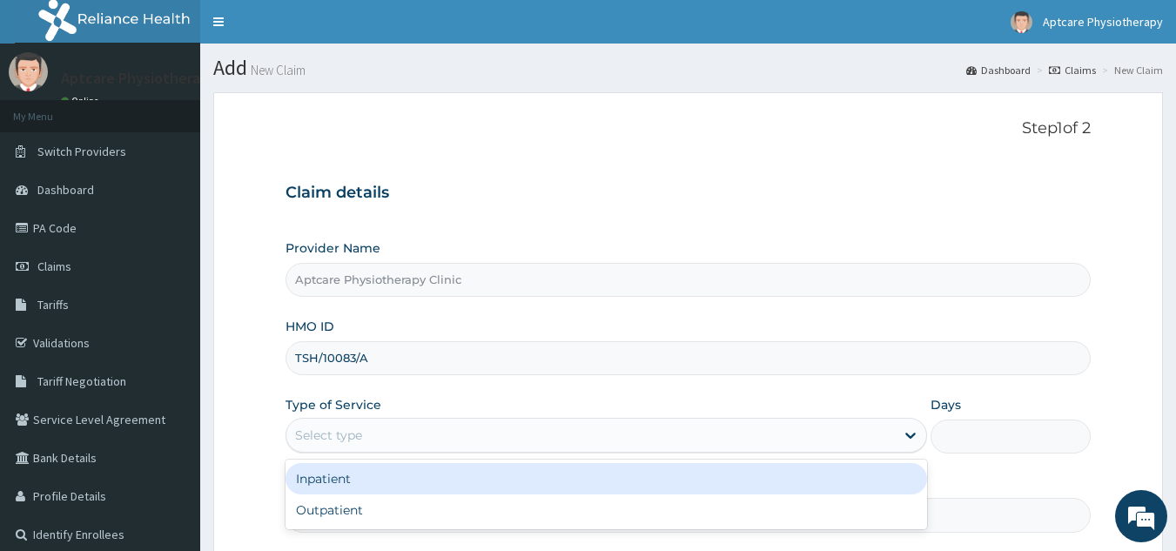
click at [432, 432] on div "Select type" at bounding box center [590, 435] width 608 height 28
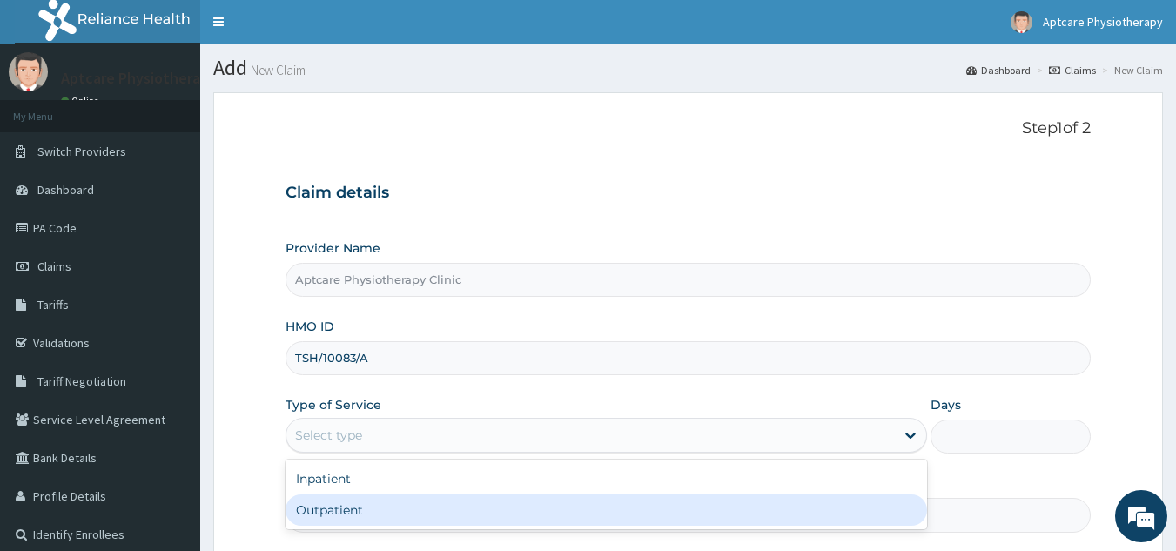
click at [359, 509] on div "Outpatient" at bounding box center [605, 509] width 641 height 31
type input "1"
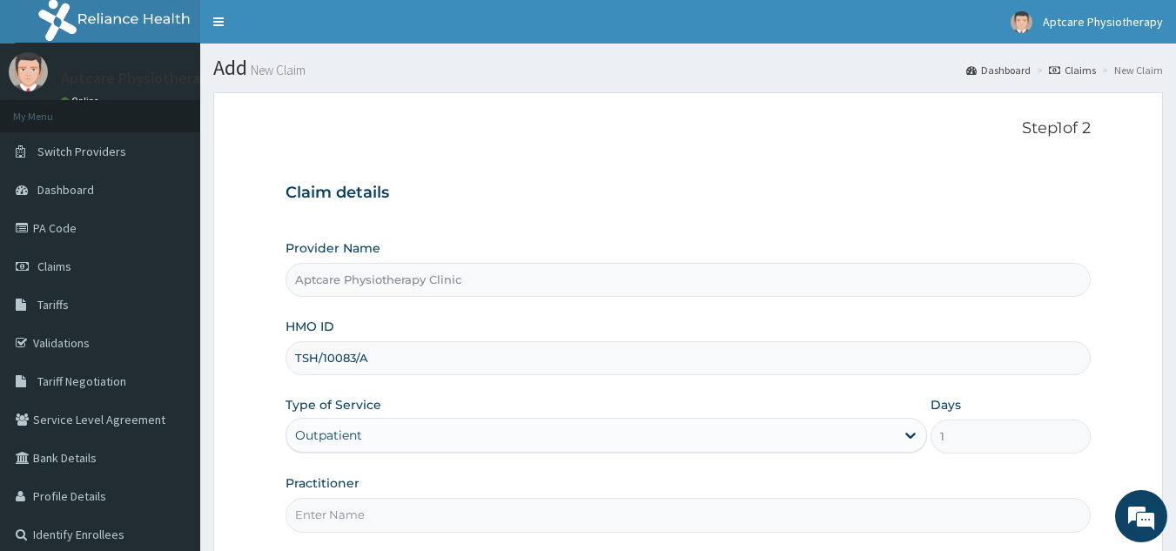
click at [368, 518] on input "Practitioner" at bounding box center [688, 515] width 806 height 34
type input "[DATE]"
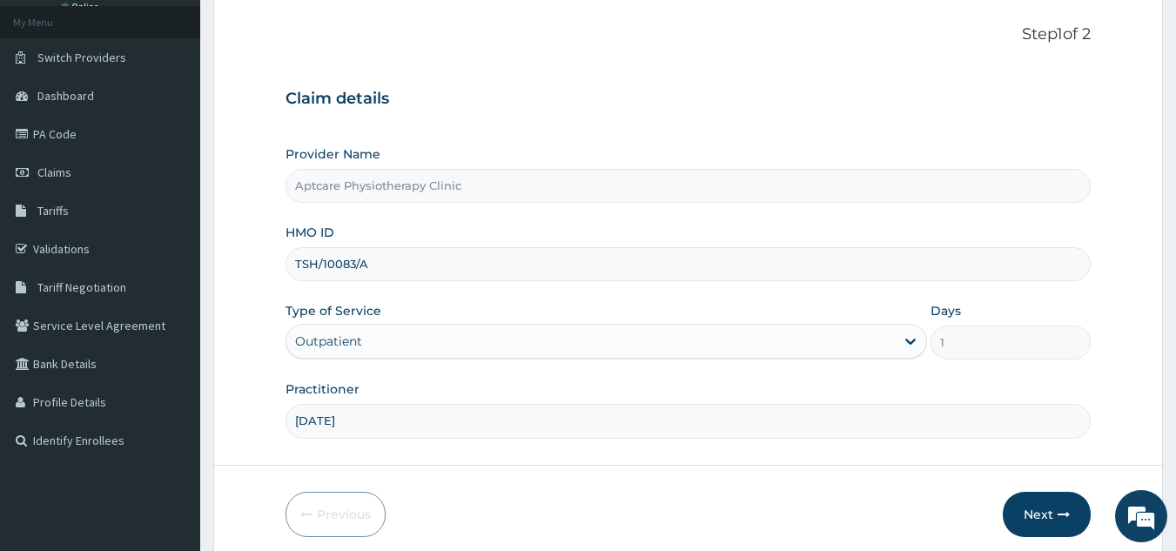
scroll to position [165, 0]
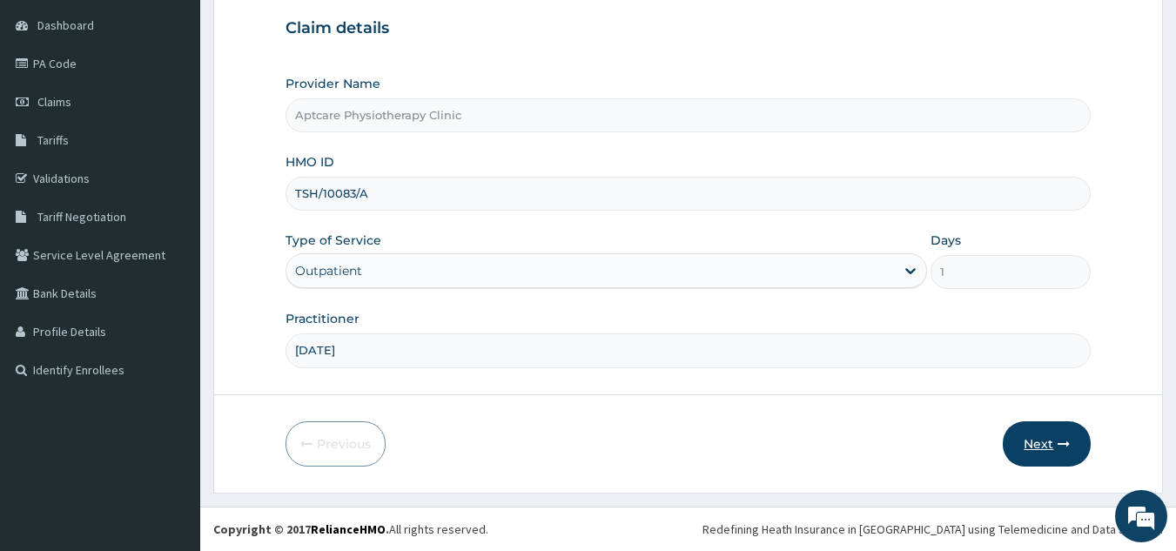
click at [1065, 444] on icon "button" at bounding box center [1064, 444] width 12 height 12
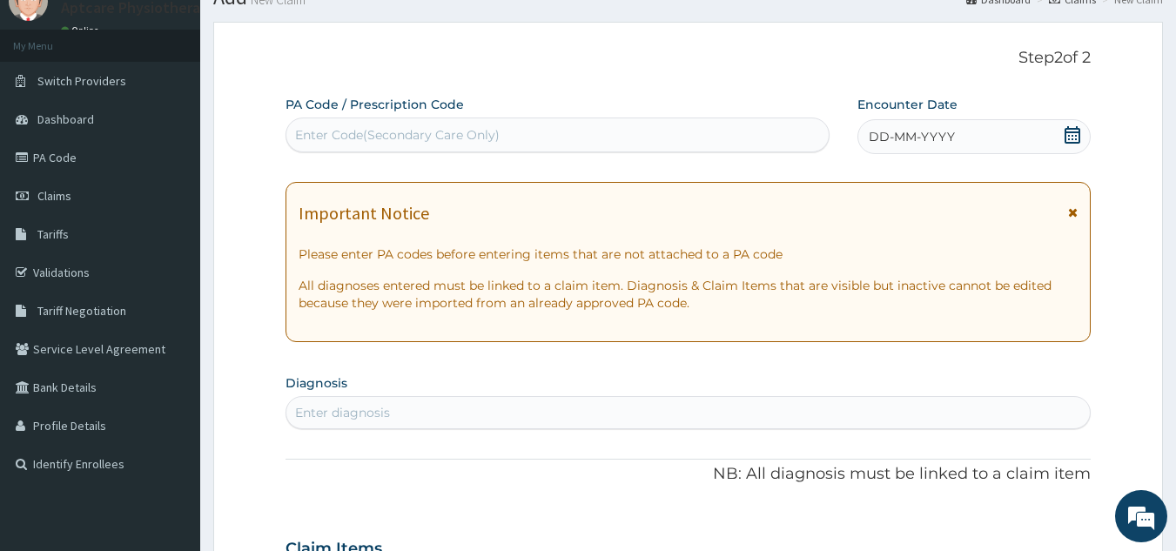
scroll to position [0, 0]
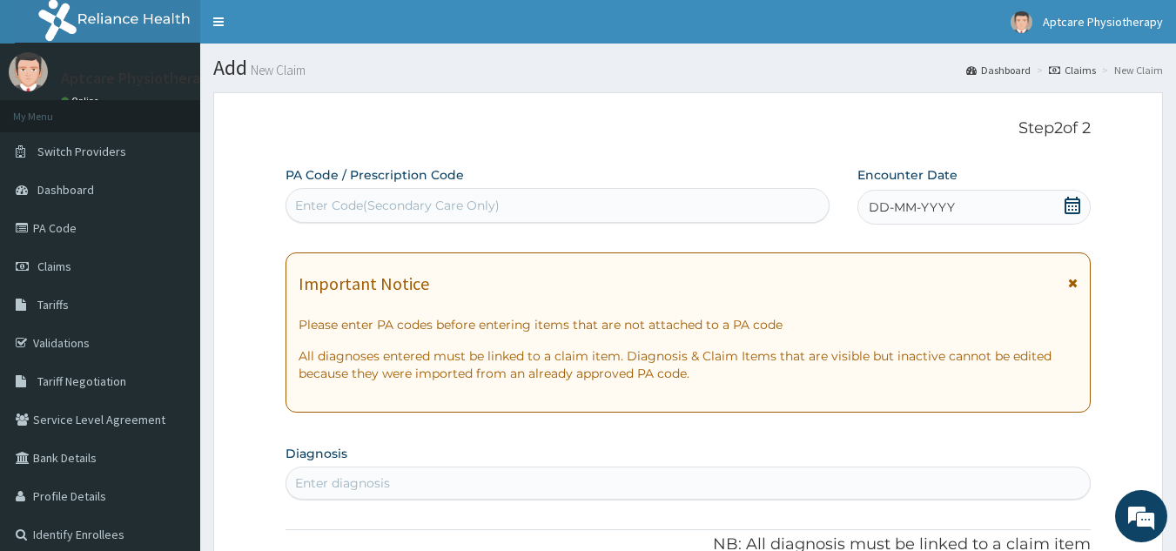
click at [369, 210] on div "Enter Code(Secondary Care Only)" at bounding box center [397, 205] width 205 height 17
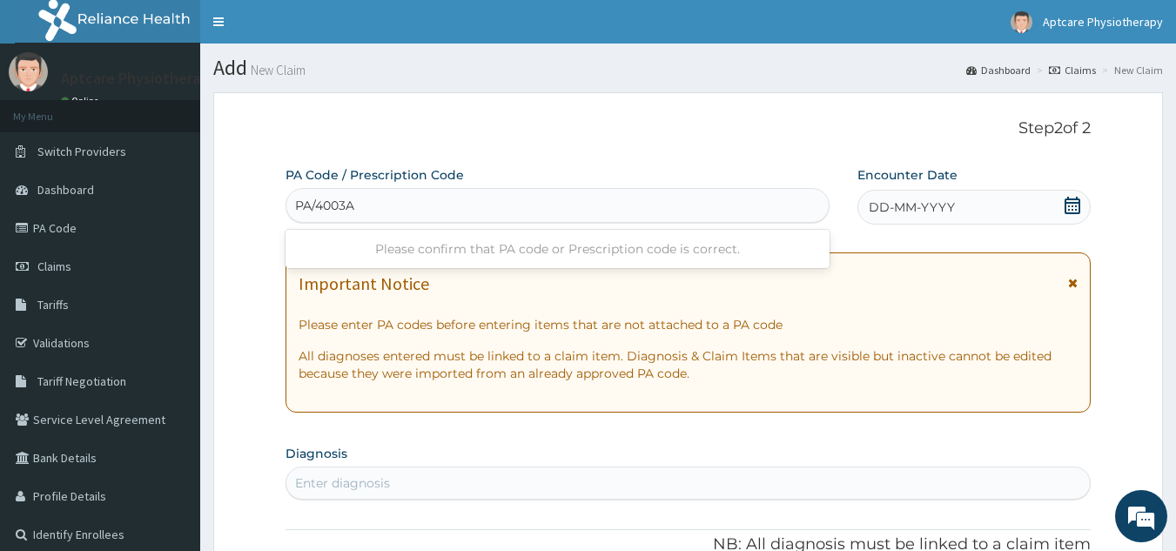
type input "PA/4003A5"
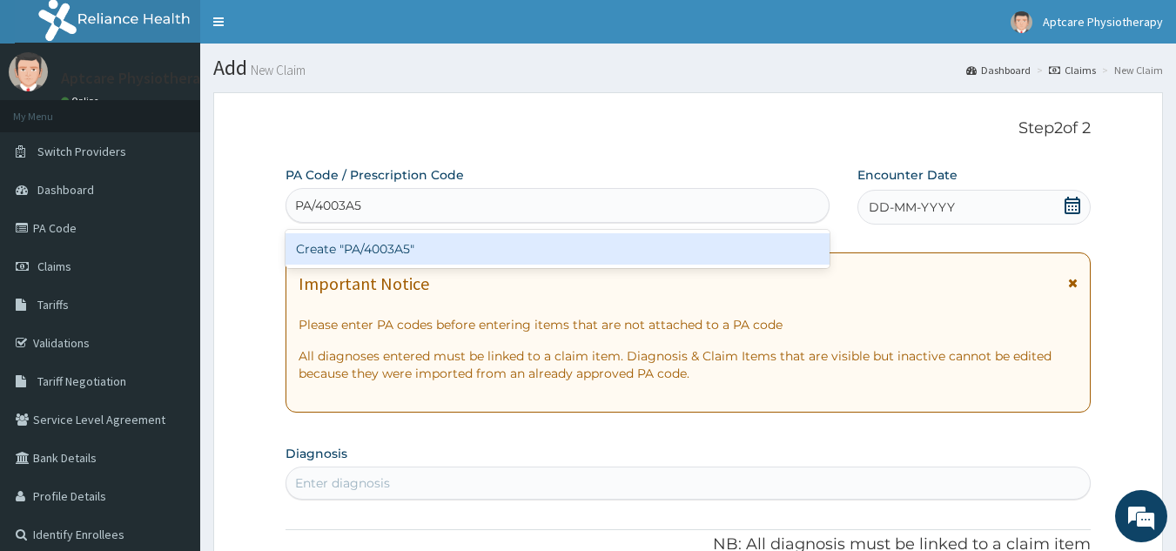
click at [518, 263] on div "Create "PA/4003A5"" at bounding box center [557, 248] width 545 height 31
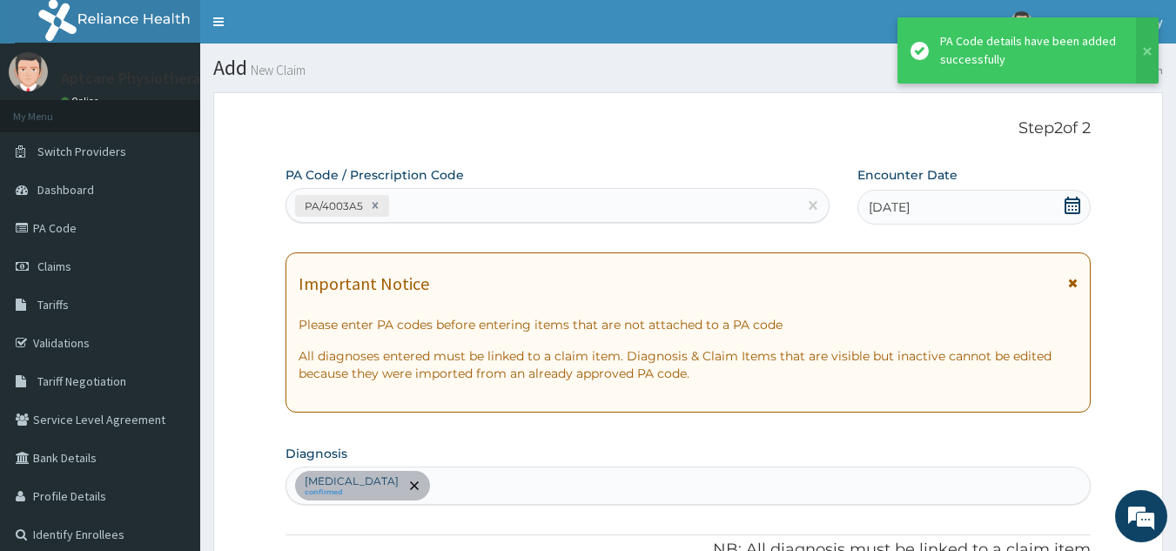
scroll to position [449, 0]
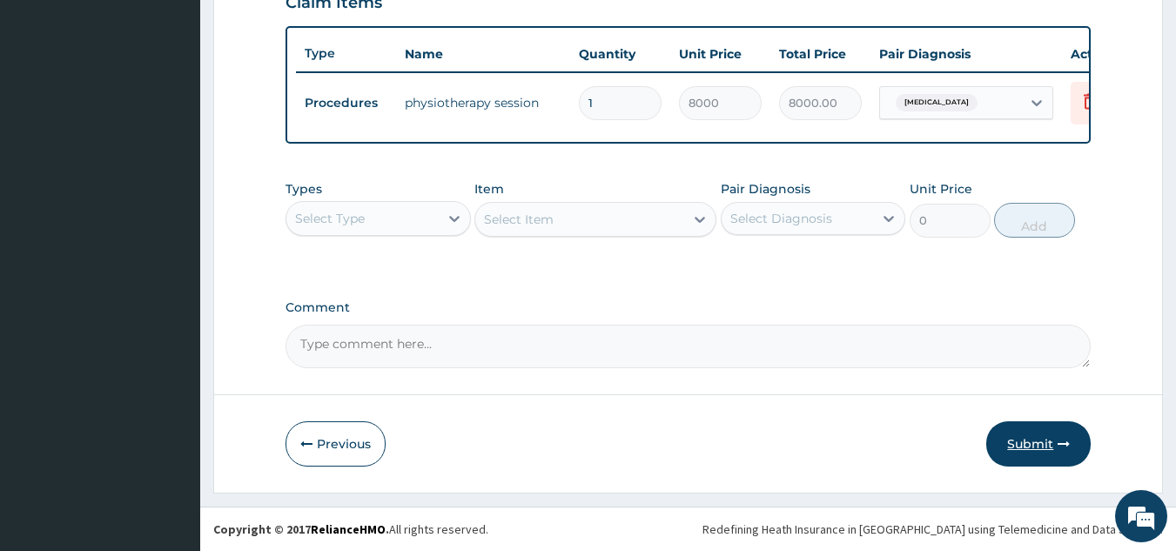
click at [1045, 433] on button "Submit" at bounding box center [1038, 443] width 104 height 45
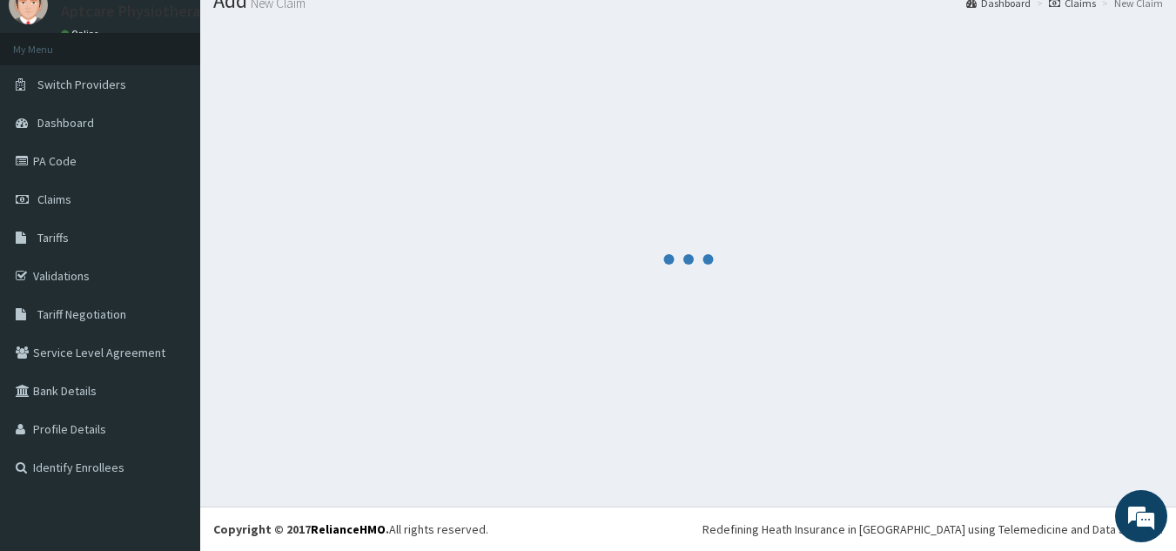
scroll to position [635, 0]
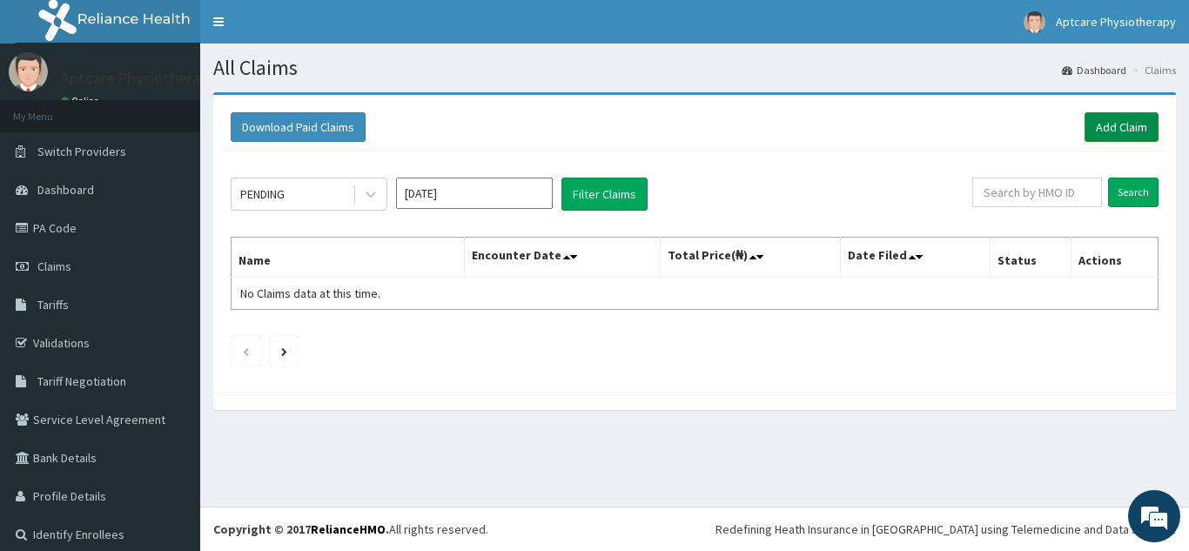
click at [1085, 128] on link "Add Claim" at bounding box center [1122, 127] width 74 height 30
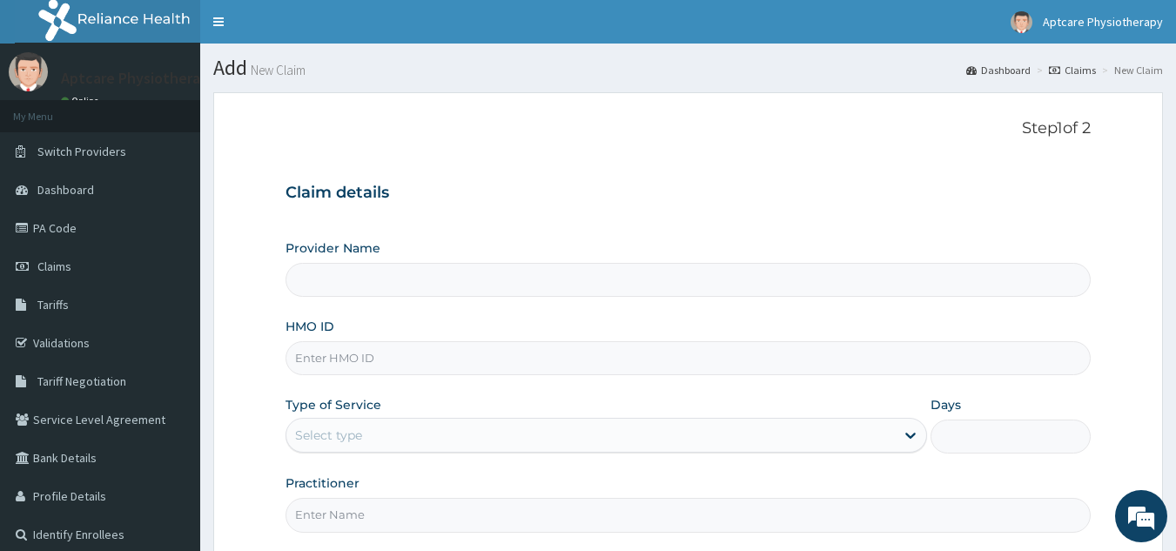
click at [351, 361] on input "HMO ID" at bounding box center [688, 358] width 806 height 34
type input "Aptcare Physiotherapy Clinic"
type input "TSH/10083/A"
click at [360, 430] on div "Select type" at bounding box center [328, 434] width 67 height 17
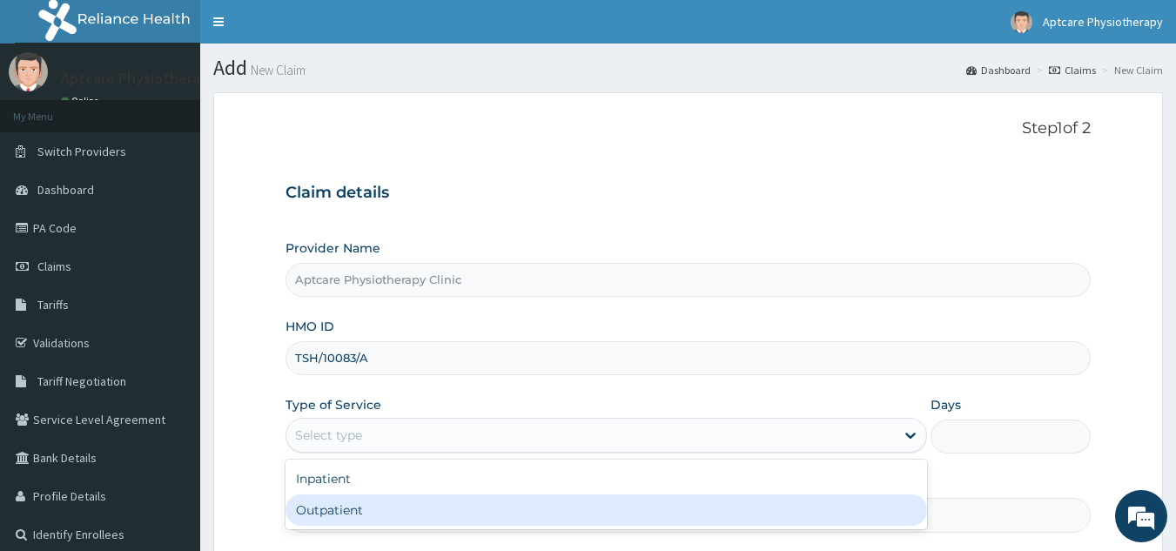
click at [344, 514] on div "Outpatient" at bounding box center [605, 509] width 641 height 31
type input "1"
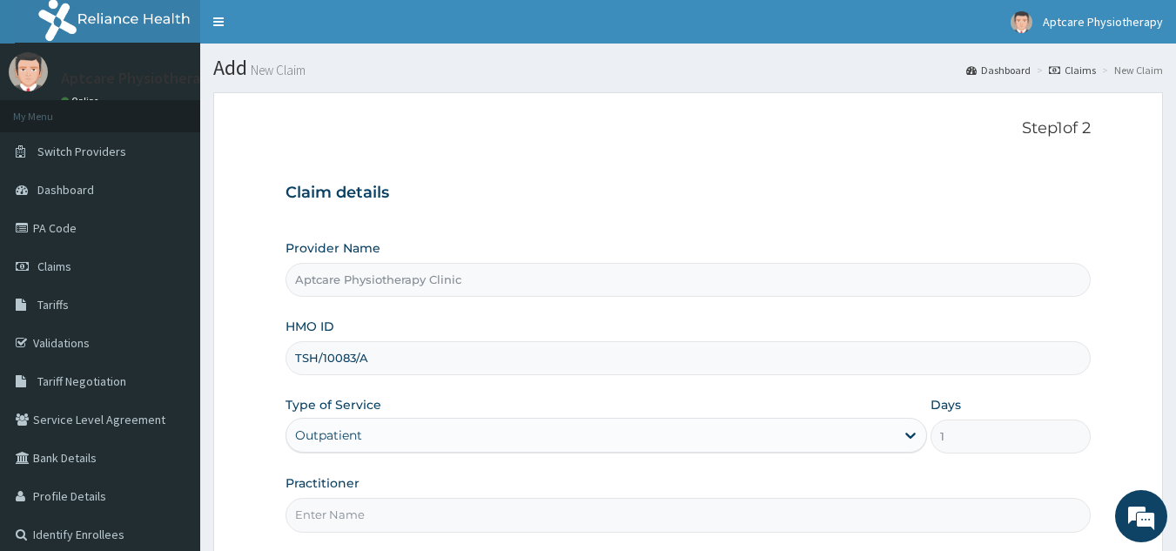
click at [406, 518] on input "Practitioner" at bounding box center [688, 515] width 806 height 34
type input "[DATE]"
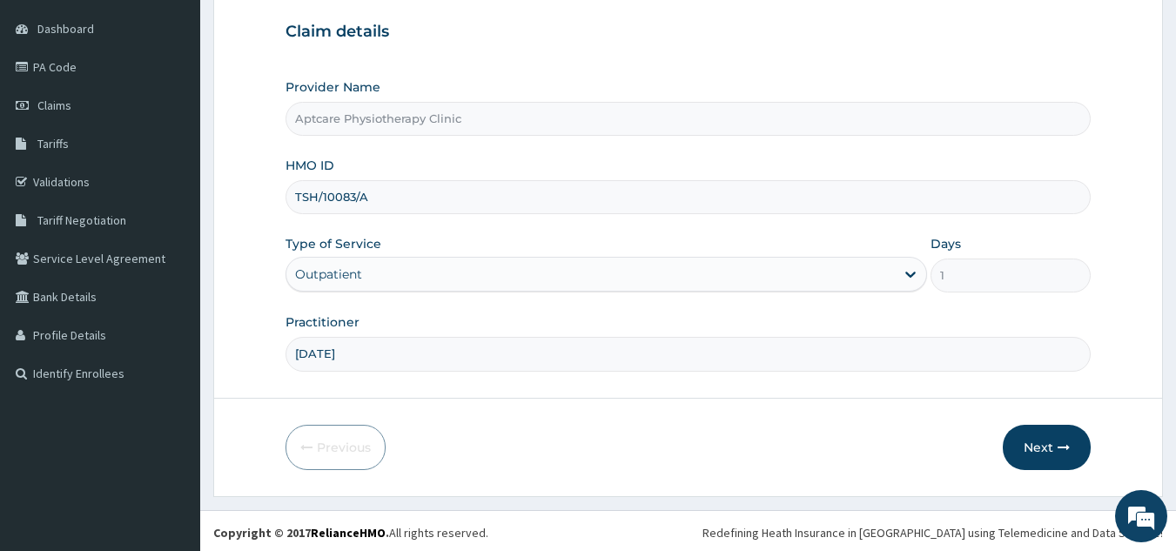
scroll to position [165, 0]
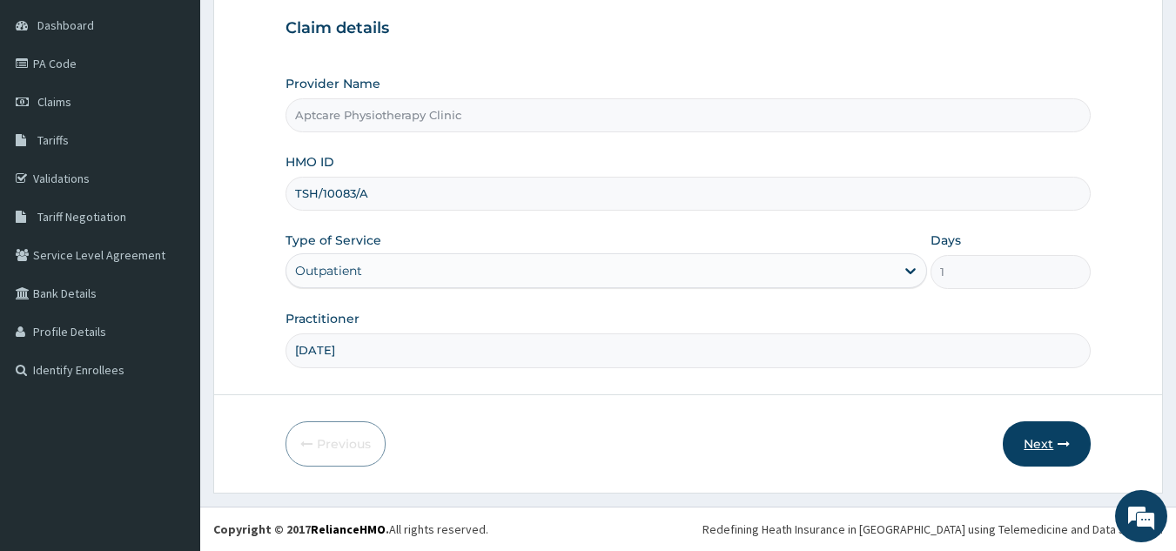
click at [1052, 444] on button "Next" at bounding box center [1047, 443] width 88 height 45
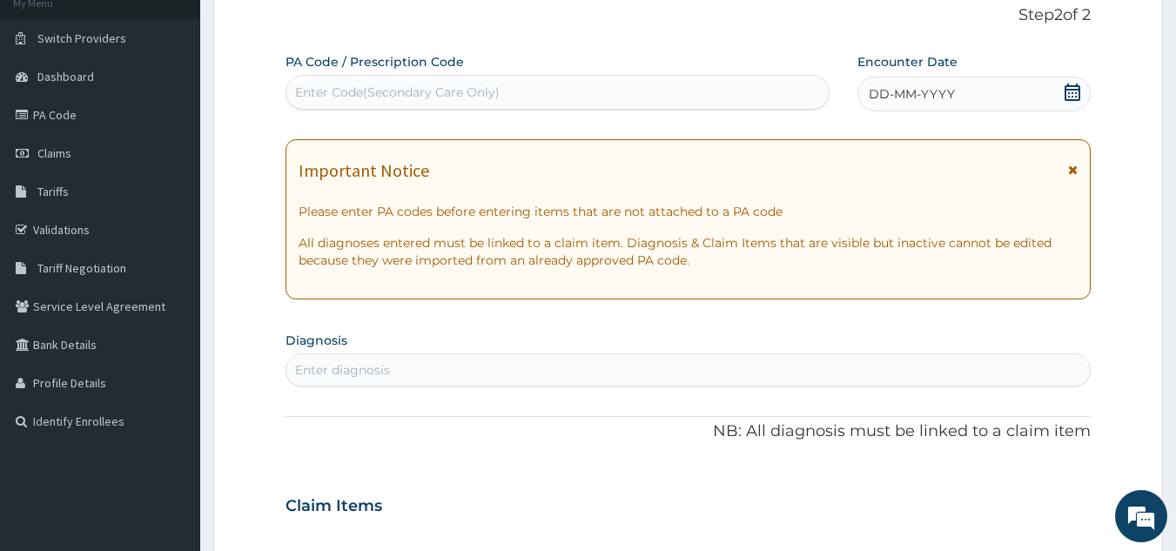
scroll to position [0, 0]
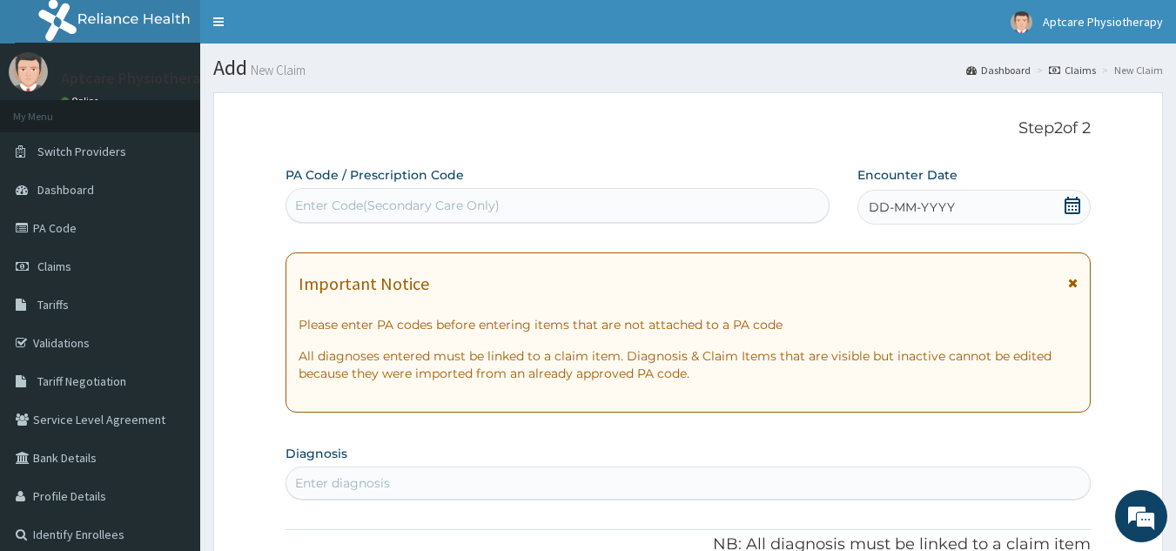
click at [357, 198] on div "Enter Code(Secondary Care Only)" at bounding box center [397, 205] width 205 height 17
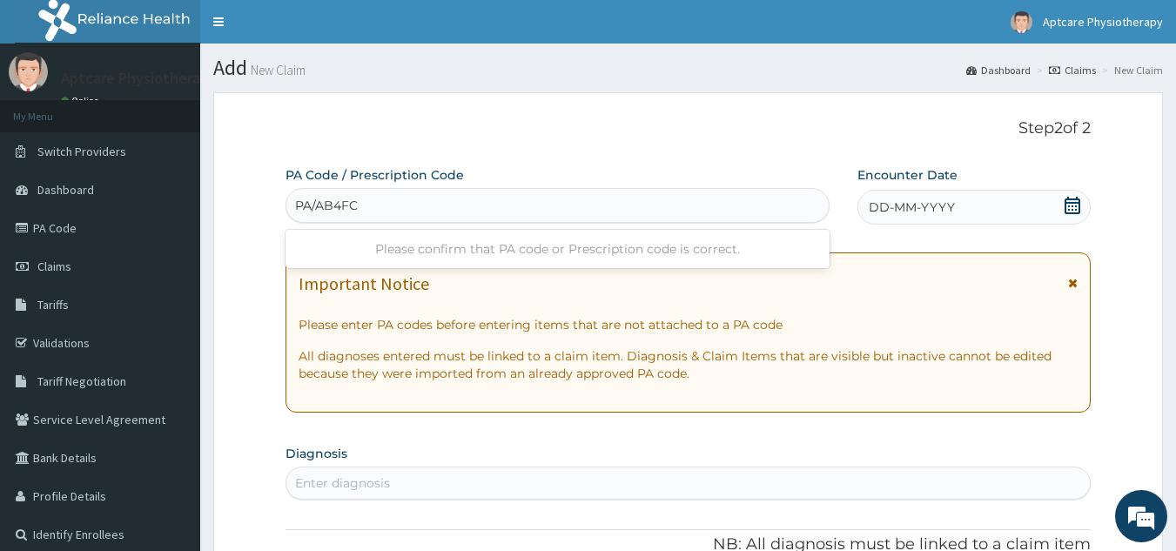
type input "PA/AB4FC2"
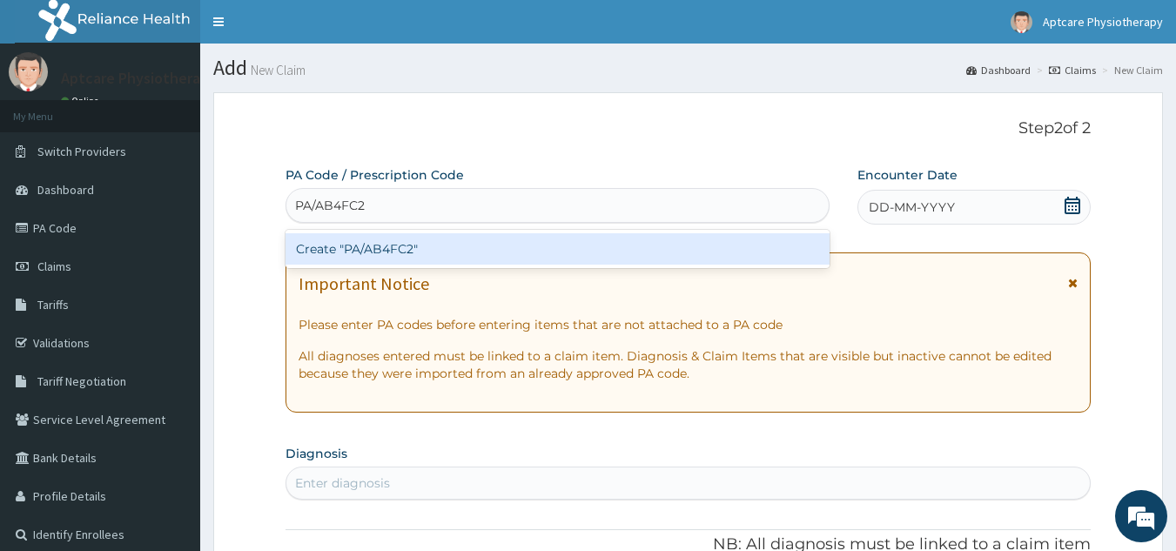
click at [538, 250] on div "Create "PA/AB4FC2"" at bounding box center [557, 248] width 545 height 31
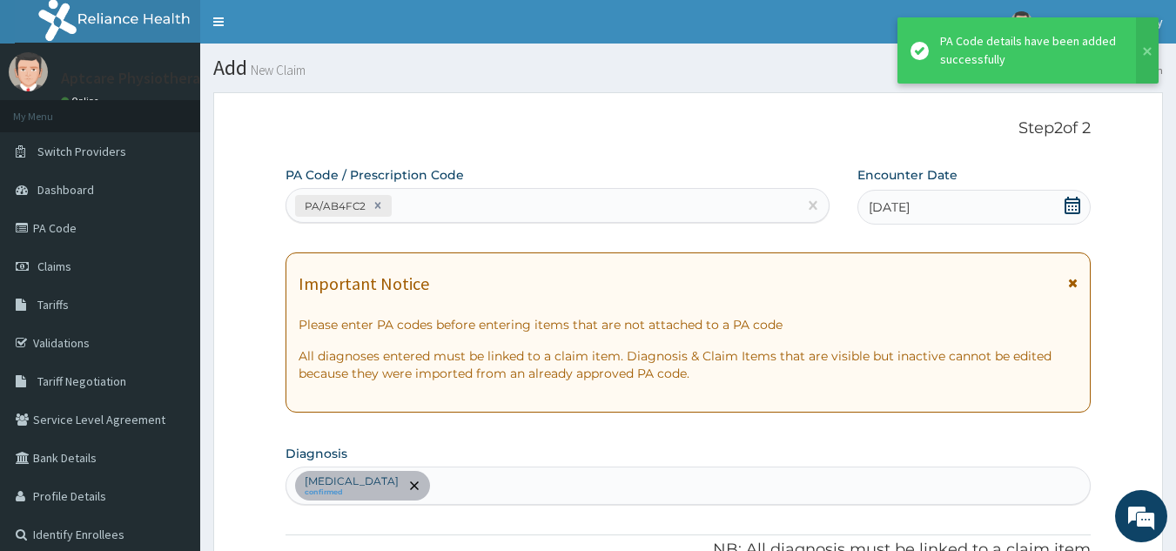
scroll to position [449, 0]
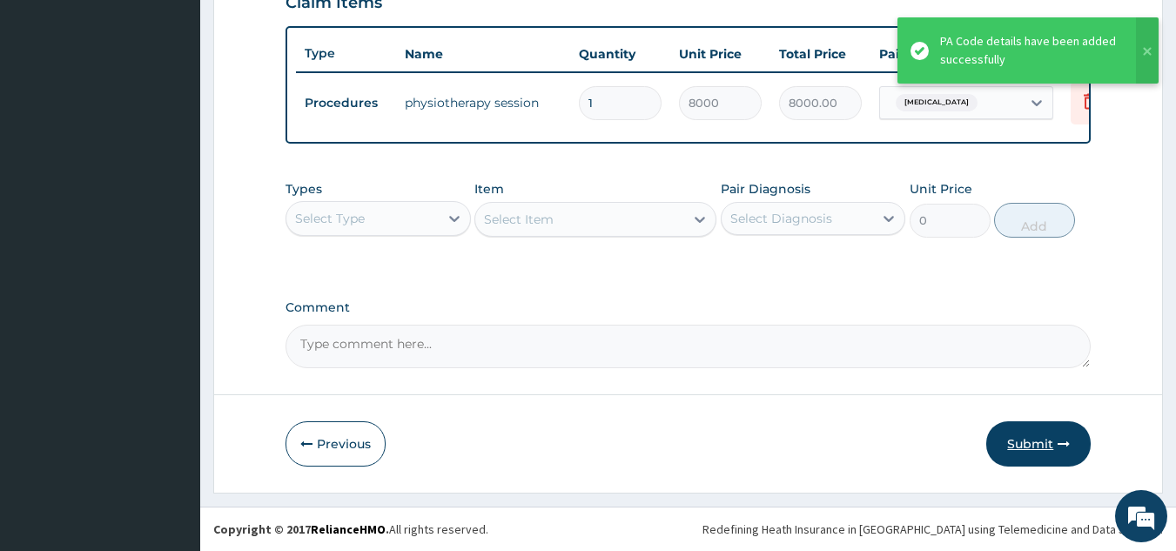
click at [1047, 442] on button "Submit" at bounding box center [1038, 443] width 104 height 45
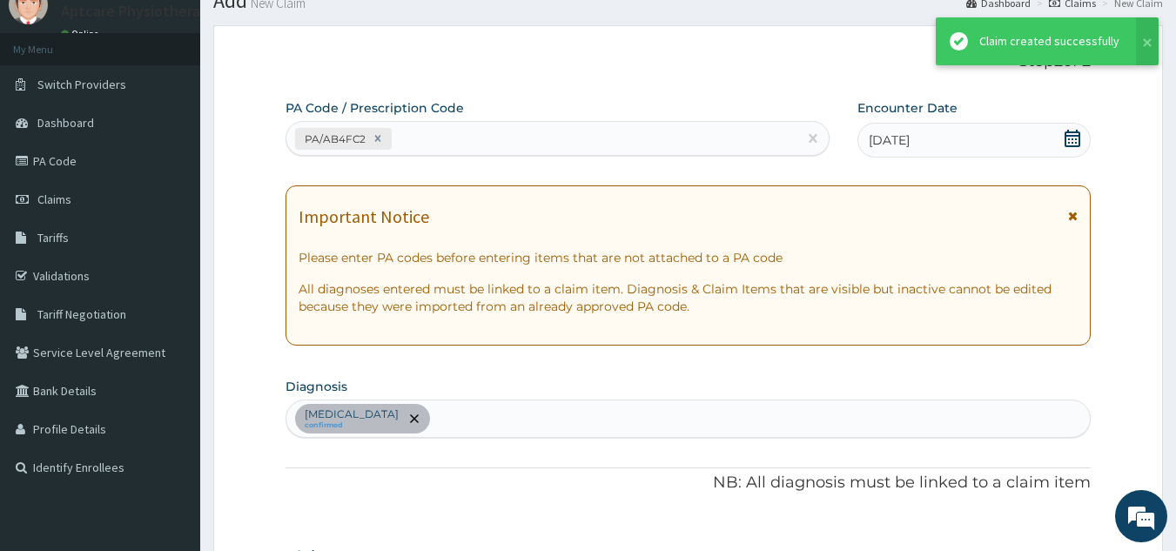
scroll to position [635, 0]
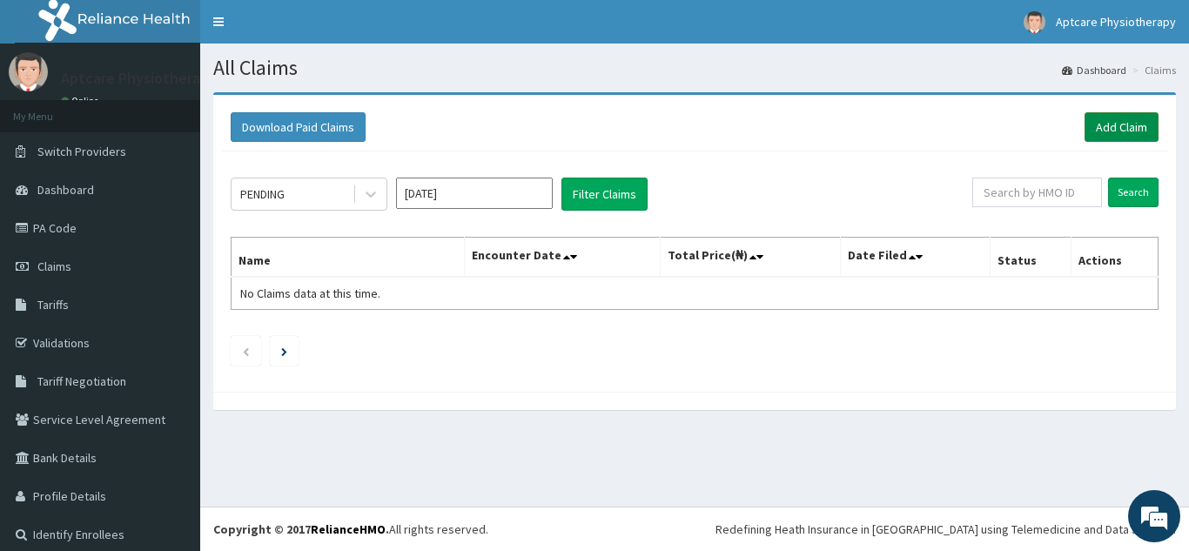
click at [1085, 131] on link "Add Claim" at bounding box center [1122, 127] width 74 height 30
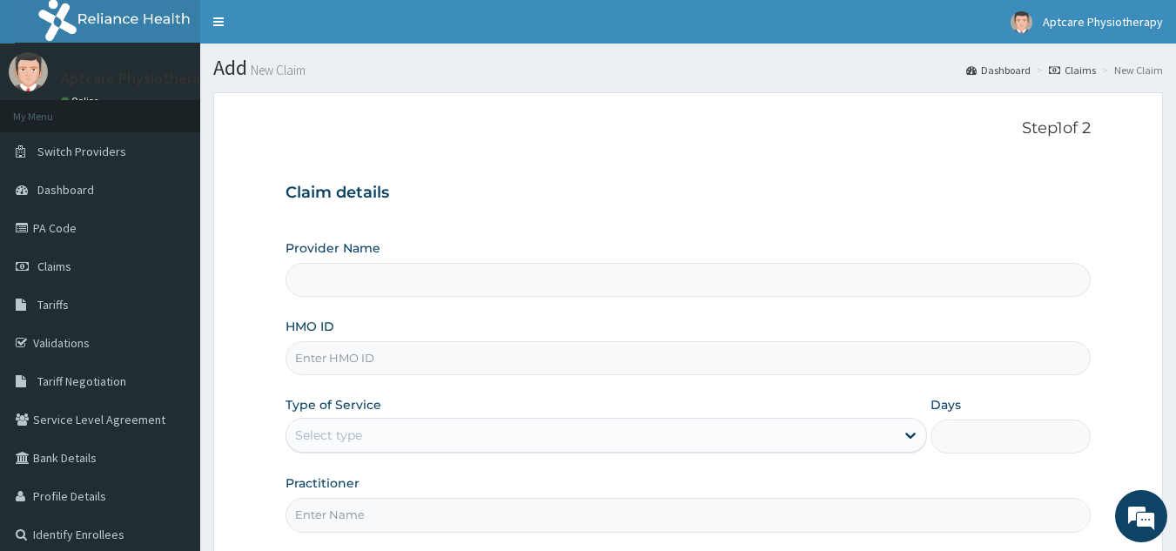
type input "Aptcare Physiotherapy Clinic"
click at [401, 353] on input "HMO ID" at bounding box center [688, 358] width 806 height 34
type input "TSH/10083/A"
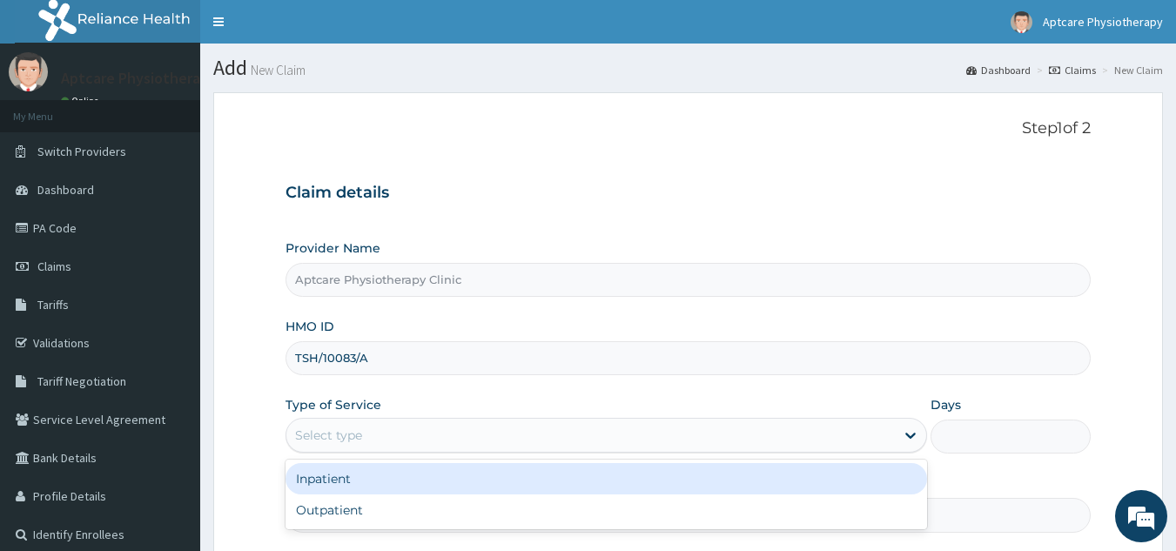
click at [403, 439] on div "Select type" at bounding box center [590, 435] width 608 height 28
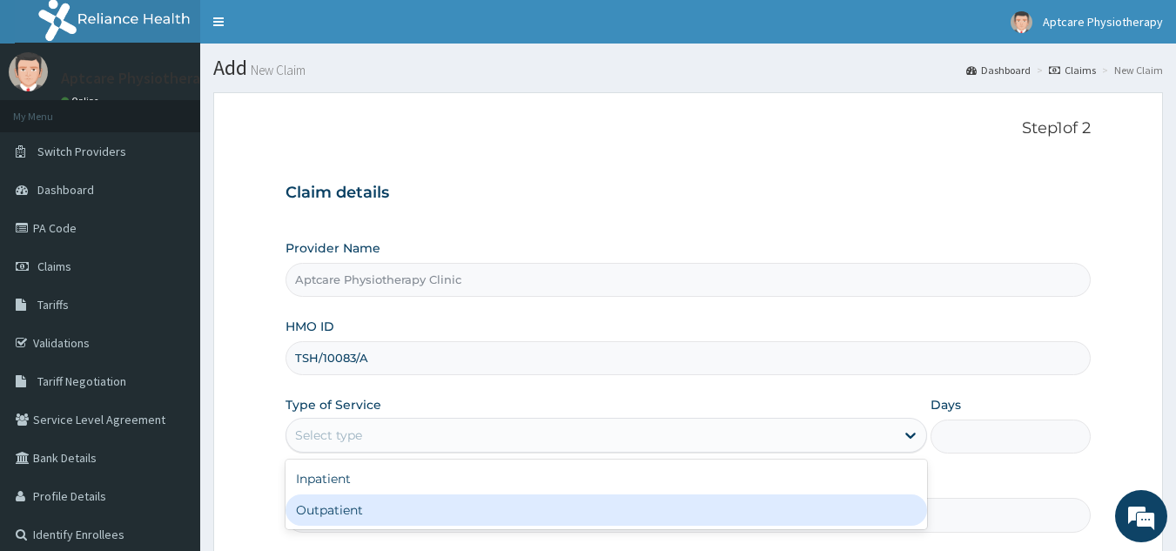
click at [365, 503] on div "Outpatient" at bounding box center [605, 509] width 641 height 31
type input "1"
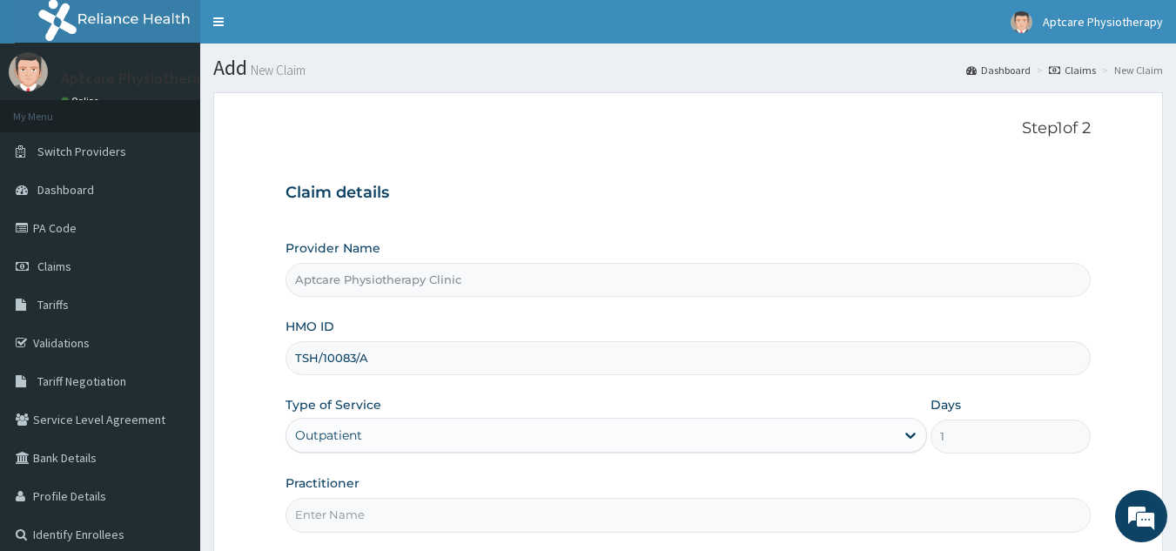
click at [336, 522] on input "Practitioner" at bounding box center [688, 515] width 806 height 34
type input "[DATE]"
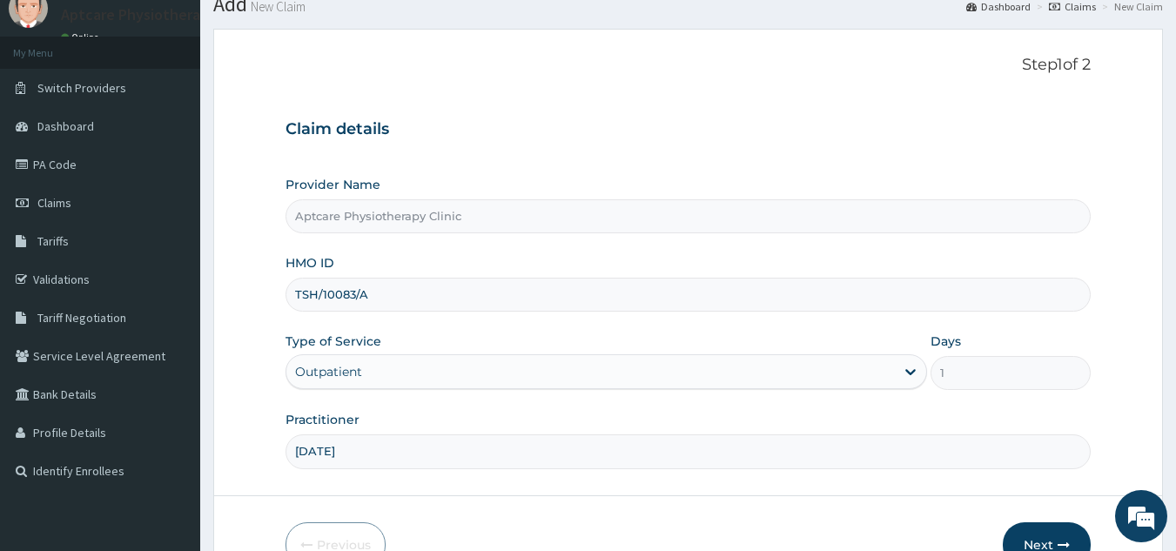
scroll to position [165, 0]
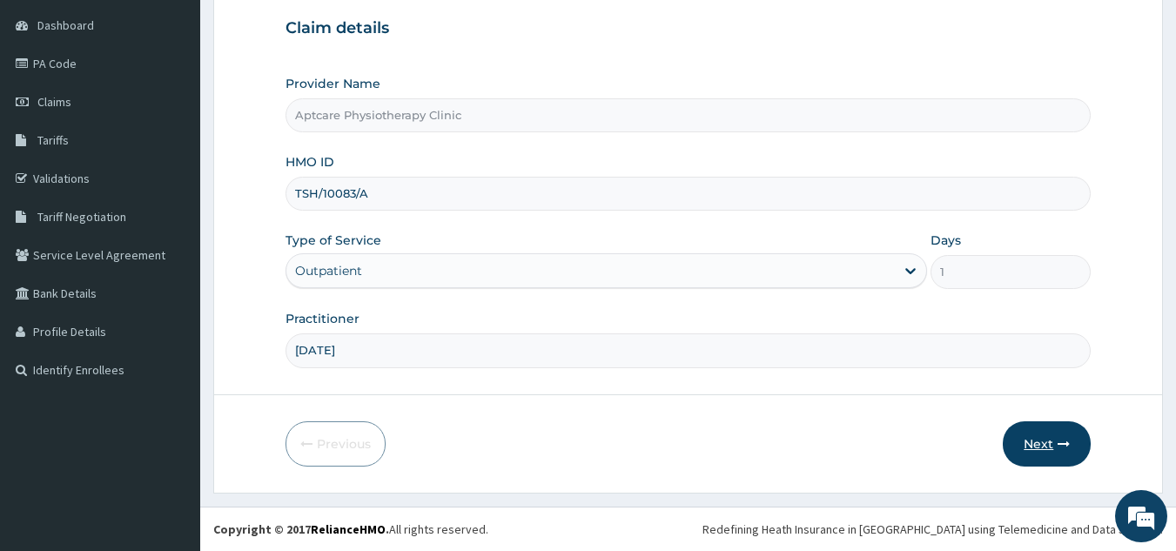
click at [1046, 440] on button "Next" at bounding box center [1047, 443] width 88 height 45
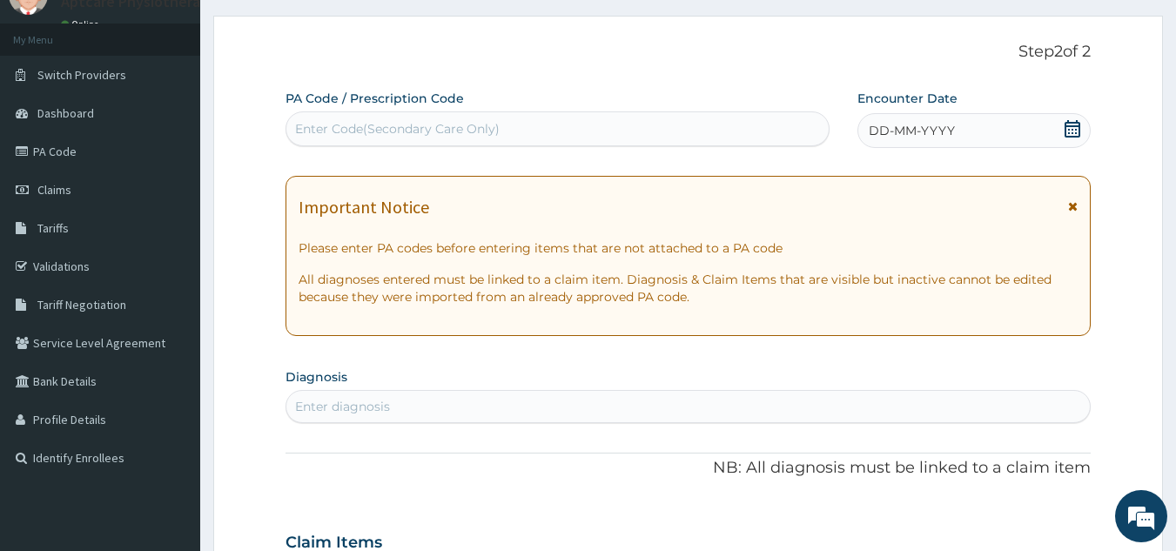
scroll to position [63, 0]
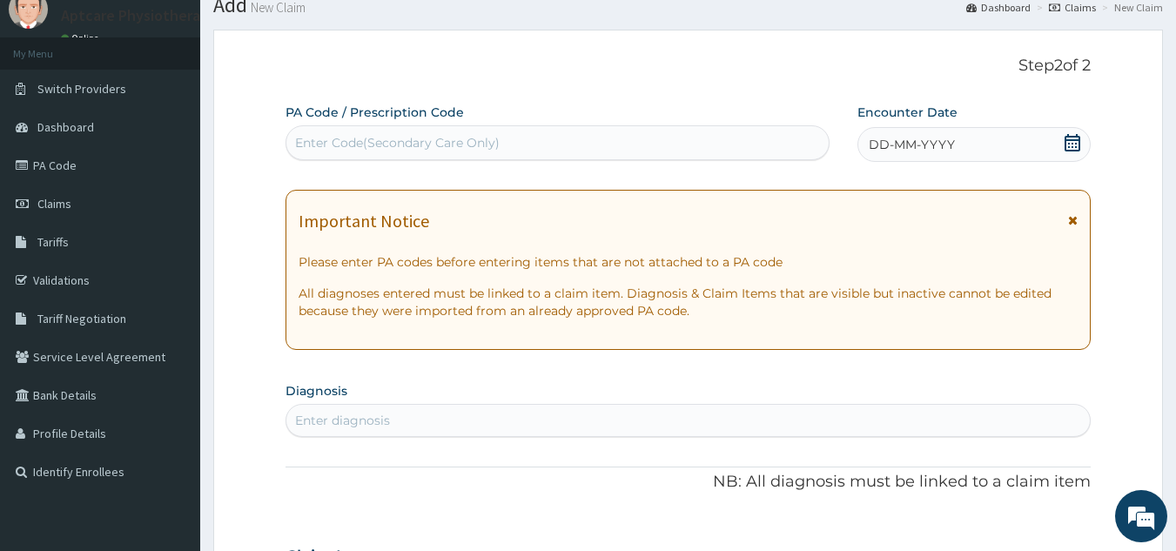
click at [493, 148] on div "Enter Code(Secondary Care Only)" at bounding box center [397, 142] width 205 height 17
type input "PA/2CBCE5"
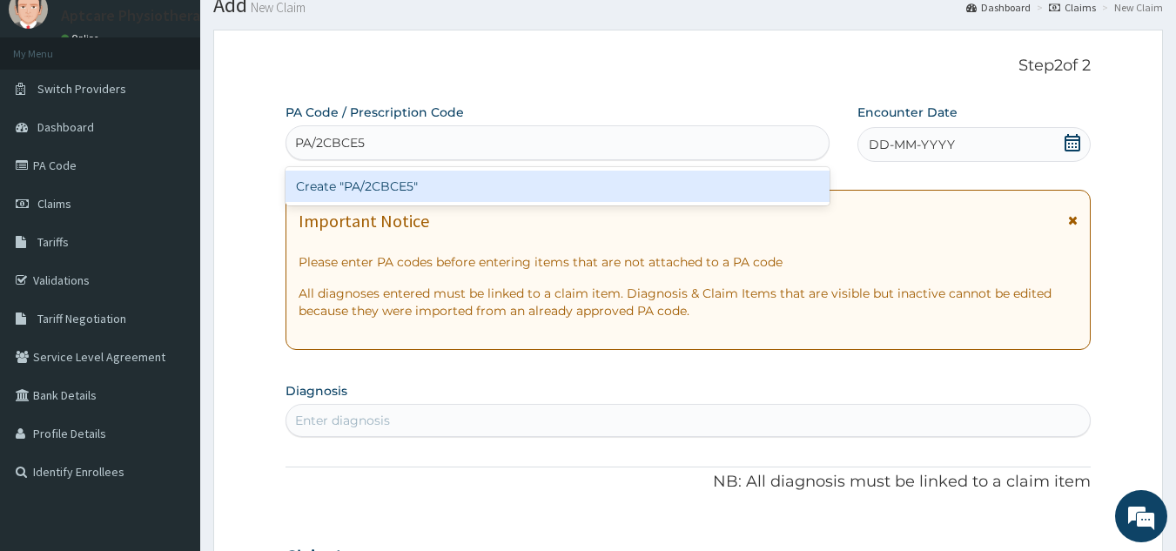
click at [564, 191] on div "Create "PA/2CBCE5"" at bounding box center [557, 186] width 545 height 31
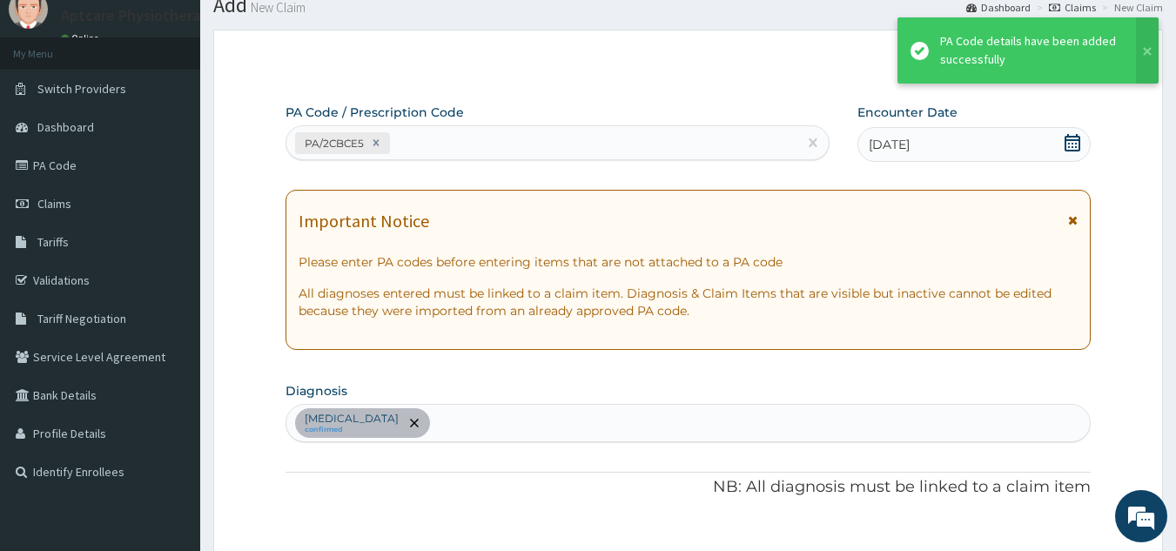
scroll to position [449, 0]
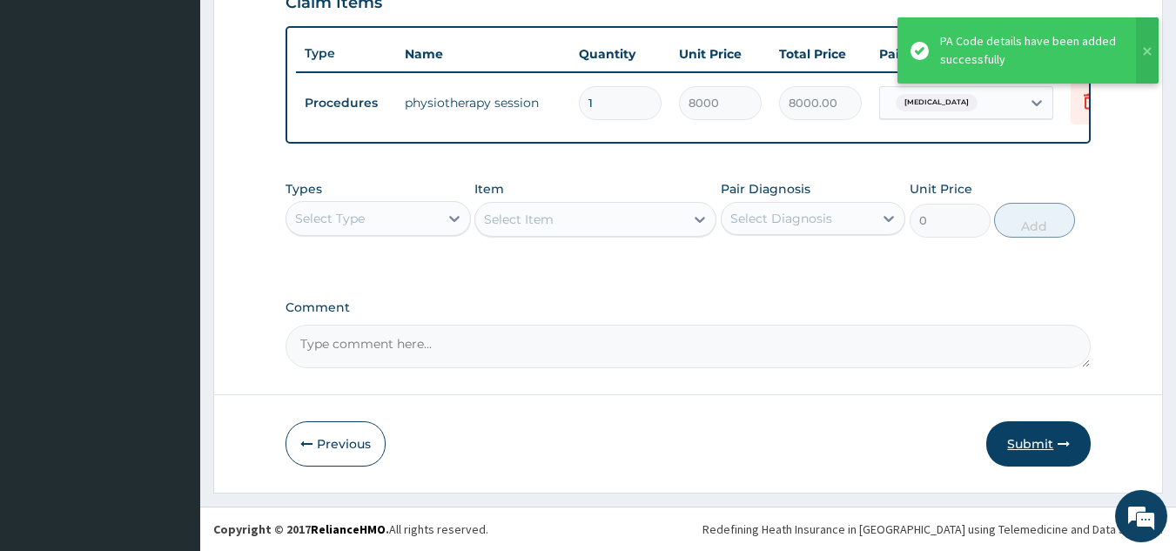
click at [1052, 438] on button "Submit" at bounding box center [1038, 443] width 104 height 45
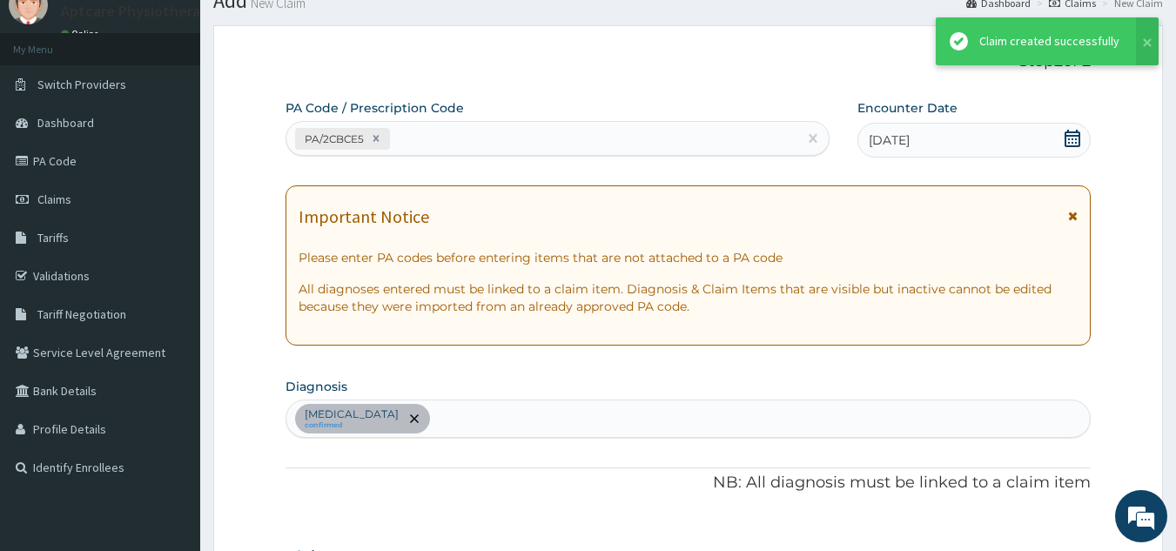
scroll to position [635, 0]
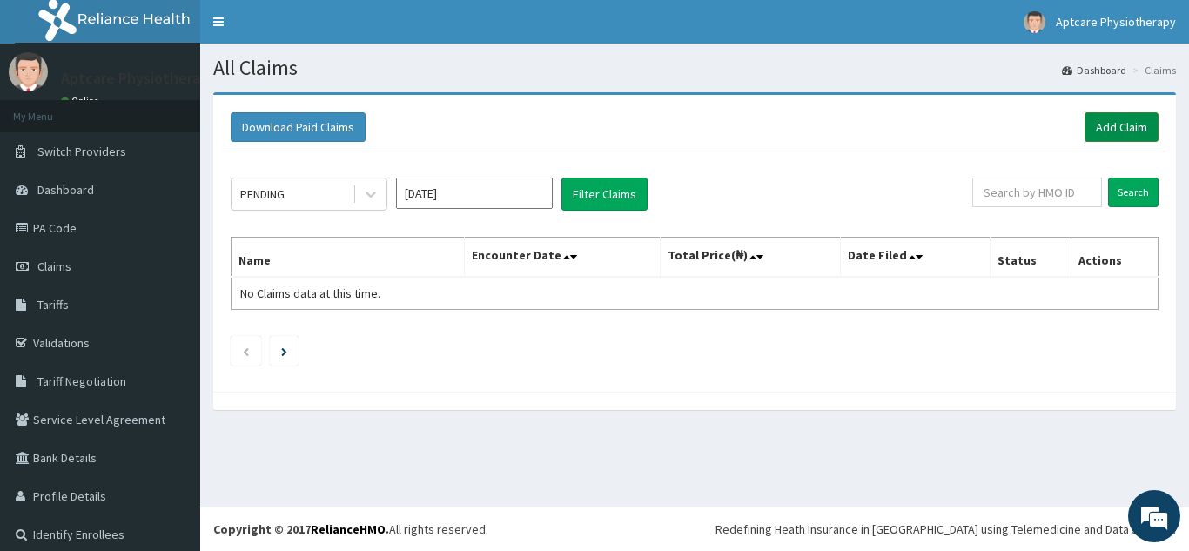
click at [1117, 130] on link "Add Claim" at bounding box center [1122, 127] width 74 height 30
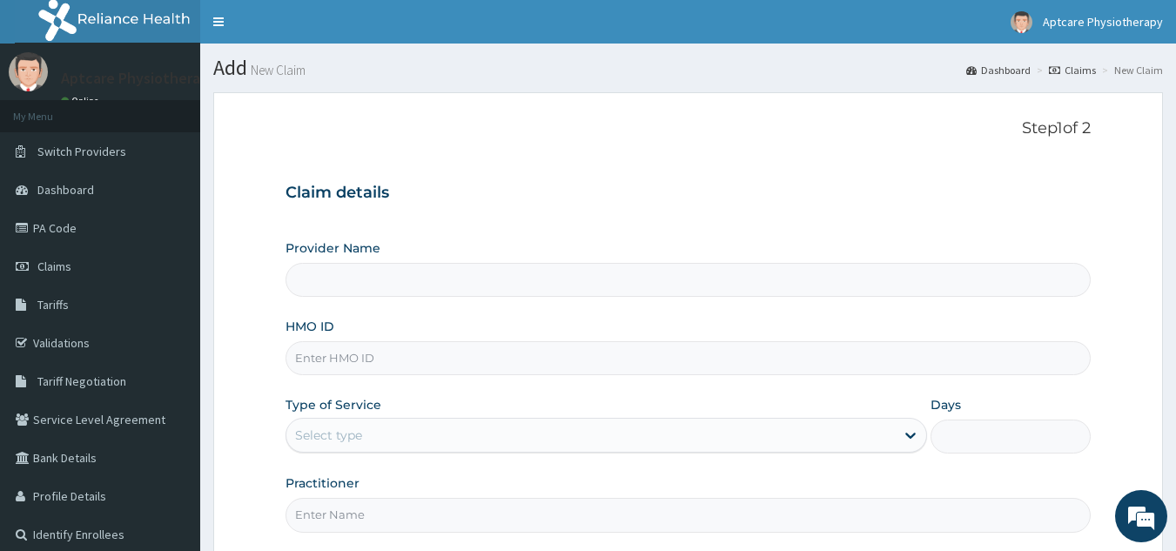
click at [435, 362] on input "HMO ID" at bounding box center [688, 358] width 806 height 34
type input "TSH"
type input "Aptcare Physiotherapy Clinic"
type input "TSH/10083/A"
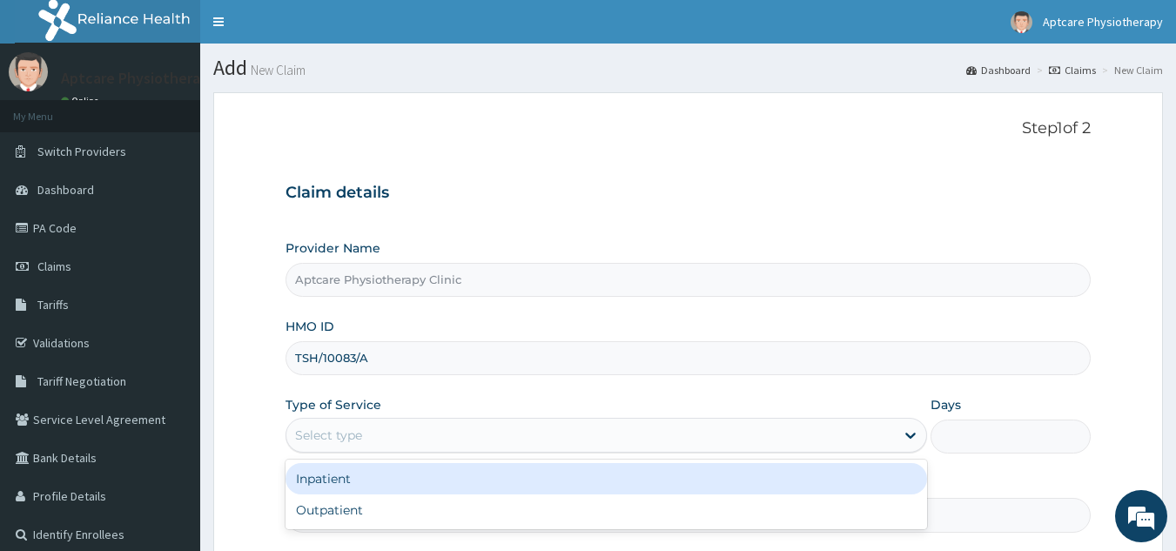
click at [411, 436] on div "Select type" at bounding box center [590, 435] width 608 height 28
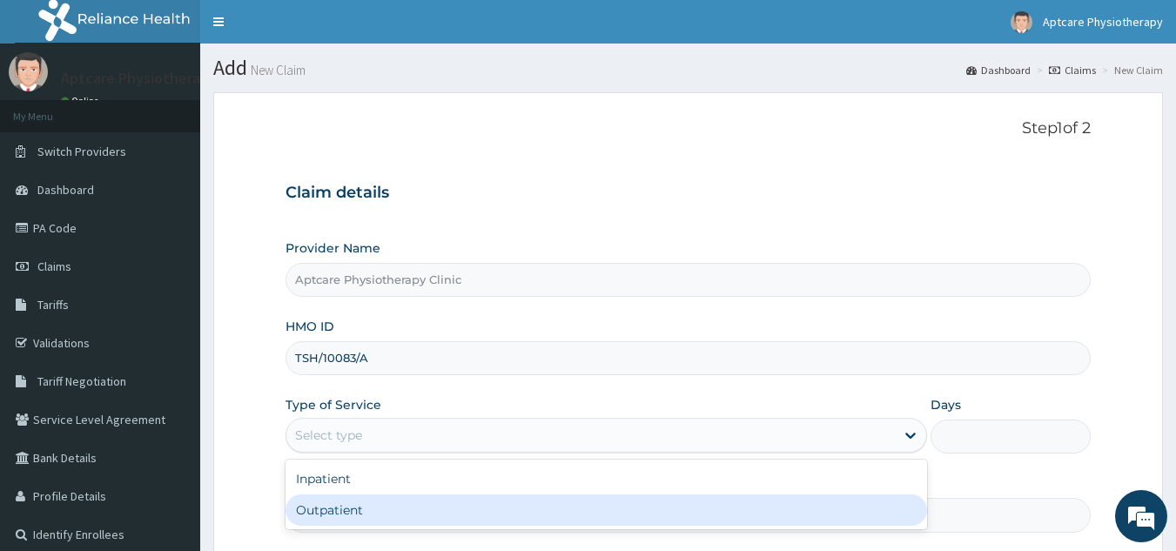
click at [365, 508] on div "Outpatient" at bounding box center [605, 509] width 641 height 31
type input "1"
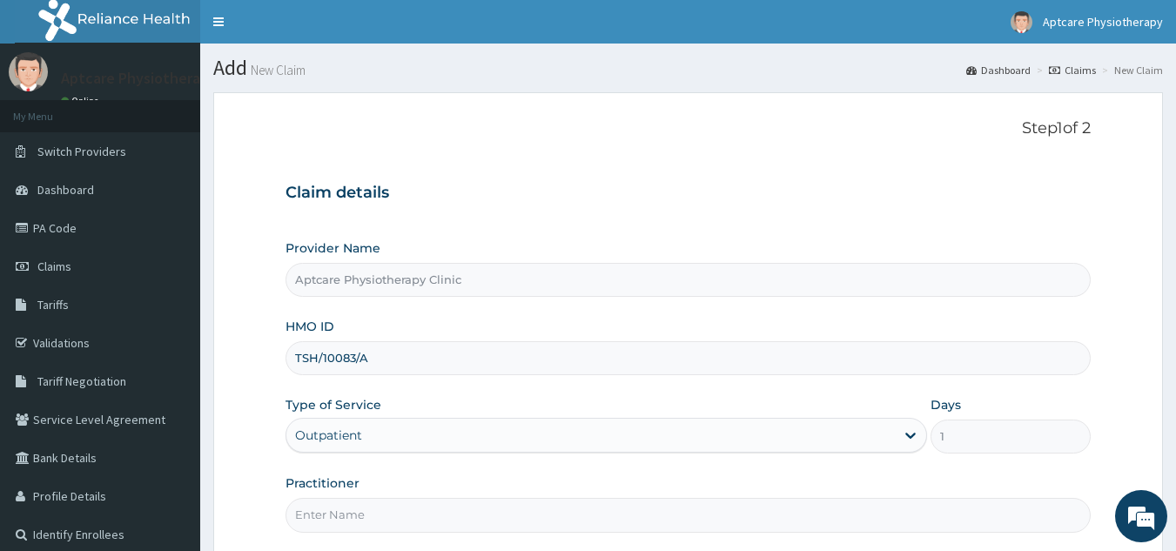
click at [394, 514] on input "Practitioner" at bounding box center [688, 515] width 806 height 34
type input "Sunday"
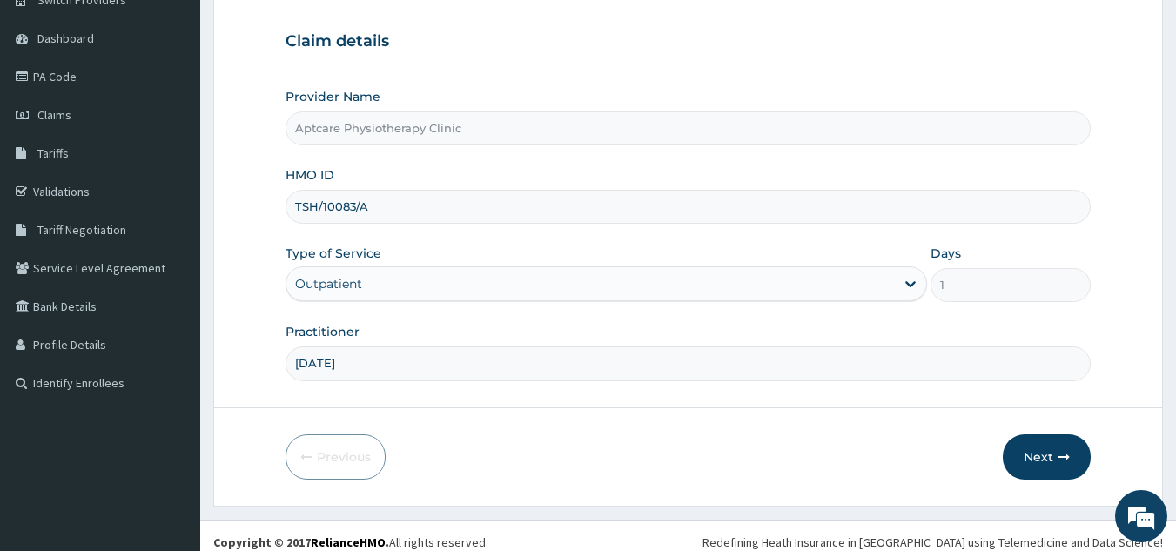
scroll to position [165, 0]
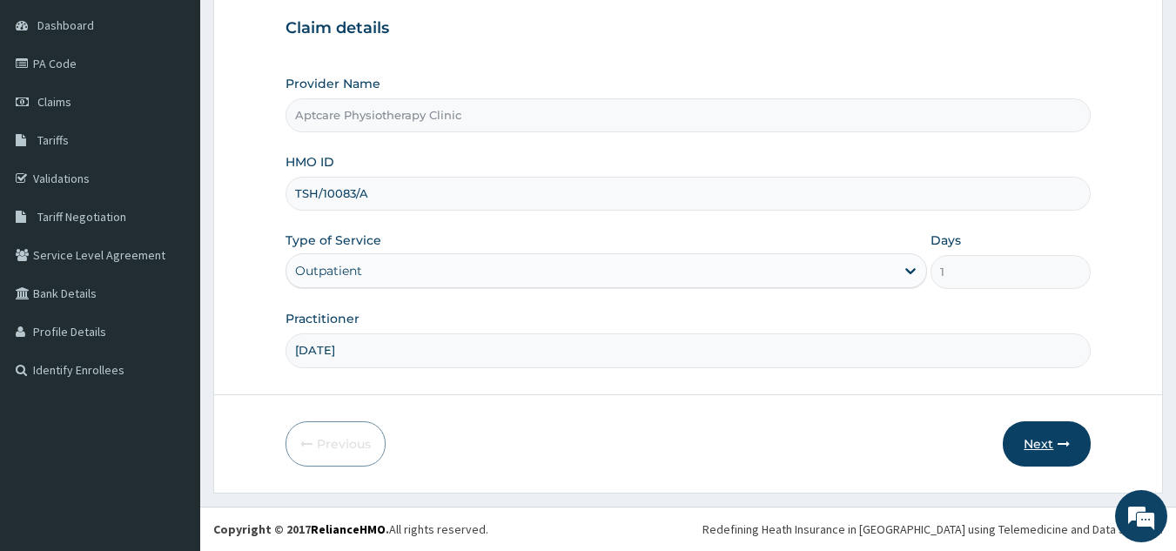
click at [1053, 454] on button "Next" at bounding box center [1047, 443] width 88 height 45
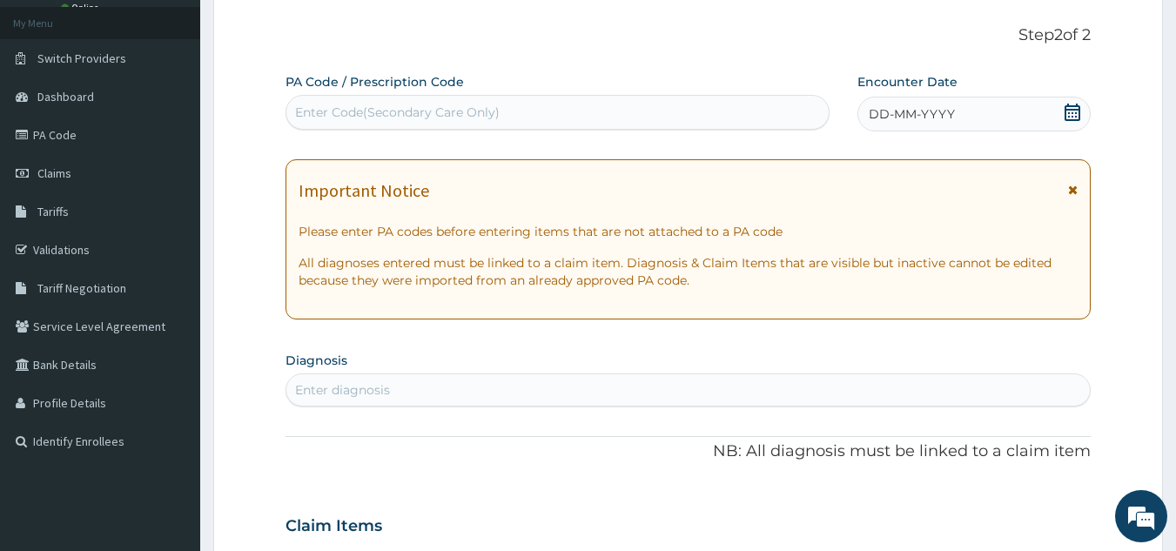
scroll to position [0, 0]
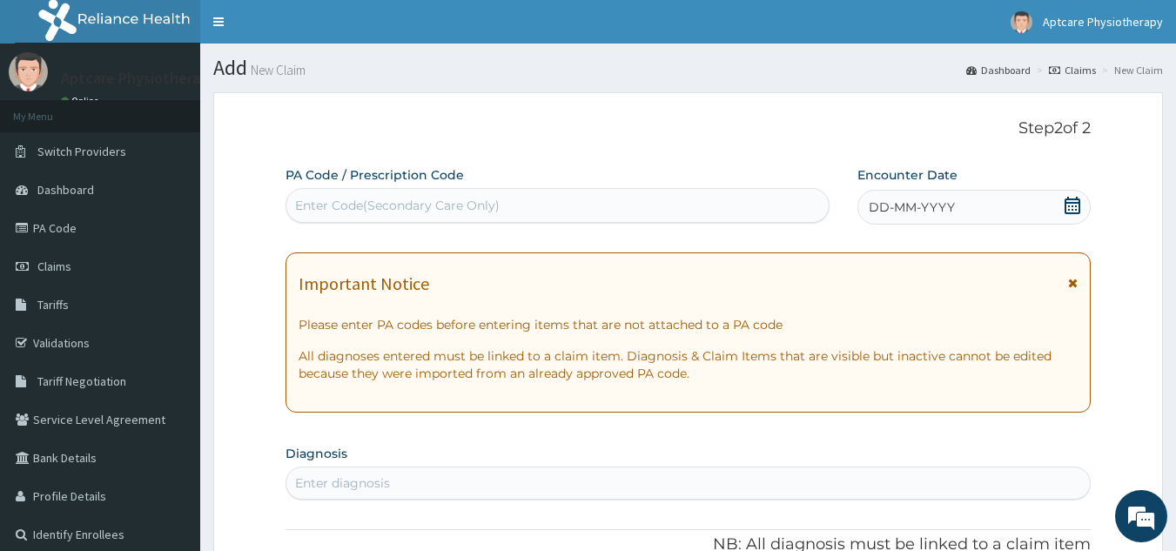
click at [498, 215] on div "Enter Code(Secondary Care Only)" at bounding box center [557, 205] width 543 height 28
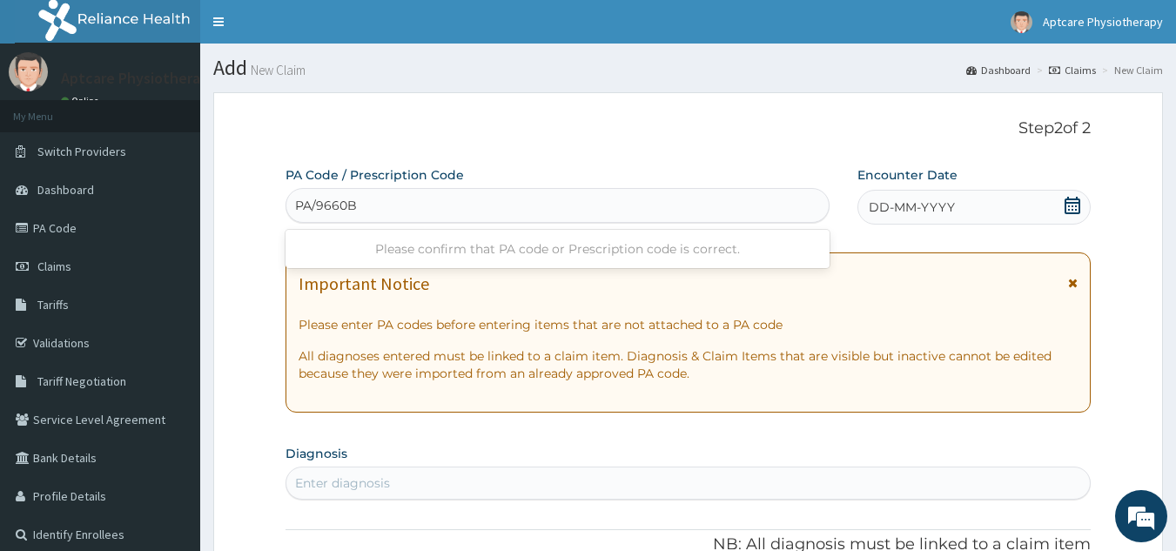
type input "PA/9660B2"
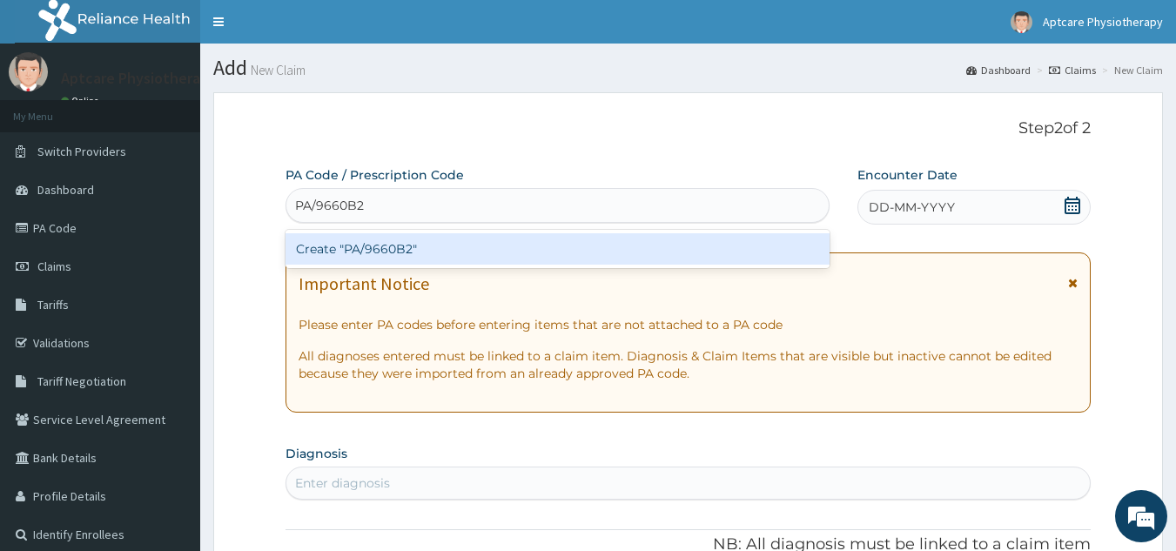
click at [539, 249] on div "Create "PA/9660B2"" at bounding box center [557, 248] width 545 height 31
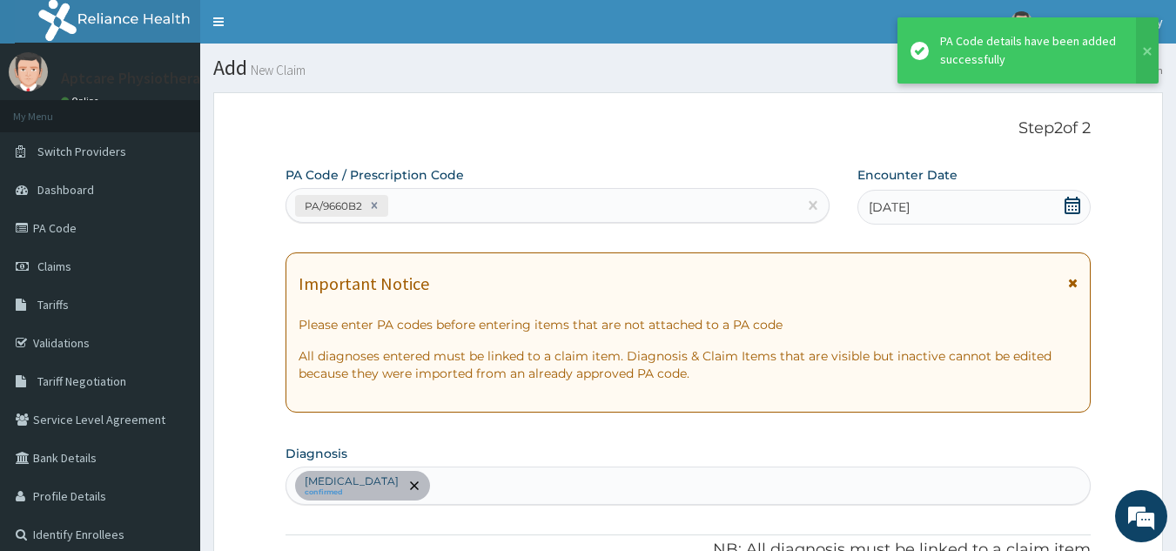
scroll to position [449, 0]
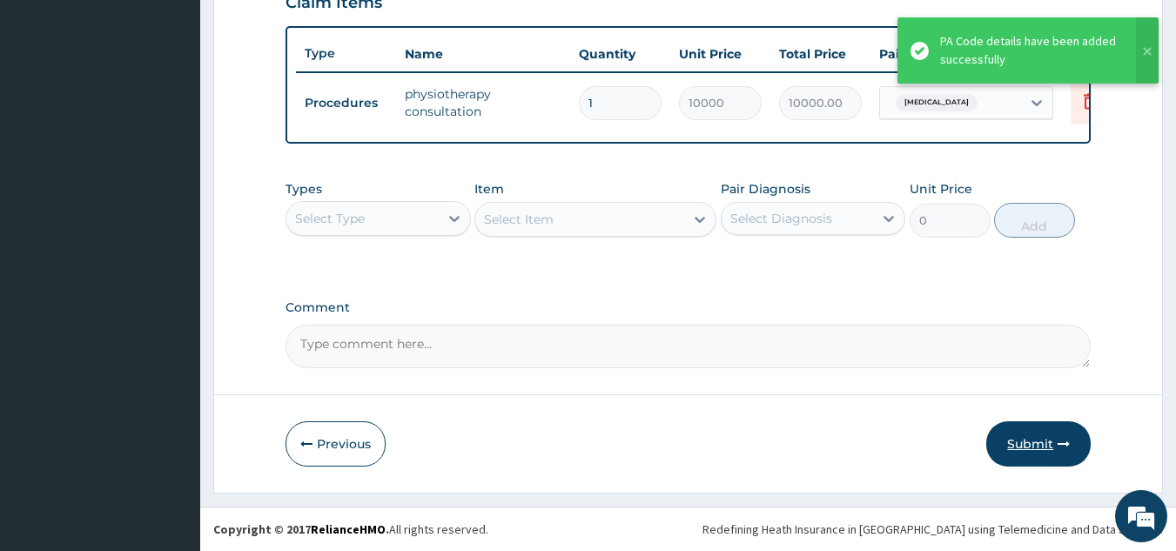
click at [1051, 444] on button "Submit" at bounding box center [1038, 443] width 104 height 45
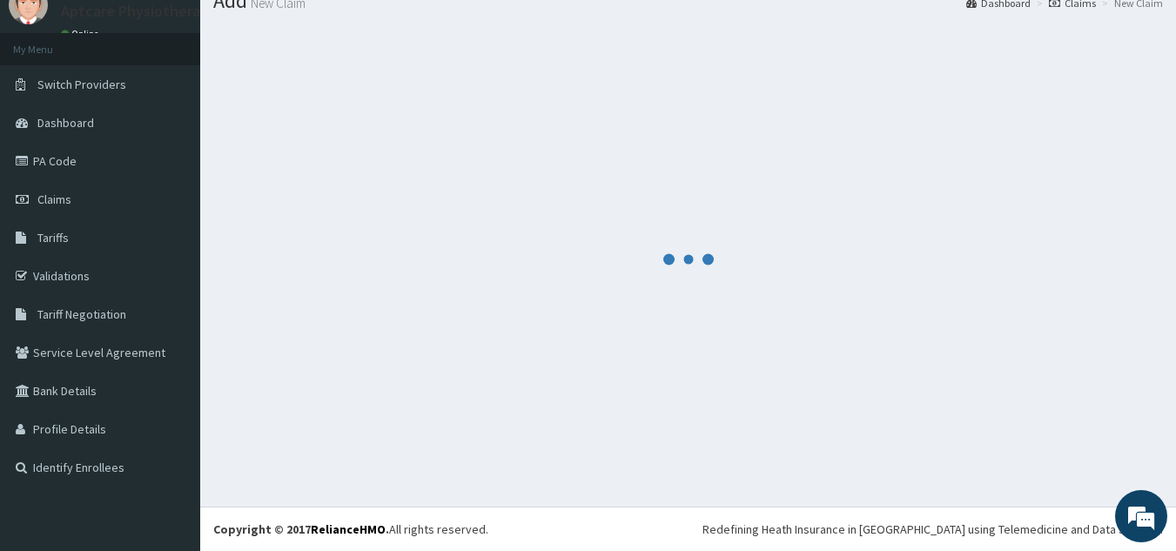
scroll to position [635, 0]
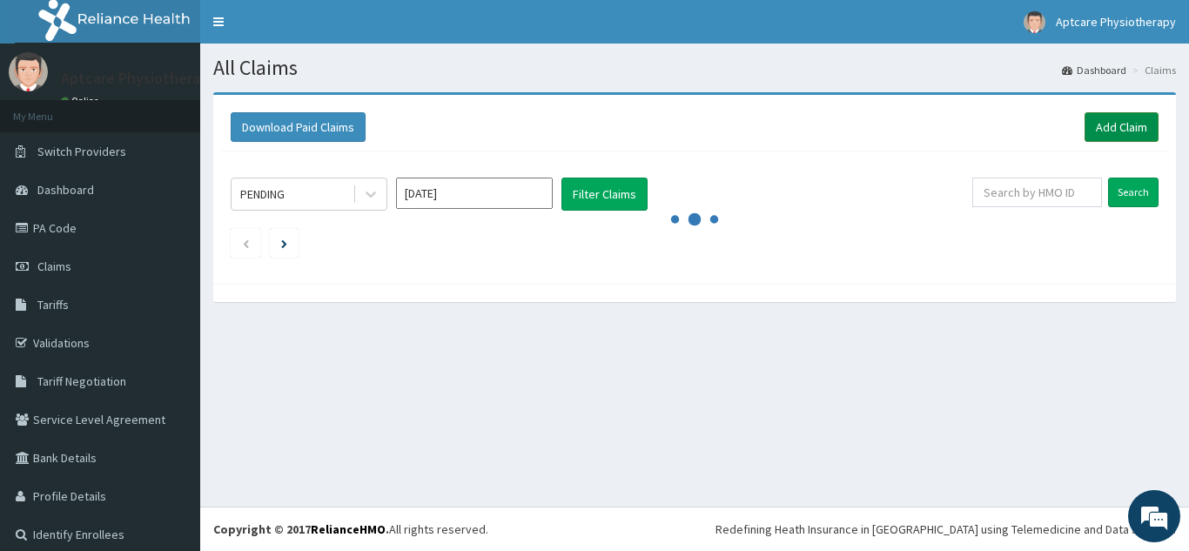
click at [1112, 132] on link "Add Claim" at bounding box center [1122, 127] width 74 height 30
click at [1103, 130] on link "Add Claim" at bounding box center [1122, 127] width 74 height 30
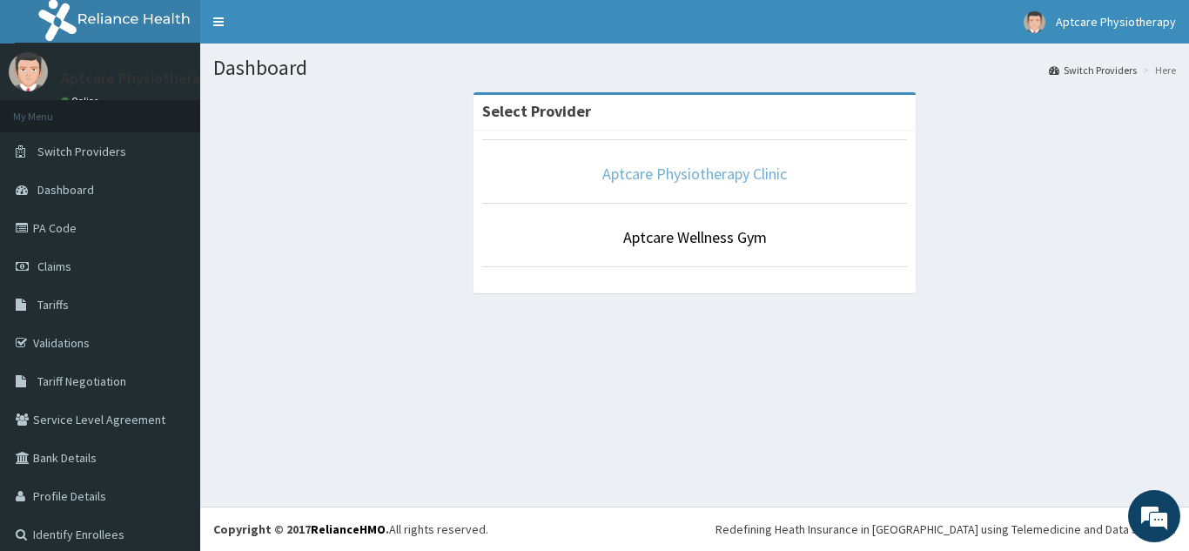
click at [652, 178] on link "Aptcare Physiotherapy Clinic" at bounding box center [694, 174] width 185 height 20
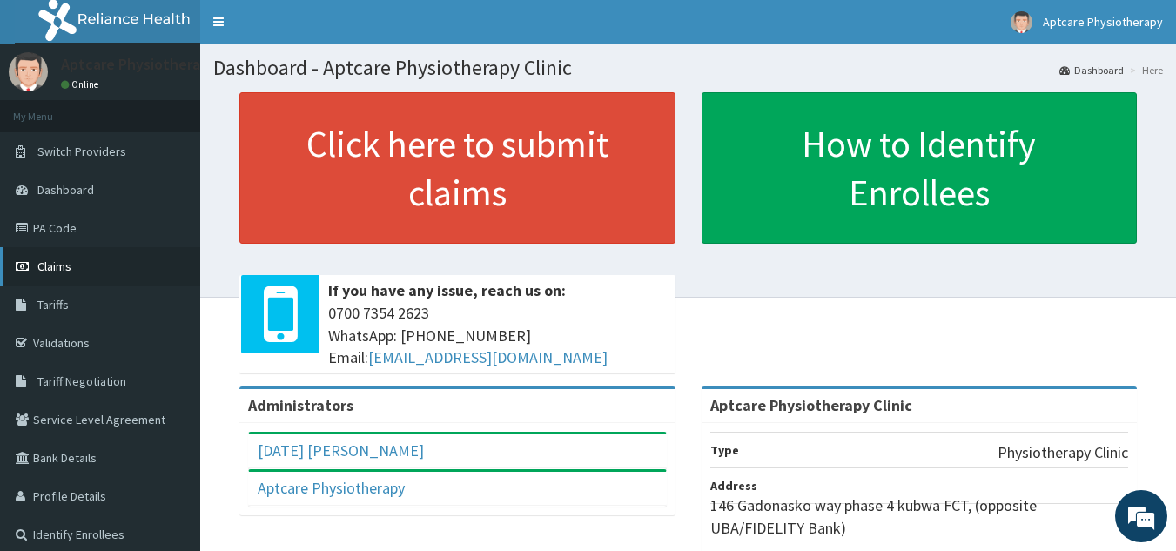
click at [37, 268] on span "Claims" at bounding box center [54, 267] width 34 height 16
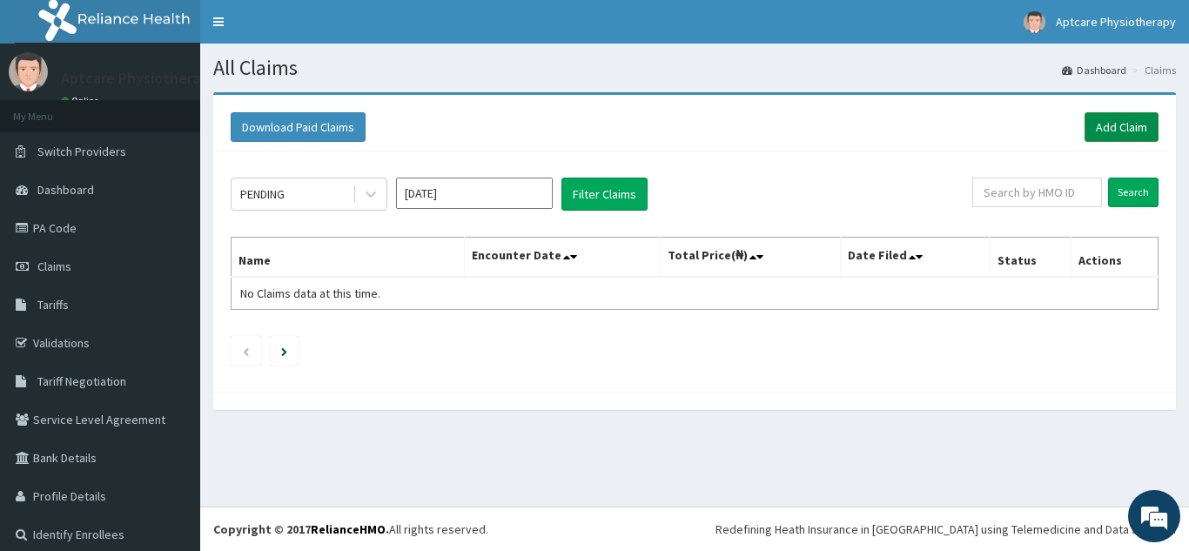
click at [1098, 127] on link "Add Claim" at bounding box center [1122, 127] width 74 height 30
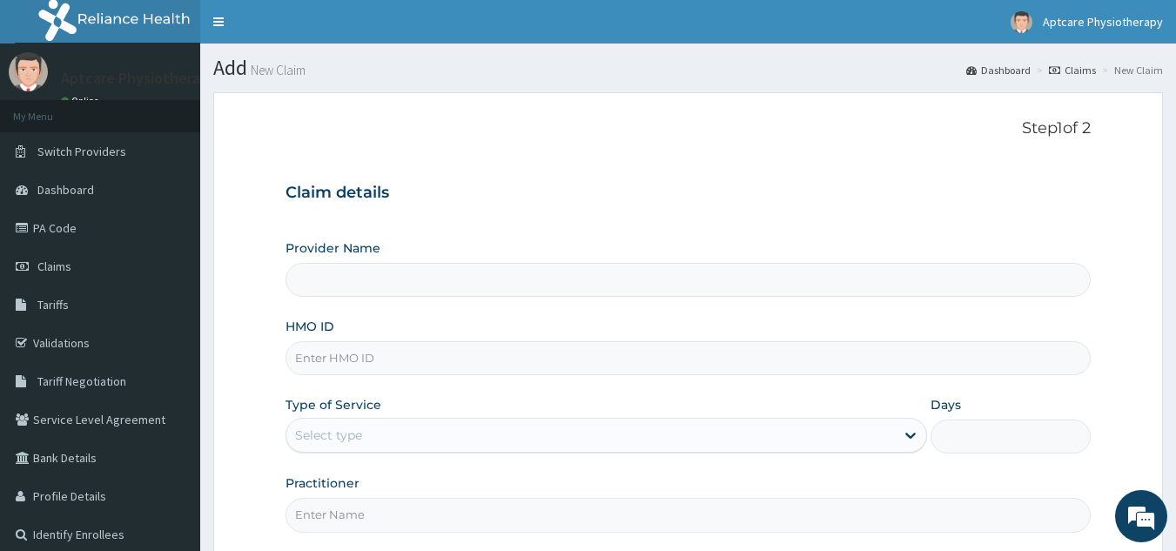
type input "Aptcare Physiotherapy Clinic"
click at [373, 355] on input "HMO ID" at bounding box center [688, 358] width 806 height 34
type input "SXT/10001/A"
click at [386, 446] on div "Select type" at bounding box center [590, 435] width 608 height 28
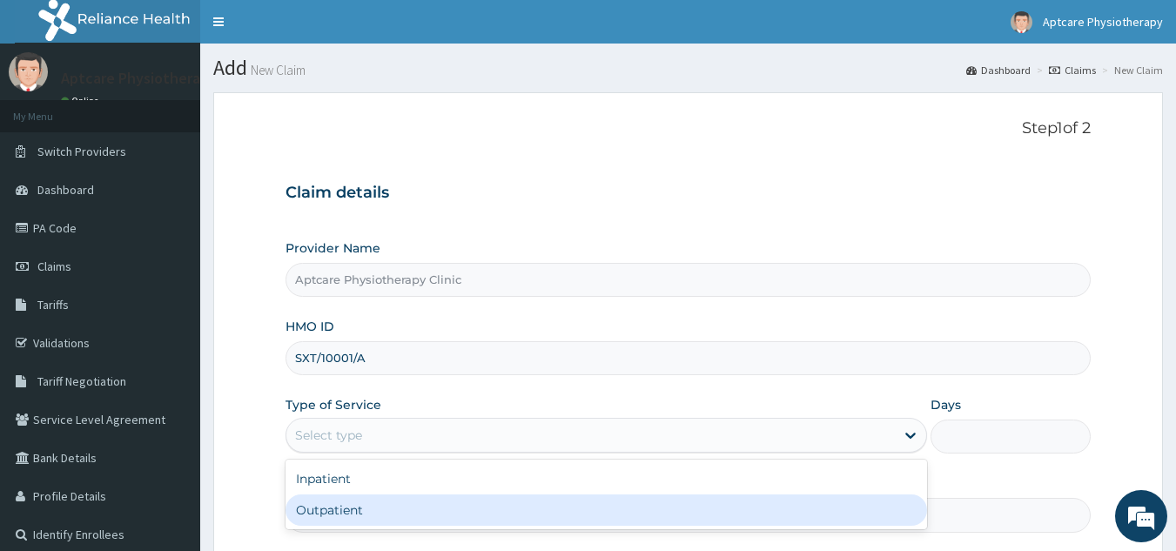
click at [364, 518] on div "Outpatient" at bounding box center [605, 509] width 641 height 31
type input "1"
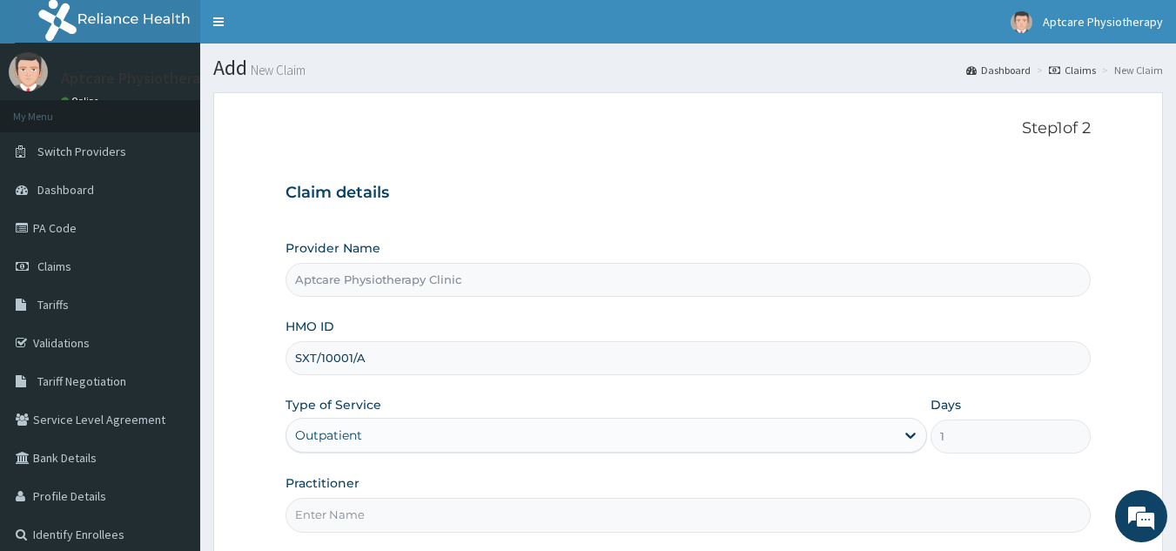
click at [364, 518] on input "Practitioner" at bounding box center [688, 515] width 806 height 34
type input "[DATE]"
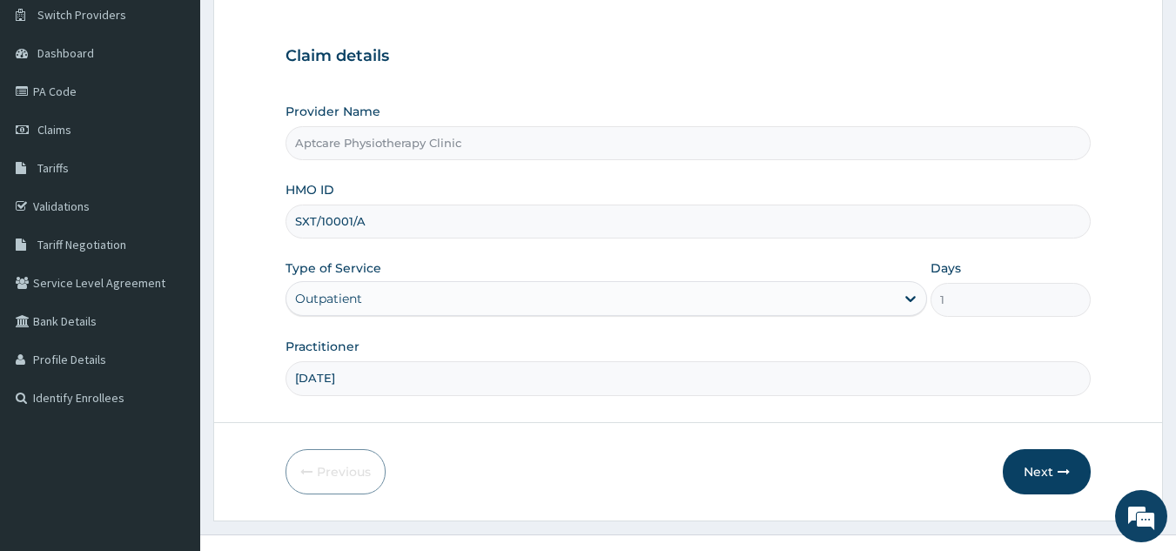
scroll to position [165, 0]
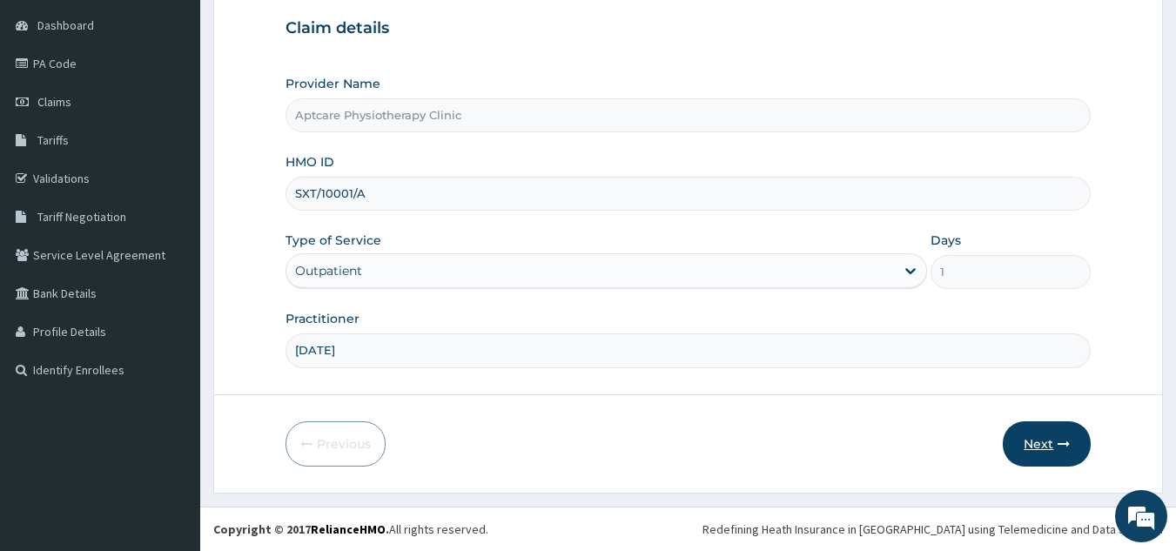
click at [1052, 444] on button "Next" at bounding box center [1047, 443] width 88 height 45
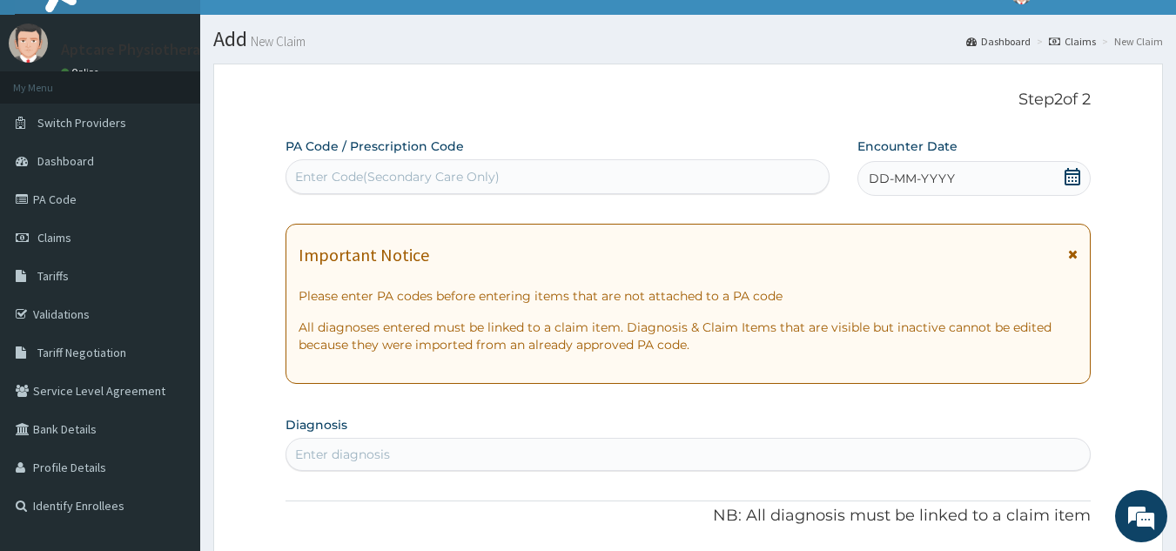
scroll to position [0, 0]
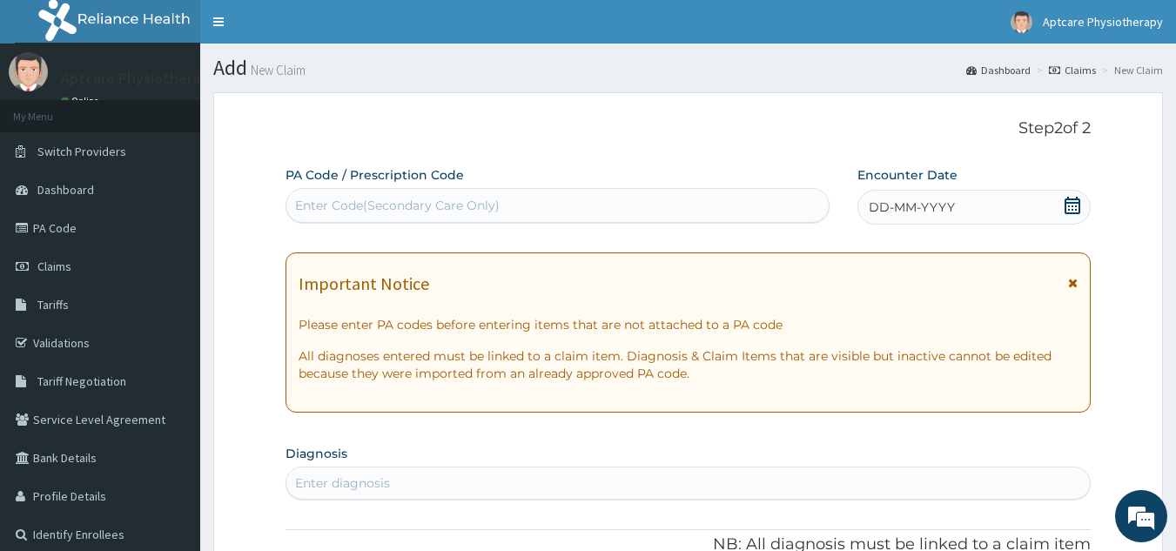
click at [534, 201] on div "Enter Code(Secondary Care Only)" at bounding box center [557, 205] width 543 height 28
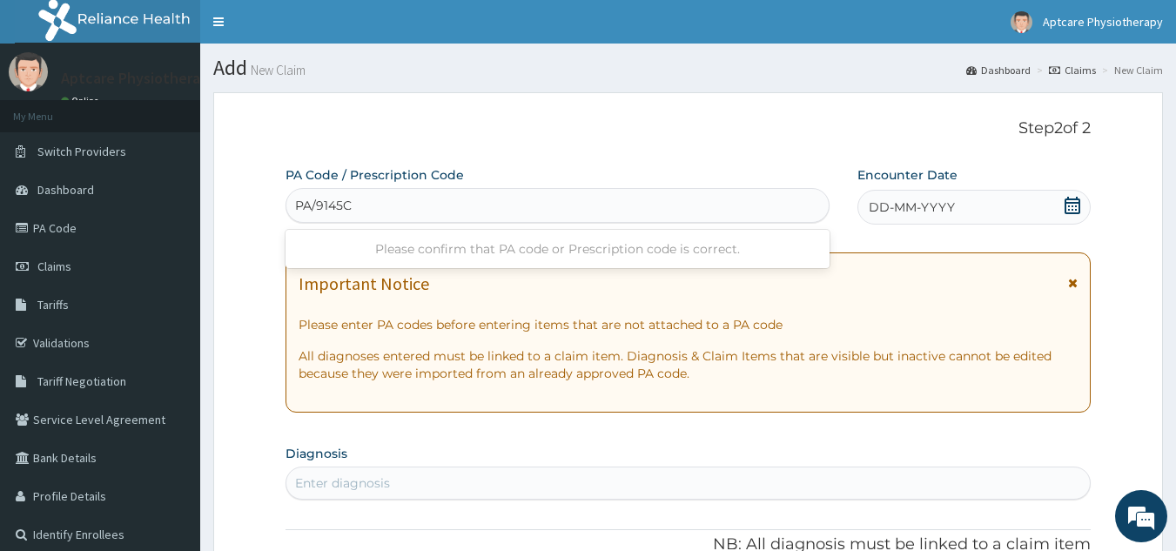
type input "PA/9145CF"
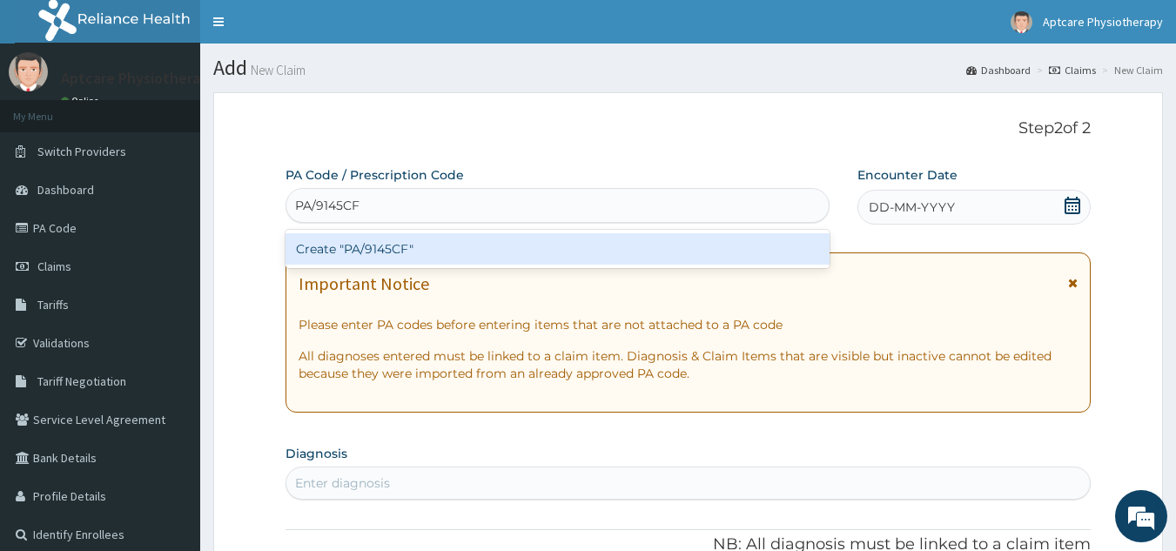
click at [698, 260] on div "Create "PA/9145CF"" at bounding box center [557, 248] width 545 height 31
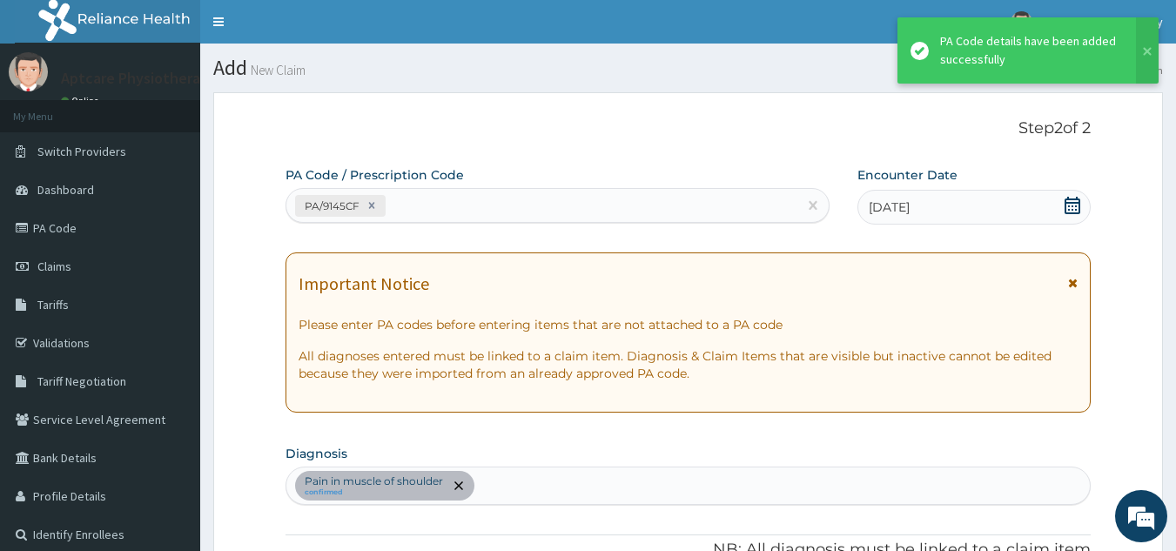
scroll to position [449, 0]
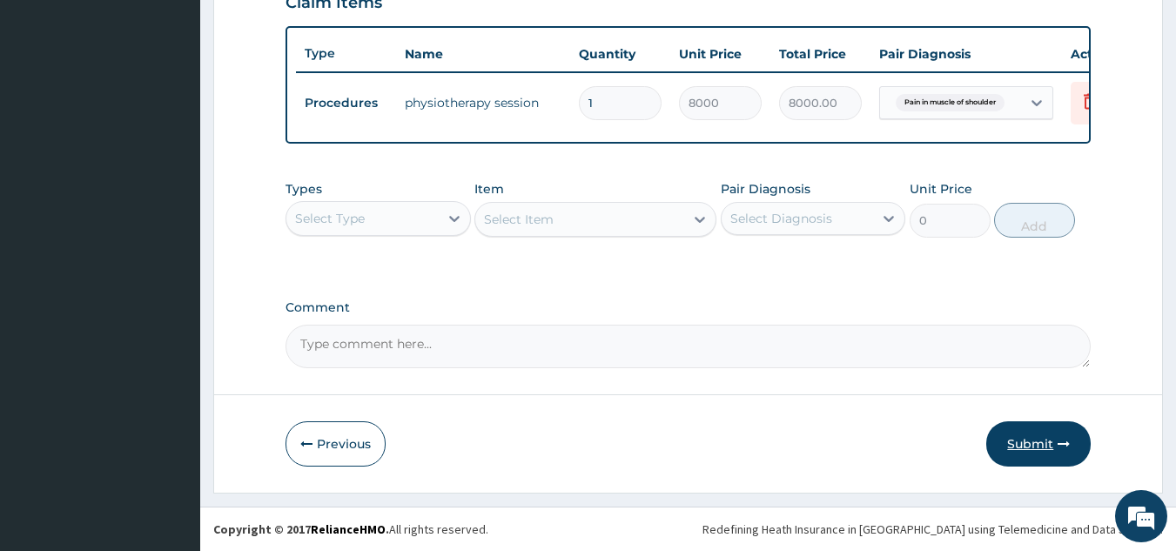
click at [1047, 453] on button "Submit" at bounding box center [1038, 443] width 104 height 45
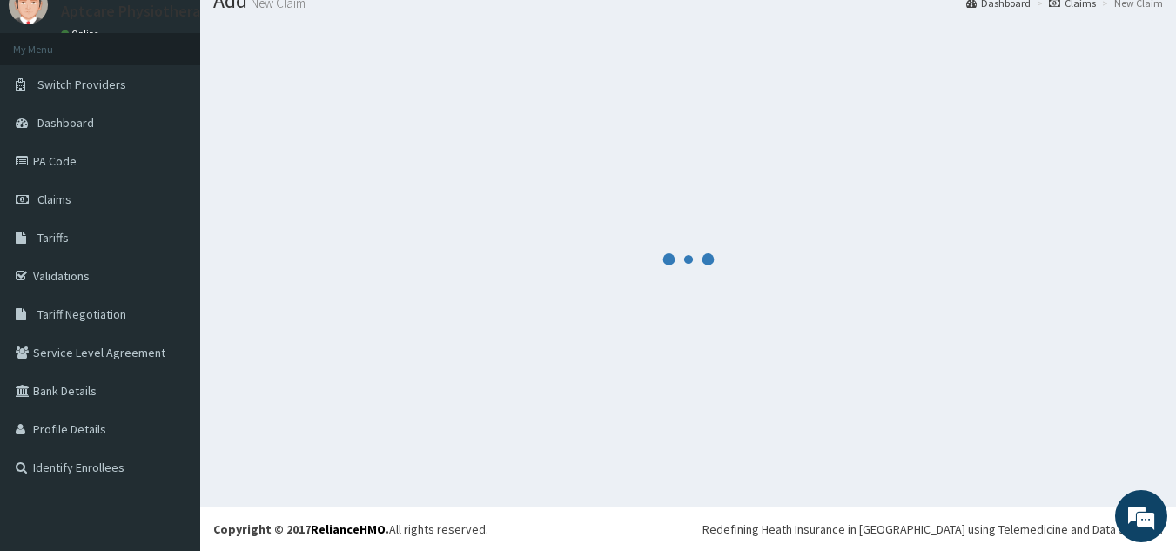
scroll to position [635, 0]
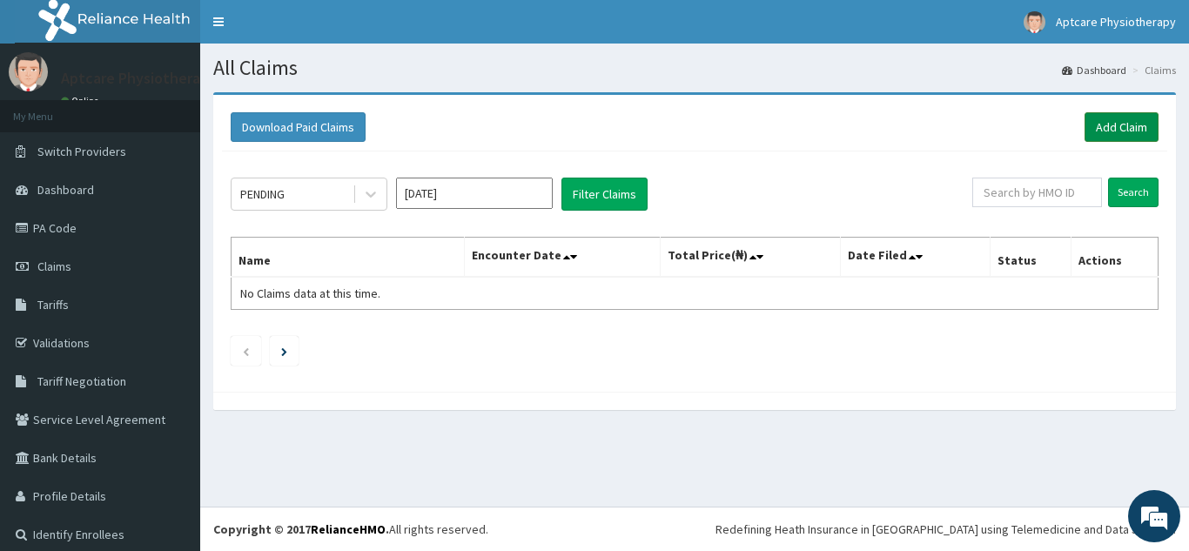
click at [1111, 137] on link "Add Claim" at bounding box center [1122, 127] width 74 height 30
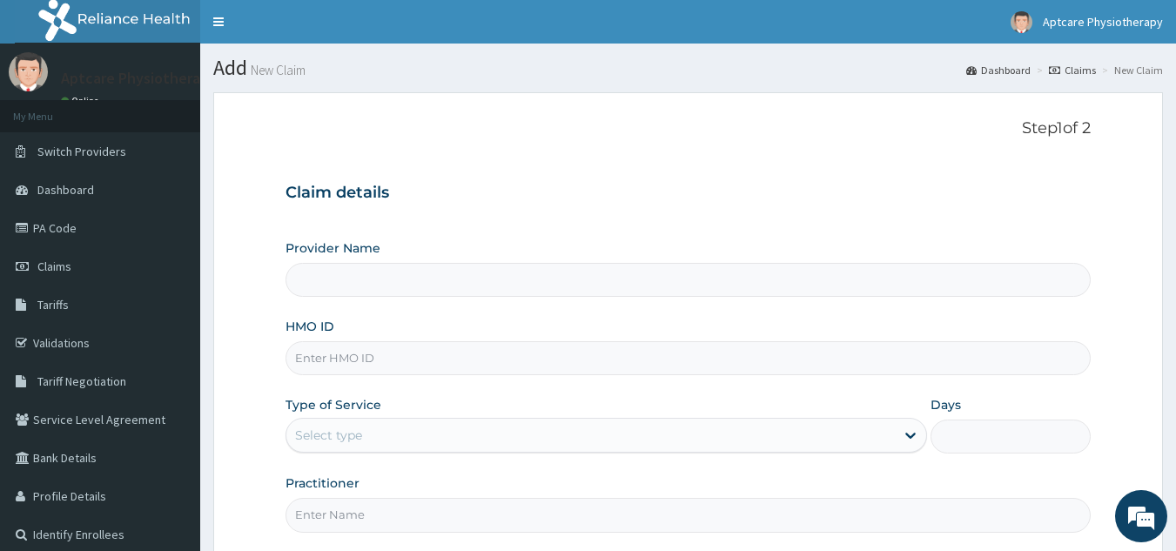
click at [371, 358] on input "HMO ID" at bounding box center [688, 358] width 806 height 34
type input "SX"
type input "Aptcare Physiotherapy Clinic"
type input "SXT/10001/A"
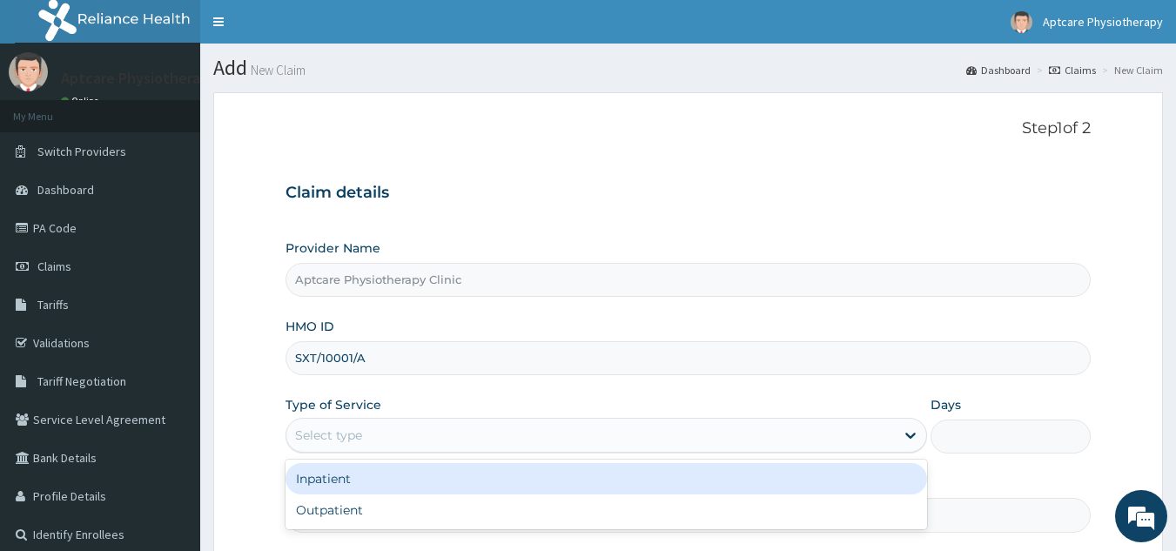
click at [375, 442] on div "Select type" at bounding box center [590, 435] width 608 height 28
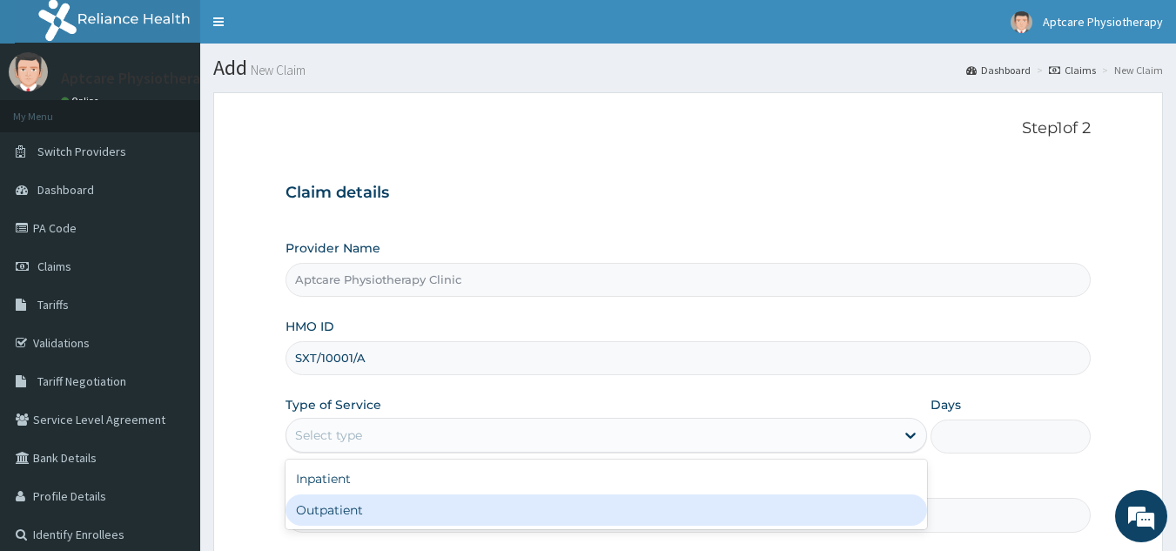
click at [372, 498] on div "Outpatient" at bounding box center [605, 509] width 641 height 31
type input "1"
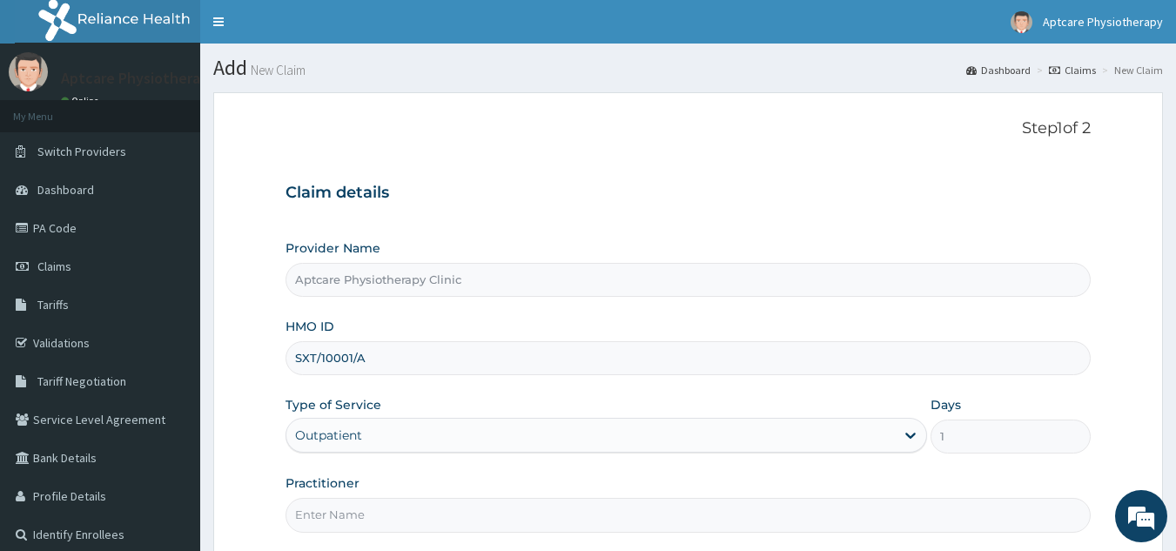
click at [339, 525] on input "Practitioner" at bounding box center [688, 515] width 806 height 34
type input "Sunday"
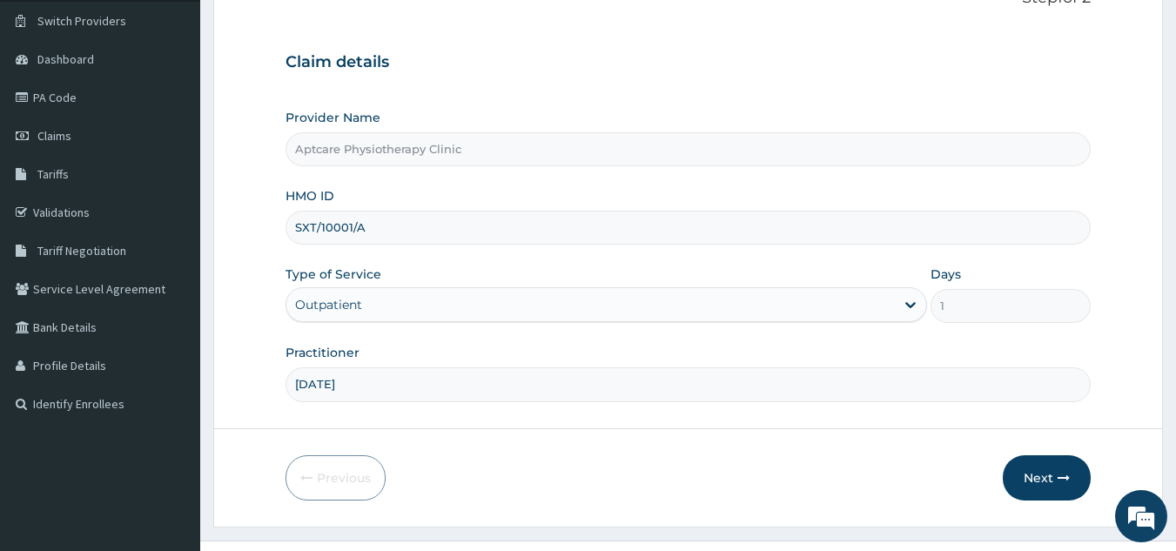
scroll to position [165, 0]
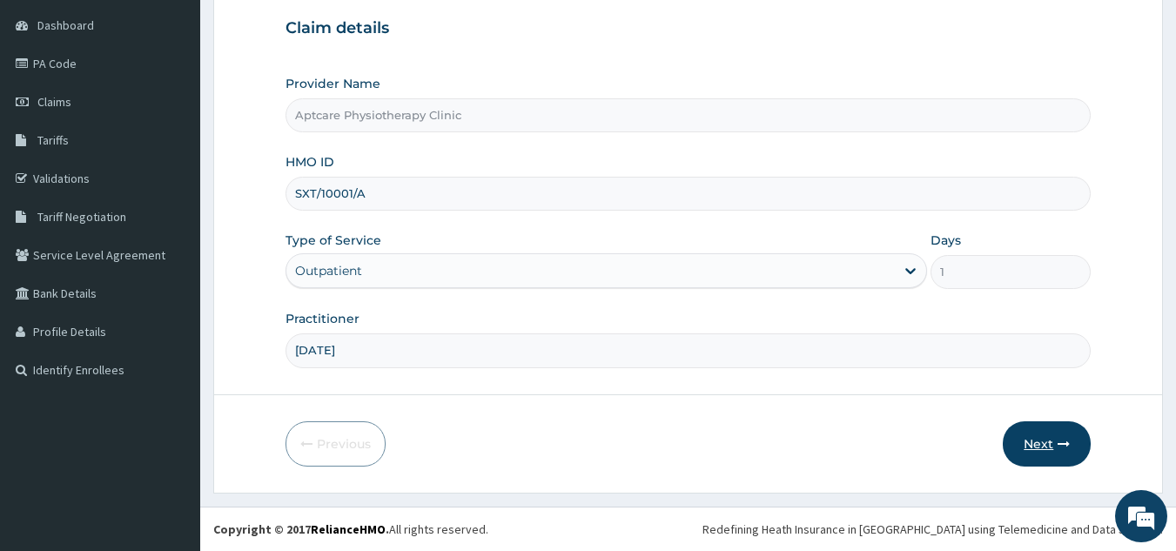
click at [1051, 445] on button "Next" at bounding box center [1047, 443] width 88 height 45
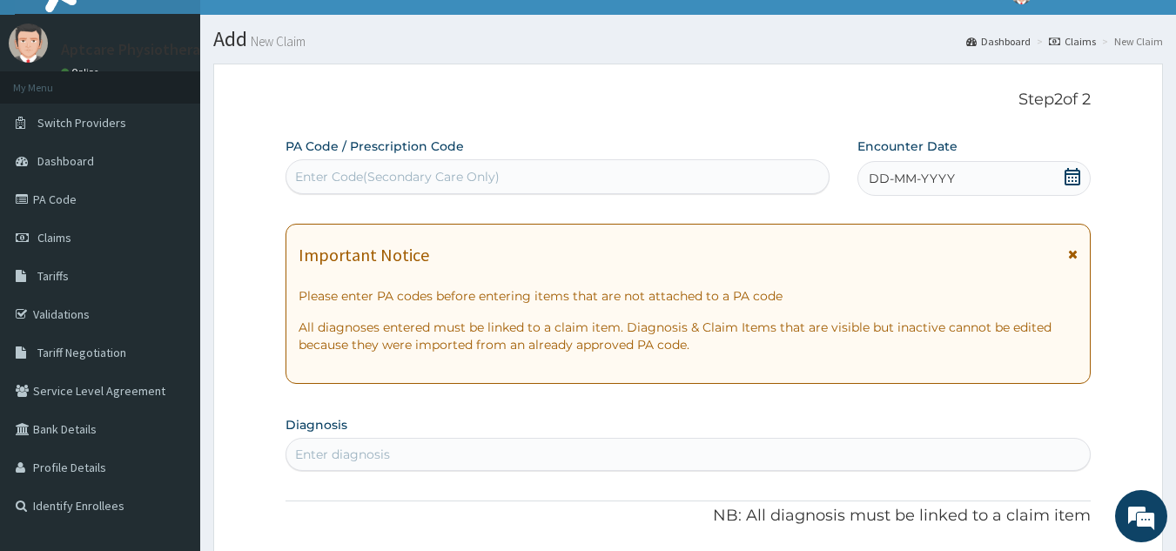
scroll to position [28, 0]
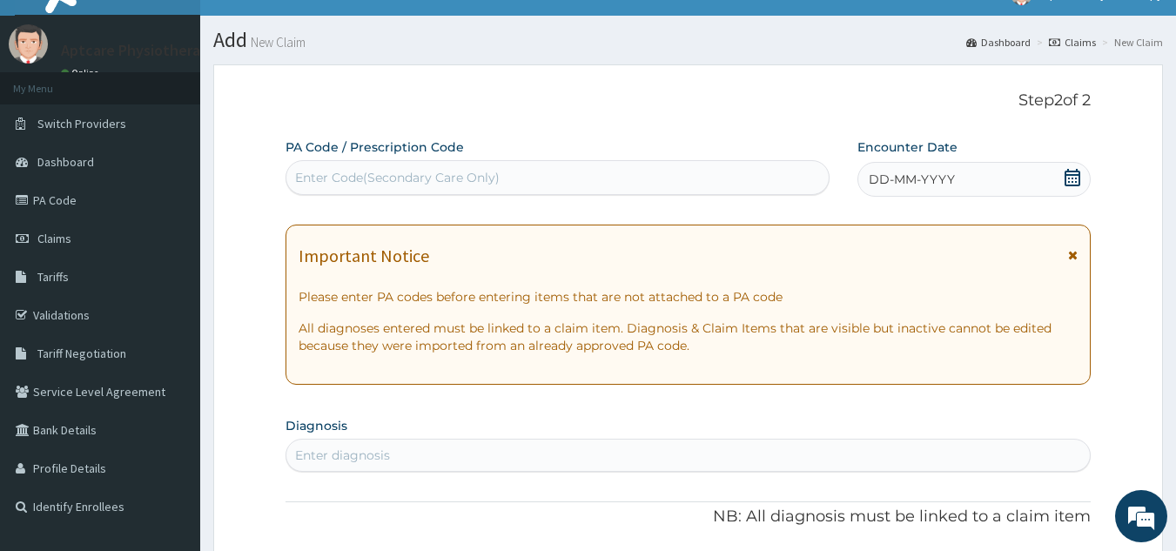
click at [334, 178] on div "Enter Code(Secondary Care Only)" at bounding box center [397, 177] width 205 height 17
type input "PA/7827E0"
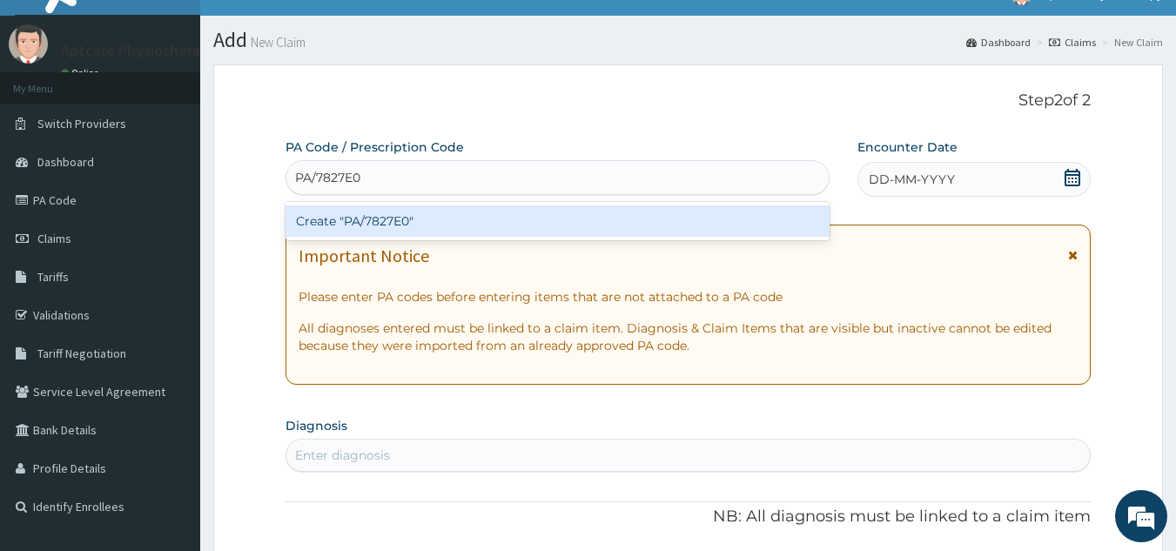
click at [467, 220] on div "Create "PA/7827E0"" at bounding box center [557, 220] width 545 height 31
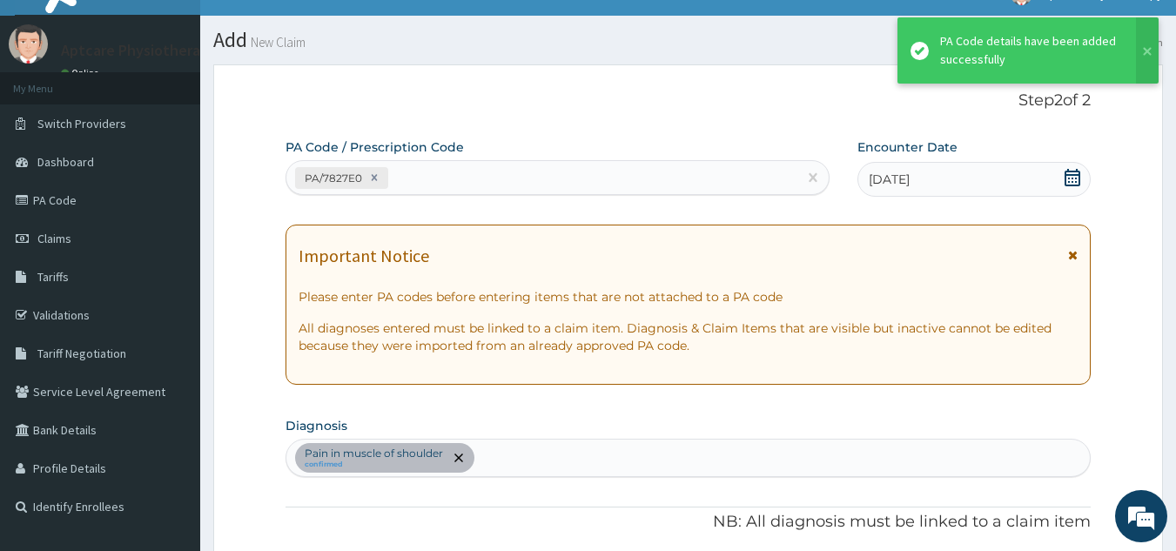
scroll to position [449, 0]
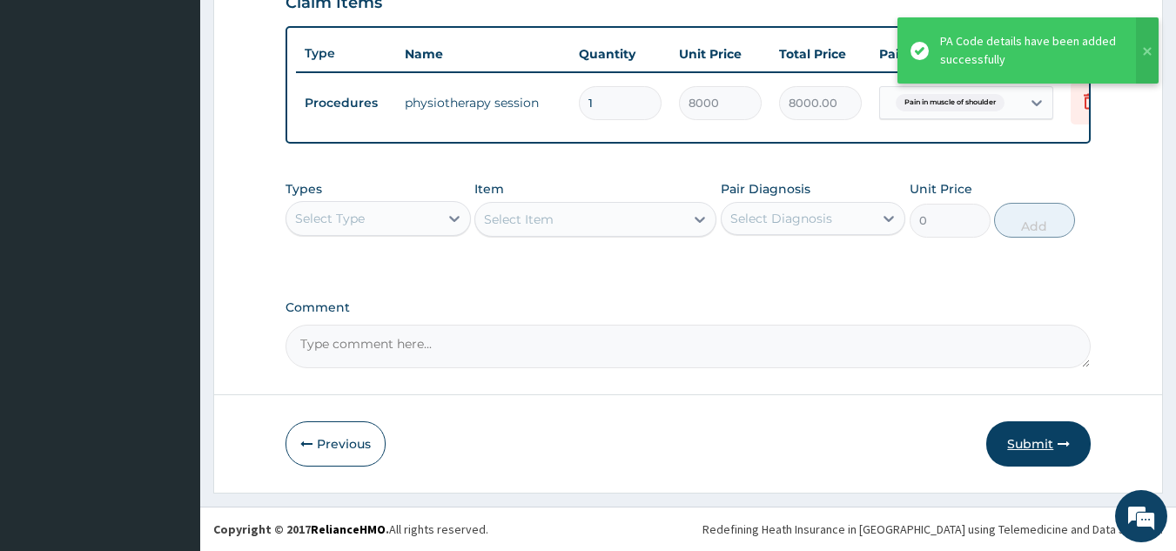
click at [1047, 439] on button "Submit" at bounding box center [1038, 443] width 104 height 45
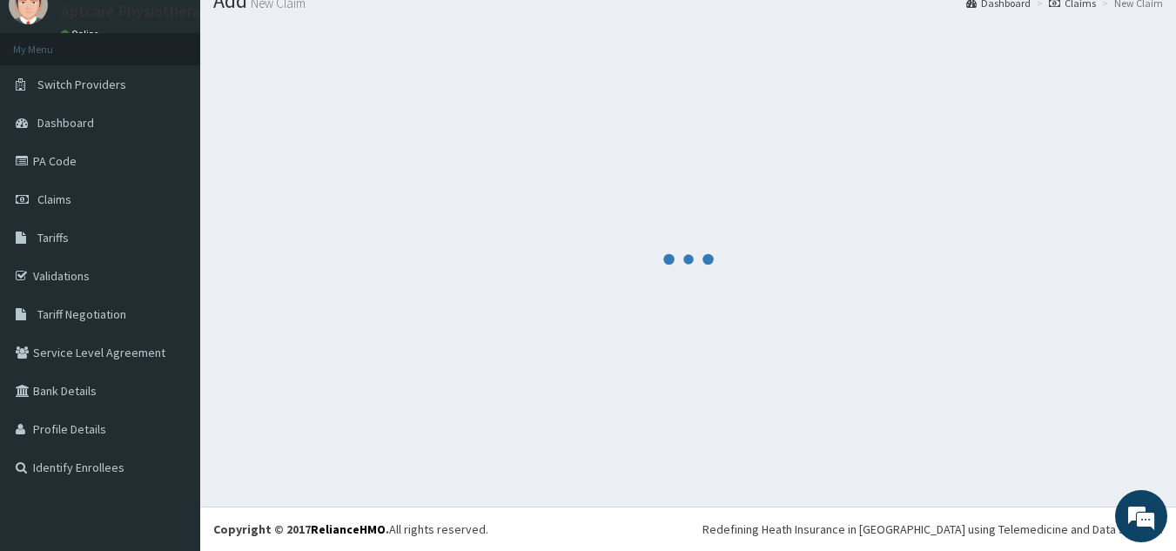
scroll to position [635, 0]
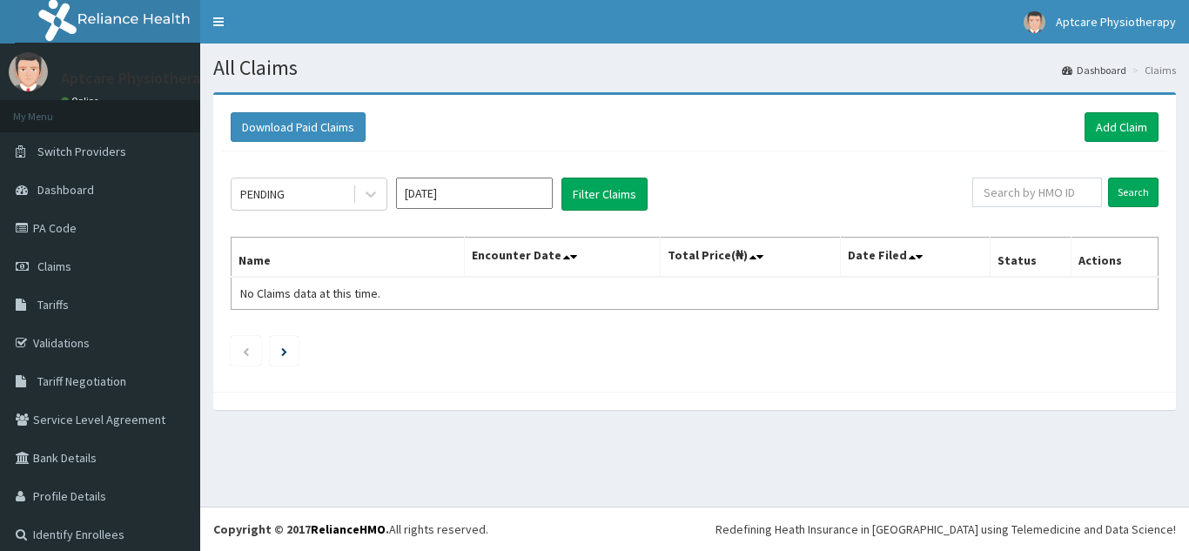
scroll to position [11, 0]
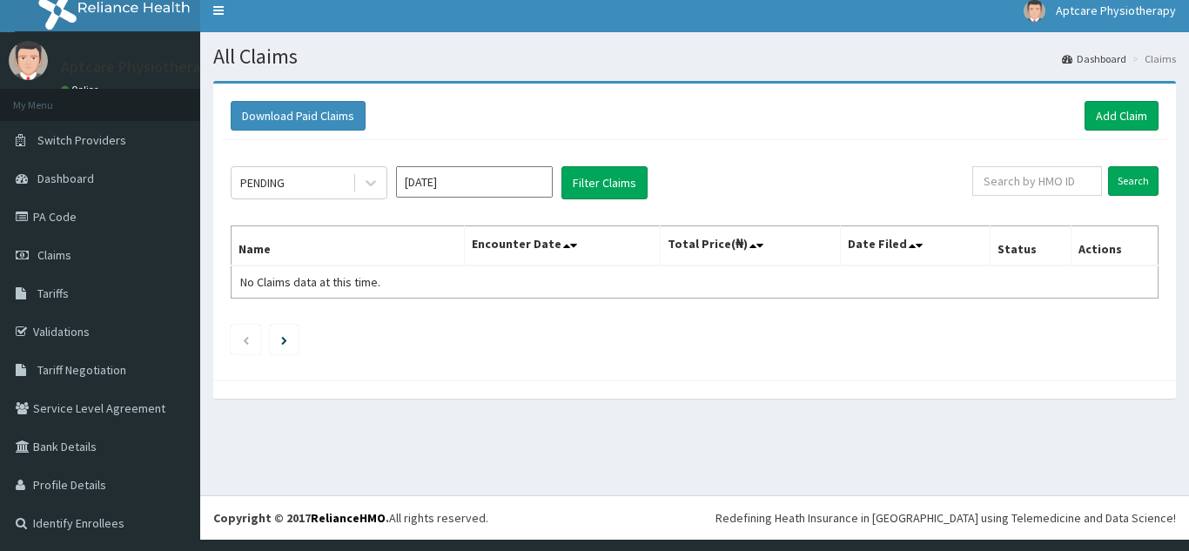
click at [944, 360] on div "PENDING Oct 2025 Filter Claims Search Name Encounter Date Total Price(₦) Date F…" at bounding box center [694, 256] width 945 height 232
click at [1098, 115] on link "Add Claim" at bounding box center [1122, 116] width 74 height 30
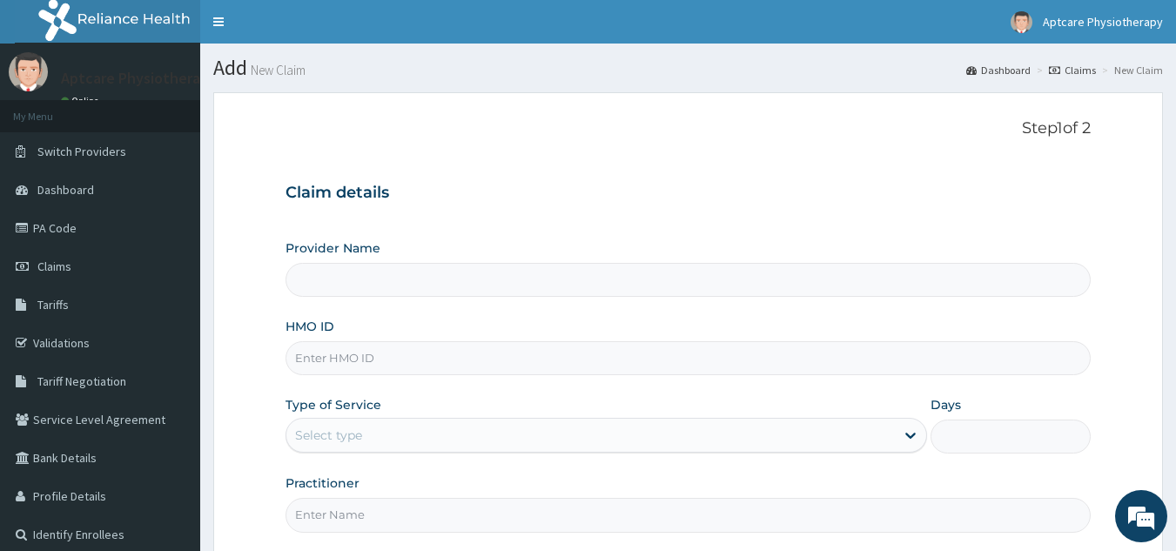
type input "Aptcare Physiotherapy Clinic"
click at [68, 231] on link "PA Code" at bounding box center [100, 228] width 200 height 38
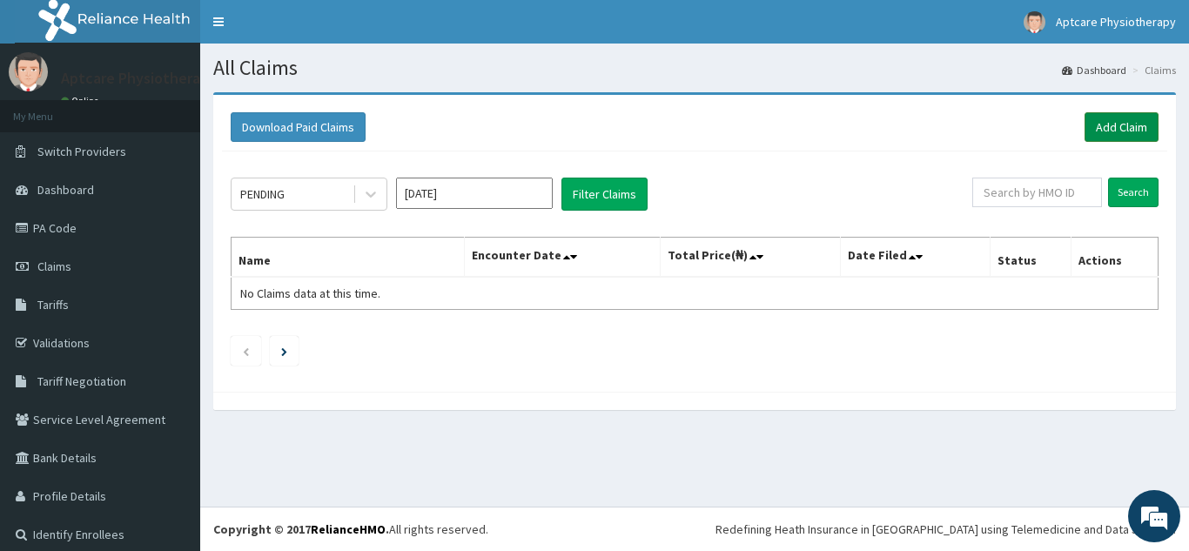
click at [1085, 122] on link "Add Claim" at bounding box center [1122, 127] width 74 height 30
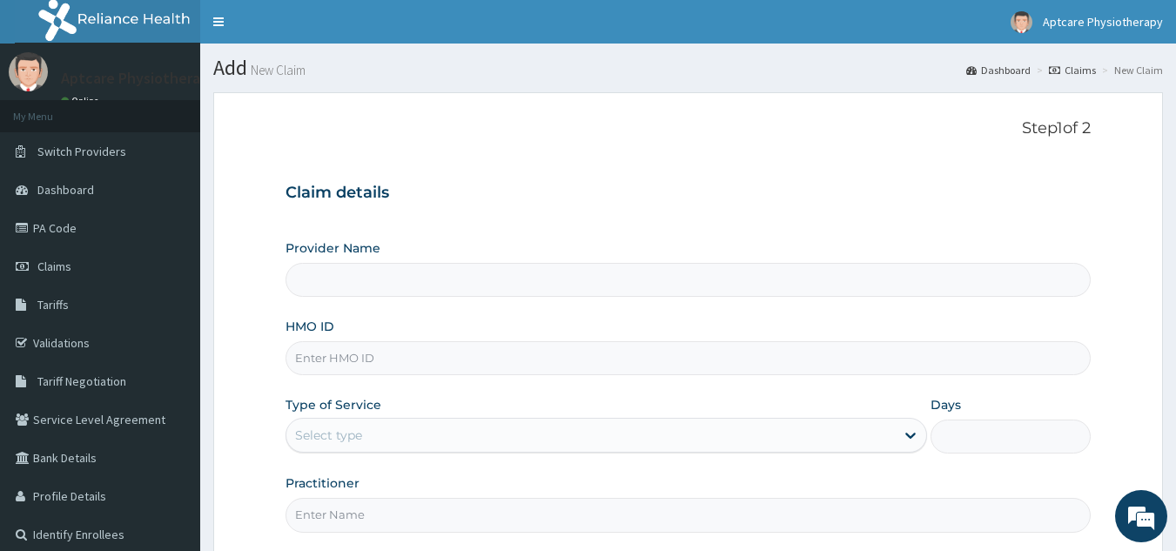
click at [398, 365] on input "HMO ID" at bounding box center [688, 358] width 806 height 34
type input "Aptcare Physiotherapy Clinic"
type input "X"
type input "SXT/10001/A"
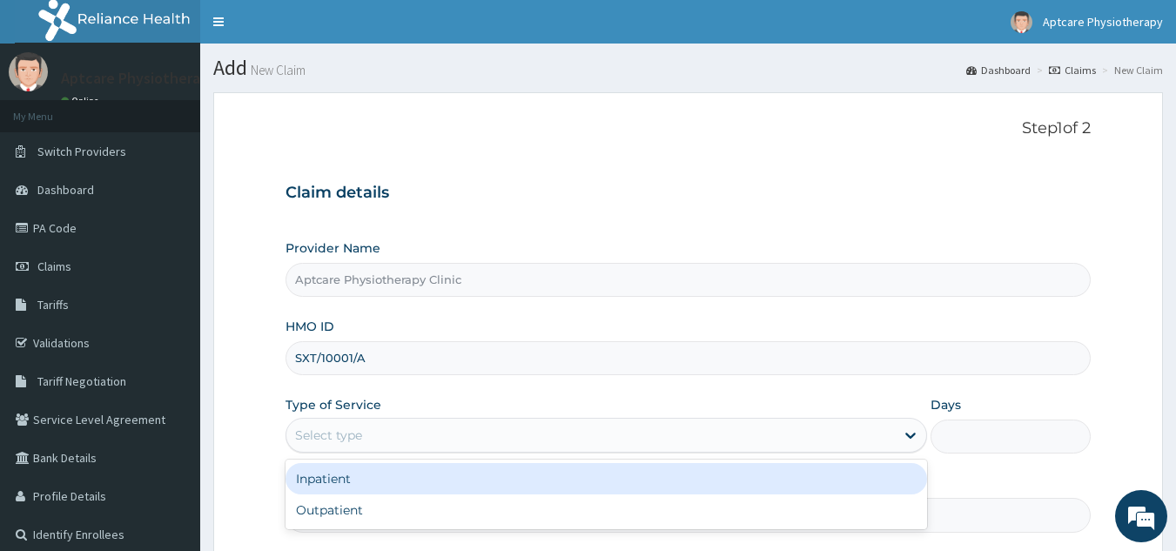
click at [385, 435] on div "Select type" at bounding box center [590, 435] width 608 height 28
click at [381, 440] on div "Select type" at bounding box center [590, 435] width 608 height 28
click at [403, 435] on div "Select type" at bounding box center [590, 435] width 608 height 28
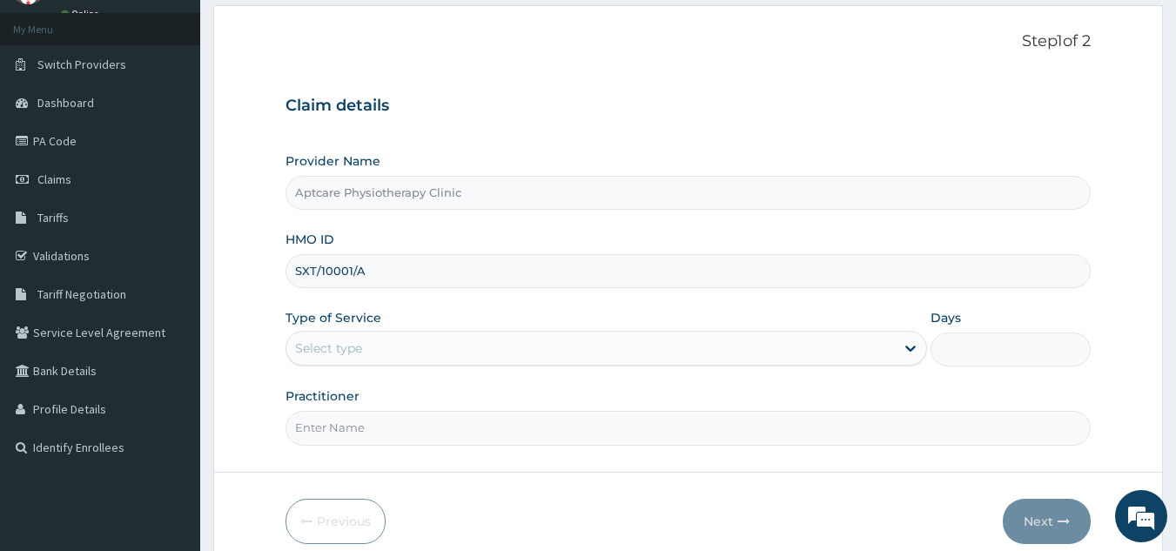
scroll to position [76, 0]
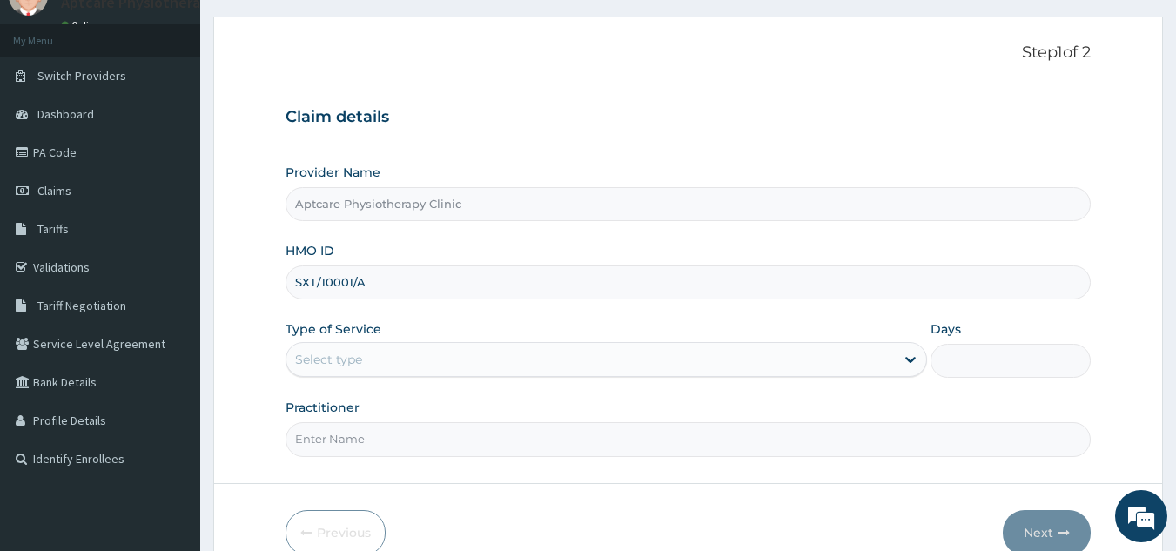
click at [366, 365] on div "Select type" at bounding box center [590, 360] width 608 height 28
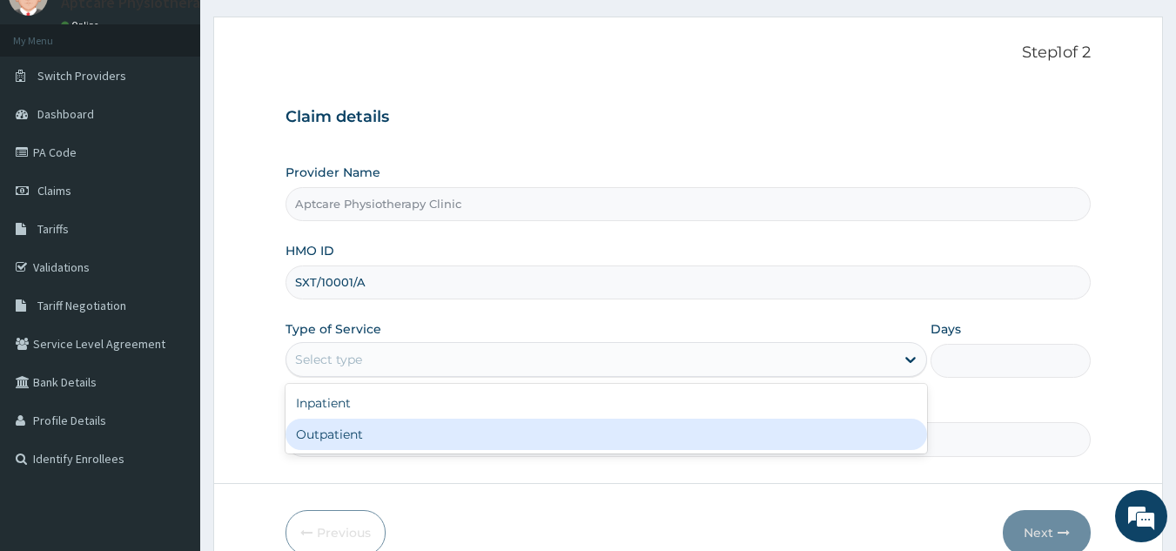
click at [350, 440] on div "Outpatient" at bounding box center [605, 434] width 641 height 31
type input "1"
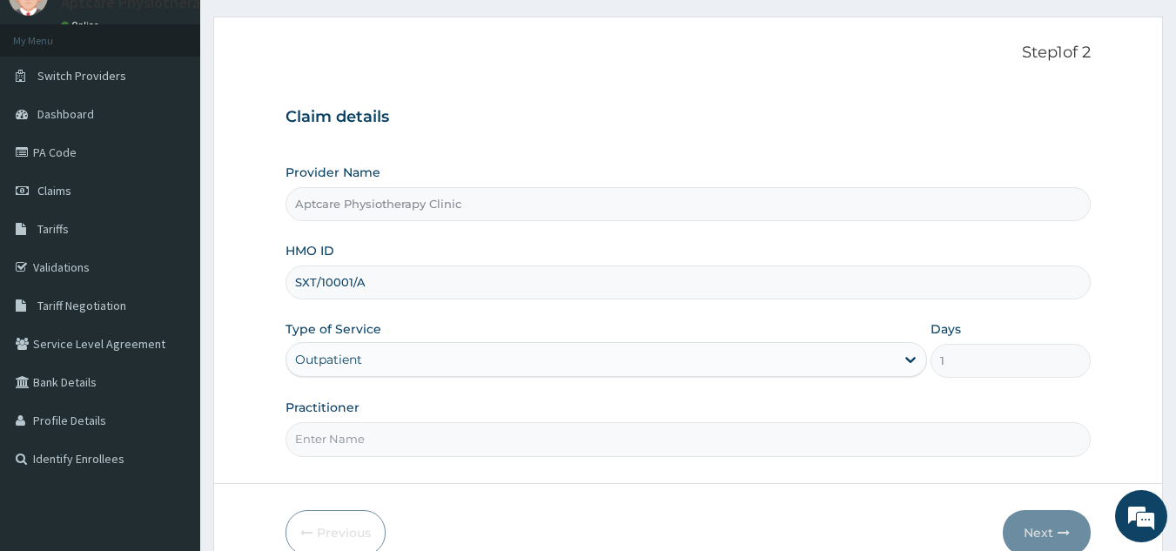
click at [350, 440] on input "Practitioner" at bounding box center [688, 439] width 806 height 34
type input "[DATE]"
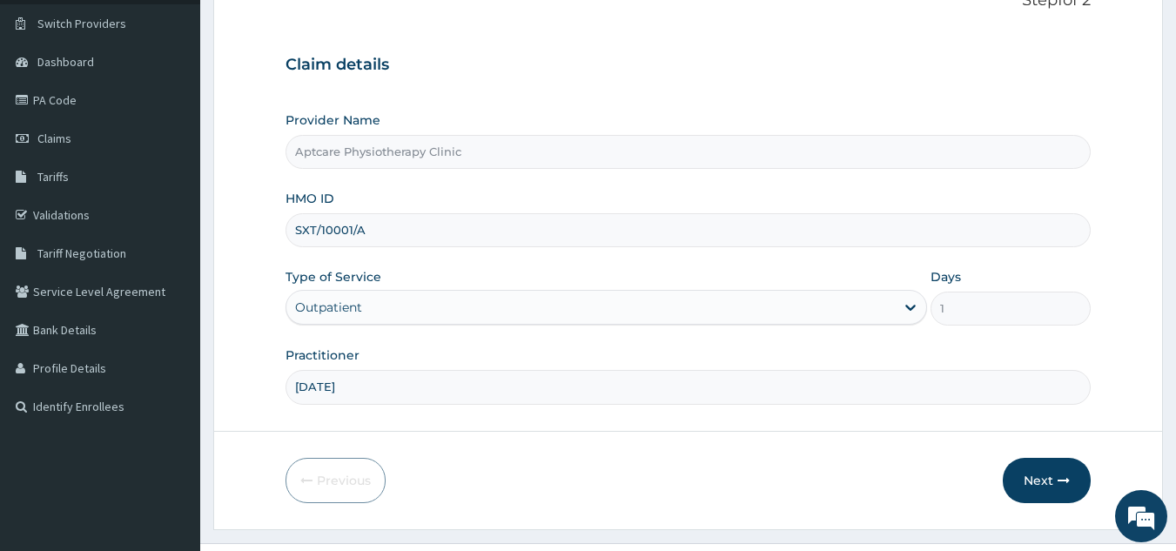
scroll to position [165, 0]
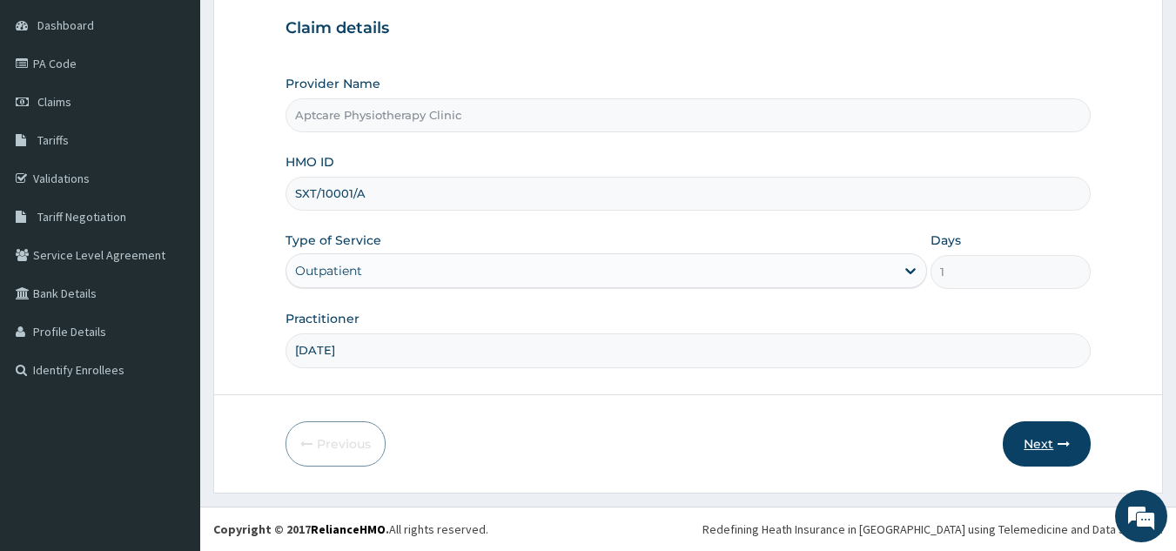
click at [1046, 444] on button "Next" at bounding box center [1047, 443] width 88 height 45
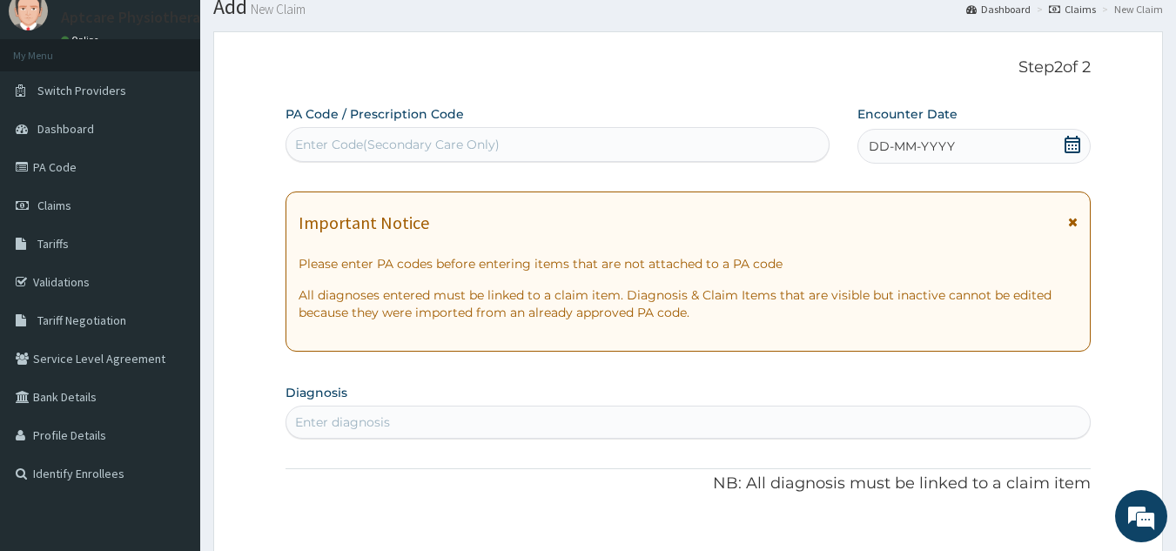
scroll to position [0, 0]
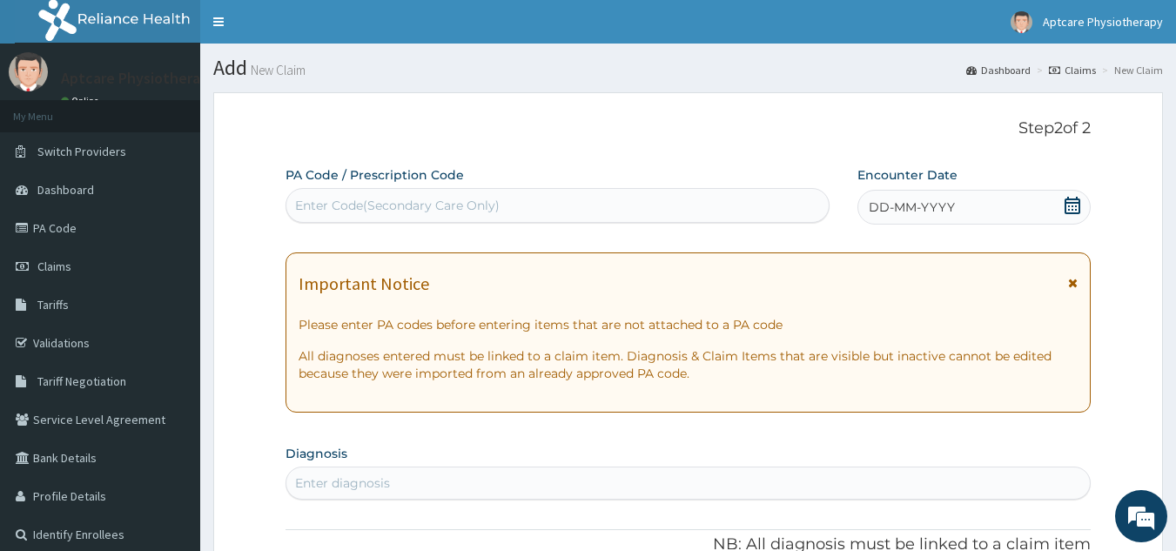
click at [406, 198] on div "Enter Code(Secondary Care Only)" at bounding box center [397, 205] width 205 height 17
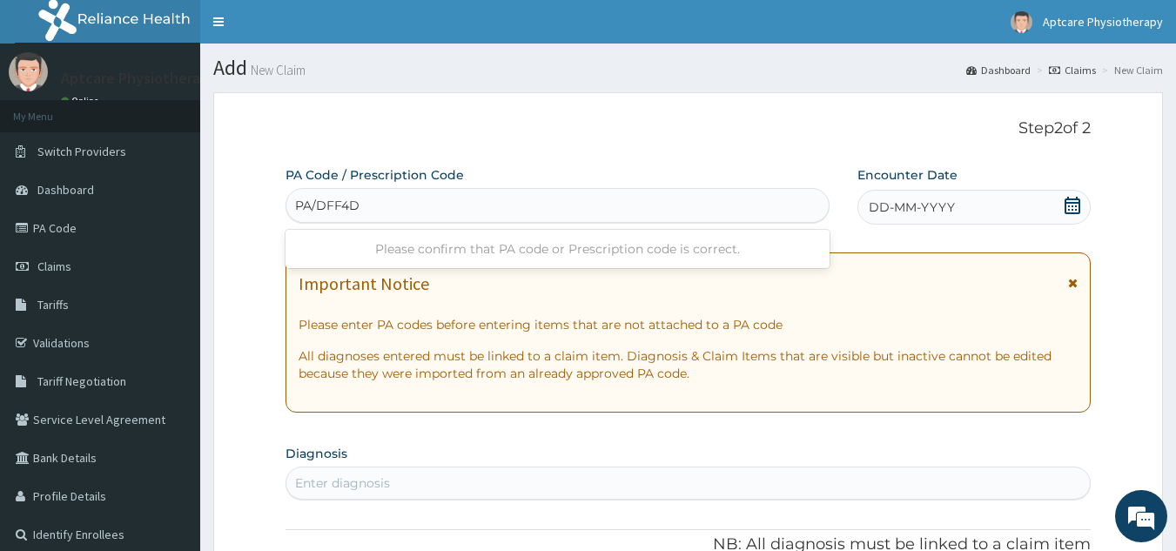
type input "PA/DFF4DA"
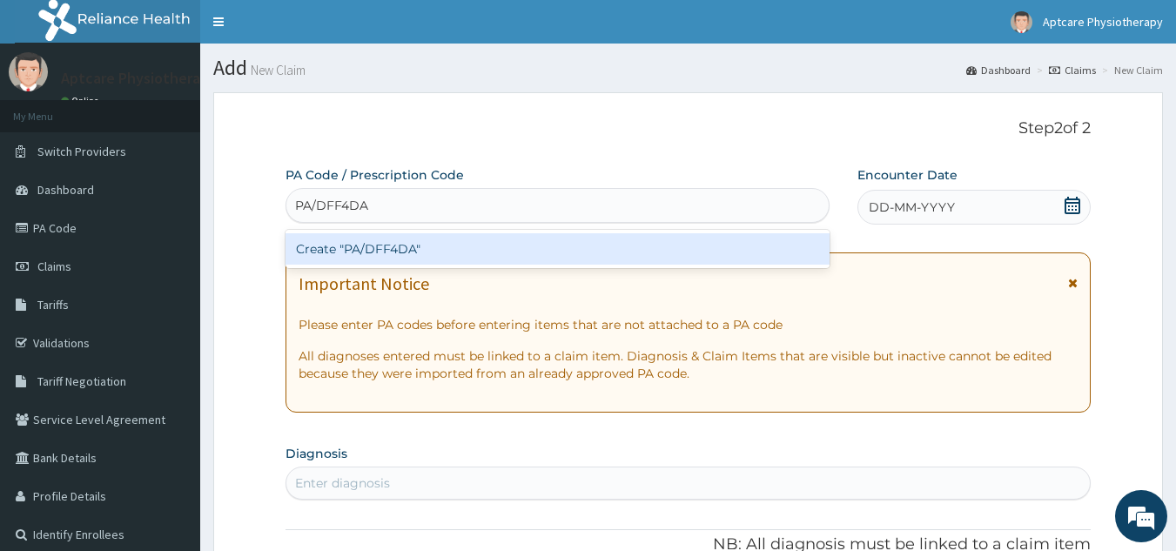
click at [517, 258] on div "Create "PA/DFF4DA"" at bounding box center [557, 248] width 545 height 31
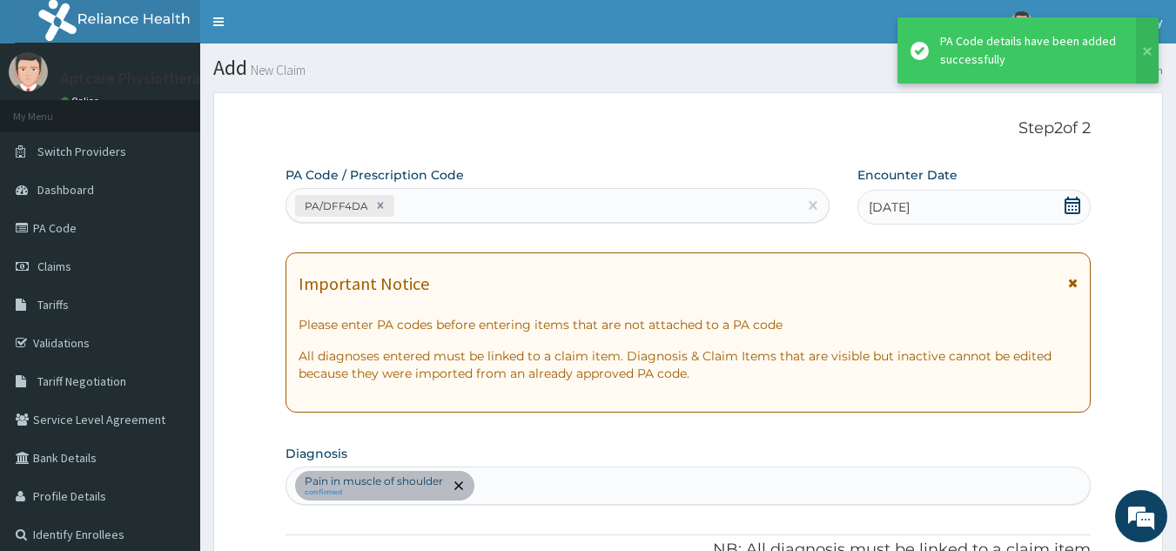
scroll to position [449, 0]
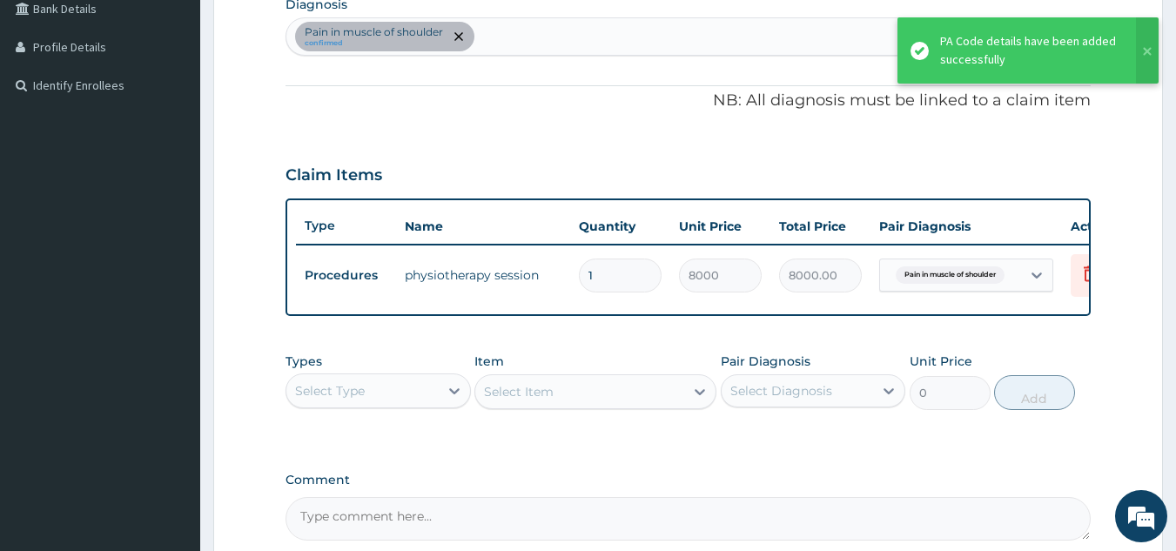
click at [517, 259] on td "physiotherapy session" at bounding box center [483, 275] width 174 height 35
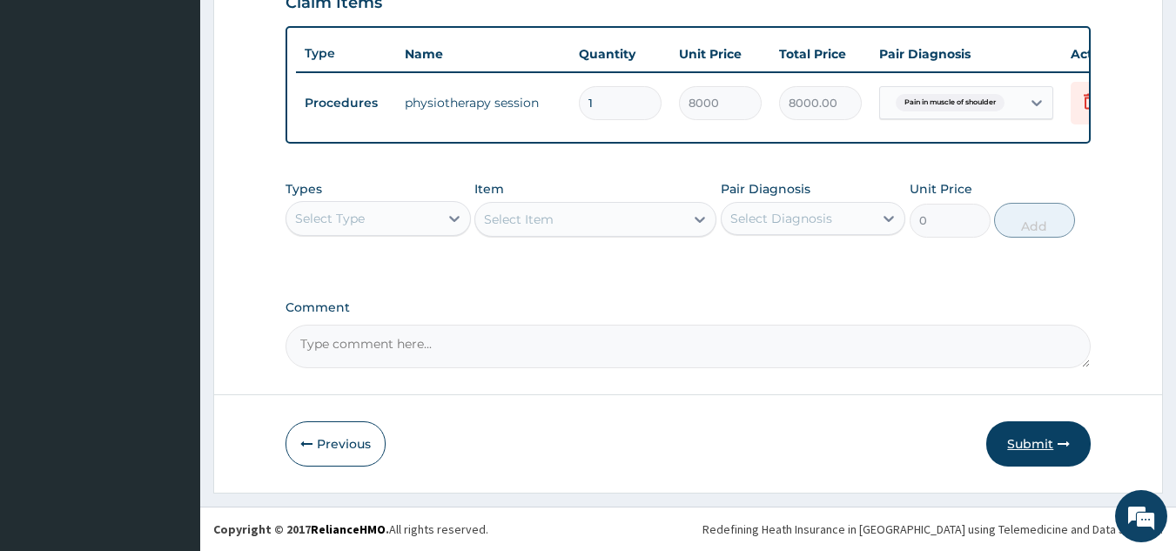
click at [1044, 441] on button "Submit" at bounding box center [1038, 443] width 104 height 45
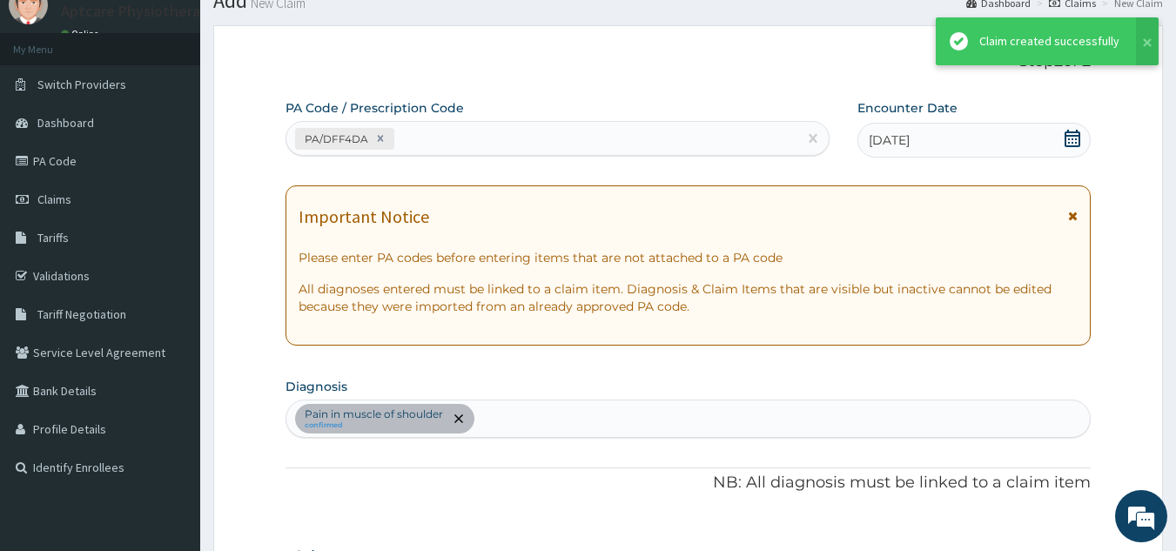
scroll to position [635, 0]
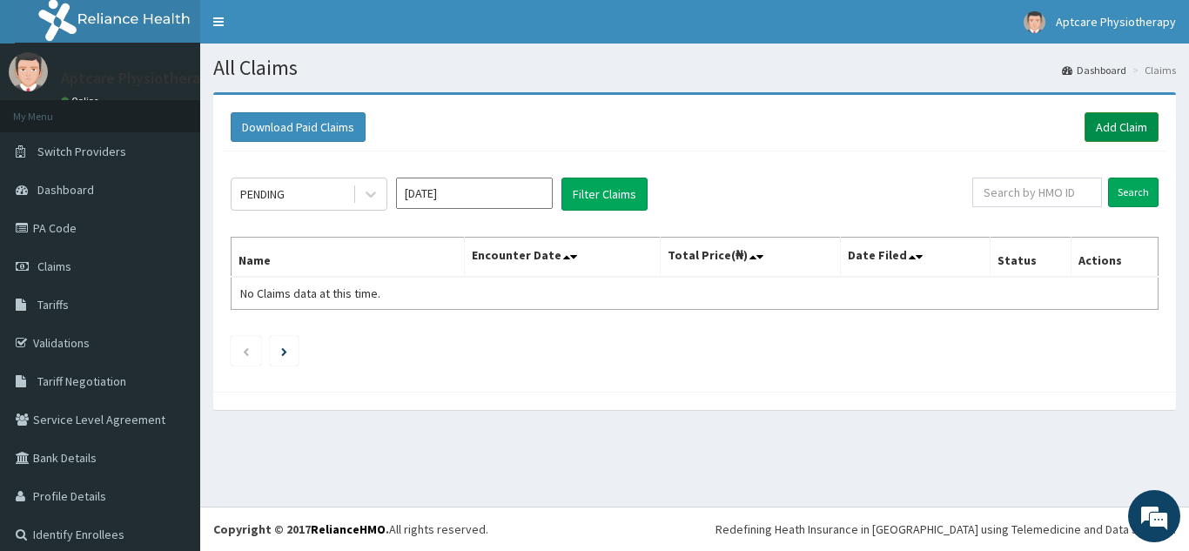
click at [1106, 125] on link "Add Claim" at bounding box center [1122, 127] width 74 height 30
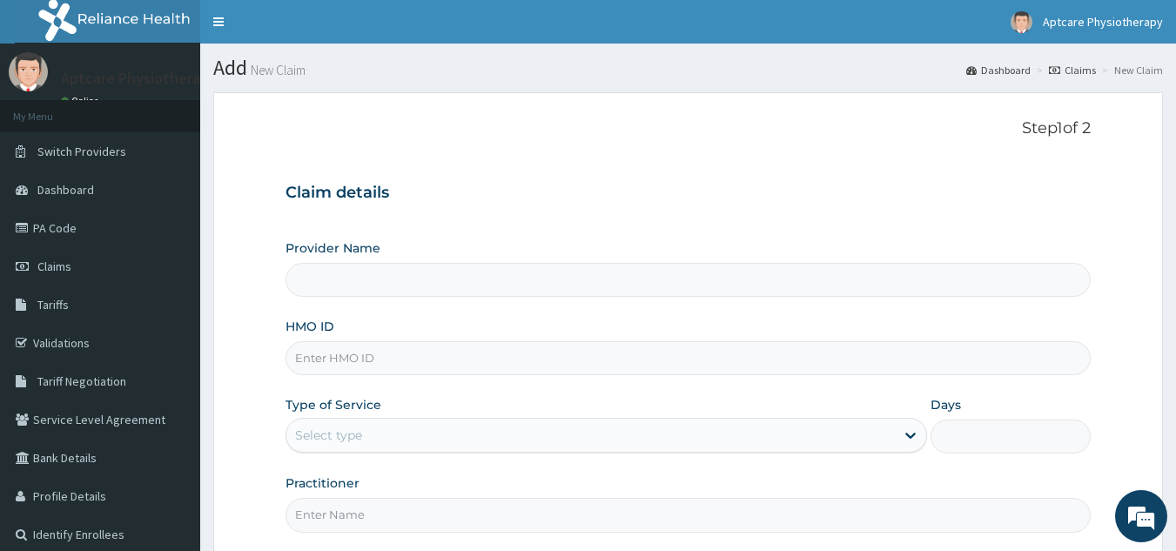
click at [366, 327] on div "HMO ID" at bounding box center [688, 346] width 806 height 57
click at [363, 362] on input "HMO ID" at bounding box center [688, 358] width 806 height 34
type input "S"
type input "Aptcare Physiotherapy Clinic"
type input "SXT/10001/A"
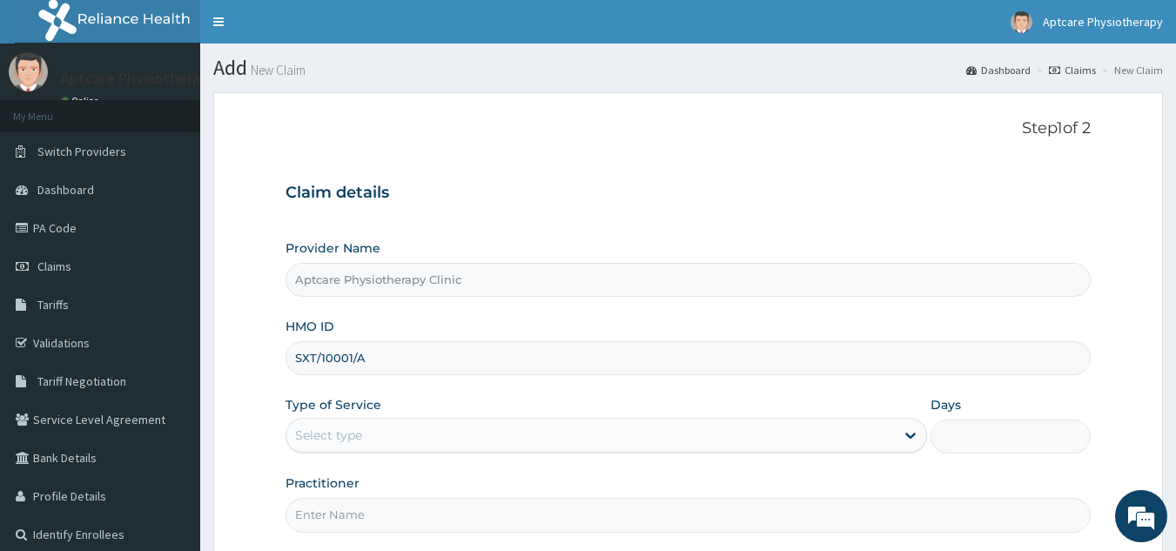
click at [352, 426] on div "Select type" at bounding box center [328, 434] width 67 height 17
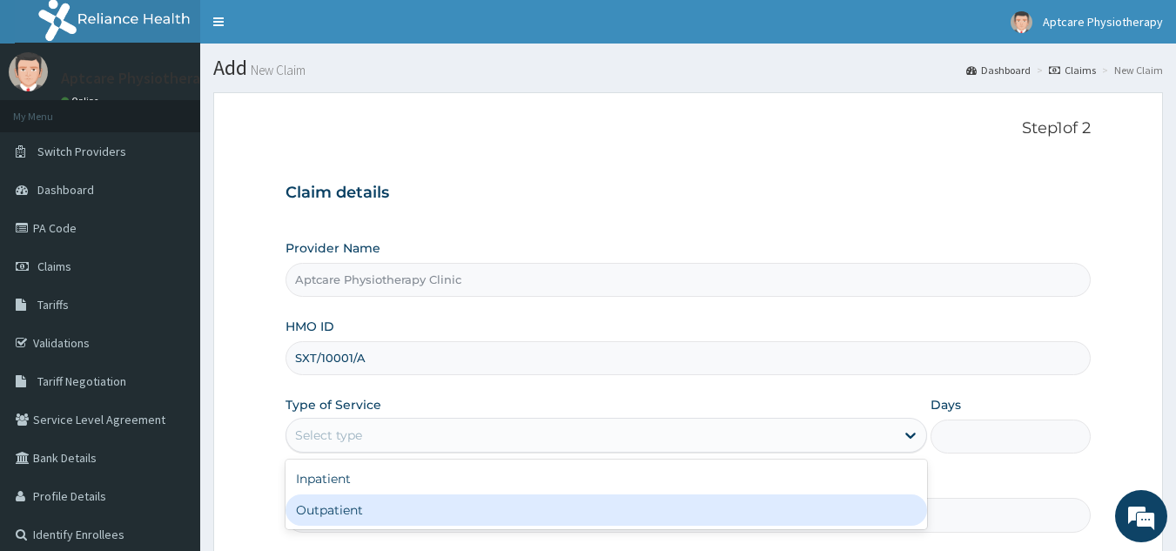
click at [326, 510] on div "Outpatient" at bounding box center [605, 509] width 641 height 31
type input "1"
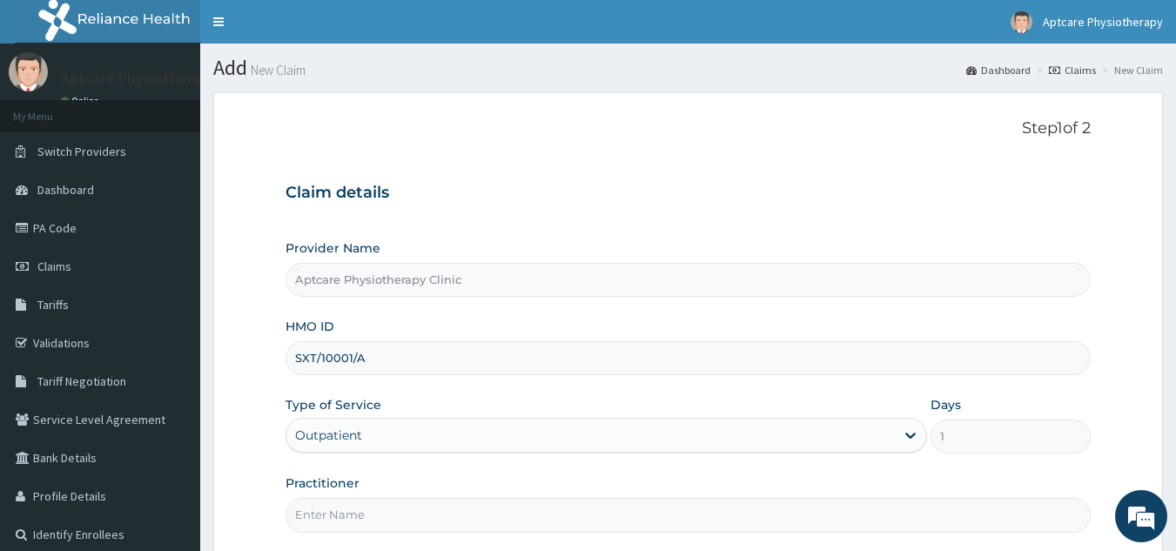
click at [366, 514] on input "Practitioner" at bounding box center [688, 515] width 806 height 34
type input "[DATE]"
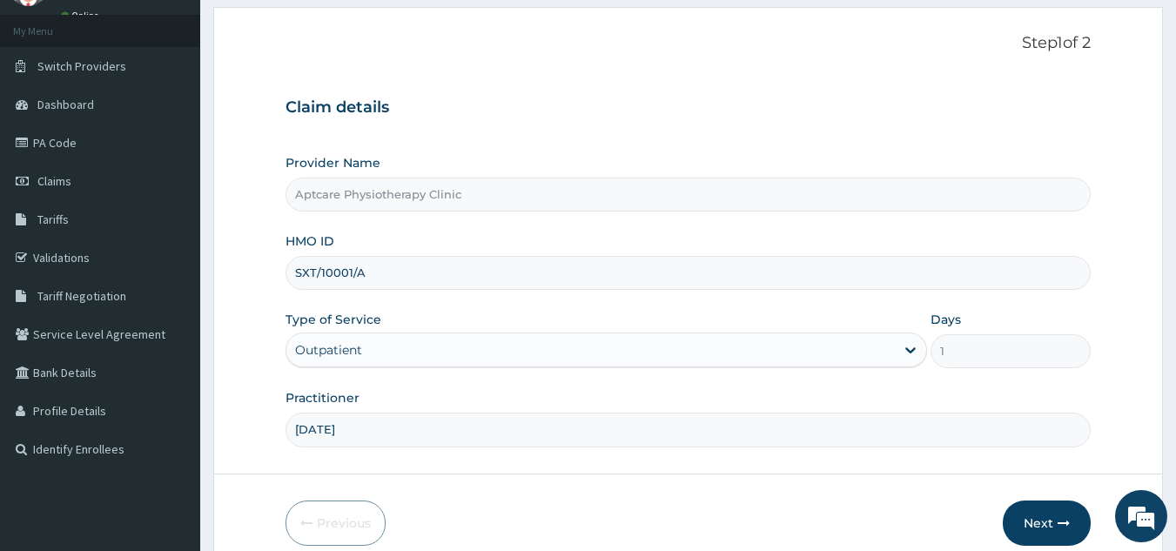
scroll to position [165, 0]
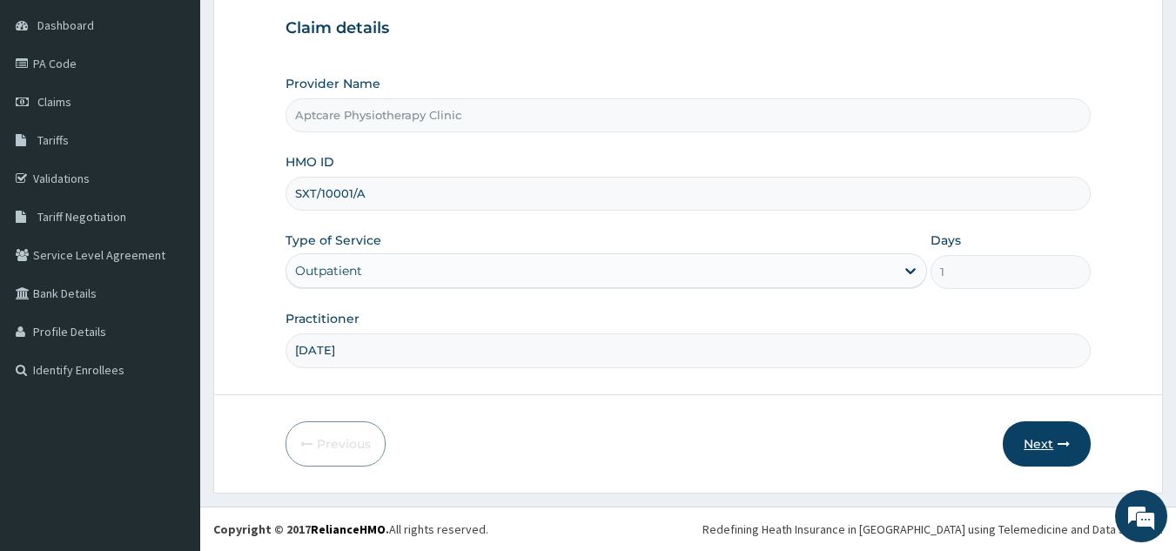
click at [1050, 445] on button "Next" at bounding box center [1047, 443] width 88 height 45
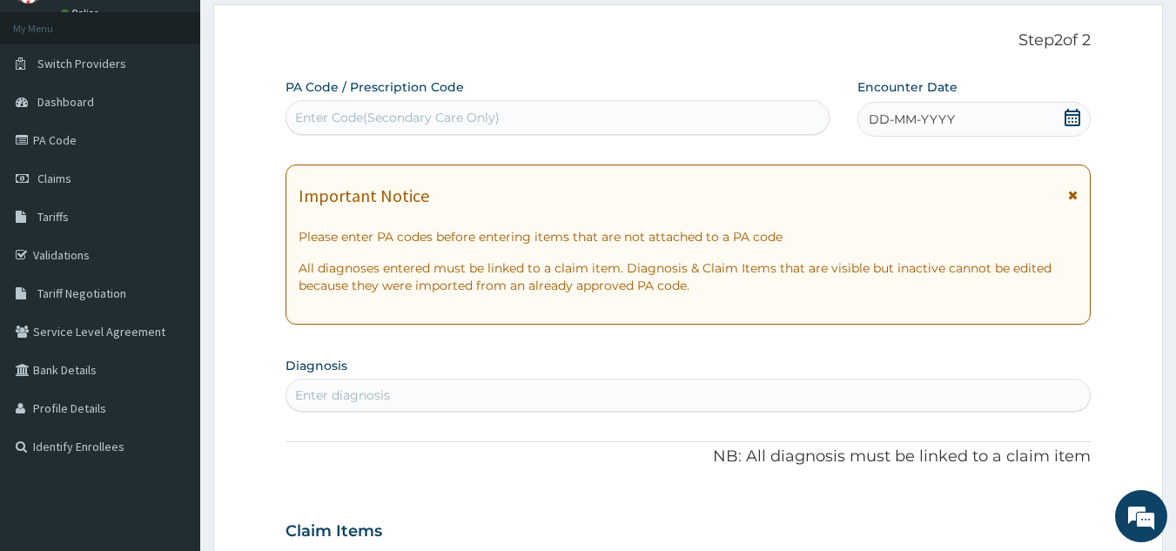
scroll to position [0, 0]
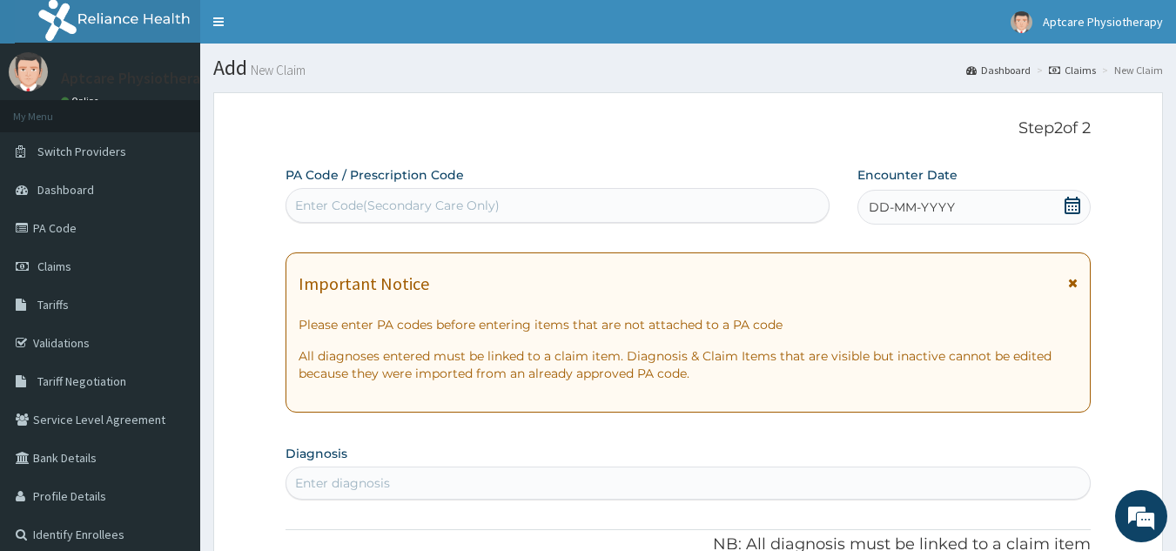
click at [323, 205] on div "Enter Code(Secondary Care Only)" at bounding box center [397, 205] width 205 height 17
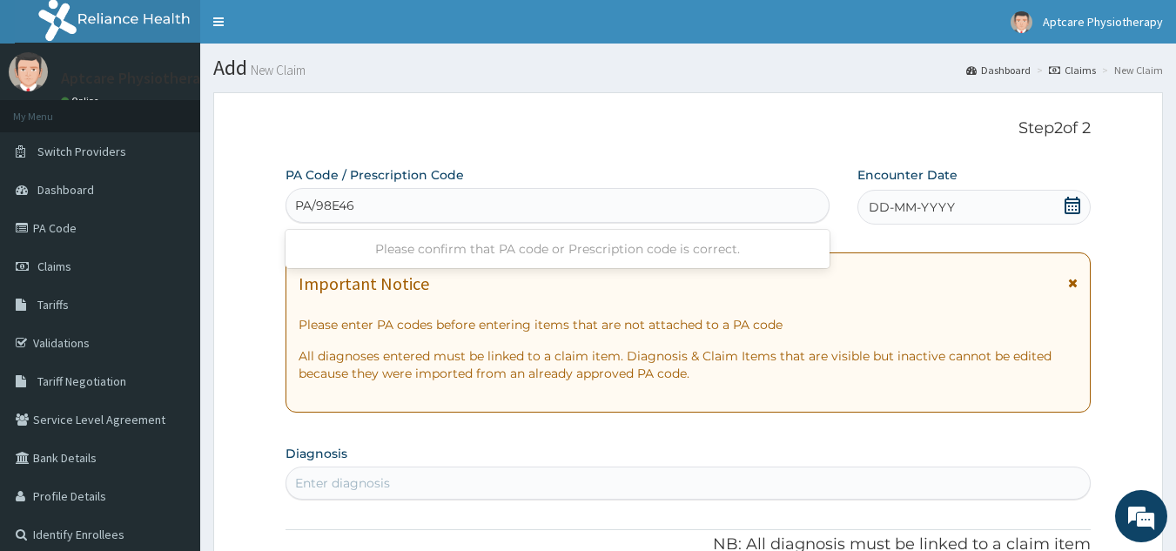
type input "PA/98E463"
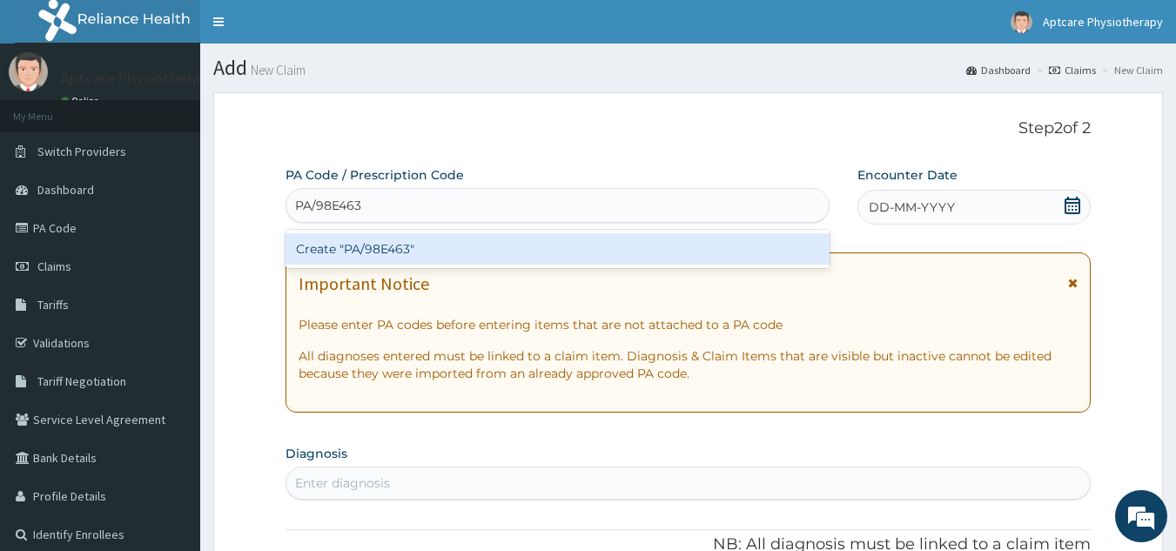
click at [400, 244] on div "Create "PA/98E463"" at bounding box center [557, 248] width 545 height 31
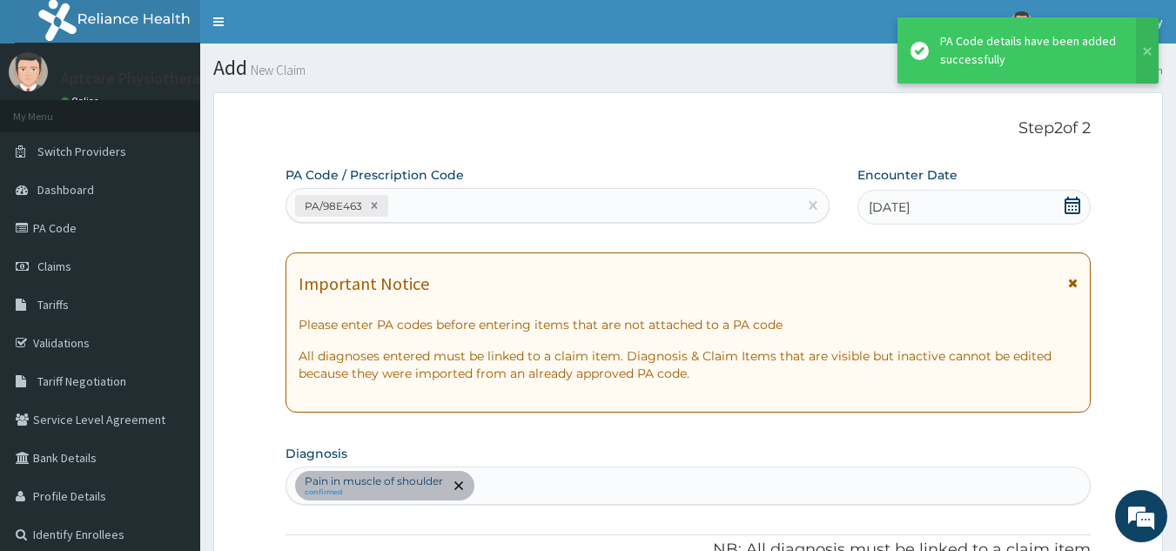
scroll to position [449, 0]
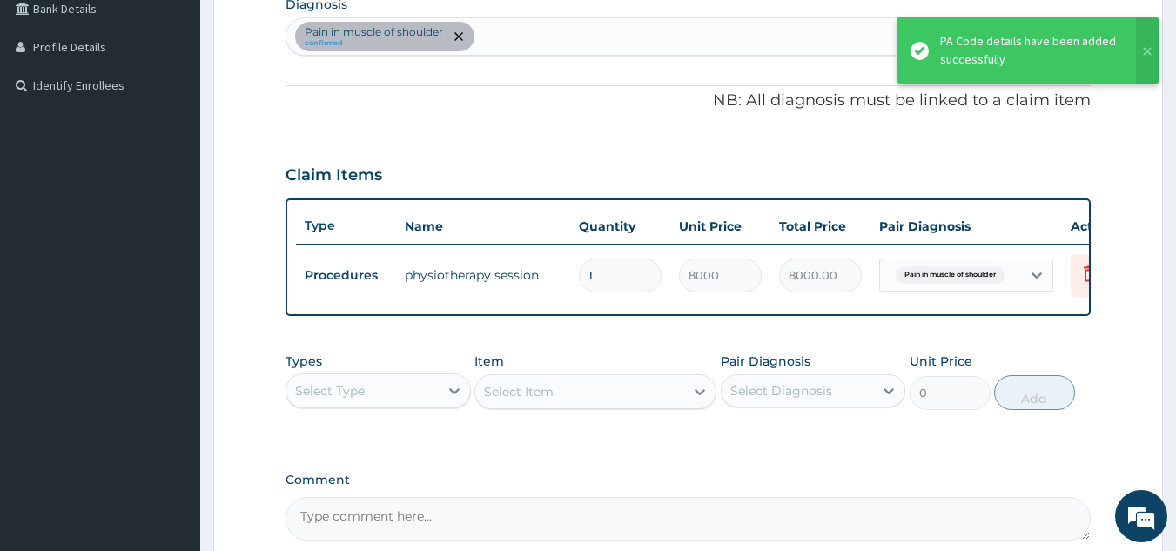
click at [1000, 434] on div "Types Select Type Item Select Item Pair Diagnosis Select Diagnosis Unit Price 0…" at bounding box center [688, 394] width 806 height 101
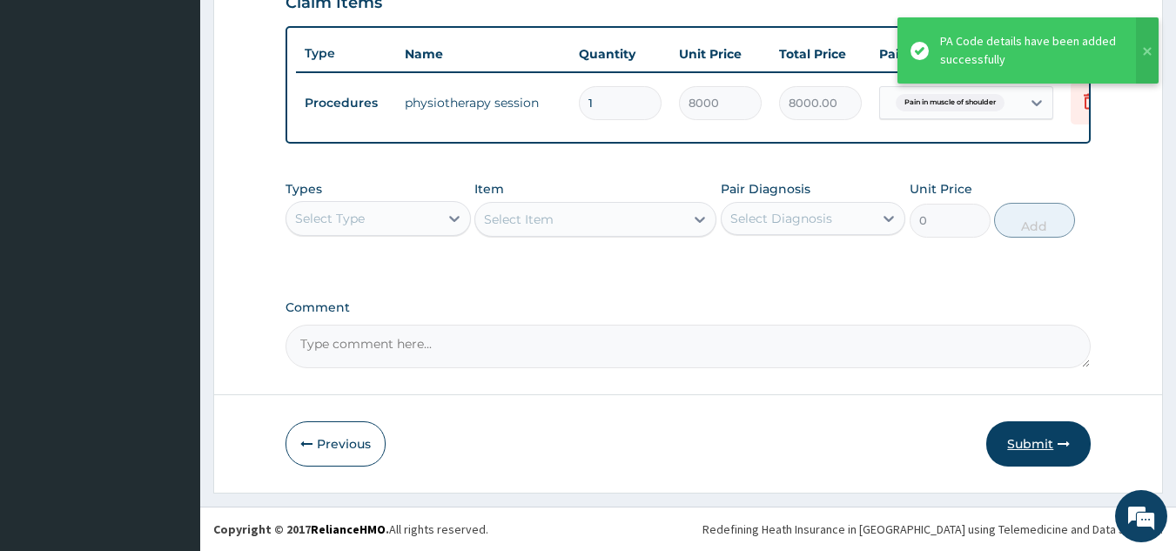
click at [1043, 443] on button "Submit" at bounding box center [1038, 443] width 104 height 45
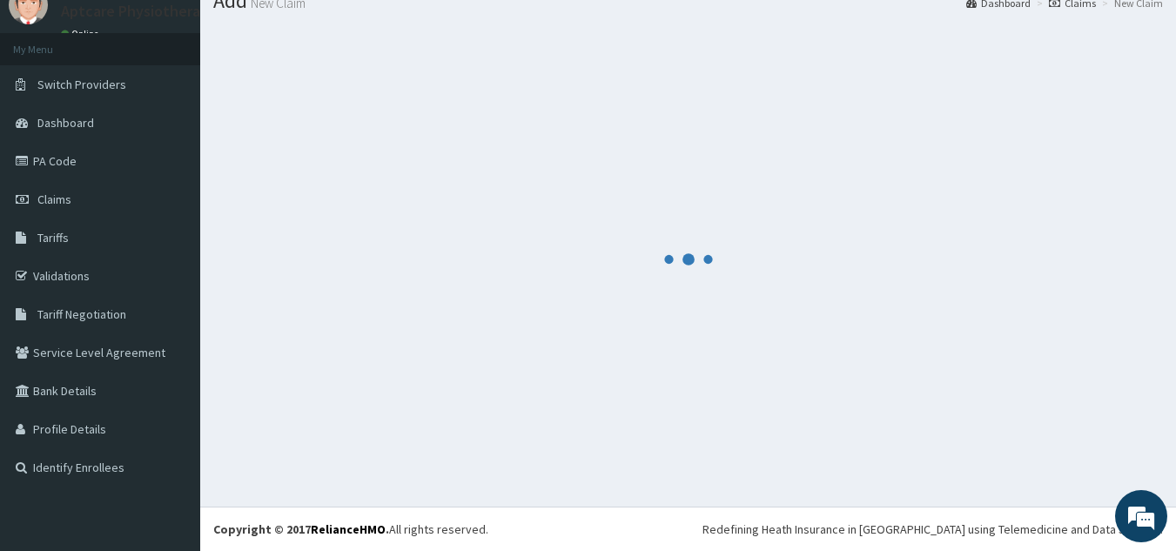
scroll to position [635, 0]
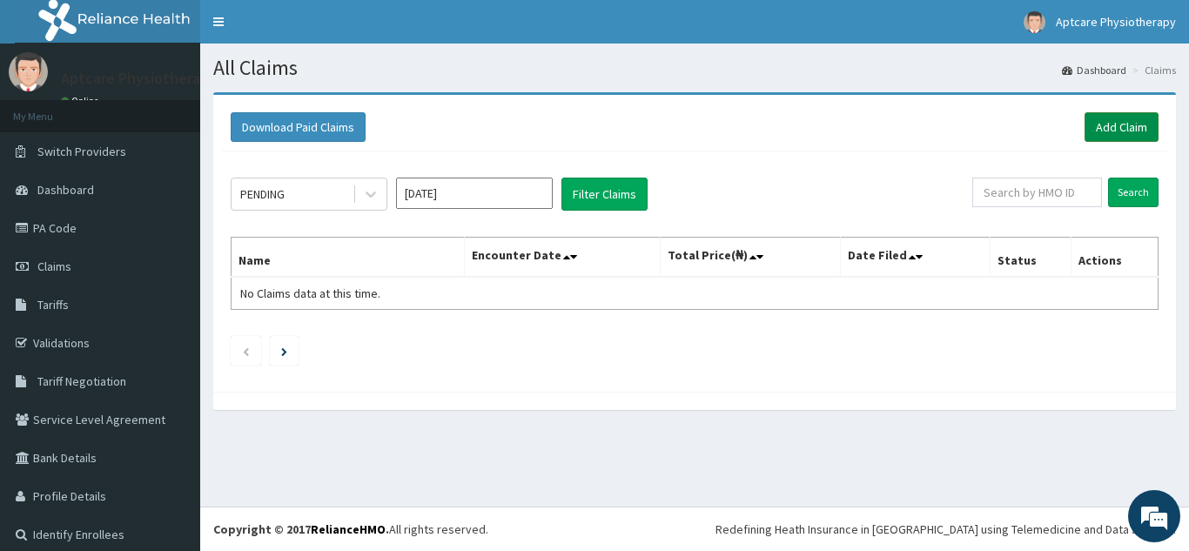
click at [1085, 129] on link "Add Claim" at bounding box center [1122, 127] width 74 height 30
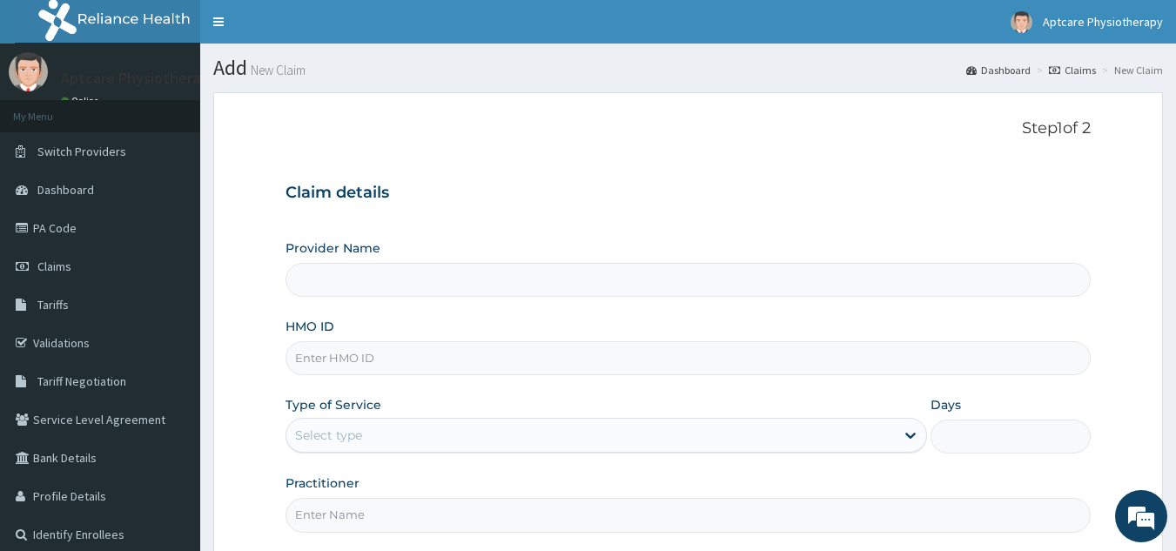
click at [435, 352] on input "HMO ID" at bounding box center [688, 358] width 806 height 34
type input "Aptcare Physiotherapy Clinic"
type input "SXT/10001/A"
click at [400, 433] on div "Select type" at bounding box center [590, 435] width 608 height 28
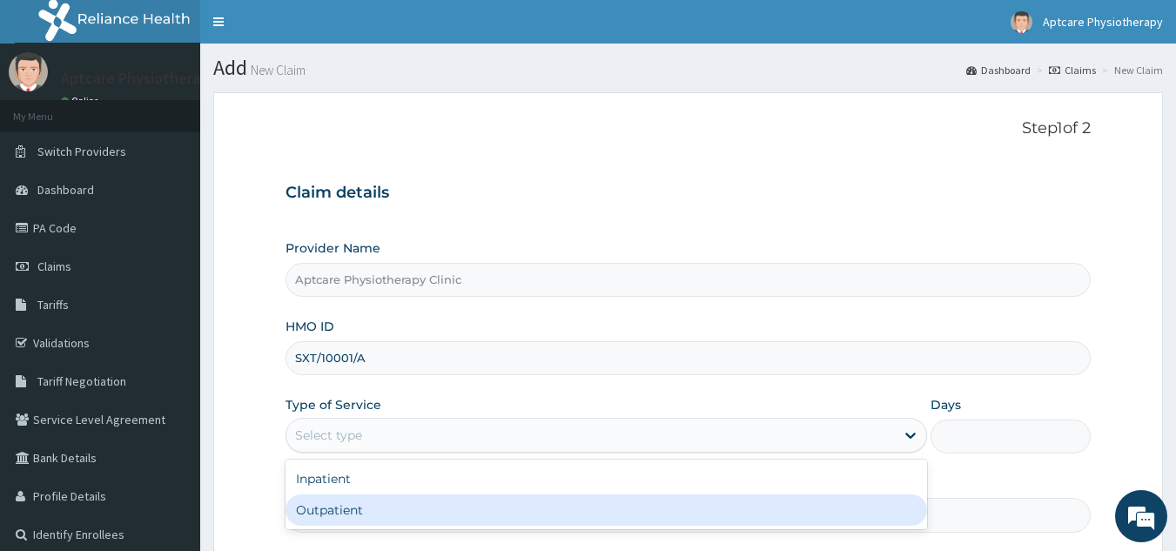
click at [354, 508] on div "Outpatient" at bounding box center [605, 509] width 641 height 31
type input "1"
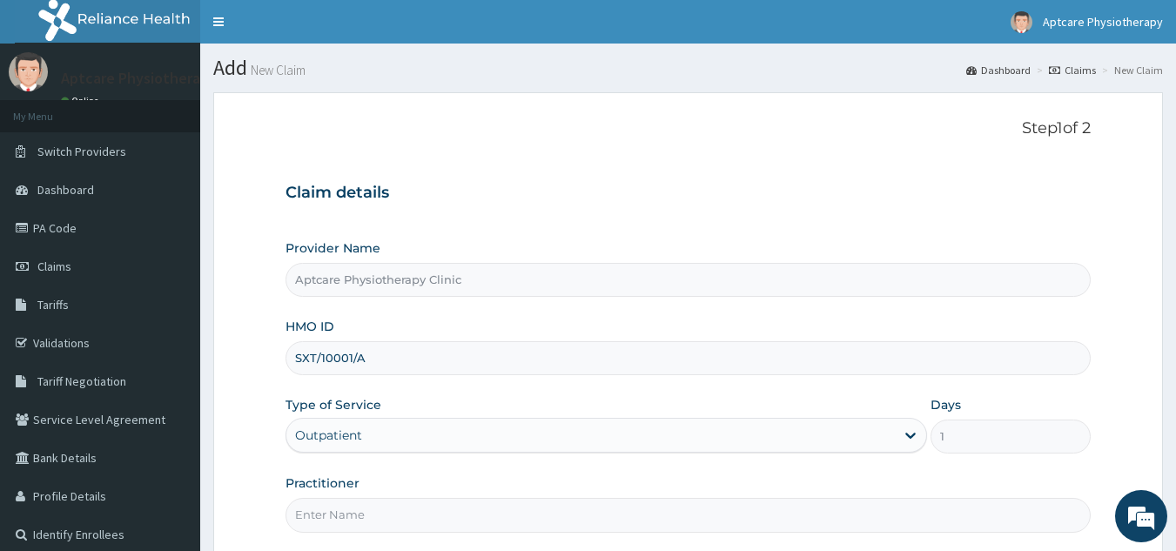
click at [360, 514] on input "Practitioner" at bounding box center [688, 515] width 806 height 34
type input "Sunday"
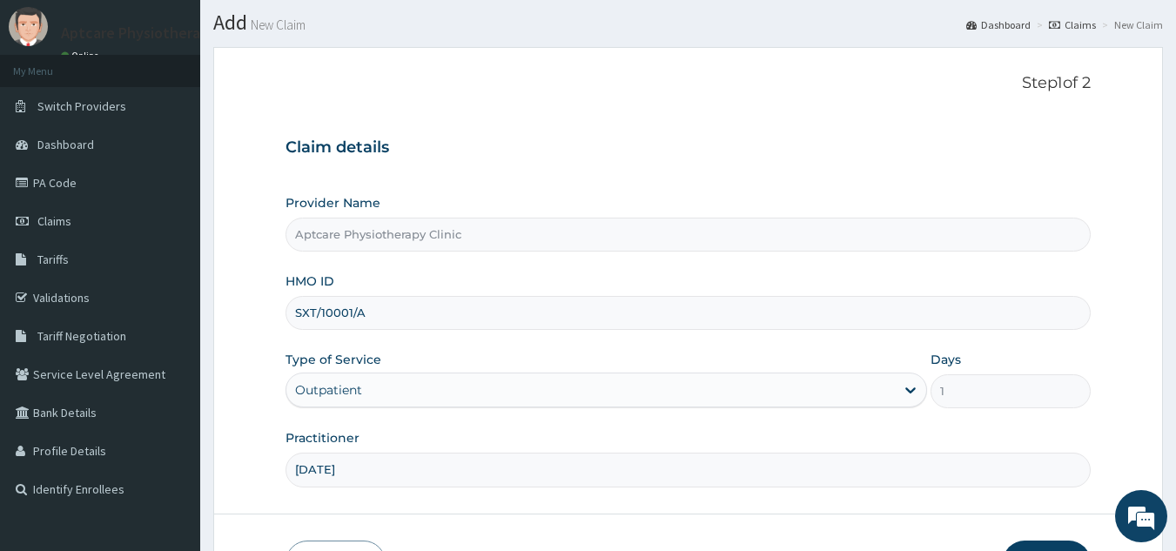
scroll to position [165, 0]
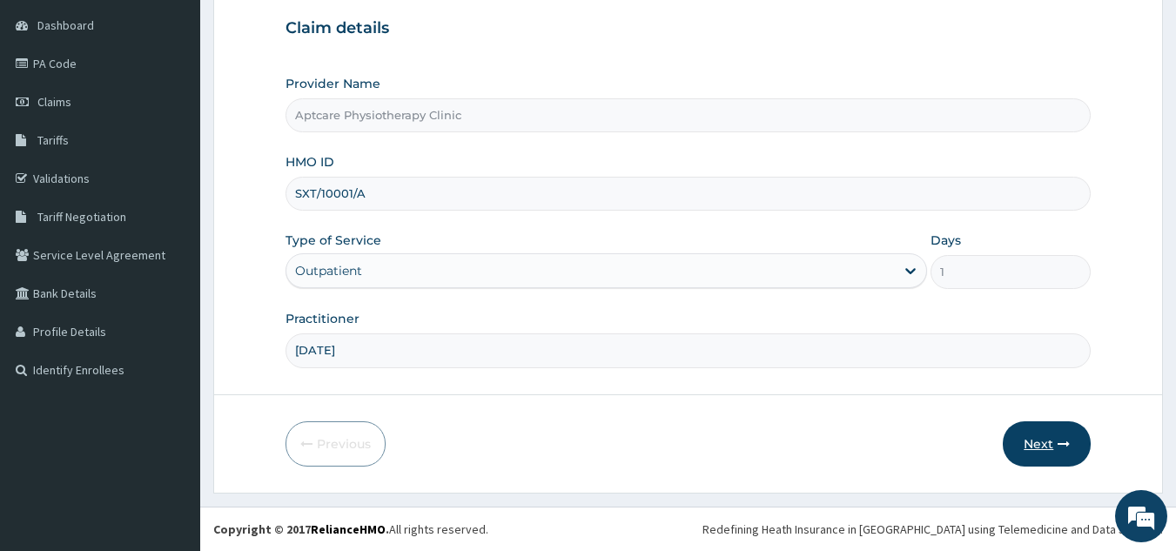
click at [1048, 440] on button "Next" at bounding box center [1047, 443] width 88 height 45
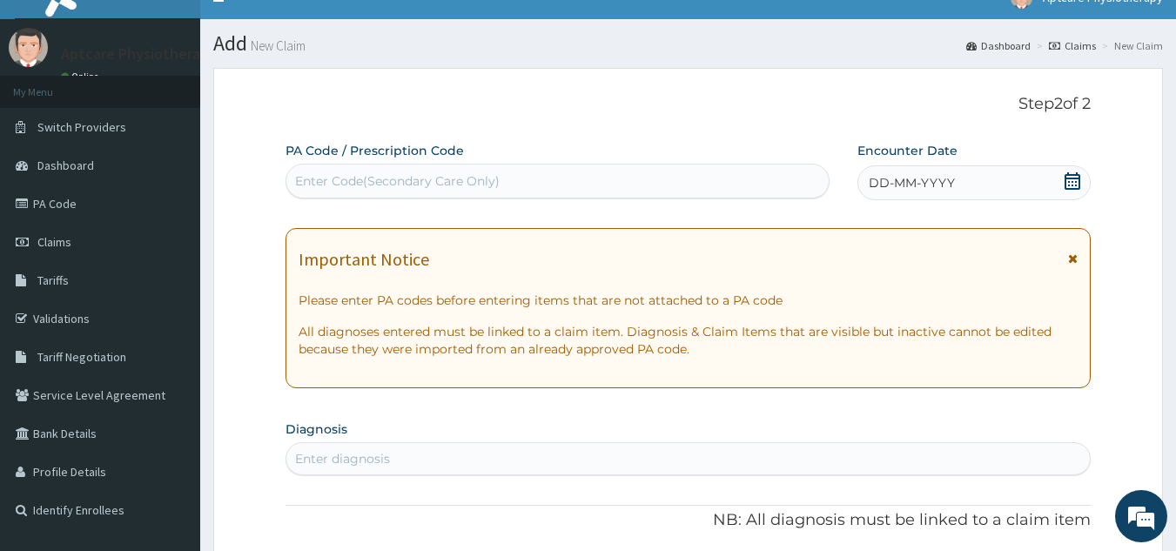
scroll to position [0, 0]
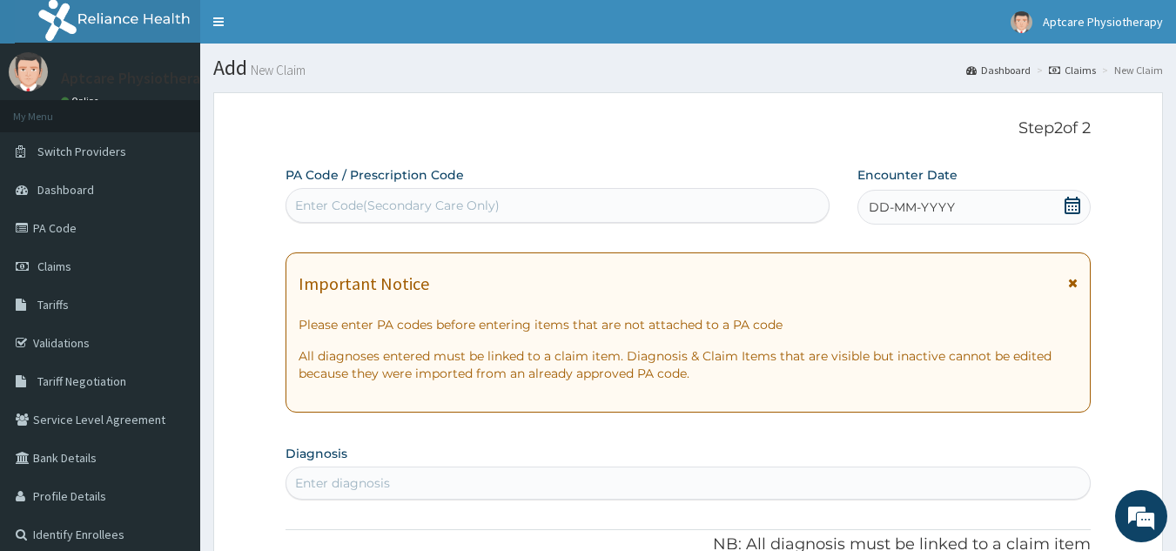
click at [360, 204] on div "Enter Code(Secondary Care Only)" at bounding box center [397, 205] width 205 height 17
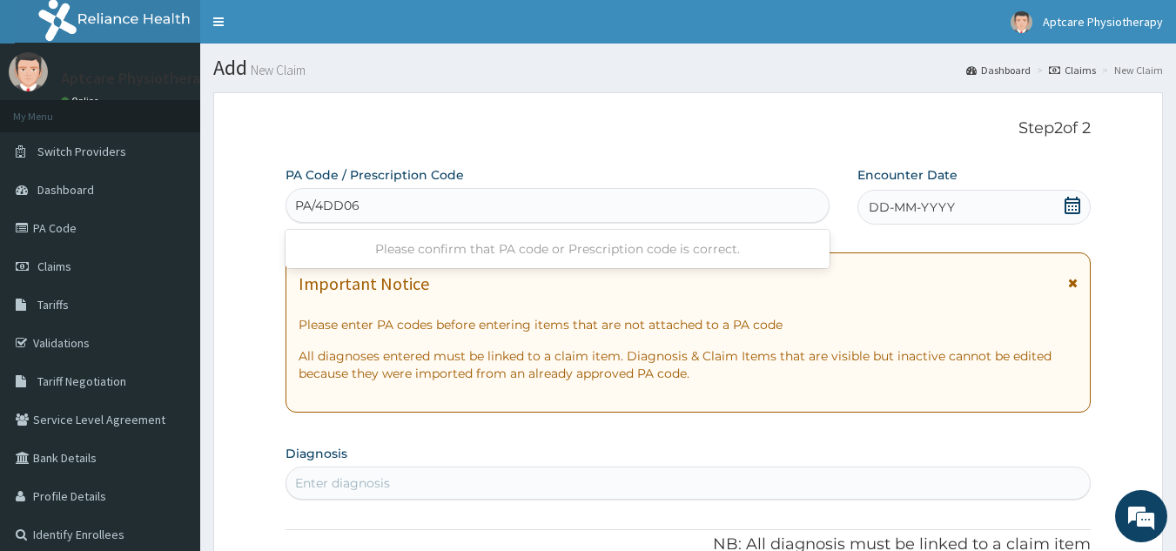
type input "PA/4DD066"
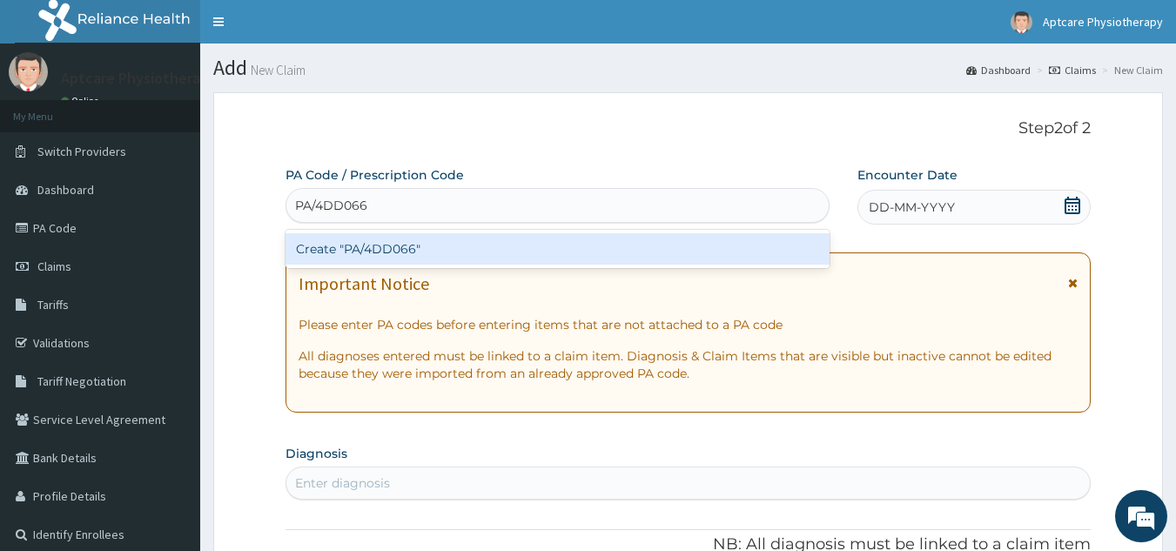
click at [473, 251] on div "Create "PA/4DD066"" at bounding box center [557, 248] width 545 height 31
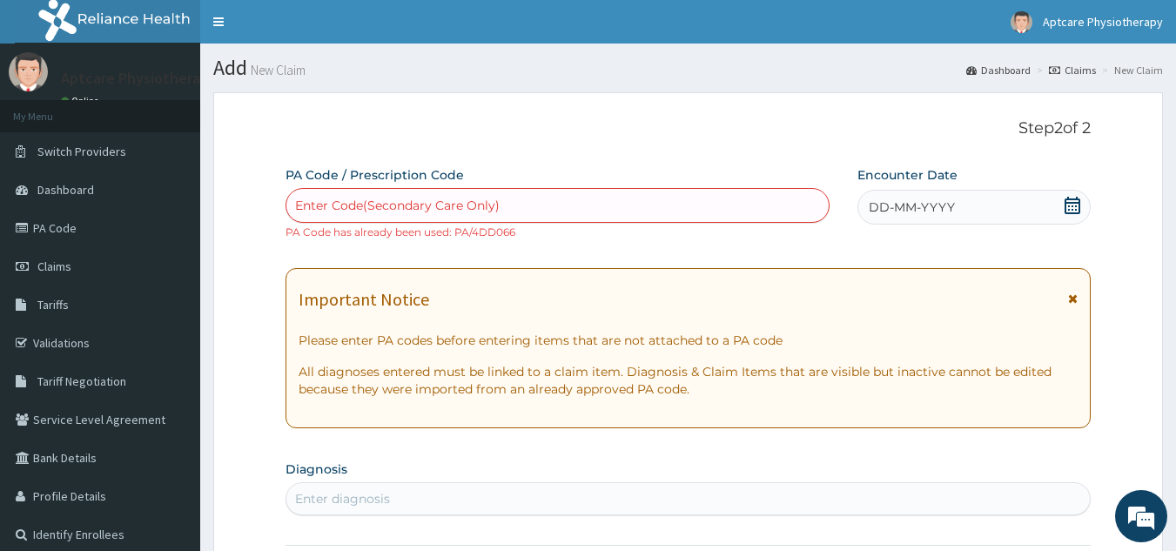
click at [387, 206] on div "Enter Code(Secondary Care Only)" at bounding box center [397, 205] width 205 height 17
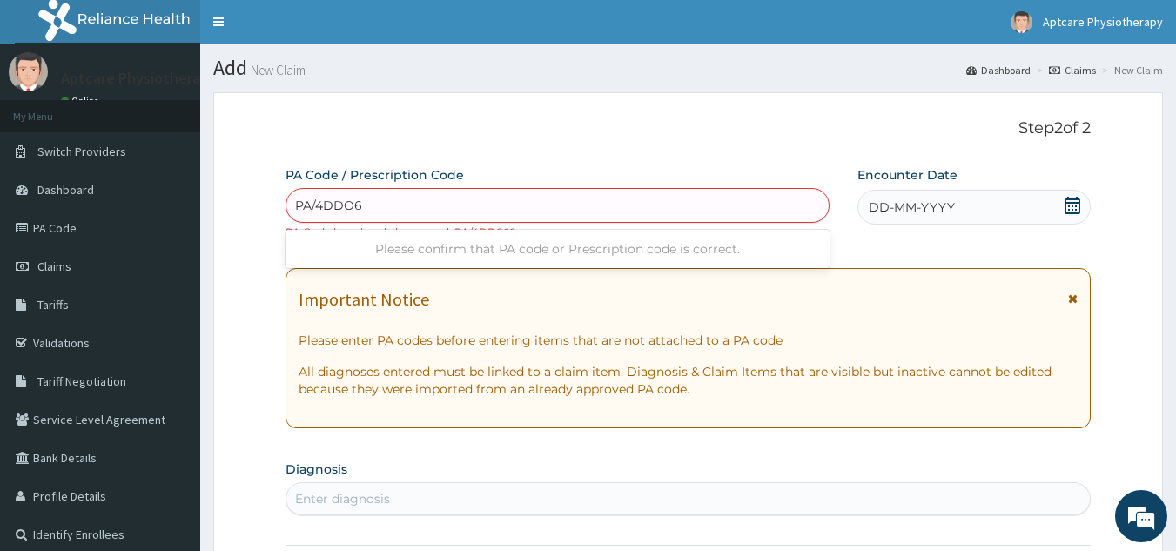
type input "PA/4DDO66"
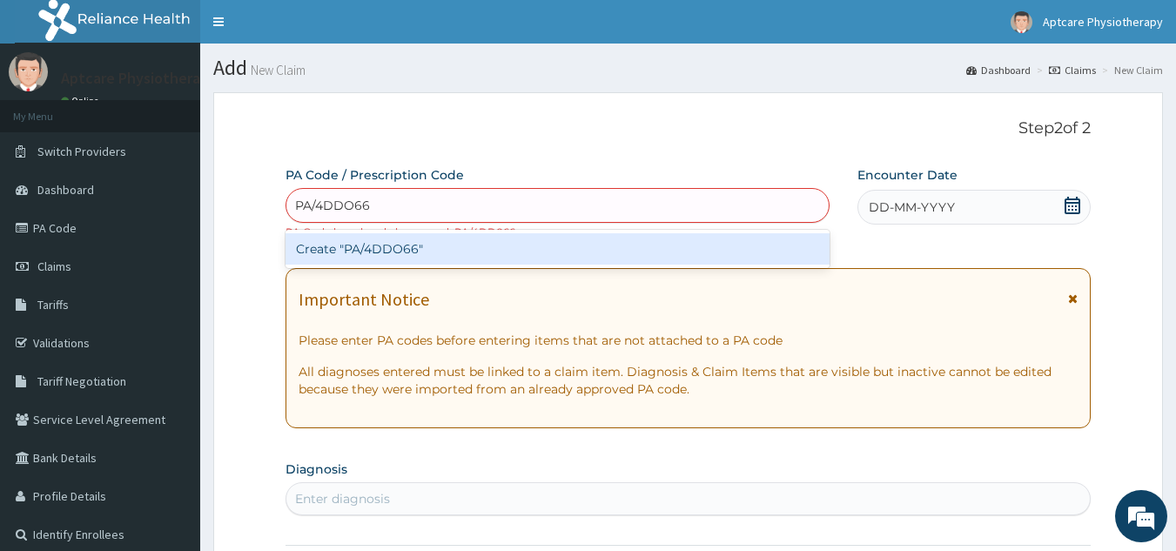
click at [457, 257] on div "Create "PA/4DDO66"" at bounding box center [557, 248] width 545 height 31
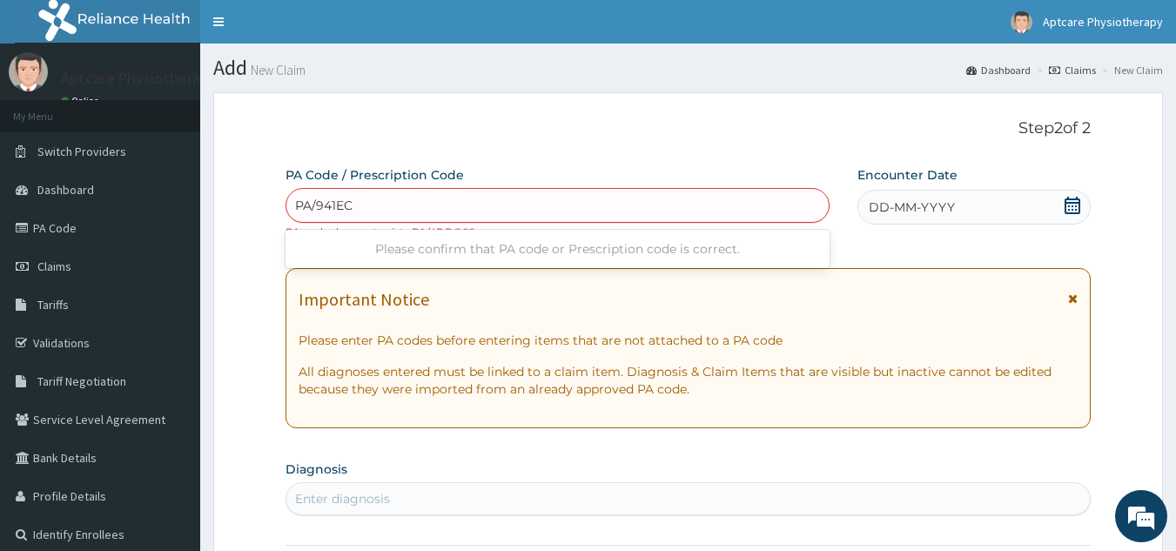
type input "PA/941EC9"
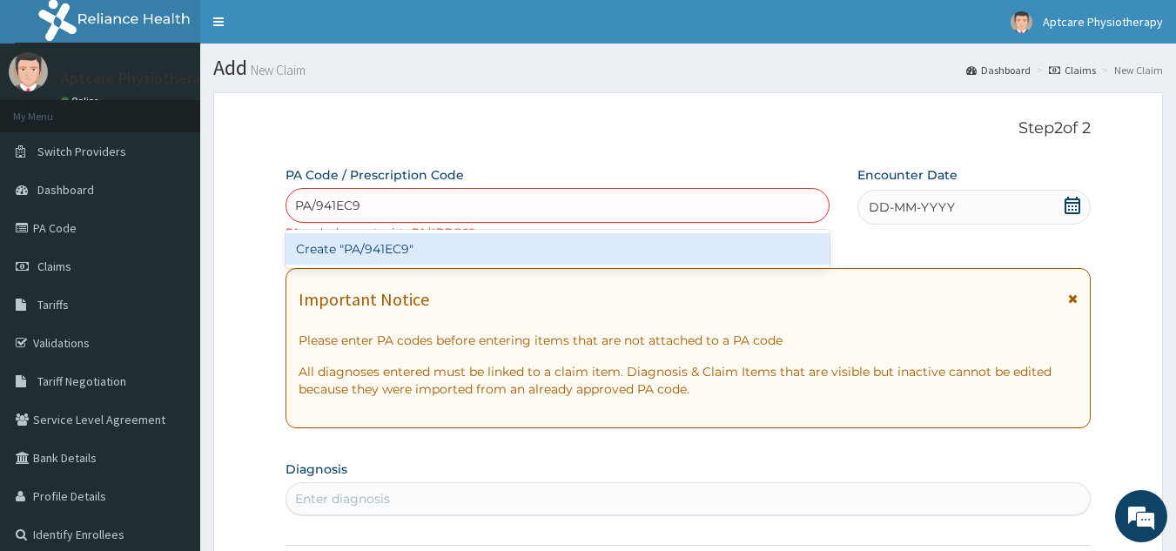
click at [599, 245] on div "Create "PA/941EC9"" at bounding box center [557, 248] width 545 height 31
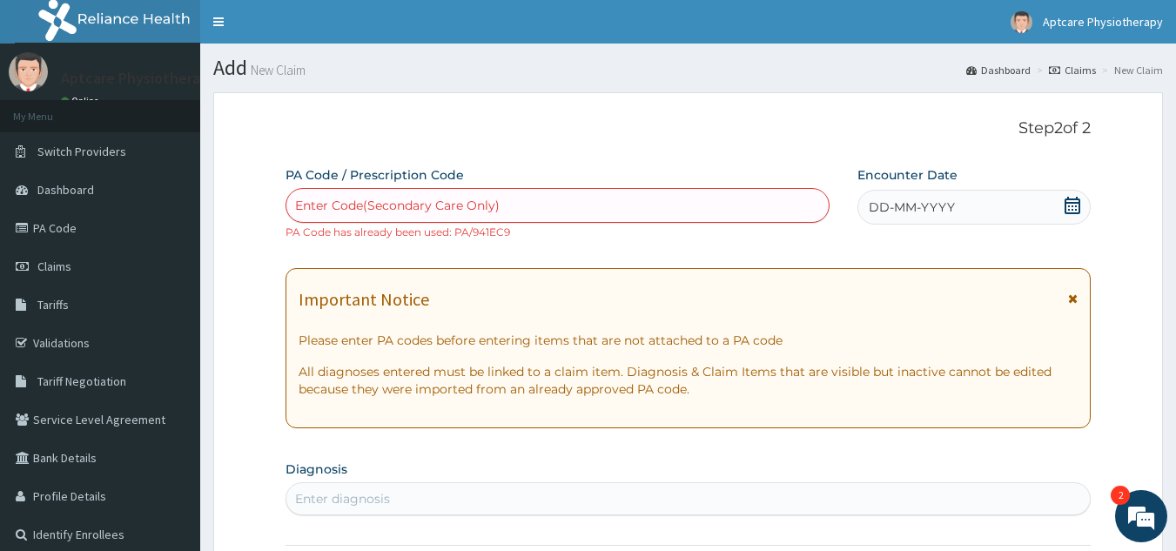
click at [520, 207] on div "Enter Code(Secondary Care Only)" at bounding box center [557, 205] width 543 height 28
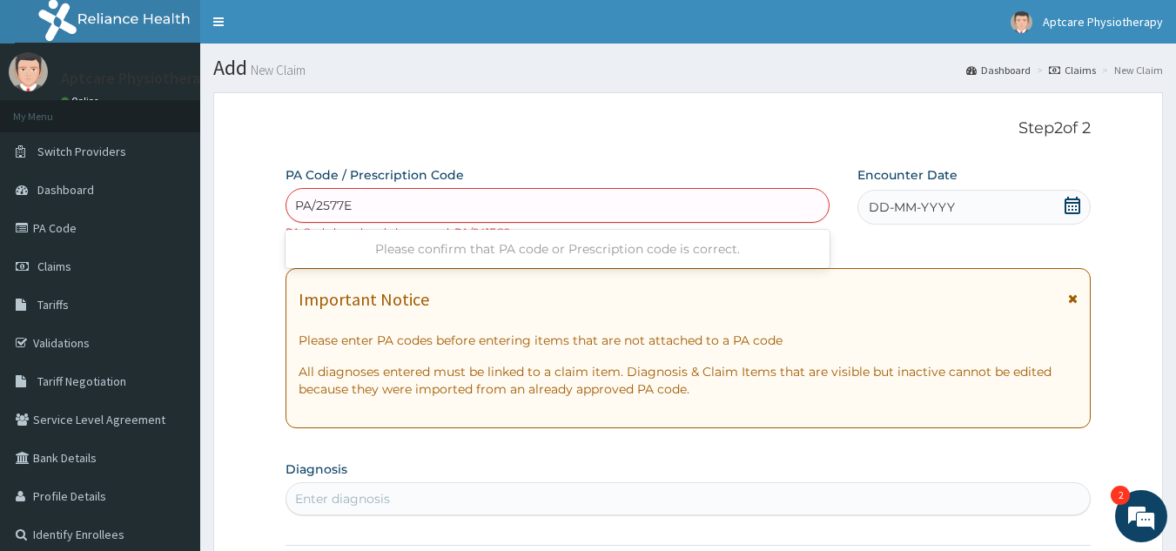
type input "PA/2577EF"
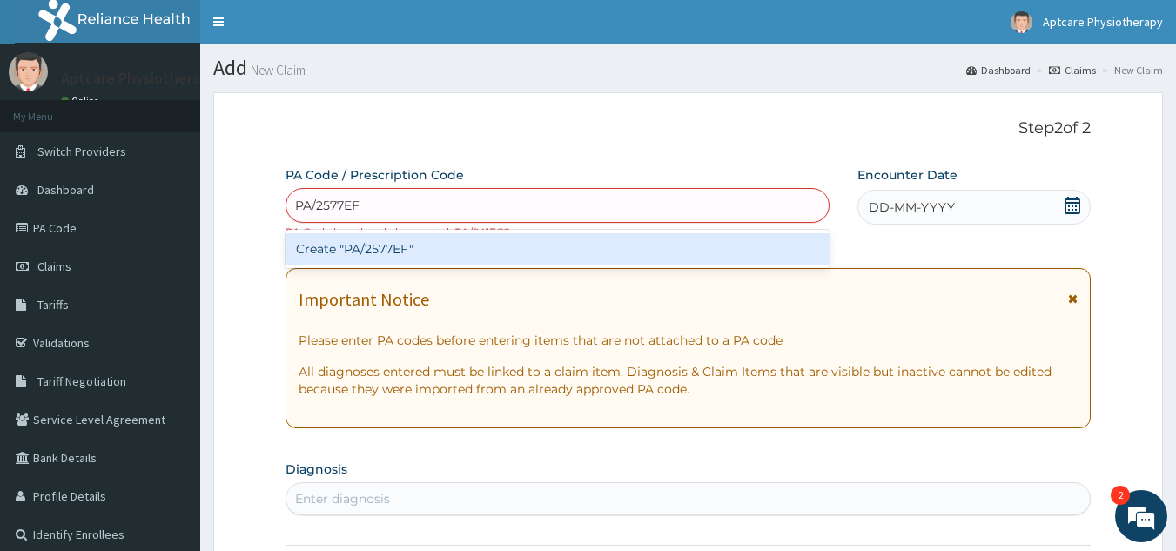
click at [744, 260] on div "Create "PA/2577EF"" at bounding box center [557, 248] width 545 height 31
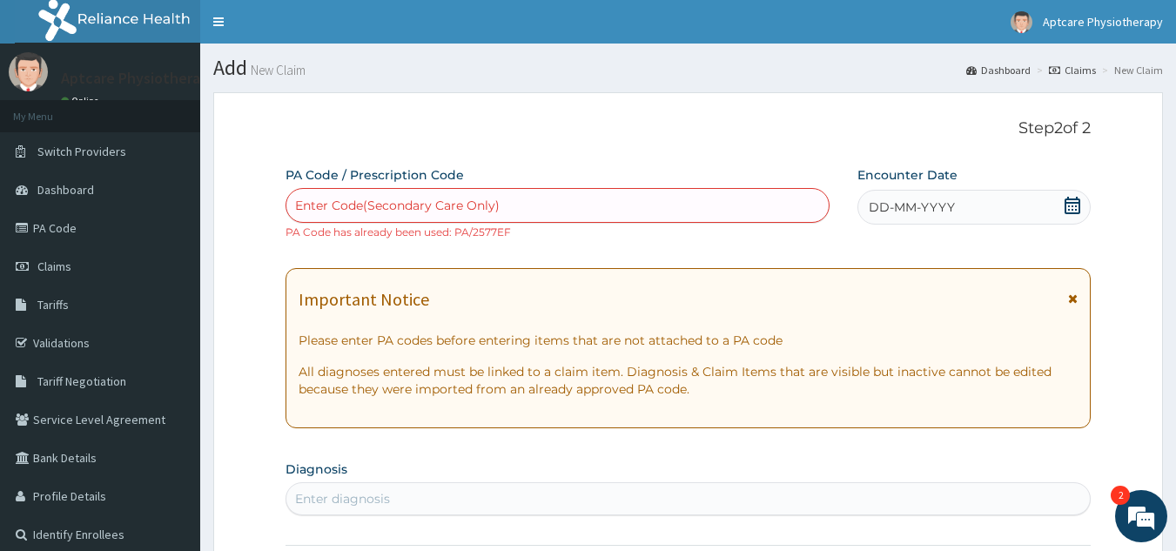
click at [527, 191] on div "Enter Code(Secondary Care Only)" at bounding box center [557, 205] width 543 height 28
click at [519, 214] on div "Enter Code(Secondary Care Only)" at bounding box center [557, 205] width 543 height 28
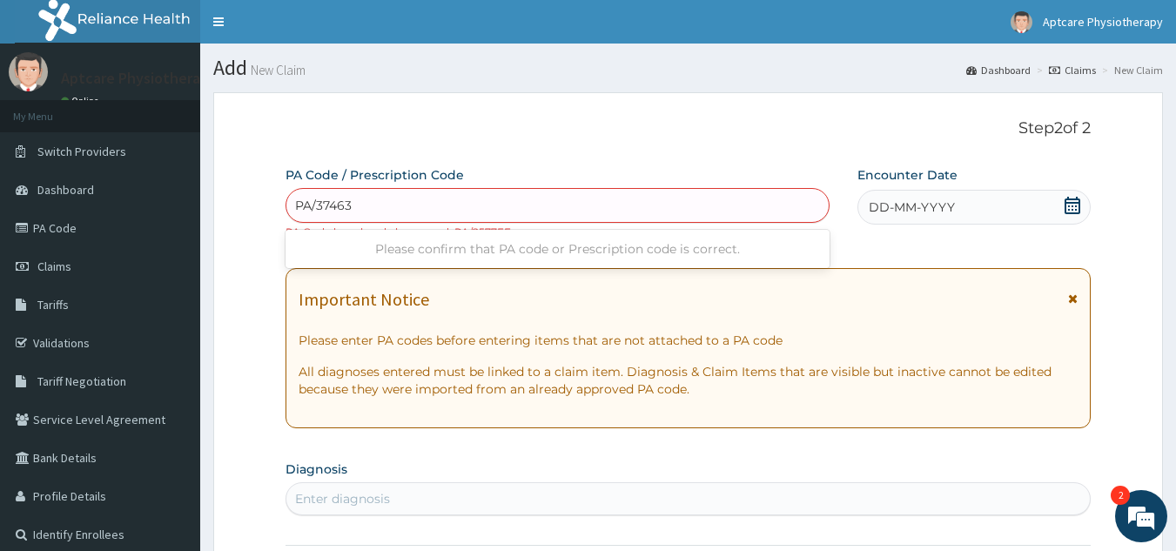
type input "PA/374637"
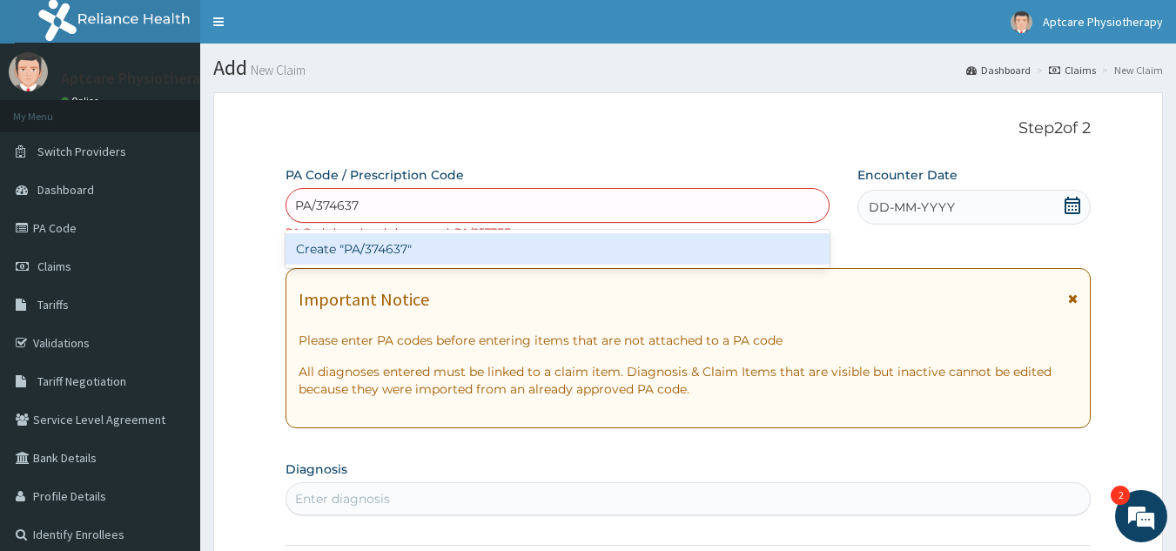
click at [516, 257] on div "Create "PA/374637"" at bounding box center [557, 248] width 545 height 31
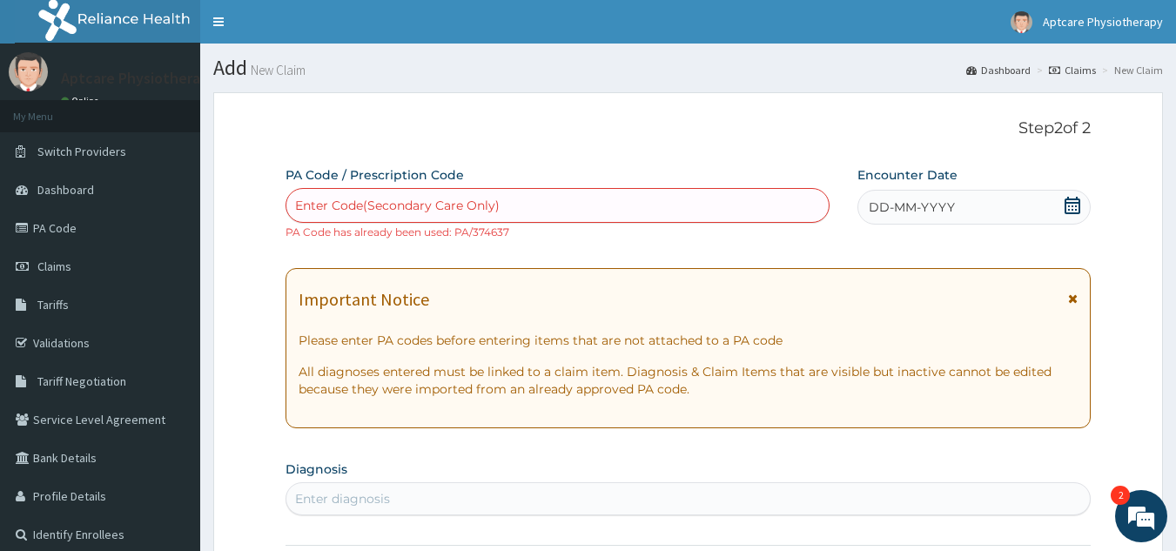
click at [438, 198] on div "Enter Code(Secondary Care Only)" at bounding box center [397, 205] width 205 height 17
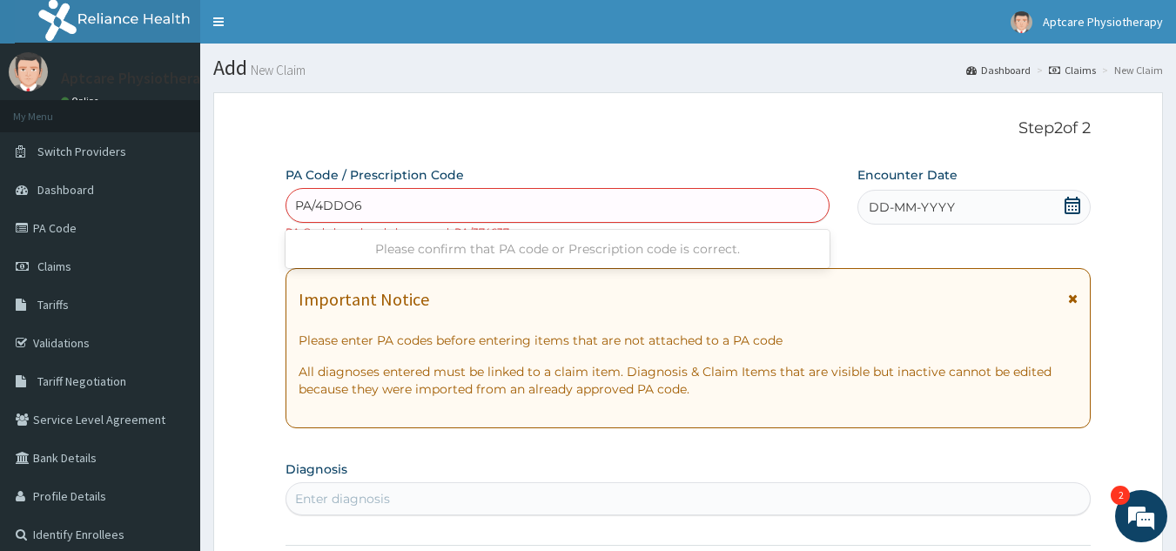
type input "PA/4DDO66"
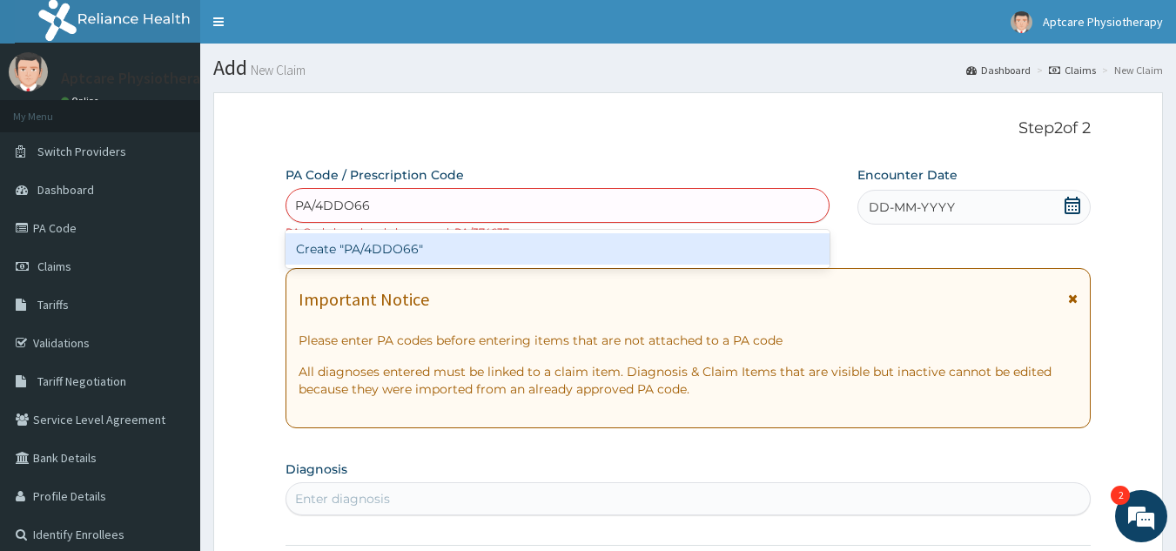
click at [444, 254] on div "Create "PA/4DDO66"" at bounding box center [557, 248] width 545 height 31
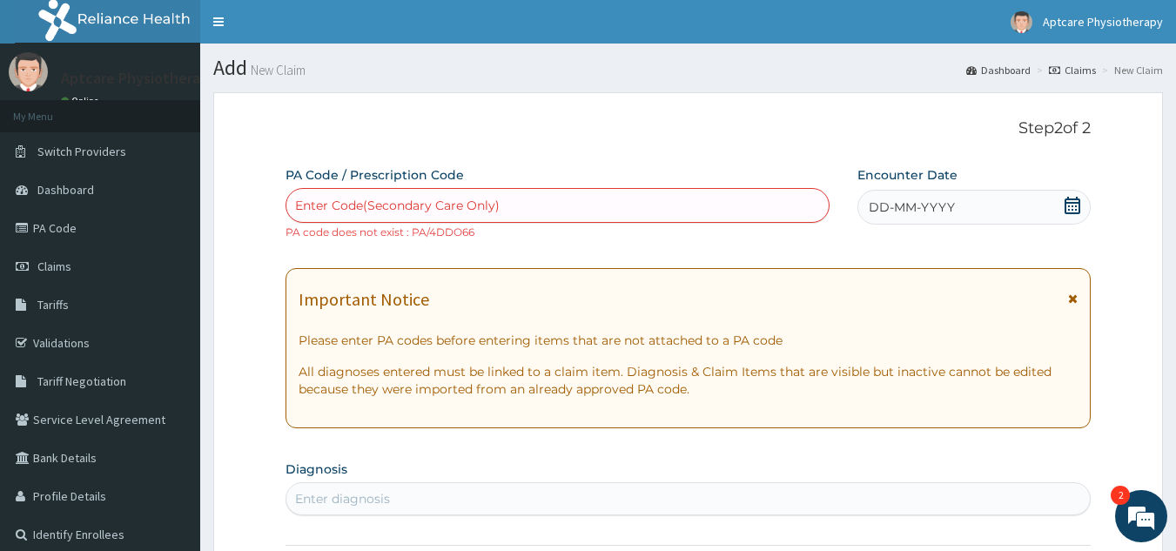
click at [394, 210] on div "Enter Code(Secondary Care Only)" at bounding box center [397, 205] width 205 height 17
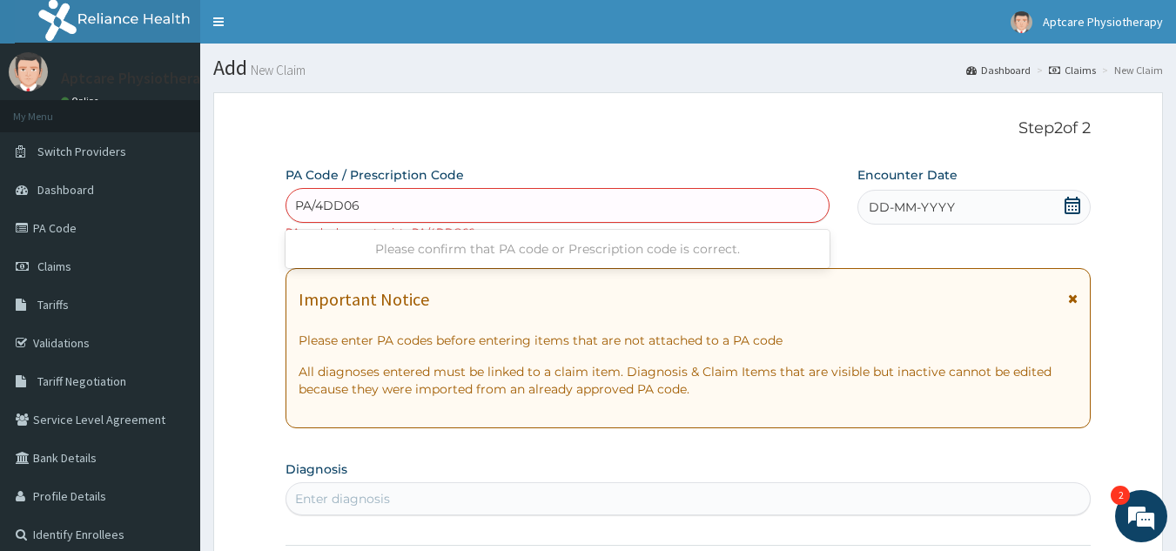
type input "PA/4DD066"
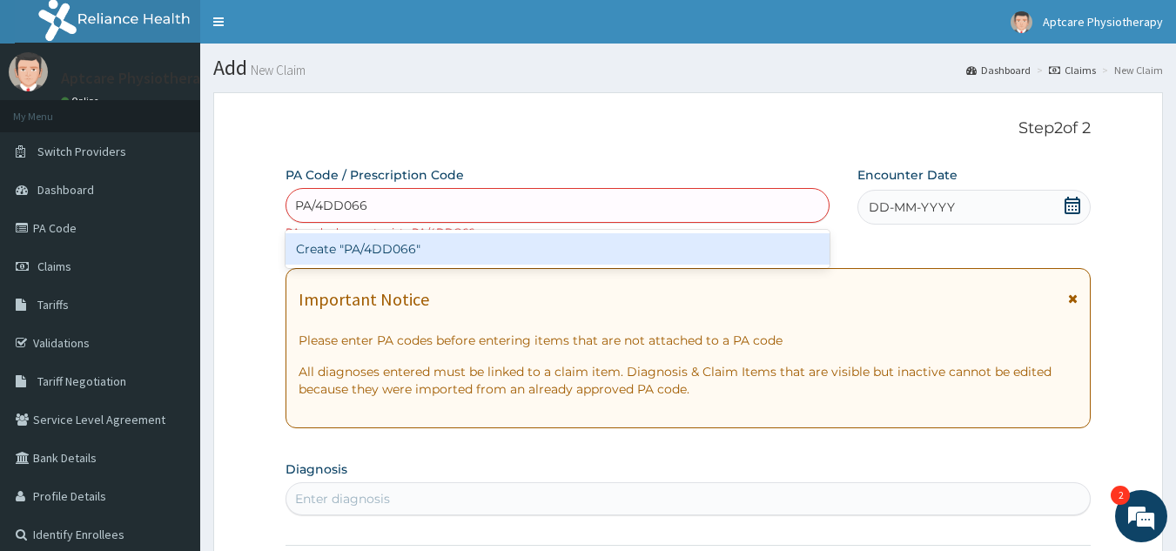
click at [426, 246] on div "Create "PA/4DD066"" at bounding box center [557, 248] width 545 height 31
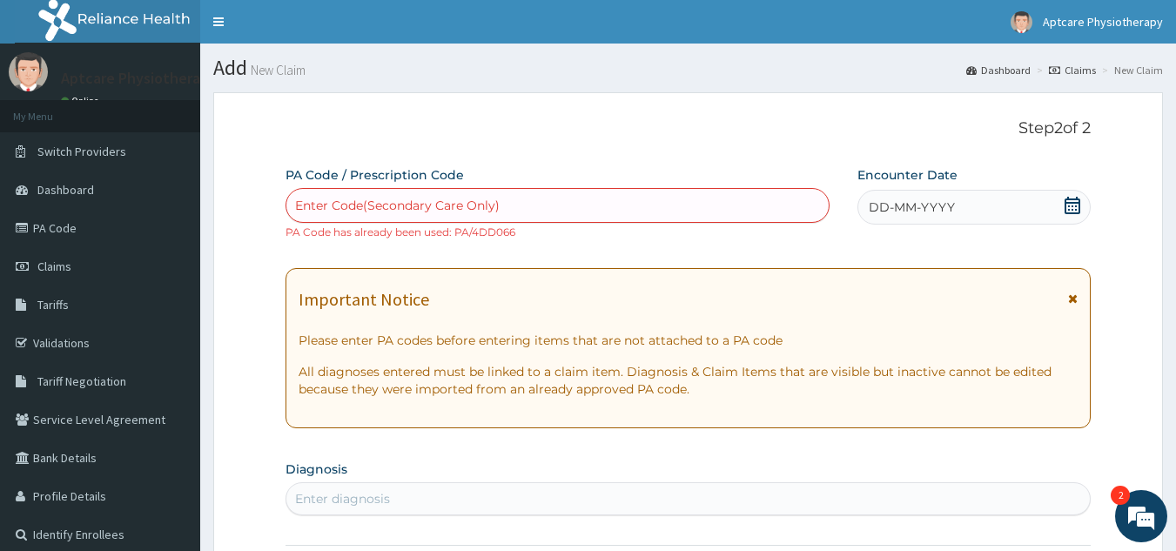
click at [69, 262] on span "Claims" at bounding box center [54, 267] width 34 height 16
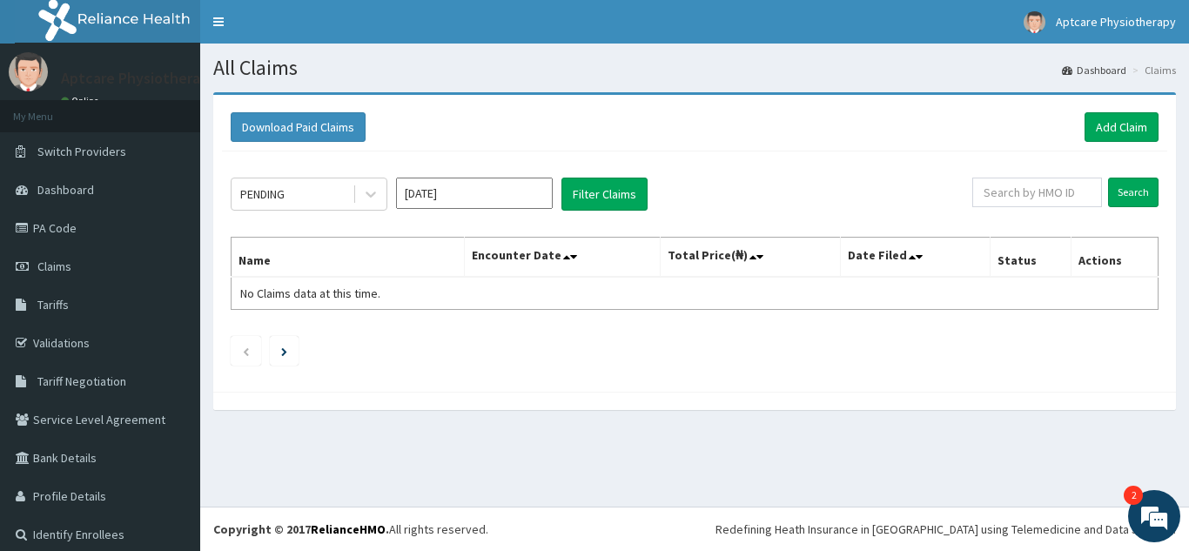
click at [510, 199] on input "[DATE]" at bounding box center [474, 193] width 157 height 31
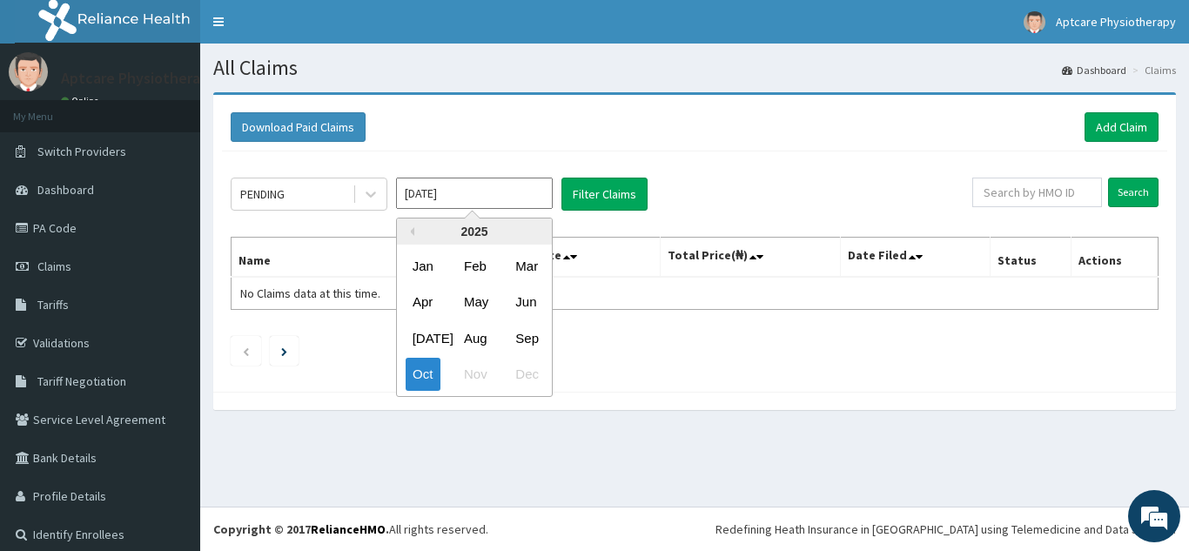
click at [656, 366] on ul at bounding box center [695, 351] width 928 height 30
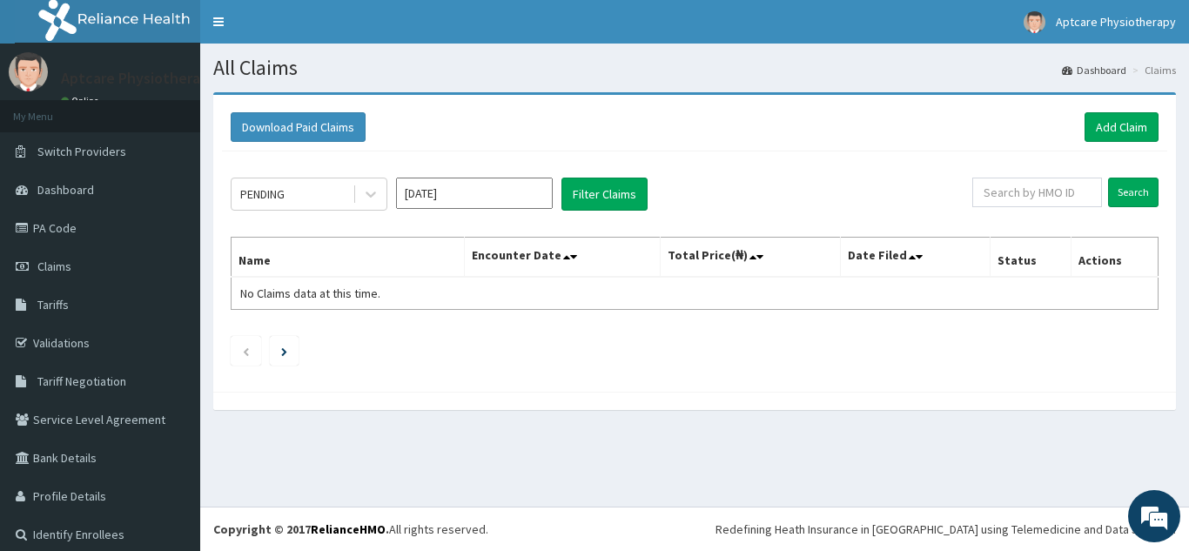
click at [906, 402] on div at bounding box center [694, 401] width 963 height 18
click at [312, 400] on div at bounding box center [694, 401] width 963 height 18
click at [123, 405] on link "Service Level Agreement" at bounding box center [100, 419] width 200 height 38
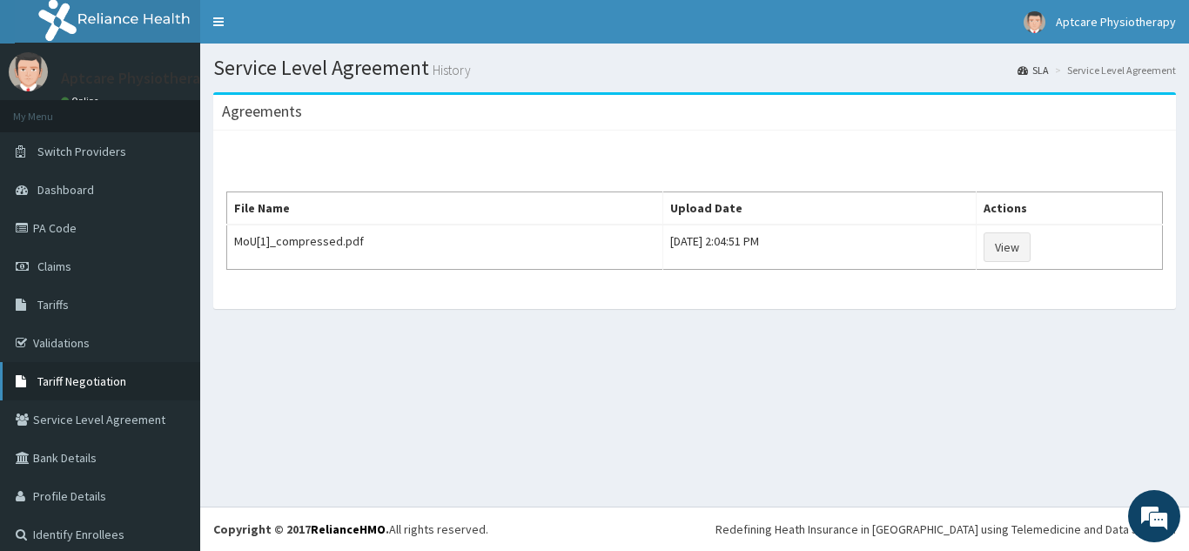
click at [144, 388] on link "Tariff Negotiation" at bounding box center [100, 381] width 200 height 38
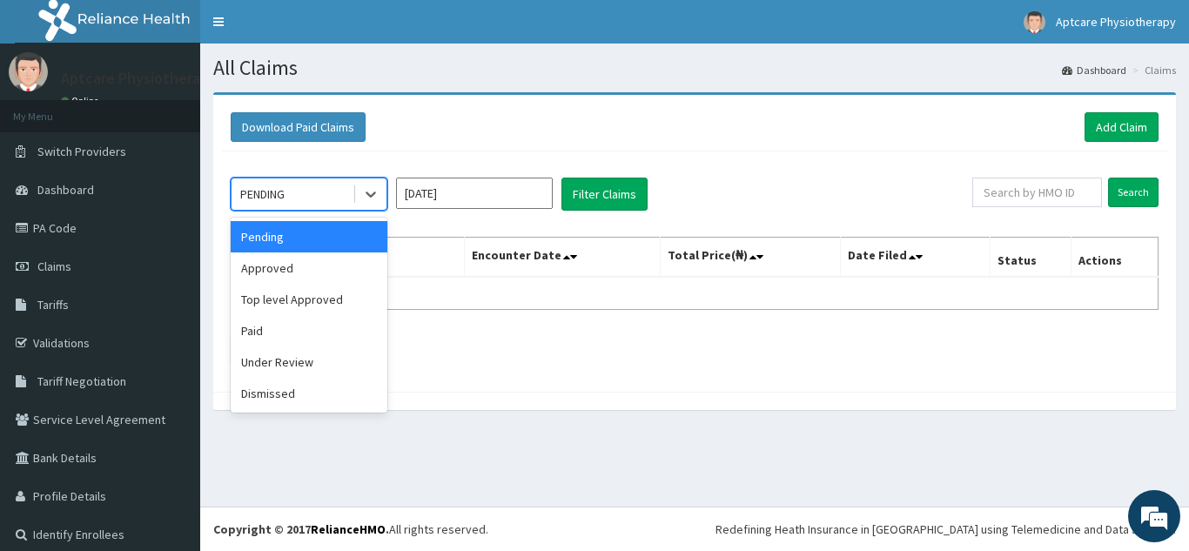
click at [324, 198] on div "PENDING" at bounding box center [292, 194] width 121 height 28
click at [594, 198] on button "Filter Claims" at bounding box center [604, 194] width 86 height 33
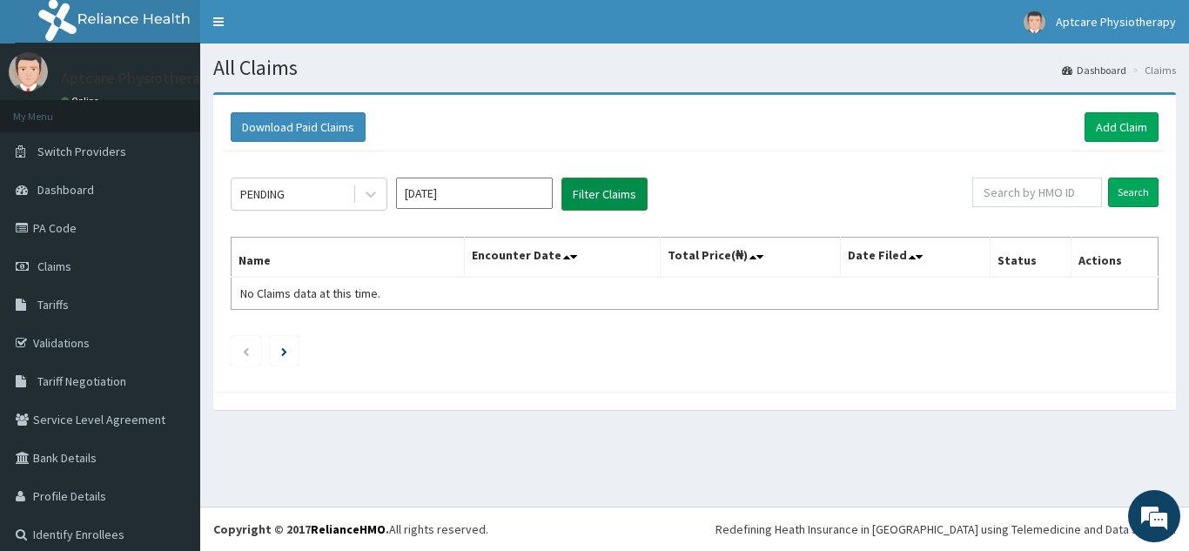
click at [608, 189] on button "Filter Claims" at bounding box center [604, 194] width 86 height 33
click at [1128, 194] on input "Search" at bounding box center [1133, 193] width 50 height 30
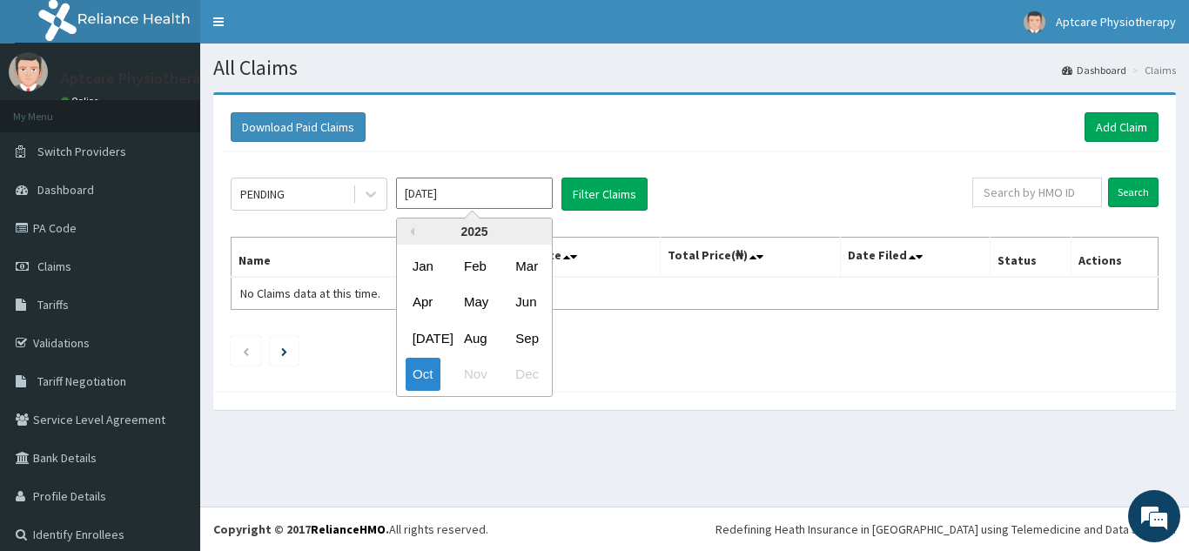
drag, startPoint x: 472, startPoint y: 204, endPoint x: 463, endPoint y: 233, distance: 30.8
click at [463, 211] on div "[DATE] Previous Year [DATE] Feb Mar Apr May Jun [DATE] Aug Sep Oct Nov Dec" at bounding box center [474, 194] width 157 height 33
click at [524, 299] on div "Jun" at bounding box center [525, 302] width 35 height 32
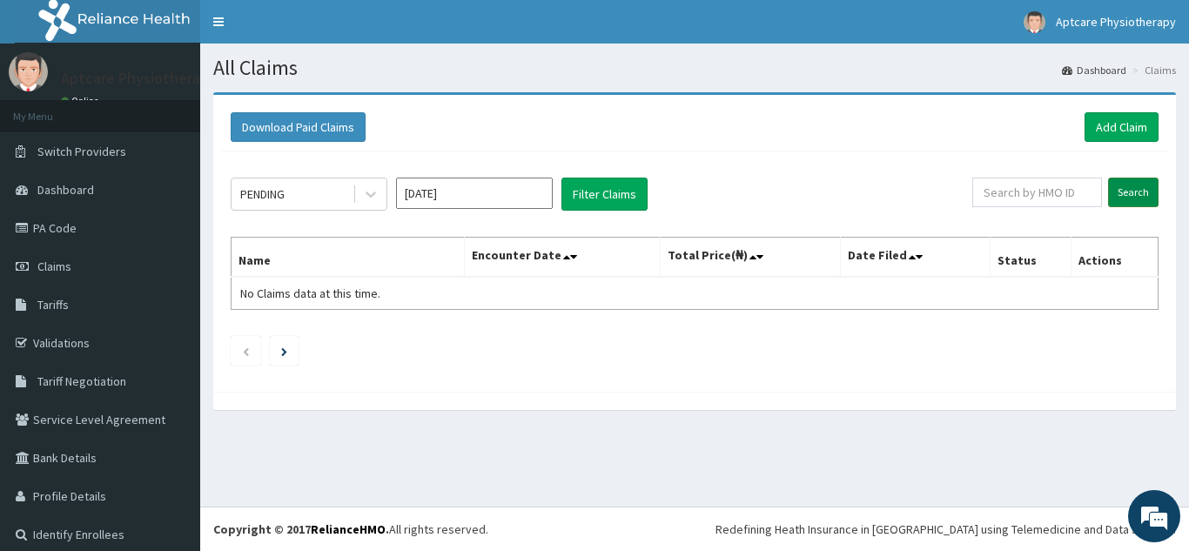
click at [1112, 192] on input "Search" at bounding box center [1133, 193] width 50 height 30
click at [500, 192] on input "[DATE]" at bounding box center [474, 193] width 157 height 31
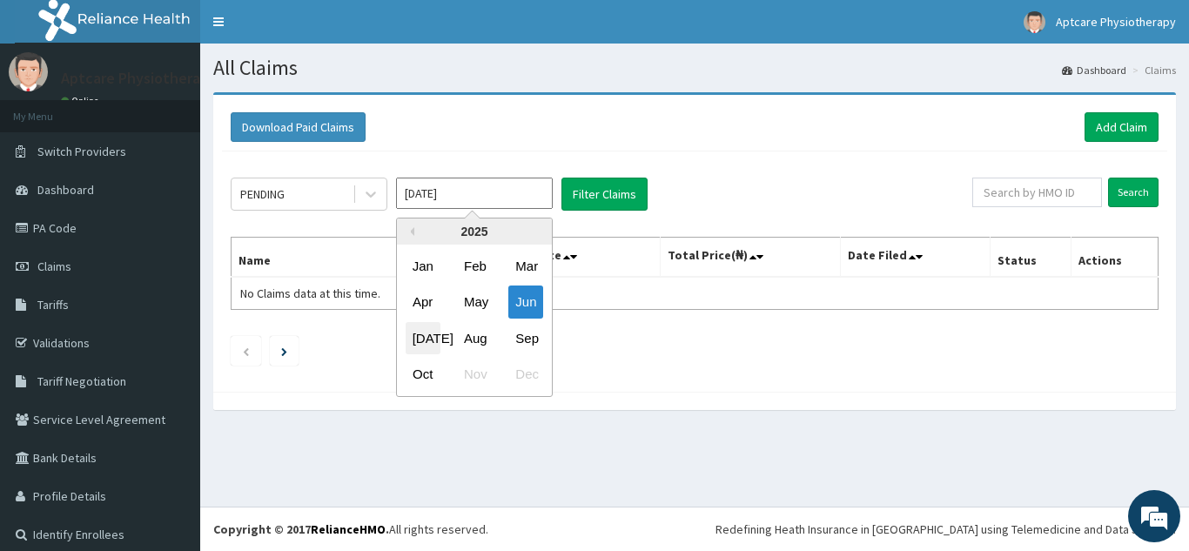
click at [417, 339] on div "[DATE]" at bounding box center [423, 338] width 35 height 32
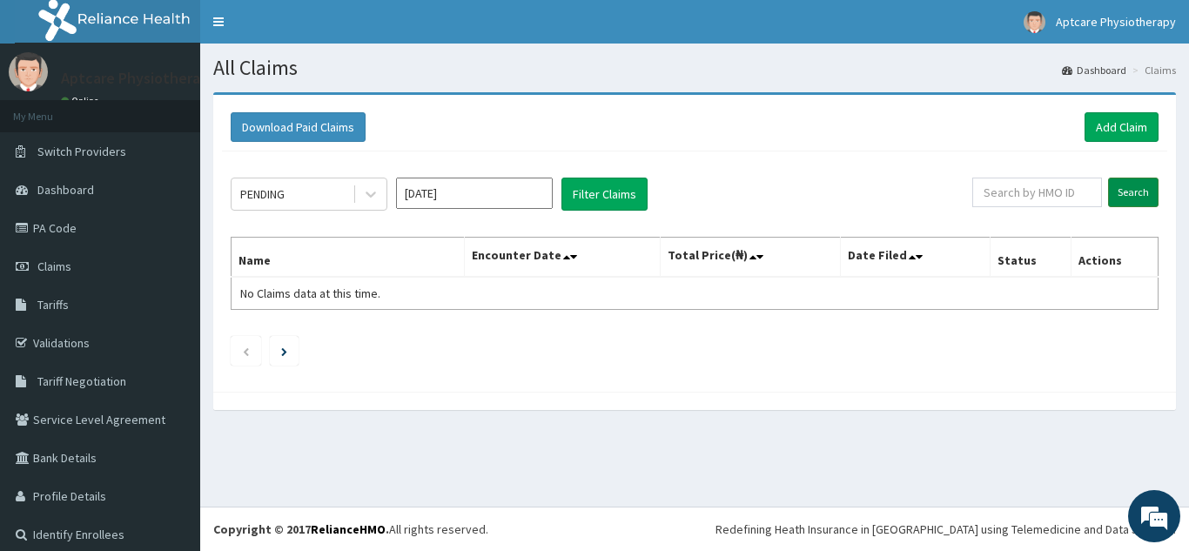
click at [1121, 191] on input "Search" at bounding box center [1133, 193] width 50 height 30
click at [537, 194] on input "[DATE]" at bounding box center [474, 193] width 157 height 31
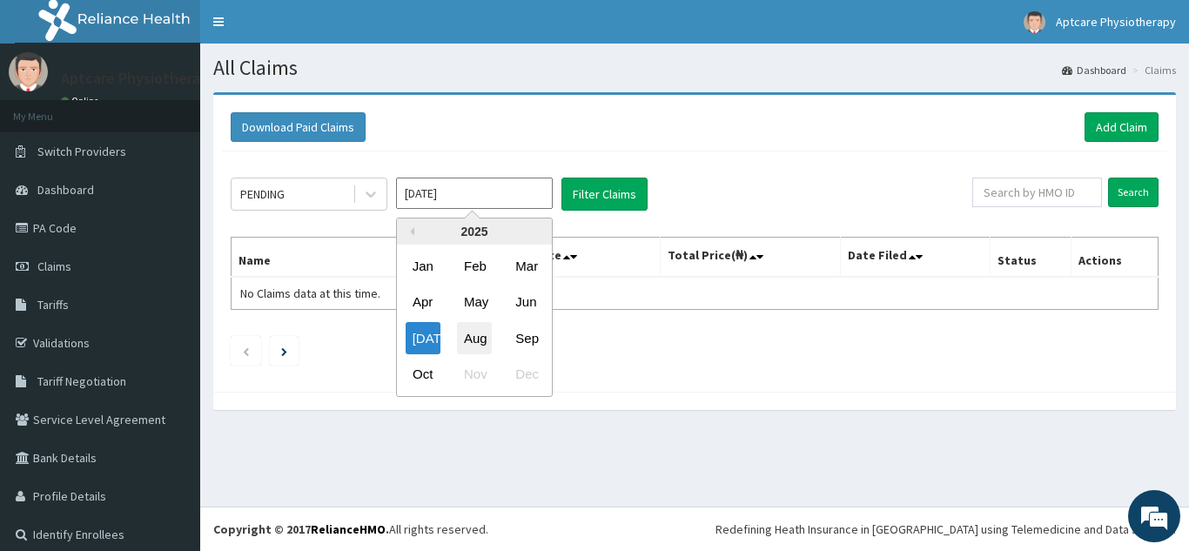
click at [473, 338] on div "Aug" at bounding box center [474, 338] width 35 height 32
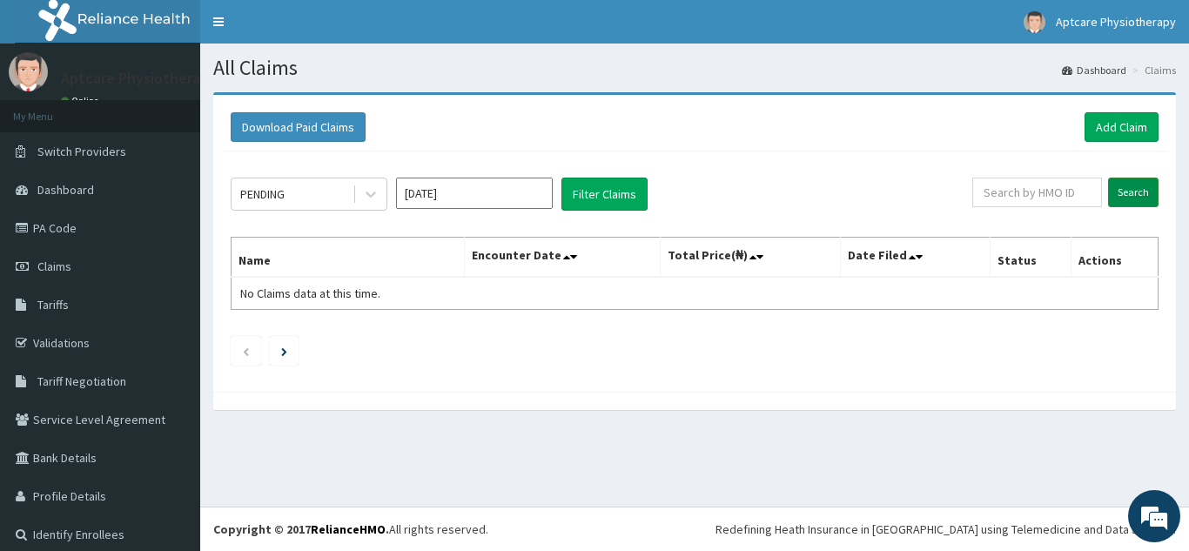
click at [1128, 196] on input "Search" at bounding box center [1133, 193] width 50 height 30
click at [517, 187] on input "[DATE]" at bounding box center [474, 193] width 157 height 31
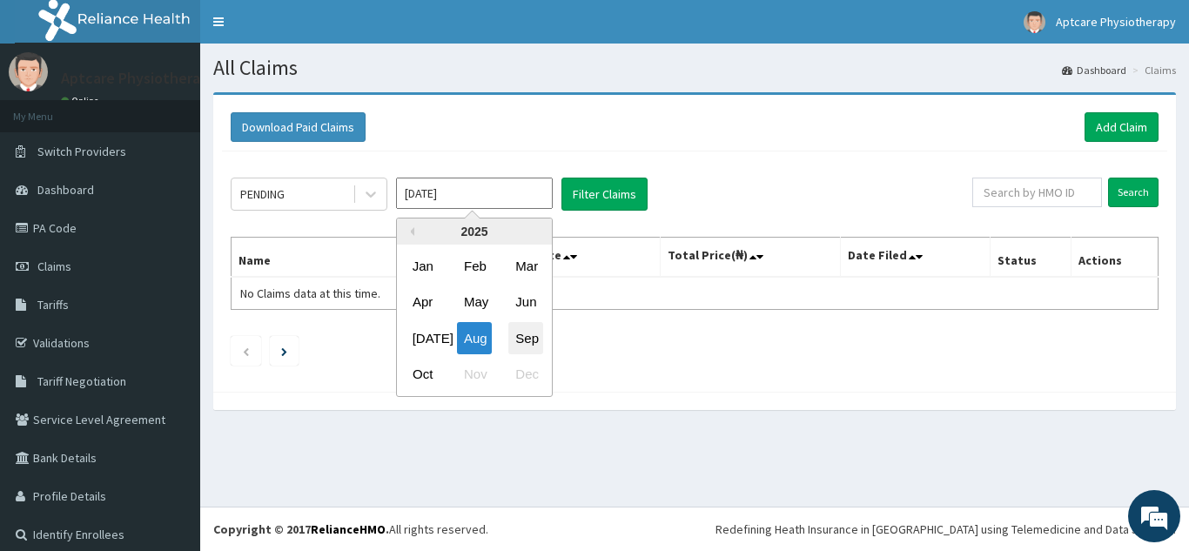
click at [531, 340] on div "Sep" at bounding box center [525, 338] width 35 height 32
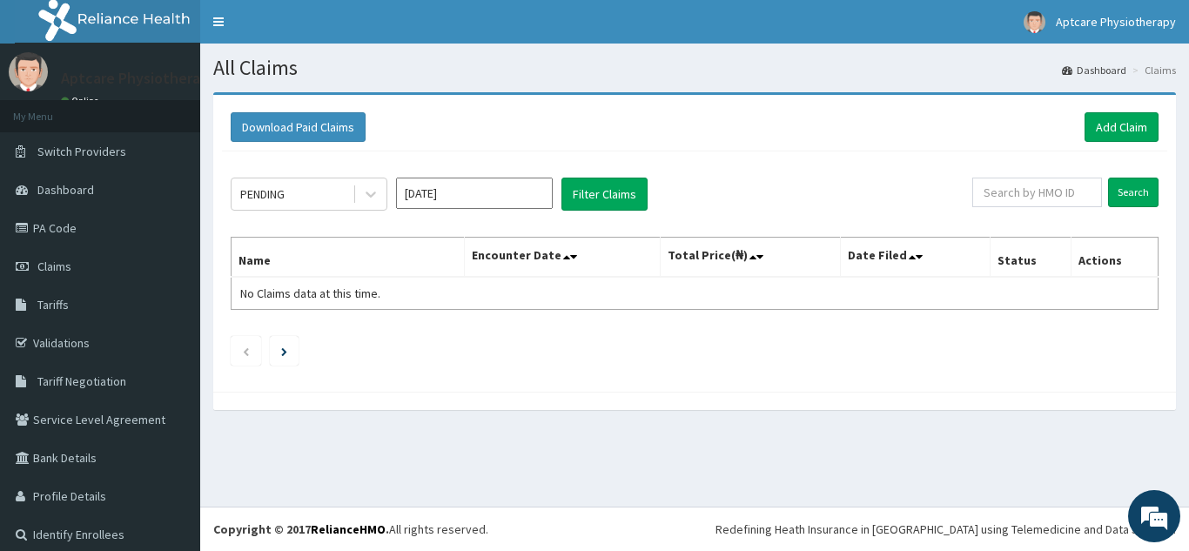
type input "[DATE]"
click at [1110, 191] on input "Search" at bounding box center [1133, 193] width 50 height 30
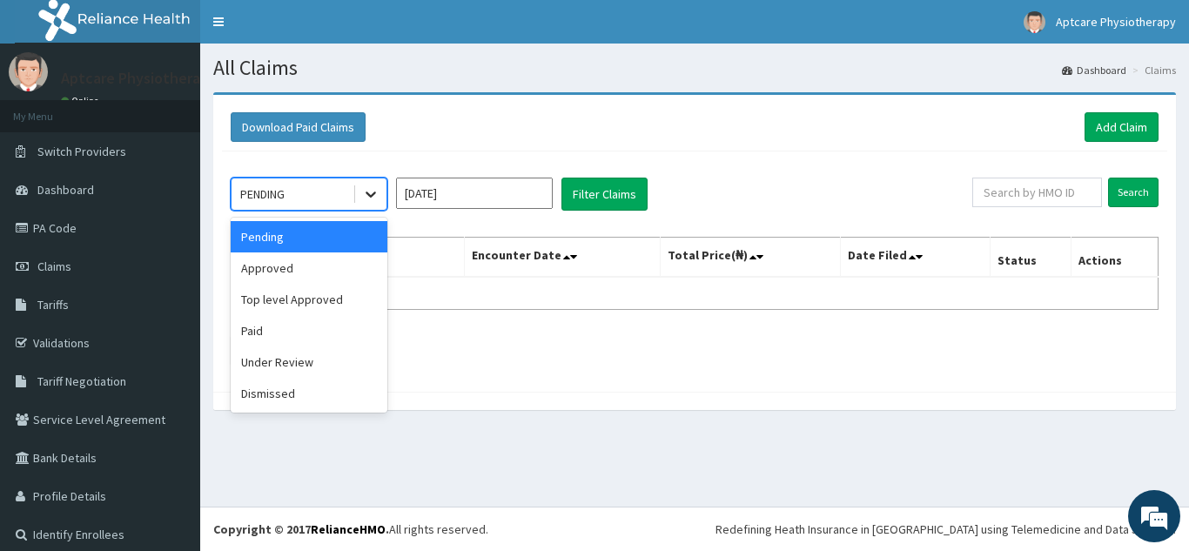
click at [376, 203] on icon at bounding box center [370, 193] width 17 height 17
click at [279, 359] on div "Under Review" at bounding box center [309, 361] width 157 height 31
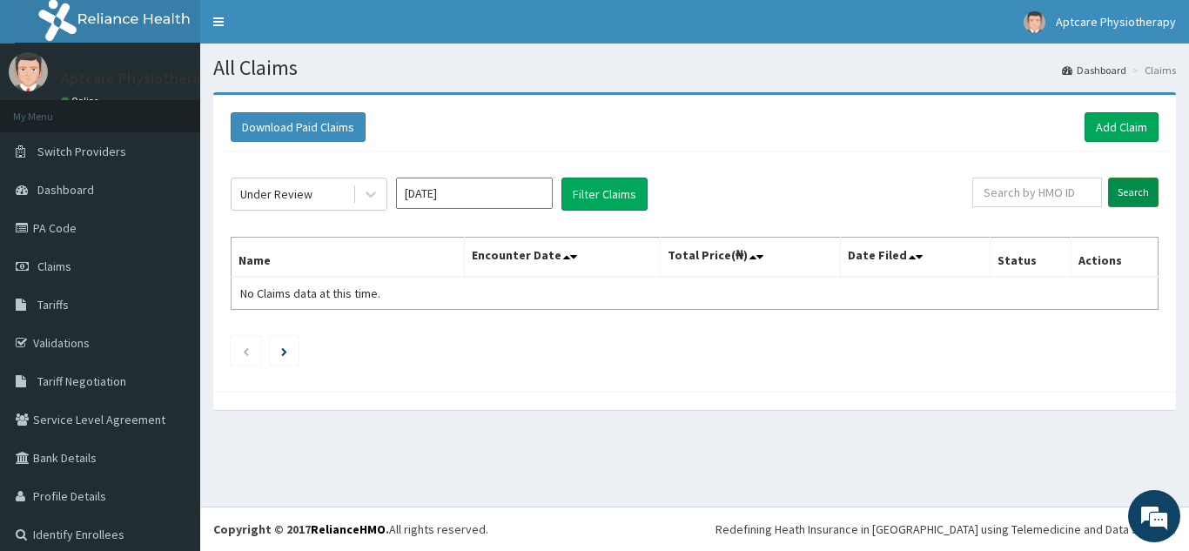
click at [1118, 190] on input "Search" at bounding box center [1133, 193] width 50 height 30
click at [871, 142] on div "Download Paid Claims Add Claim" at bounding box center [695, 127] width 928 height 30
